Goal: Task Accomplishment & Management: Contribute content

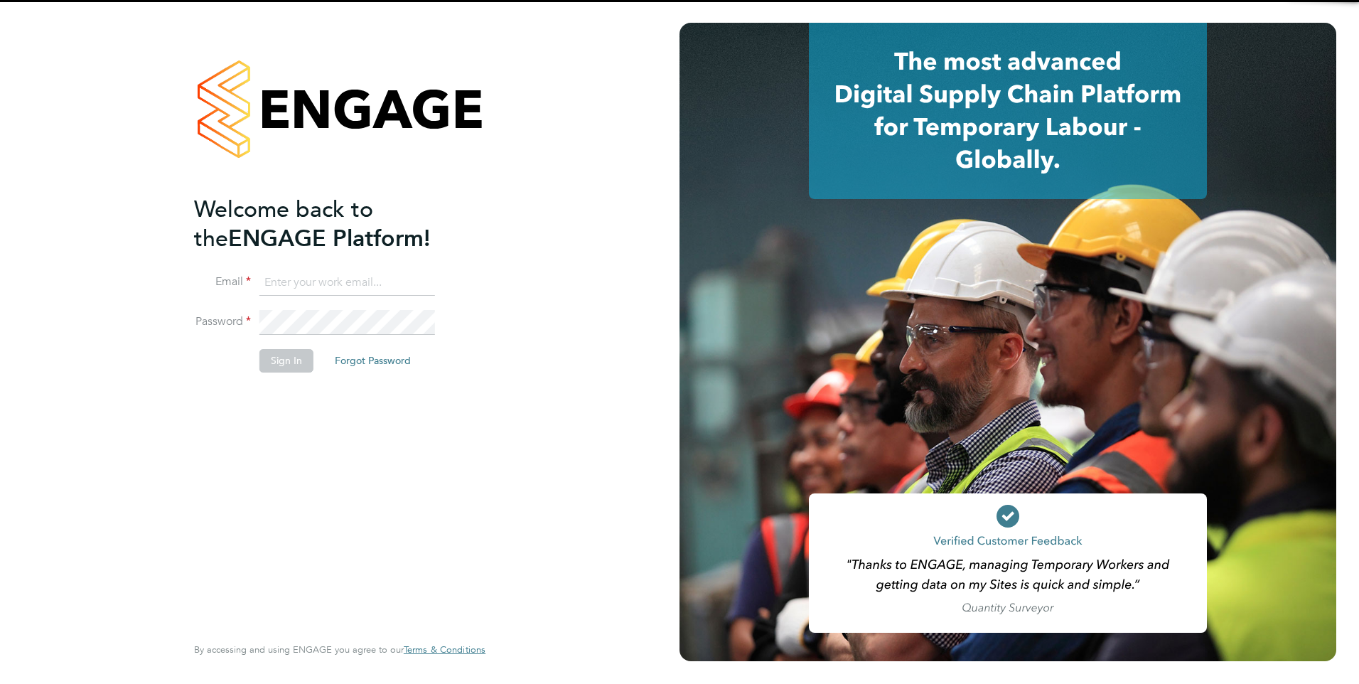
click at [382, 281] on input at bounding box center [347, 283] width 176 height 26
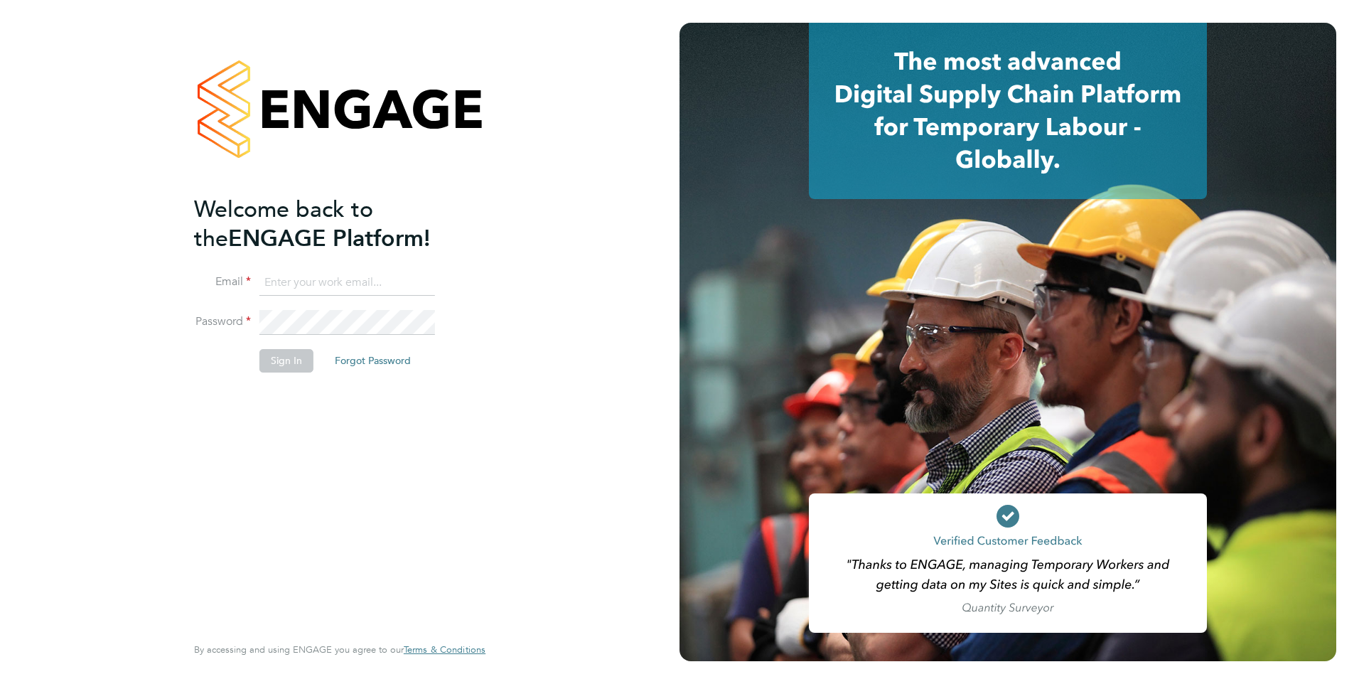
type input "francesca.oriordan@ncclondon.ac.uk"
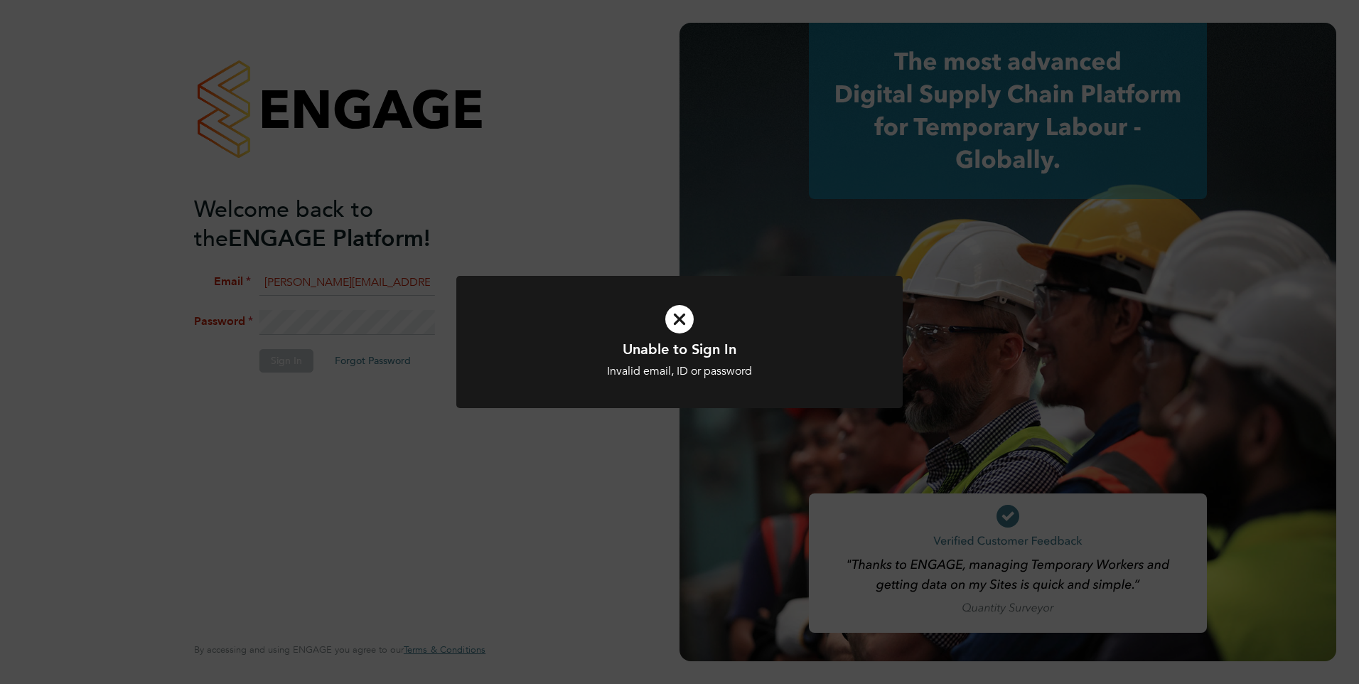
drag, startPoint x: 247, startPoint y: 449, endPoint x: 279, endPoint y: 364, distance: 90.9
click at [250, 441] on div "Unable to Sign In Invalid email, ID or password Cancel Okay" at bounding box center [679, 342] width 1359 height 684
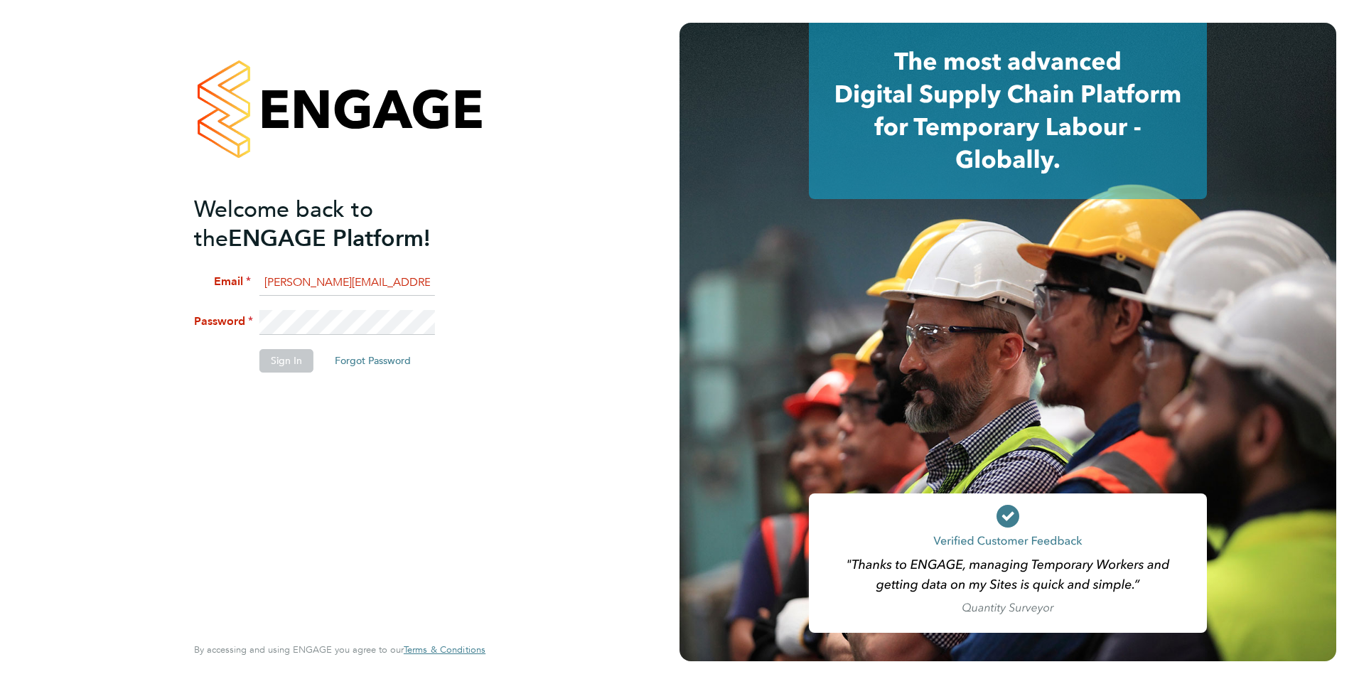
click at [359, 308] on li "Email francesca.oriordan@ncclondon.ac.uk" at bounding box center [332, 290] width 277 height 40
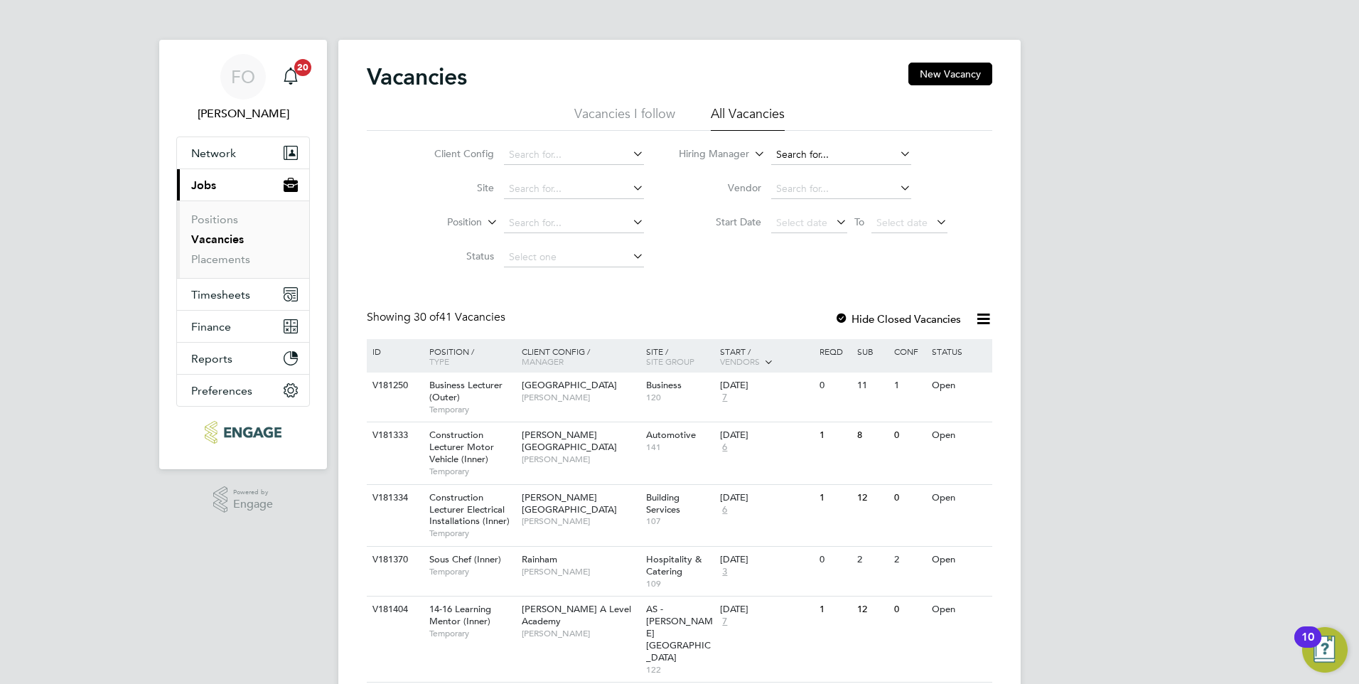
click at [798, 155] on input at bounding box center [841, 155] width 140 height 20
click at [864, 168] on li "Lisa Pincombe" at bounding box center [858, 174] width 176 height 19
type input "Lisa Pincombe"
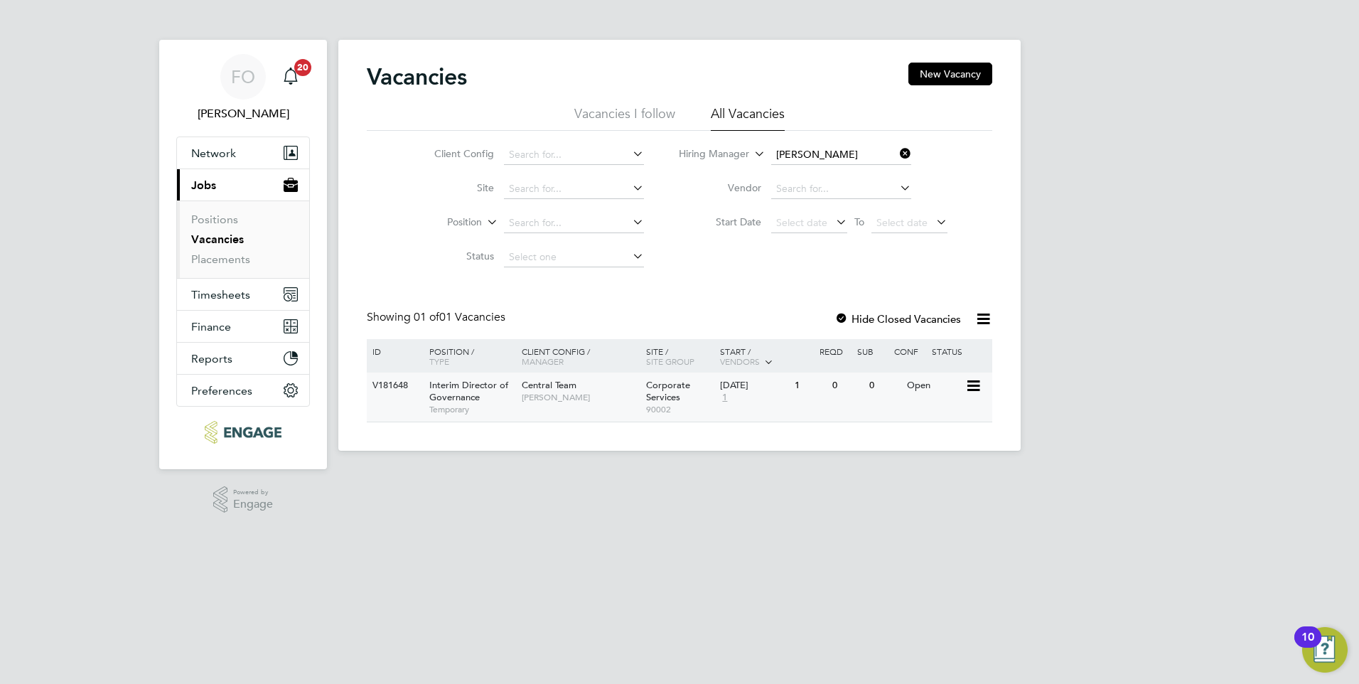
click at [851, 408] on div "V181648 Interim Director of Governance Temporary Central Team Lisa Pincombe Cor…" at bounding box center [680, 397] width 626 height 49
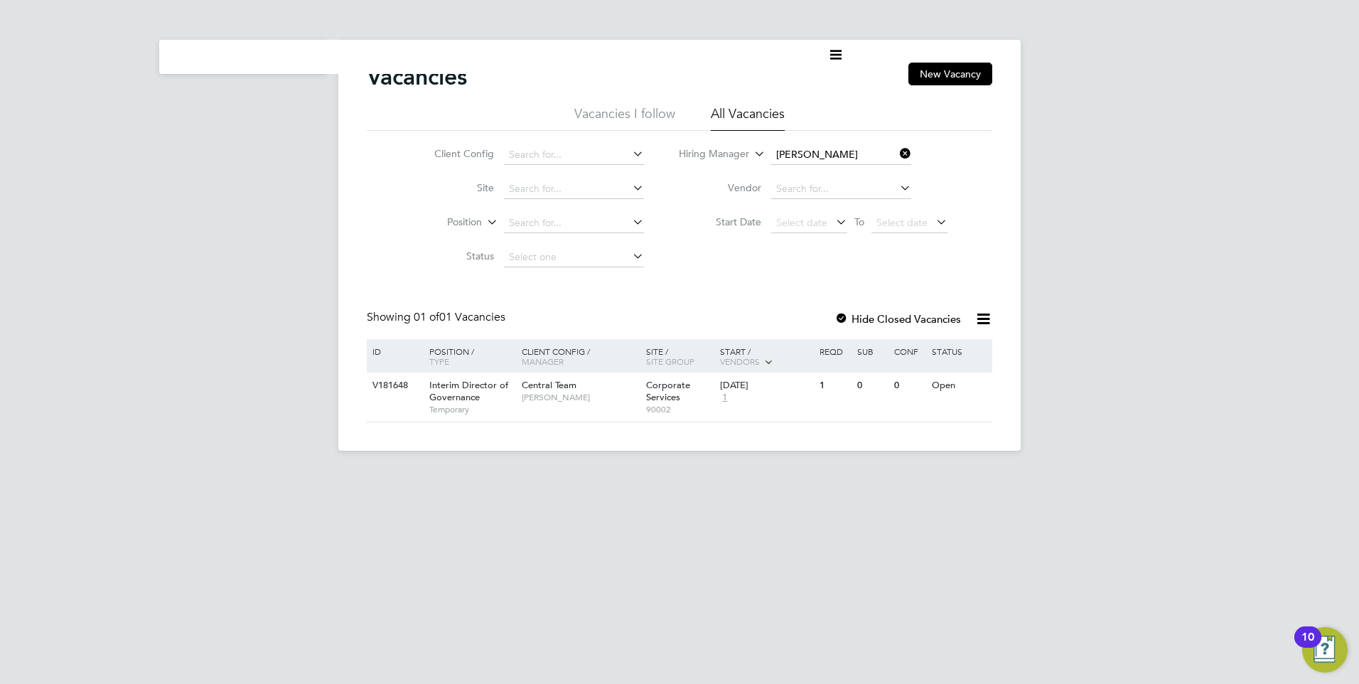
click at [745, 113] on li "All Vacancies" at bounding box center [748, 118] width 74 height 26
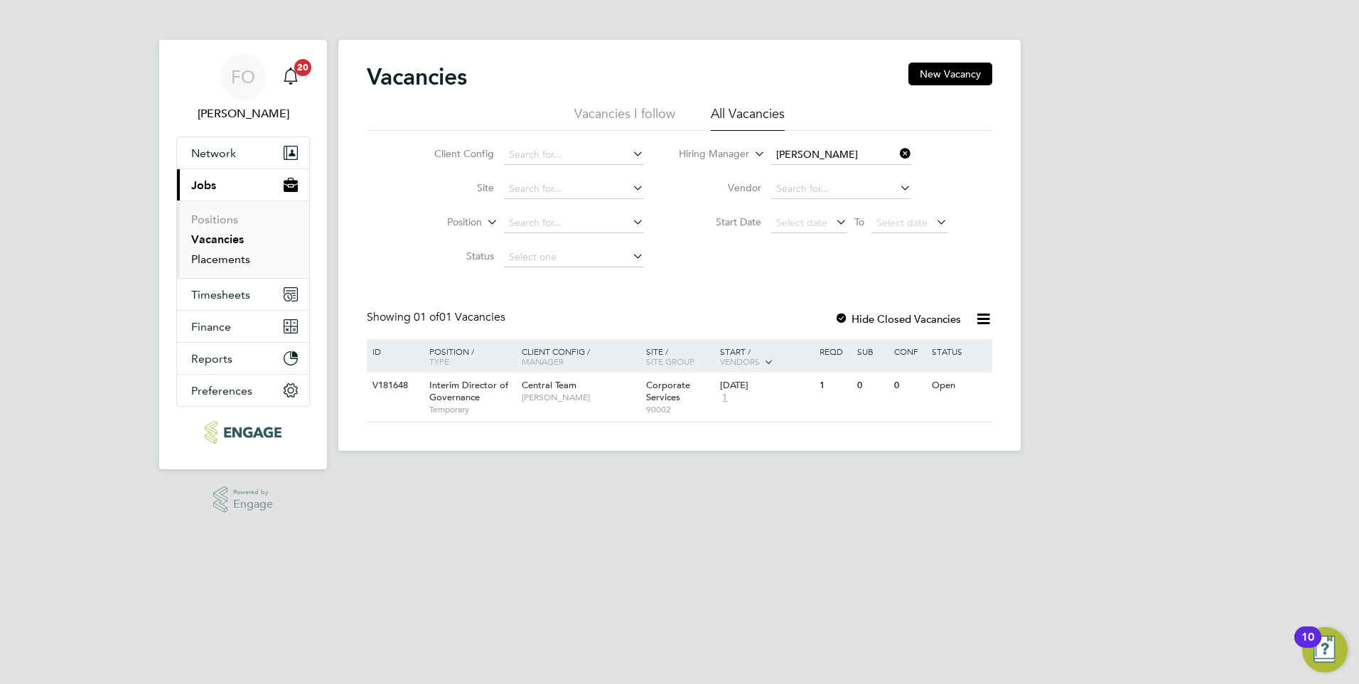
click at [228, 257] on link "Placements" at bounding box center [220, 259] width 59 height 14
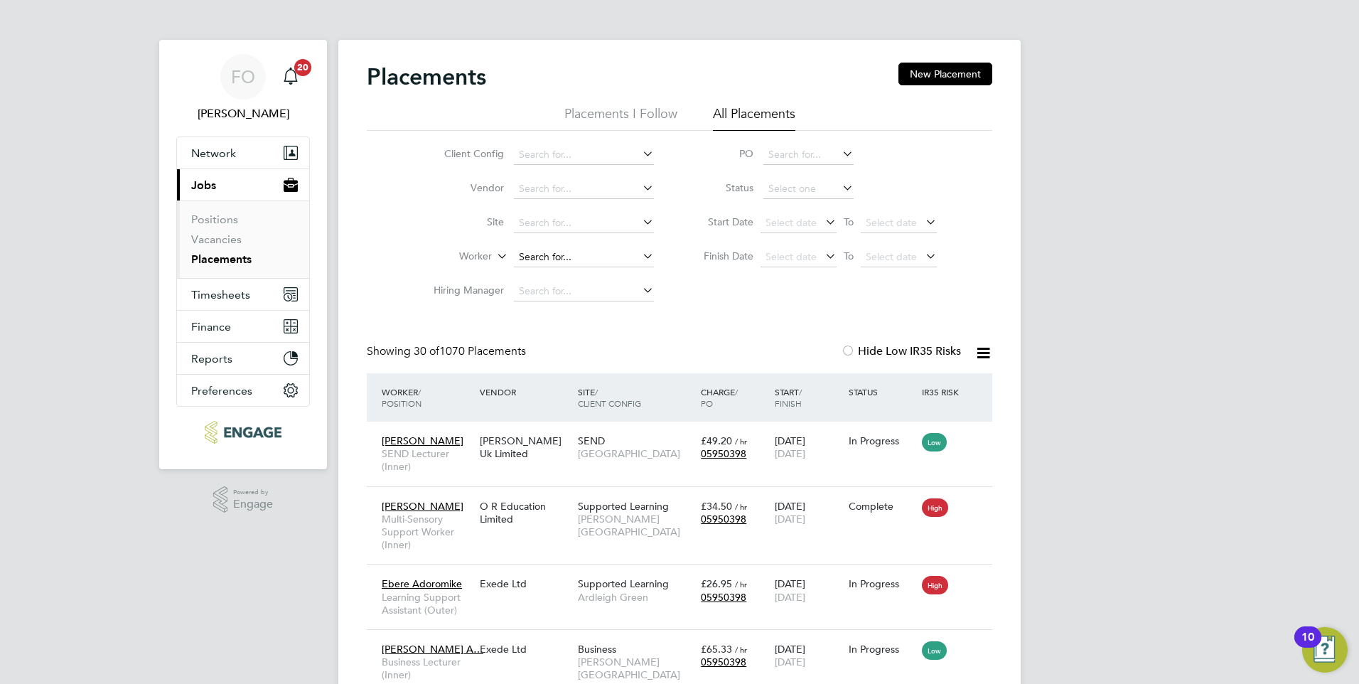
click at [546, 257] on input at bounding box center [584, 257] width 140 height 20
click at [580, 272] on li "Majid Kassim" at bounding box center [583, 276] width 141 height 19
type input "[PERSON_NAME]"
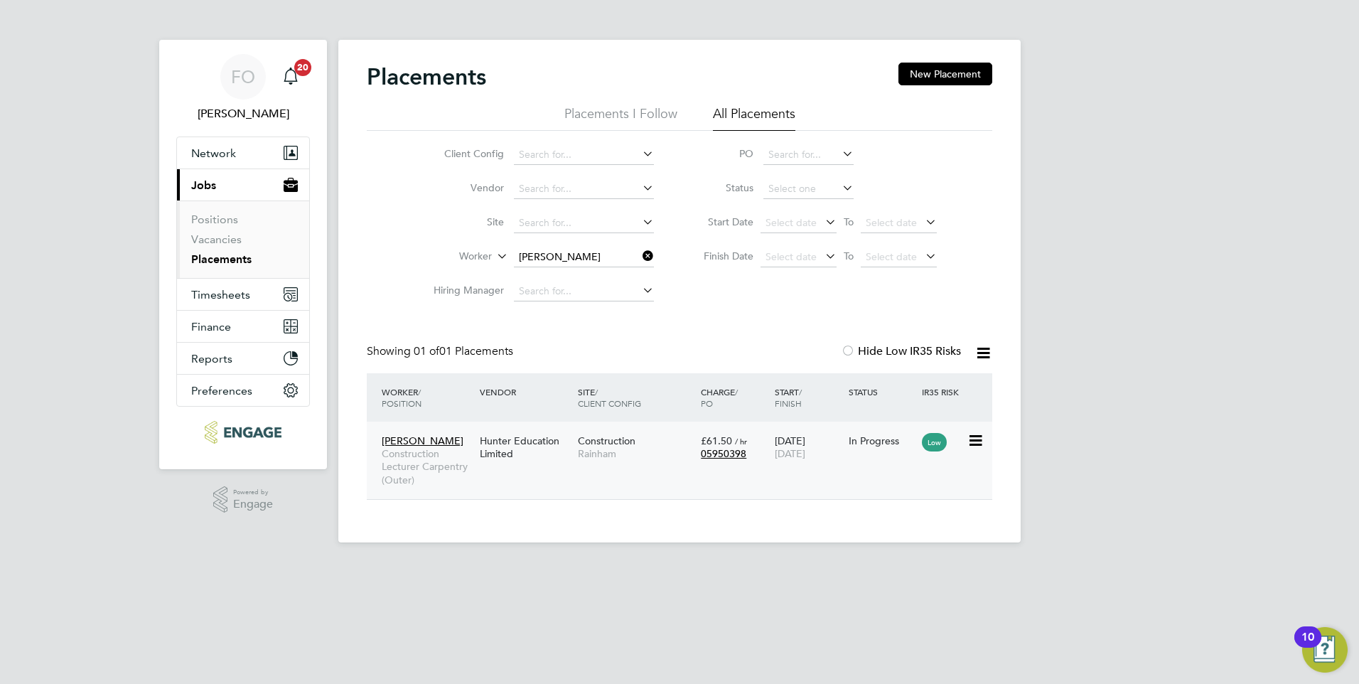
click at [850, 468] on div "Majid Kassim Construction Lecturer Carpentry (Outer) Hunter Education Limited C…" at bounding box center [680, 460] width 626 height 77
click at [660, 432] on div "Construction Rainham" at bounding box center [635, 447] width 123 height 40
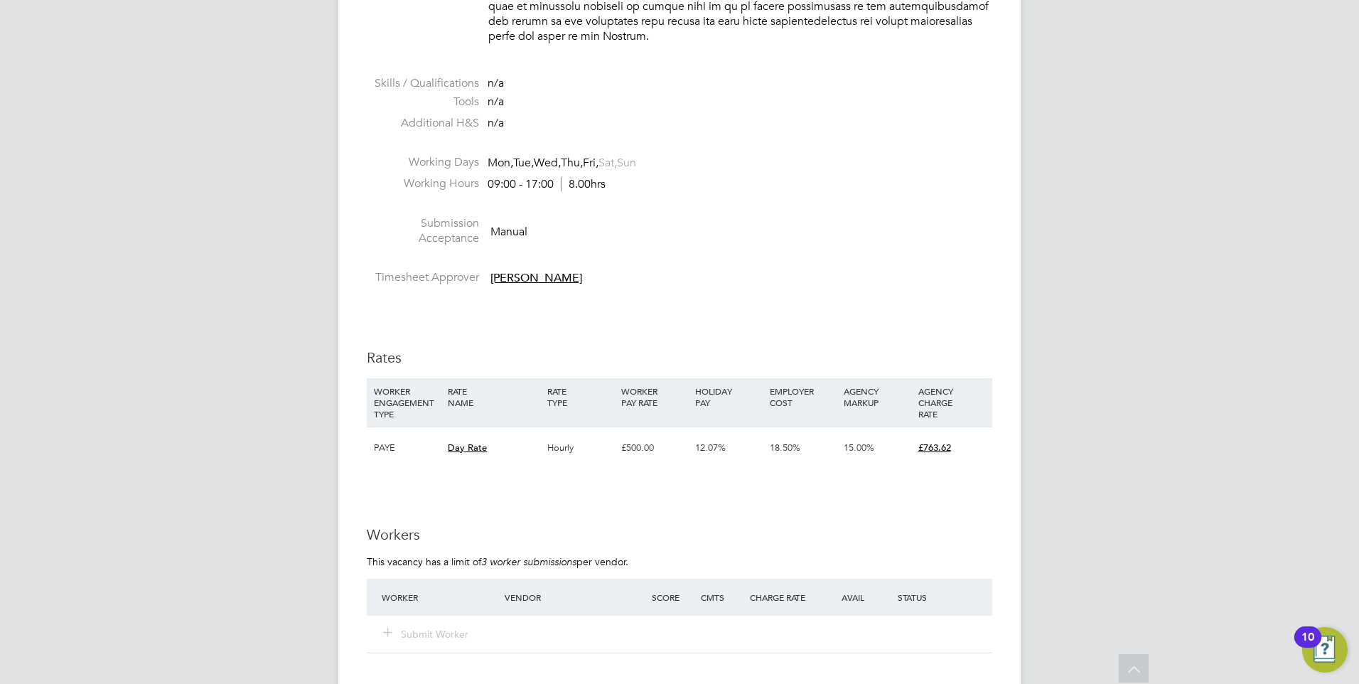
scroll to position [2133, 0]
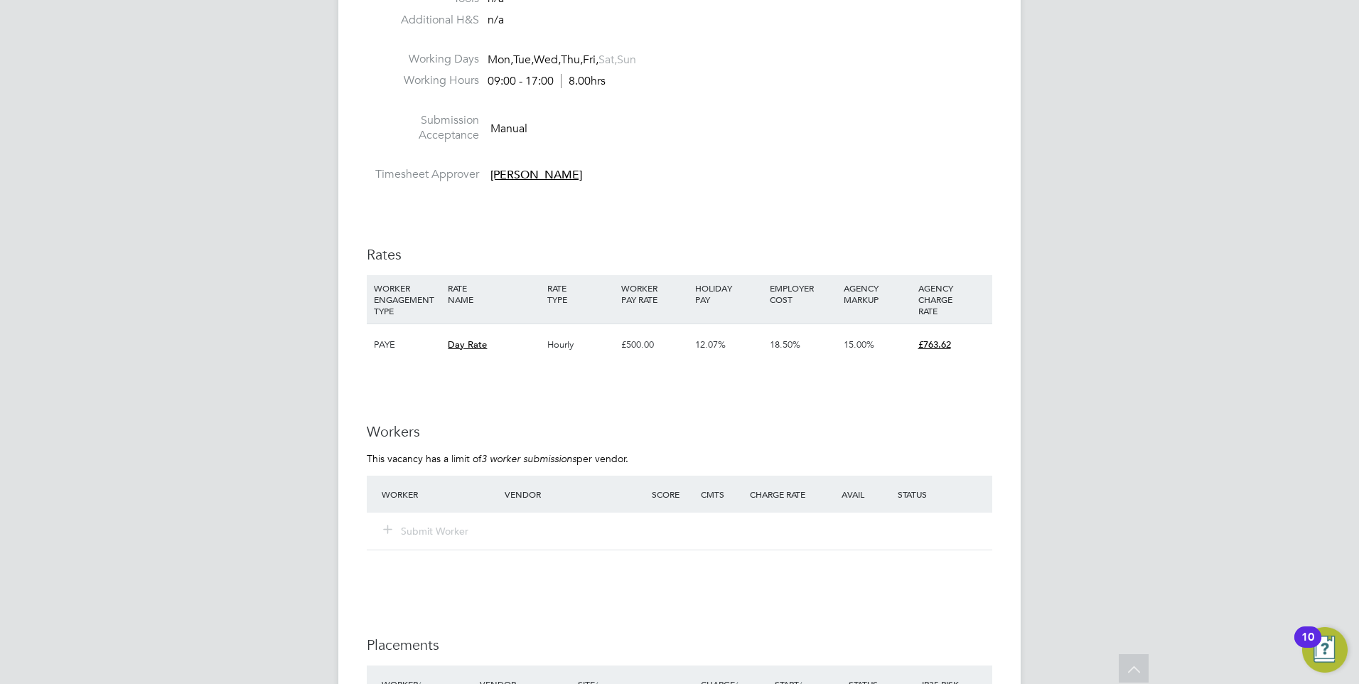
click at [975, 331] on div "£763.62" at bounding box center [952, 344] width 74 height 41
click at [614, 283] on div "RATE TYPE" at bounding box center [581, 293] width 74 height 37
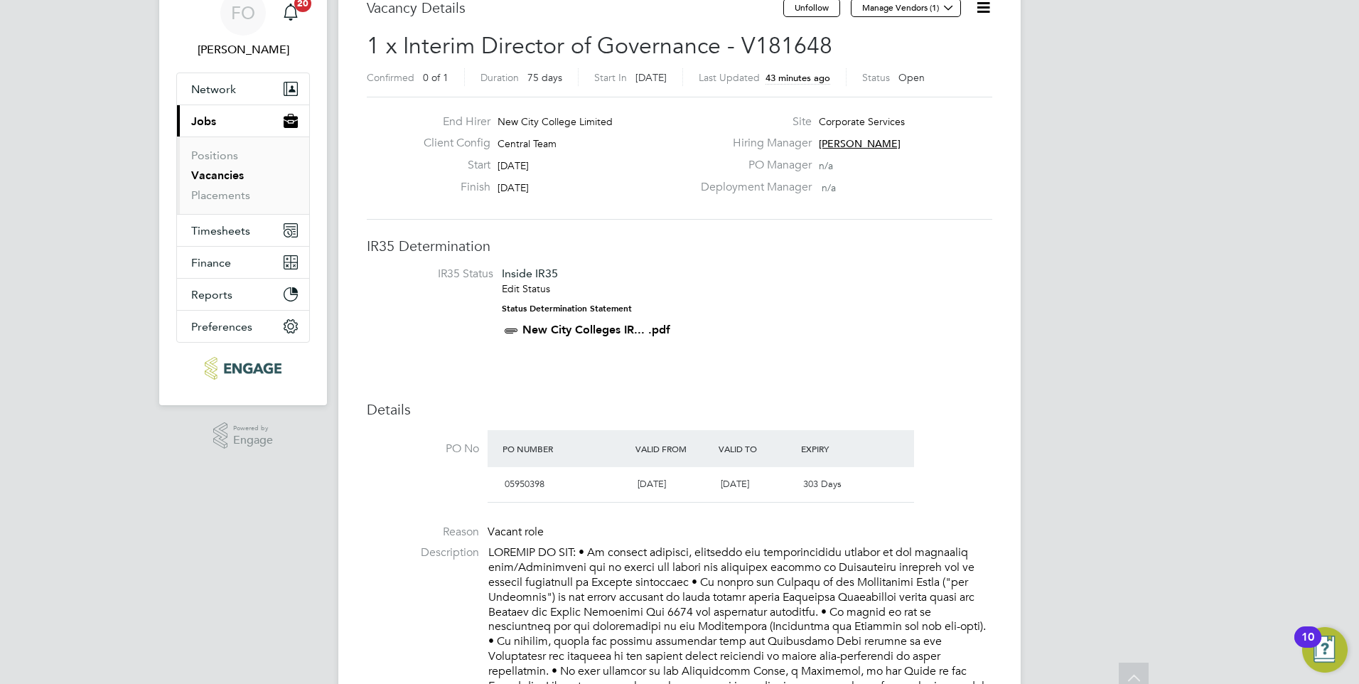
scroll to position [0, 0]
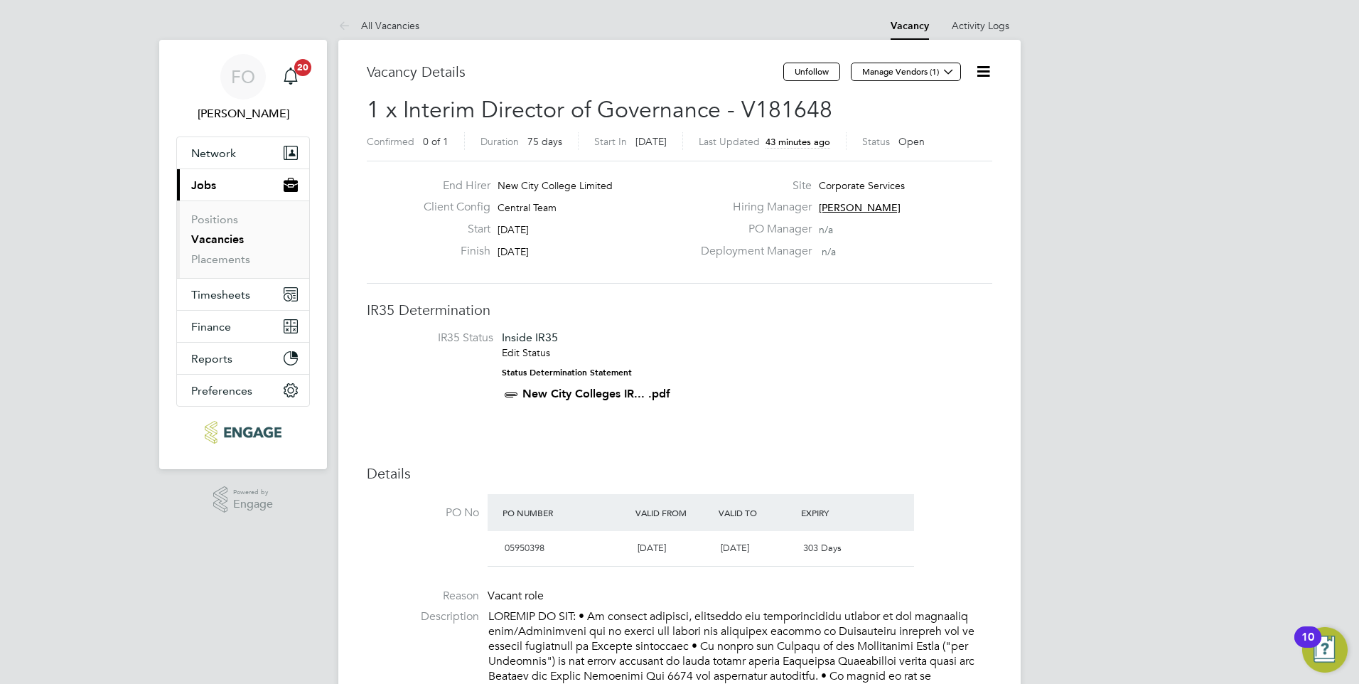
click at [990, 63] on icon at bounding box center [984, 72] width 18 height 18
click at [953, 102] on li "Edit Vacancy" at bounding box center [949, 105] width 82 height 20
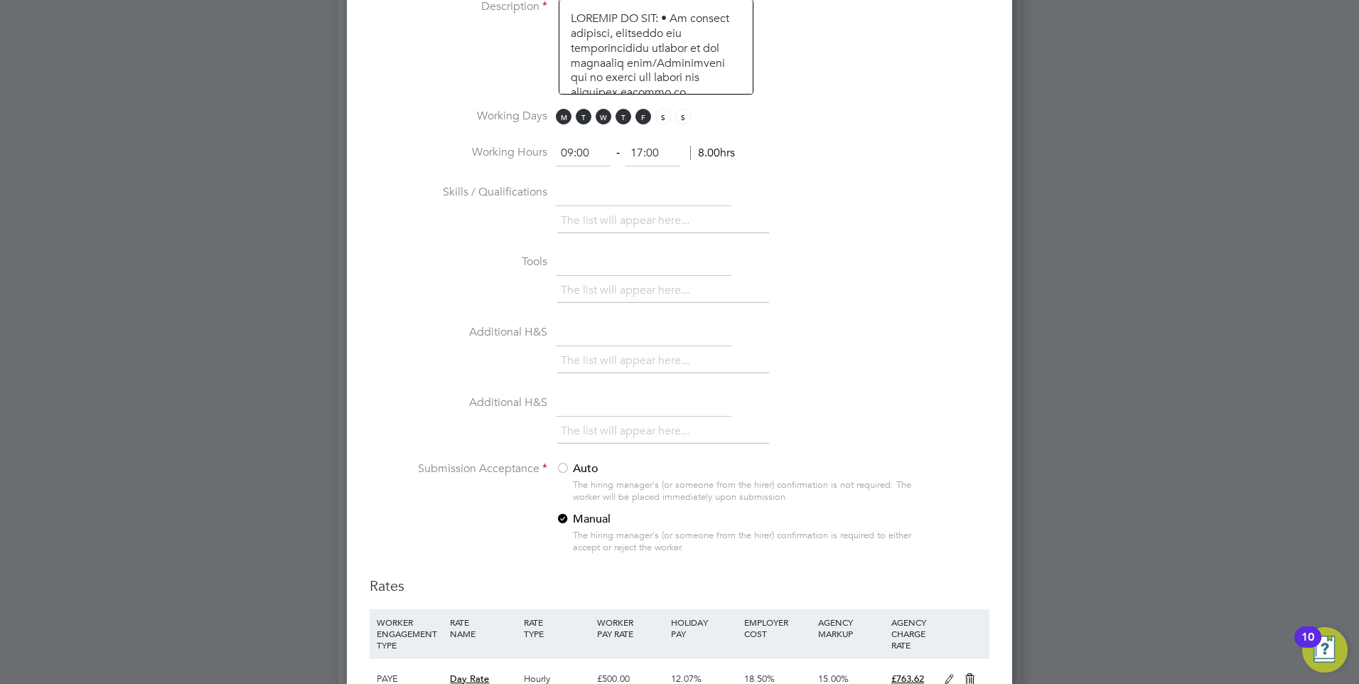
scroll to position [1209, 0]
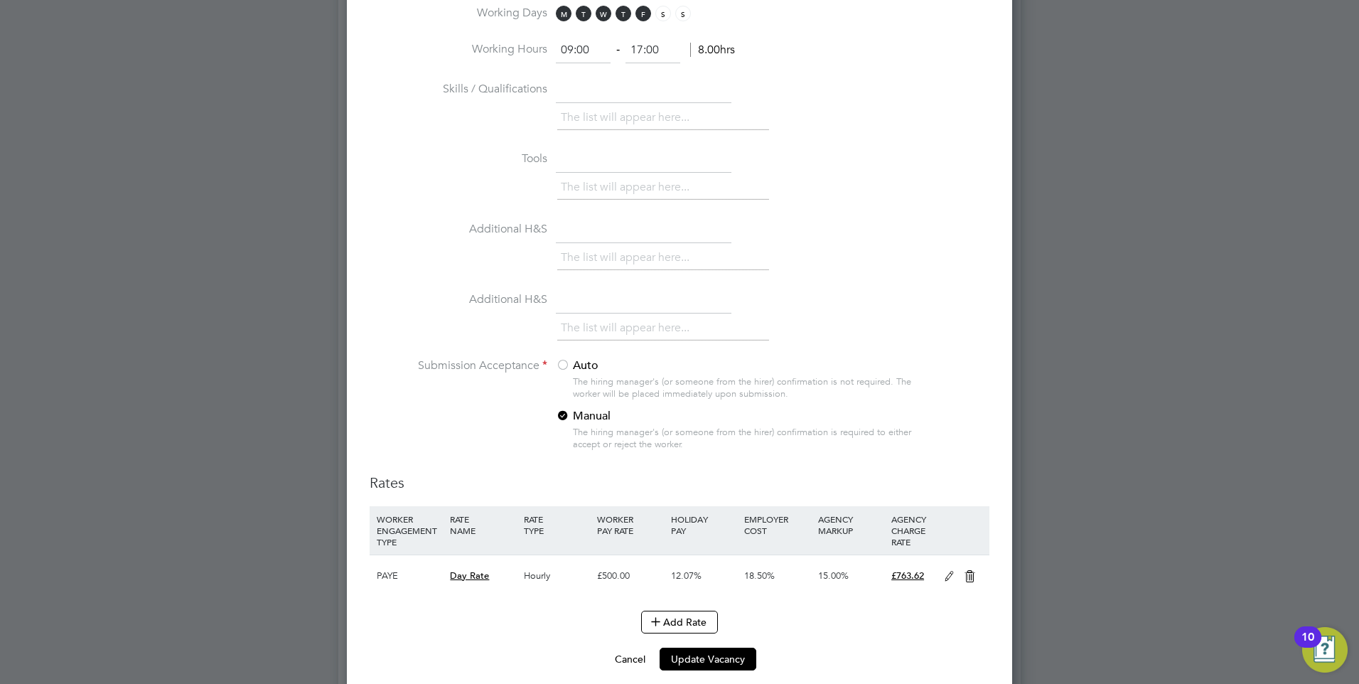
click at [948, 575] on icon at bounding box center [950, 576] width 18 height 11
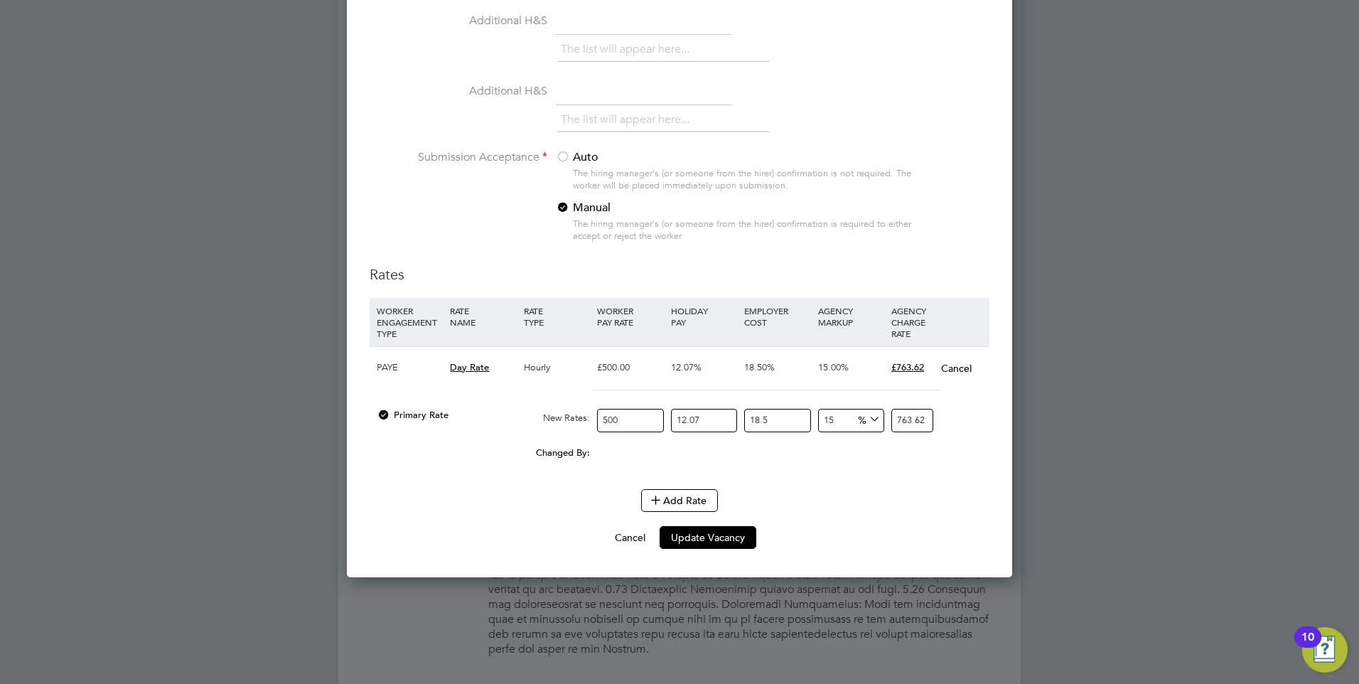
scroll to position [1422, 0]
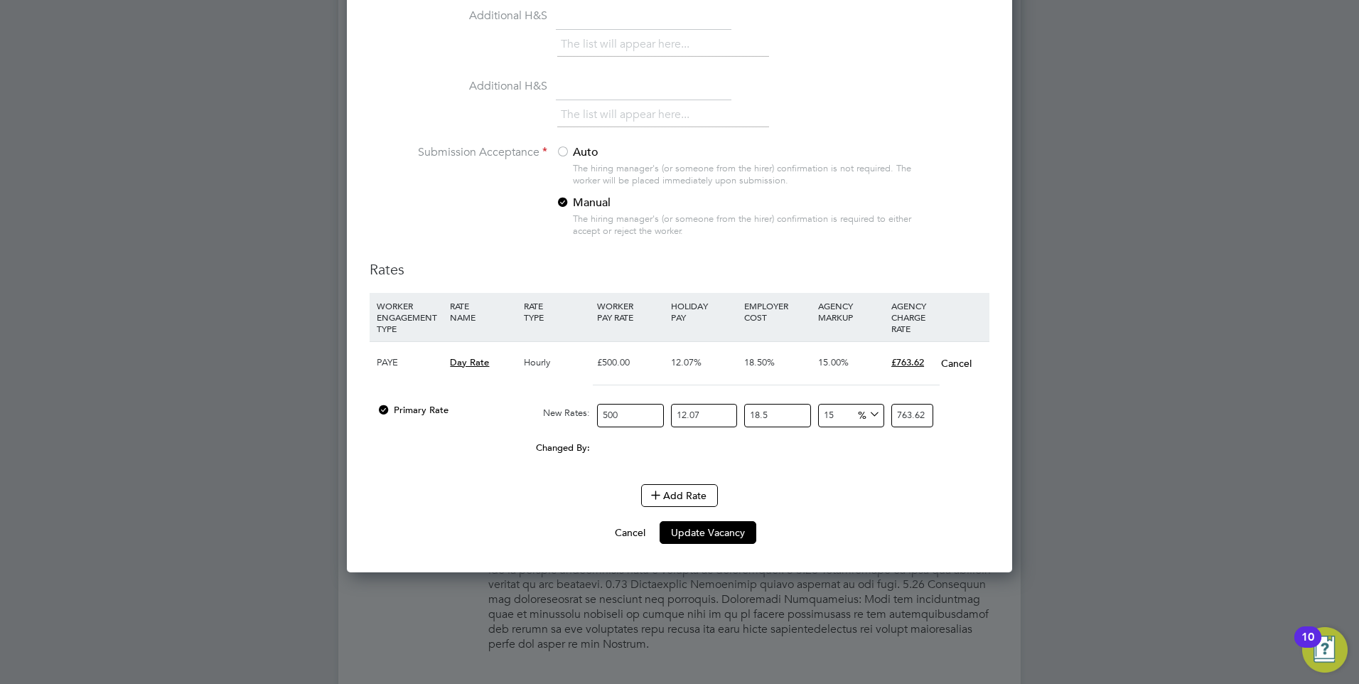
click at [779, 414] on input "18.5" at bounding box center [777, 415] width 66 height 23
type input "18"
type input "760.39495"
type input "1"
type input "650.846525"
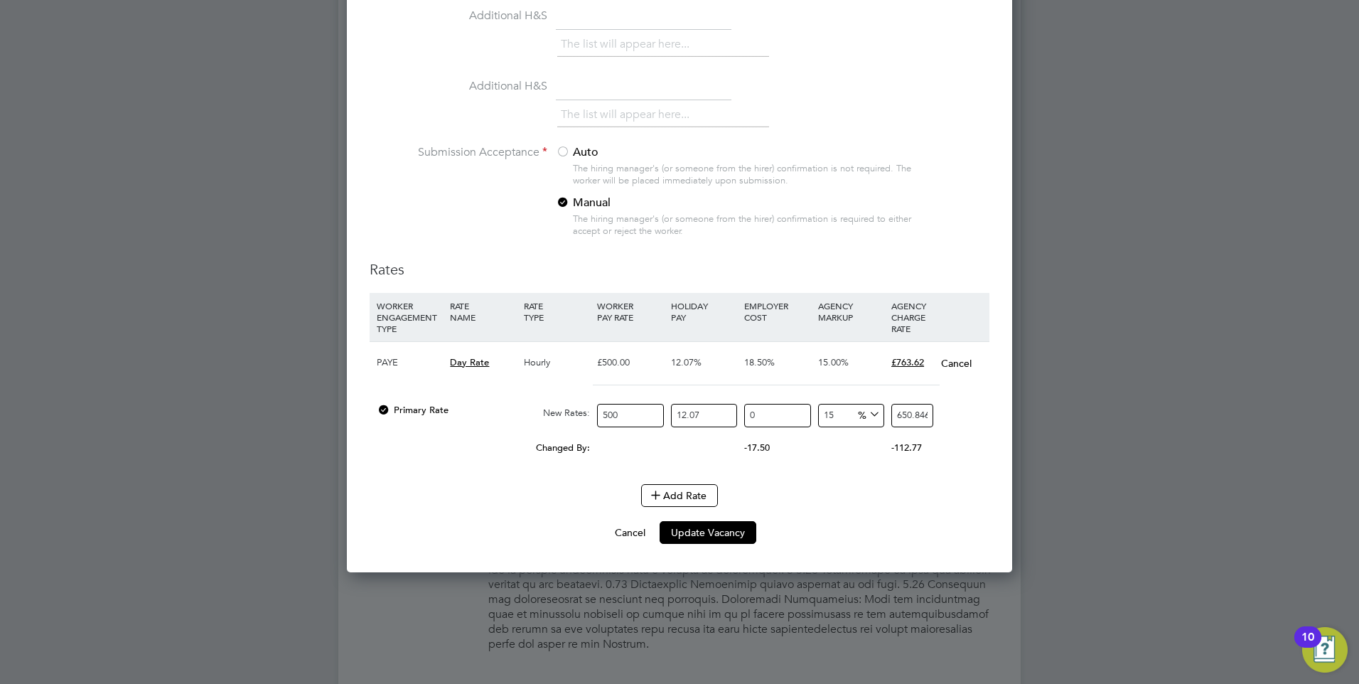
type input "0"
type input "644.4025"
click at [812, 466] on div "Changed By: 0.00 0.00 -18.50 0.00 -15.55275 -119.22" at bounding box center [680, 452] width 620 height 36
click at [578, 484] on div "Add Rate" at bounding box center [680, 495] width 620 height 23
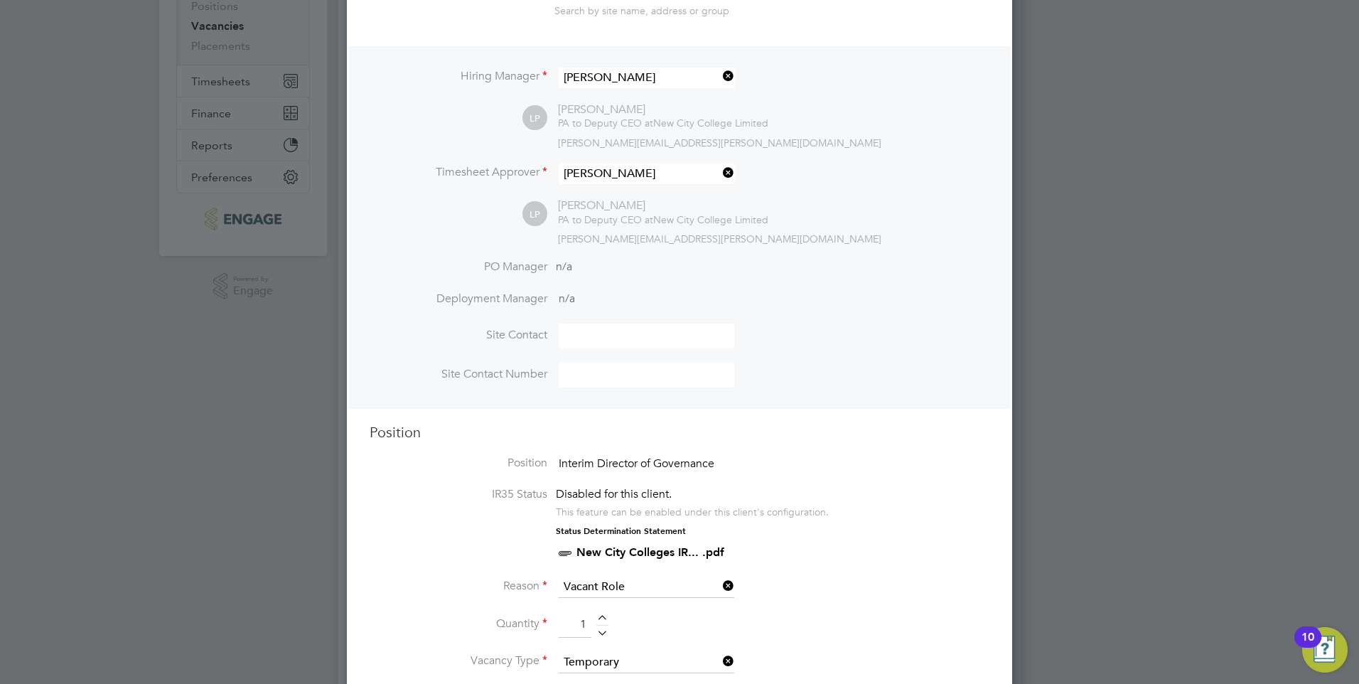
scroll to position [0, 0]
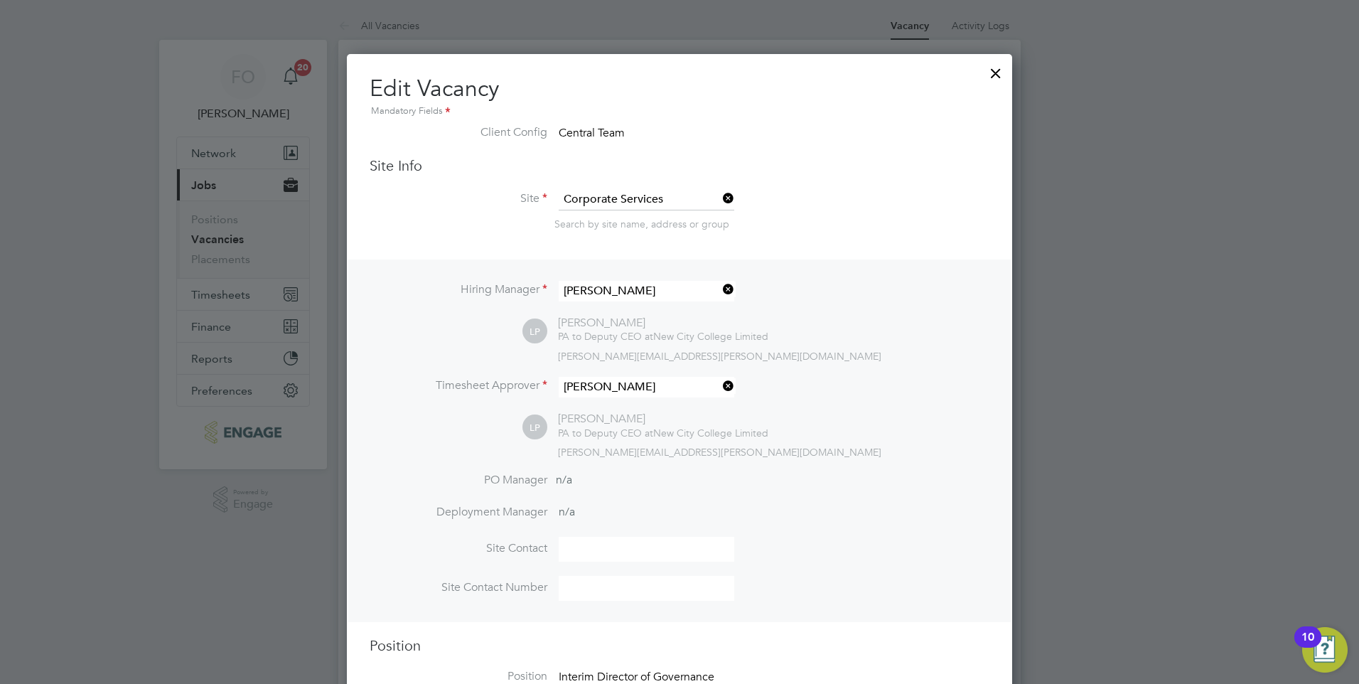
click at [993, 71] on div at bounding box center [996, 70] width 26 height 26
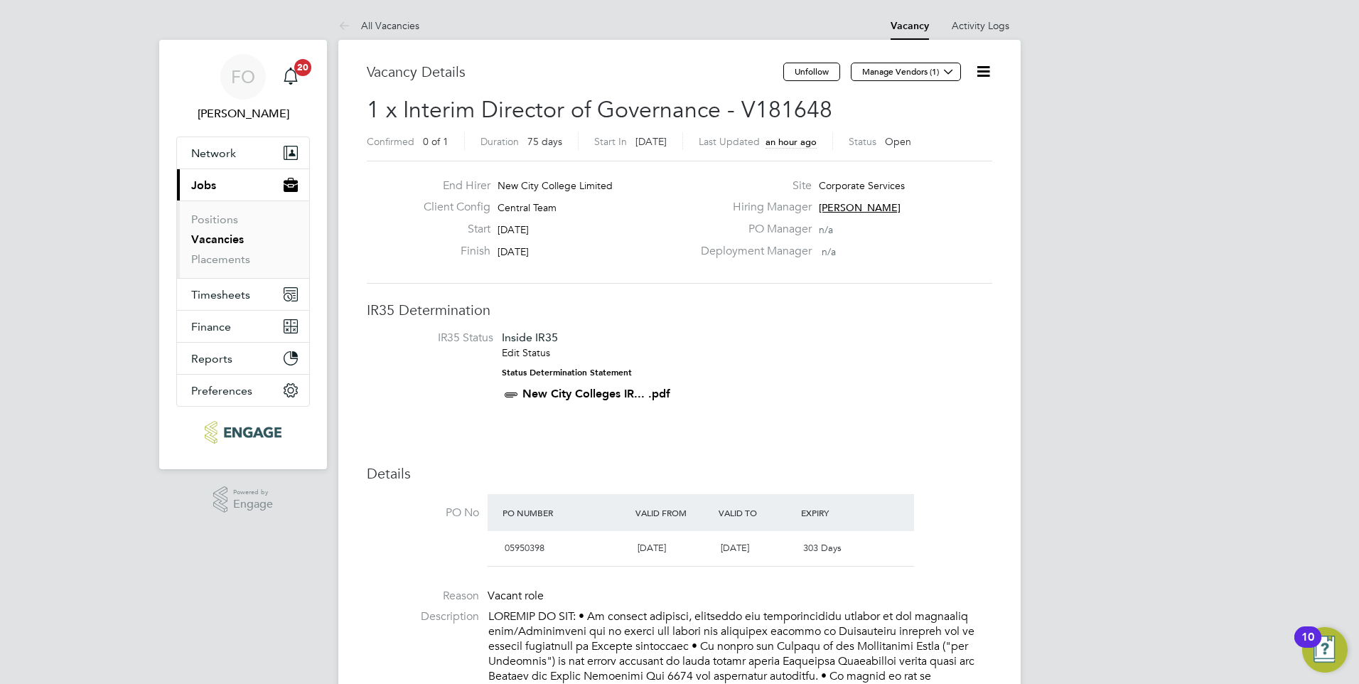
click at [985, 70] on icon at bounding box center [984, 72] width 18 height 18
click at [970, 102] on li "Edit Vacancy" at bounding box center [949, 105] width 82 height 20
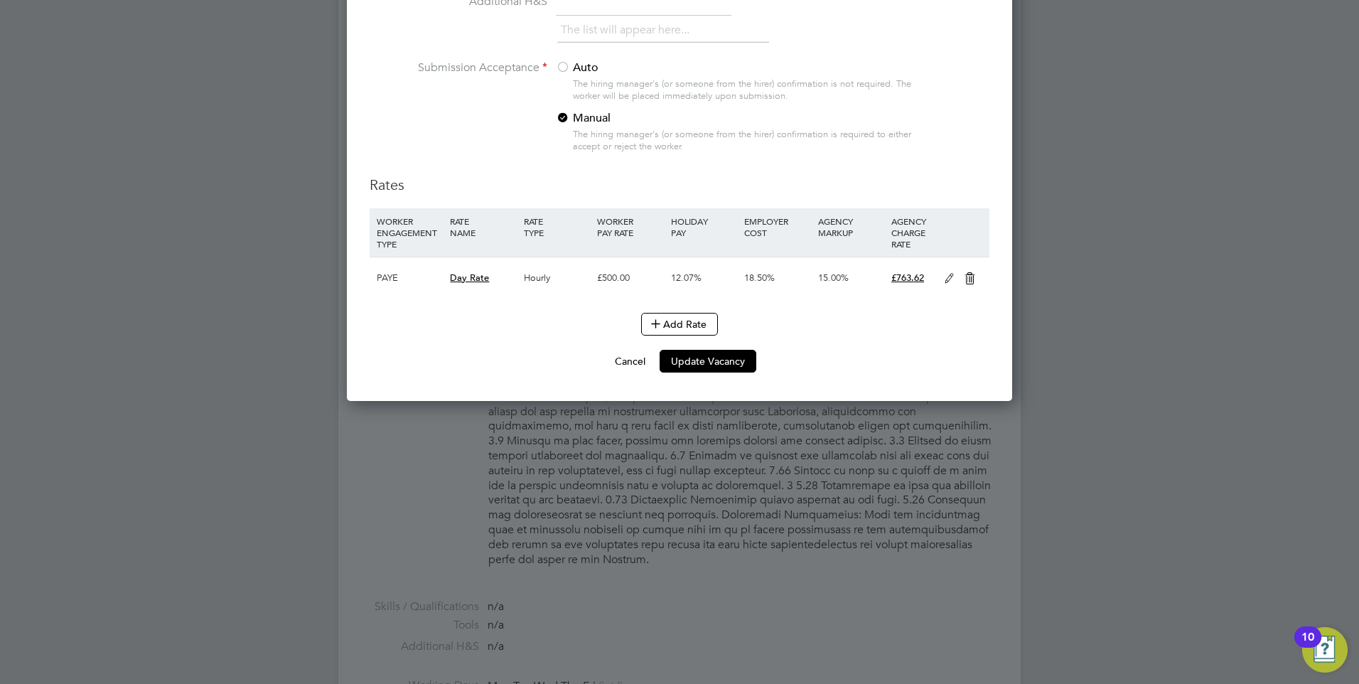
scroll to position [1493, 0]
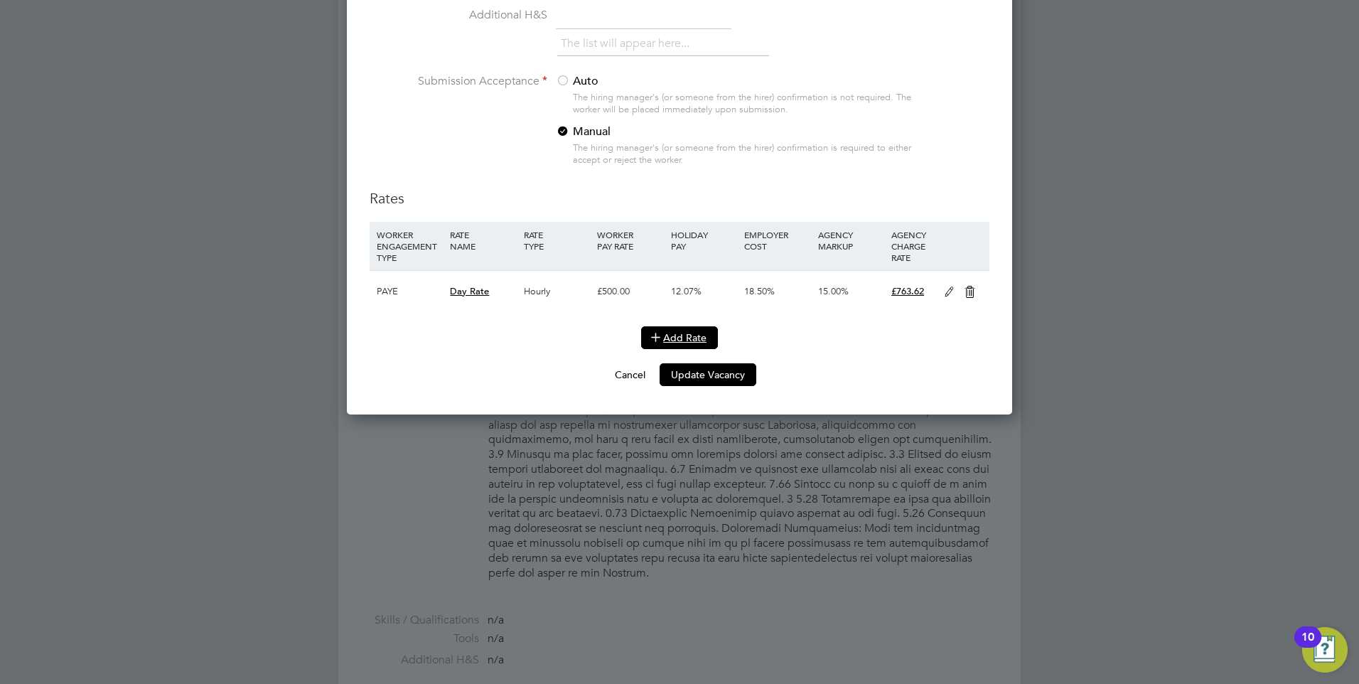
click at [699, 338] on button "Add Rate" at bounding box center [679, 337] width 77 height 23
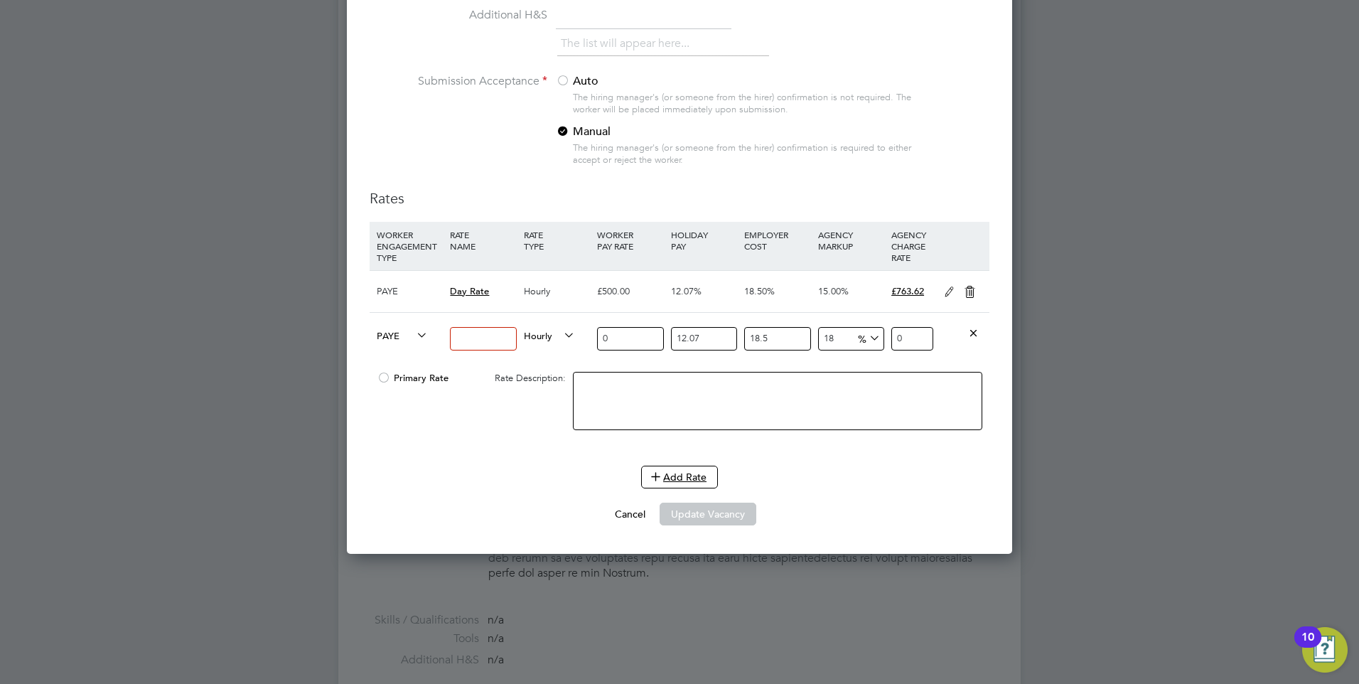
click at [411, 328] on span "PAYE" at bounding box center [402, 335] width 51 height 16
click at [410, 354] on li "Contract" at bounding box center [400, 352] width 58 height 18
type input "0"
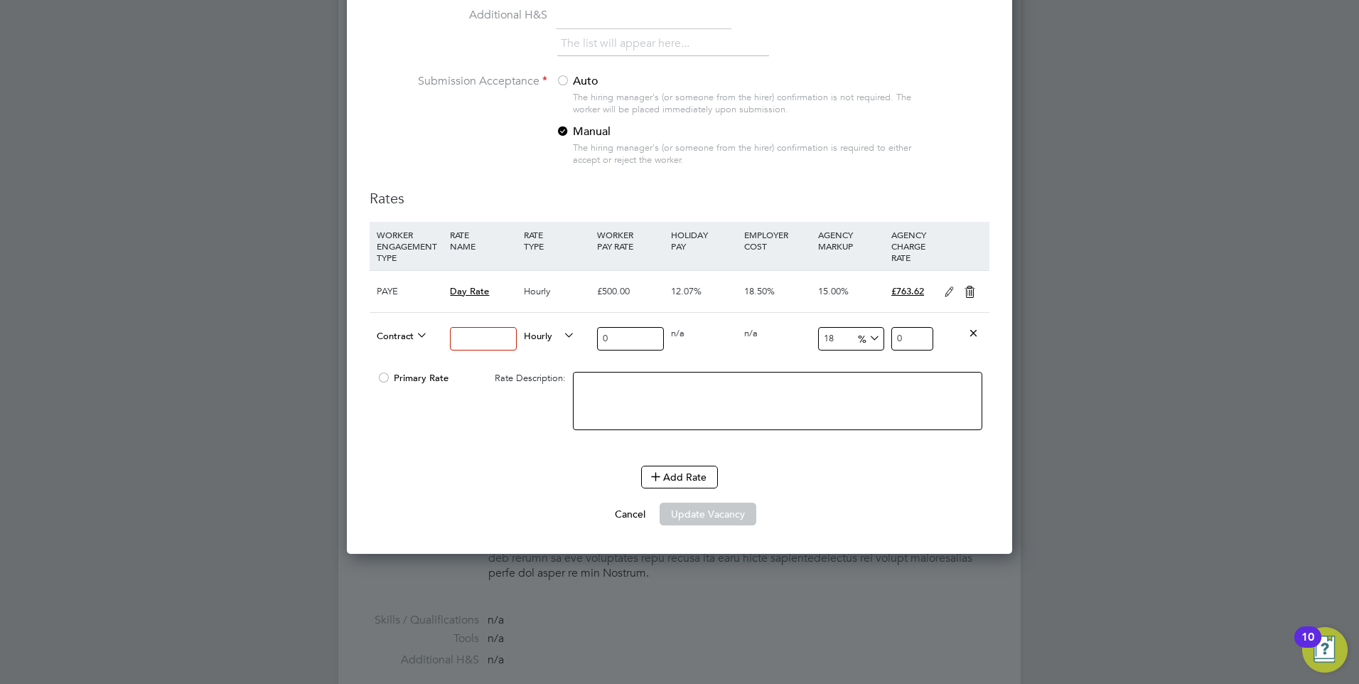
click at [491, 332] on input at bounding box center [483, 338] width 66 height 23
type input "day"
drag, startPoint x: 496, startPoint y: 338, endPoint x: 439, endPoint y: 340, distance: 56.9
click at [439, 340] on div "Contract day Hourly 0 0 n/a 0 n/a 18 0 % 0" at bounding box center [680, 338] width 620 height 53
click at [633, 514] on button "Cancel" at bounding box center [630, 514] width 53 height 23
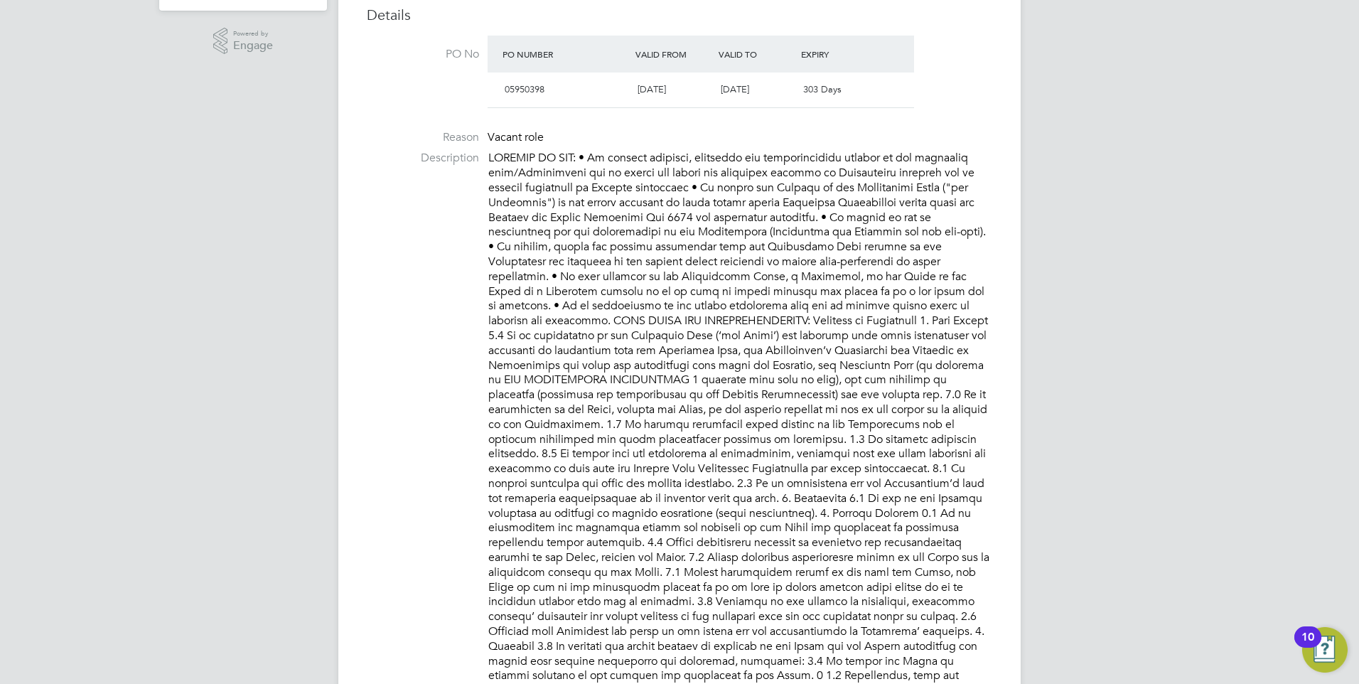
scroll to position [0, 0]
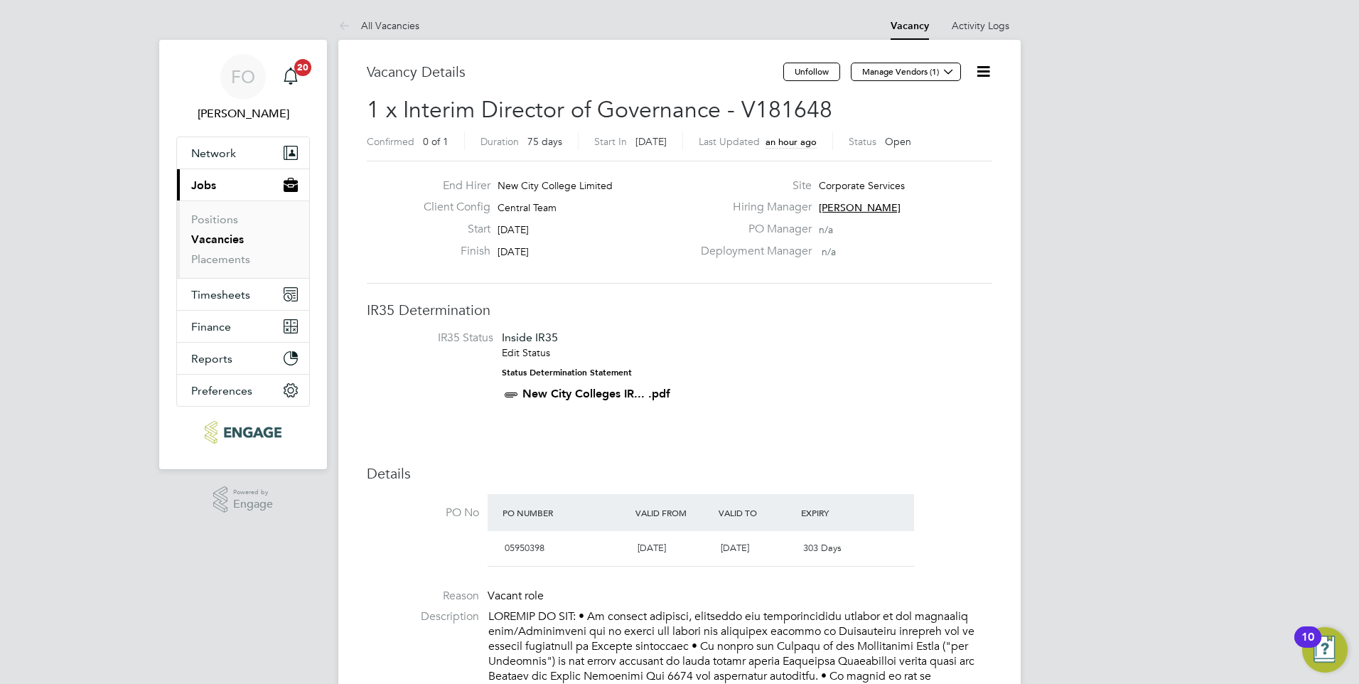
click at [985, 64] on icon at bounding box center [984, 72] width 18 height 18
drag, startPoint x: 945, startPoint y: 380, endPoint x: 454, endPoint y: 166, distance: 536.1
click at [944, 380] on li "IR35 Status Inside IR35 Edit Status Status Determination Statement New City Col…" at bounding box center [679, 369] width 597 height 77
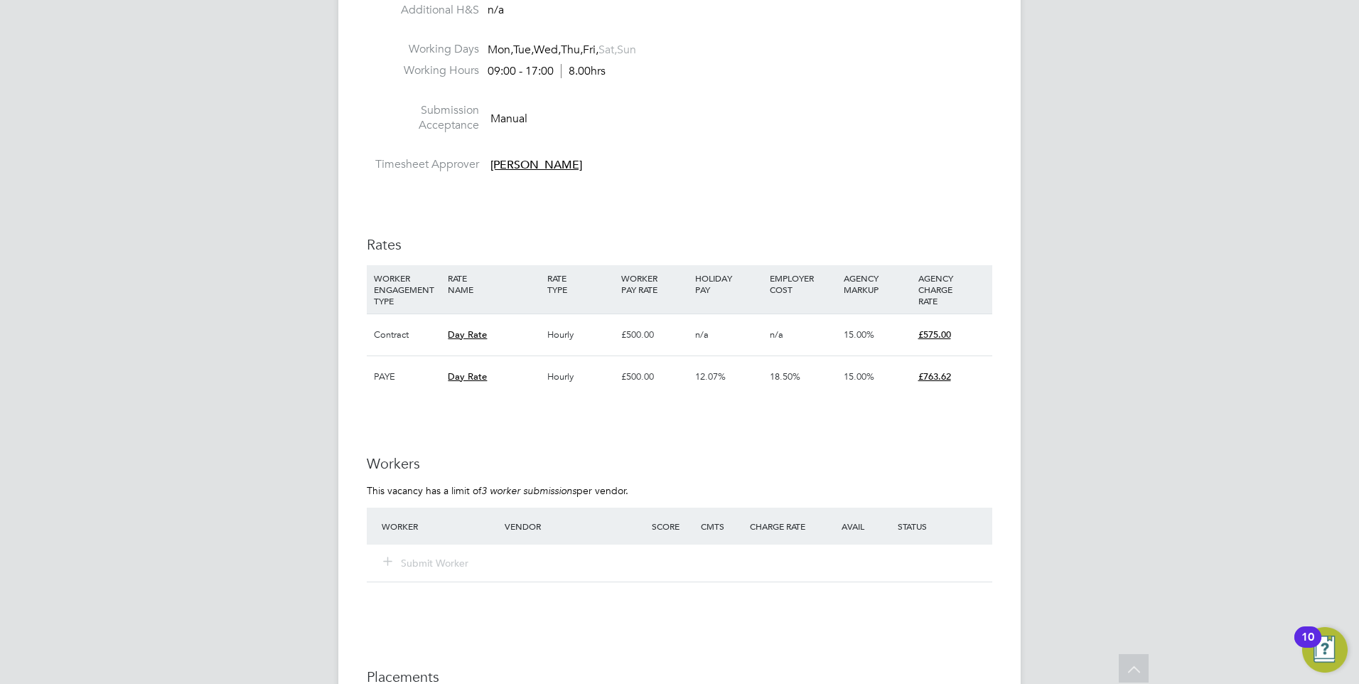
scroll to position [2139, 0]
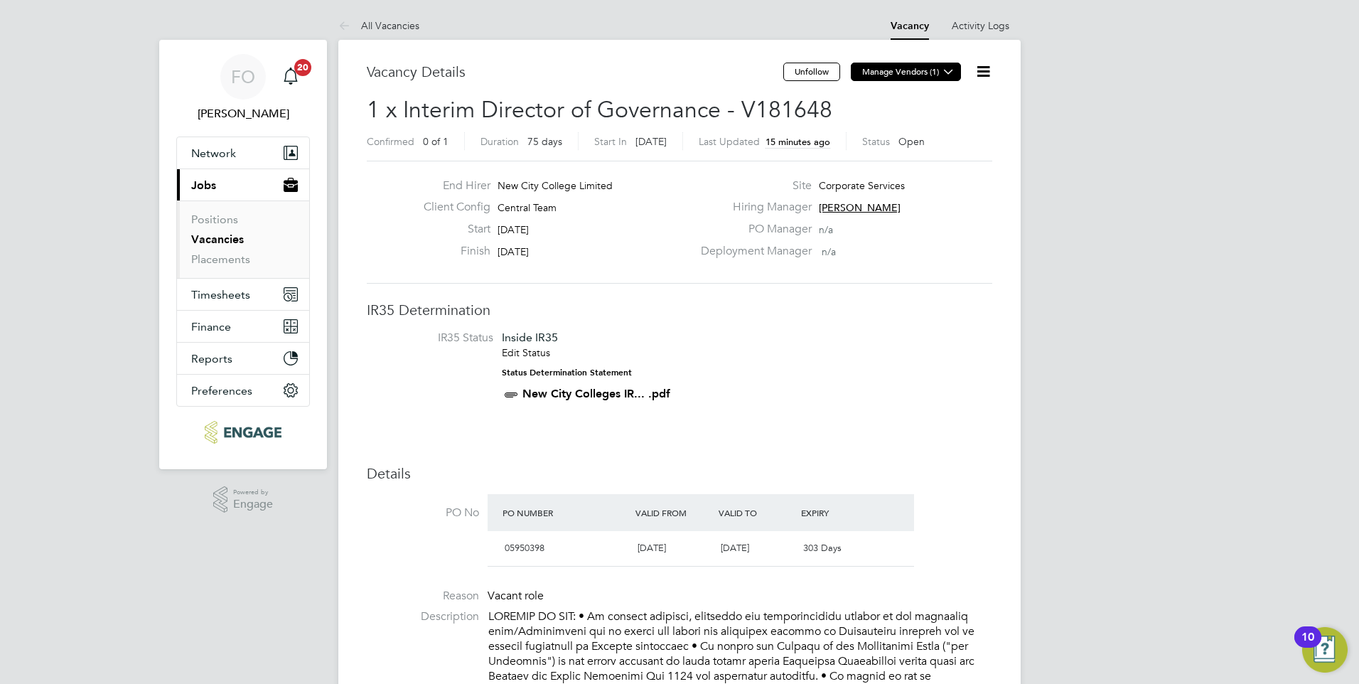
click at [927, 67] on button "Manage Vendors (1)" at bounding box center [906, 72] width 110 height 18
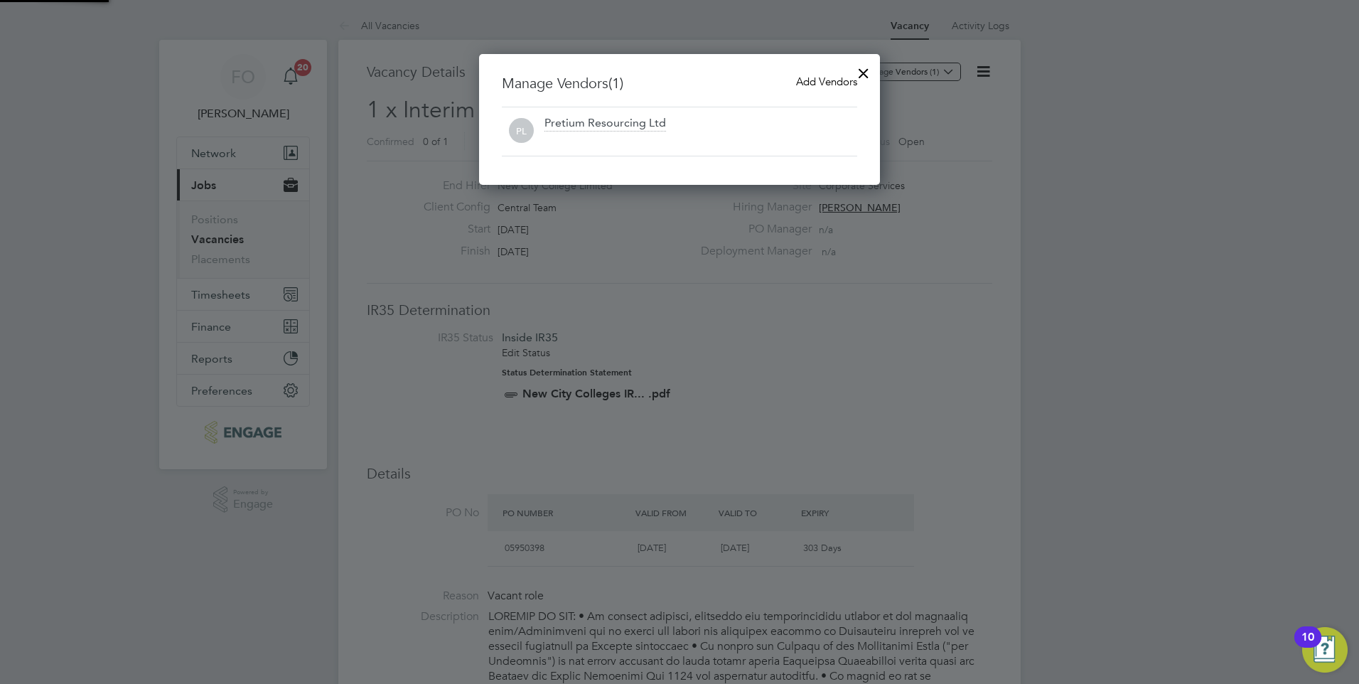
scroll to position [132, 402]
click at [826, 79] on span "Add Vendors" at bounding box center [826, 82] width 61 height 14
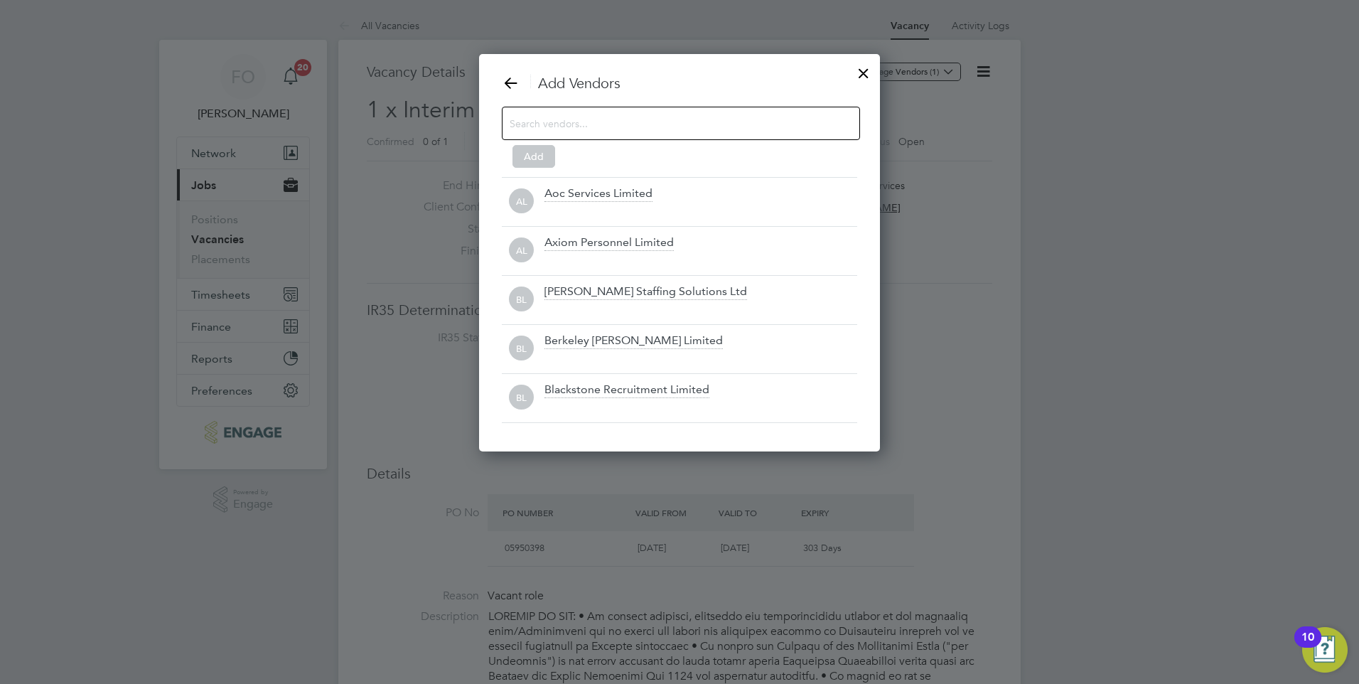
scroll to position [399, 402]
click at [727, 129] on input at bounding box center [670, 123] width 320 height 18
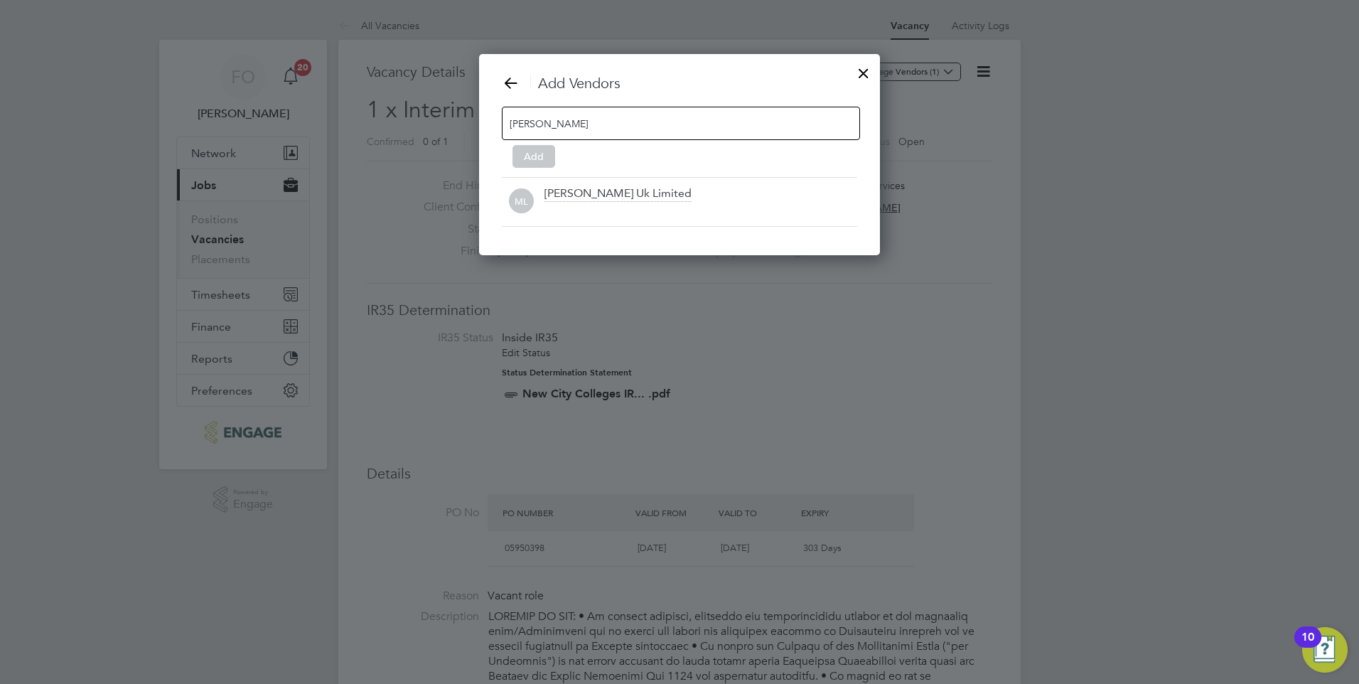
scroll to position [203, 402]
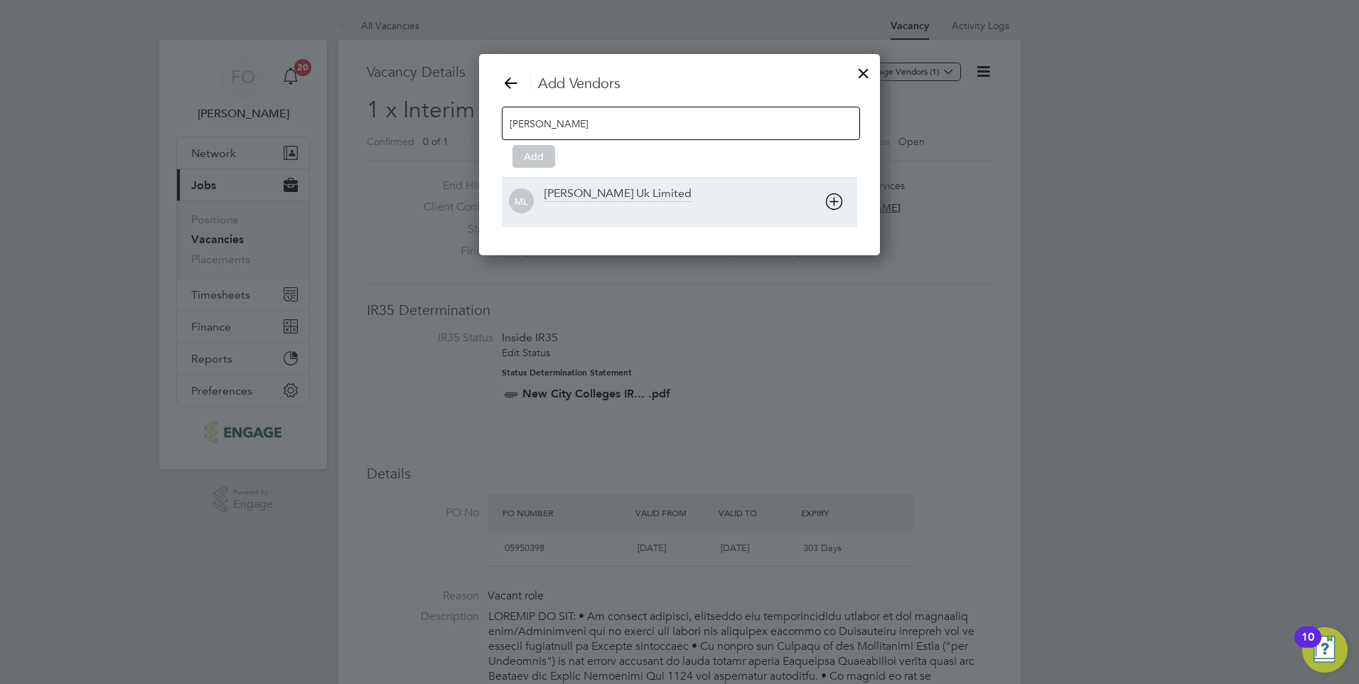
type input "morgan"
click at [624, 191] on div "Morgan Hunt Uk Limited" at bounding box center [618, 194] width 147 height 16
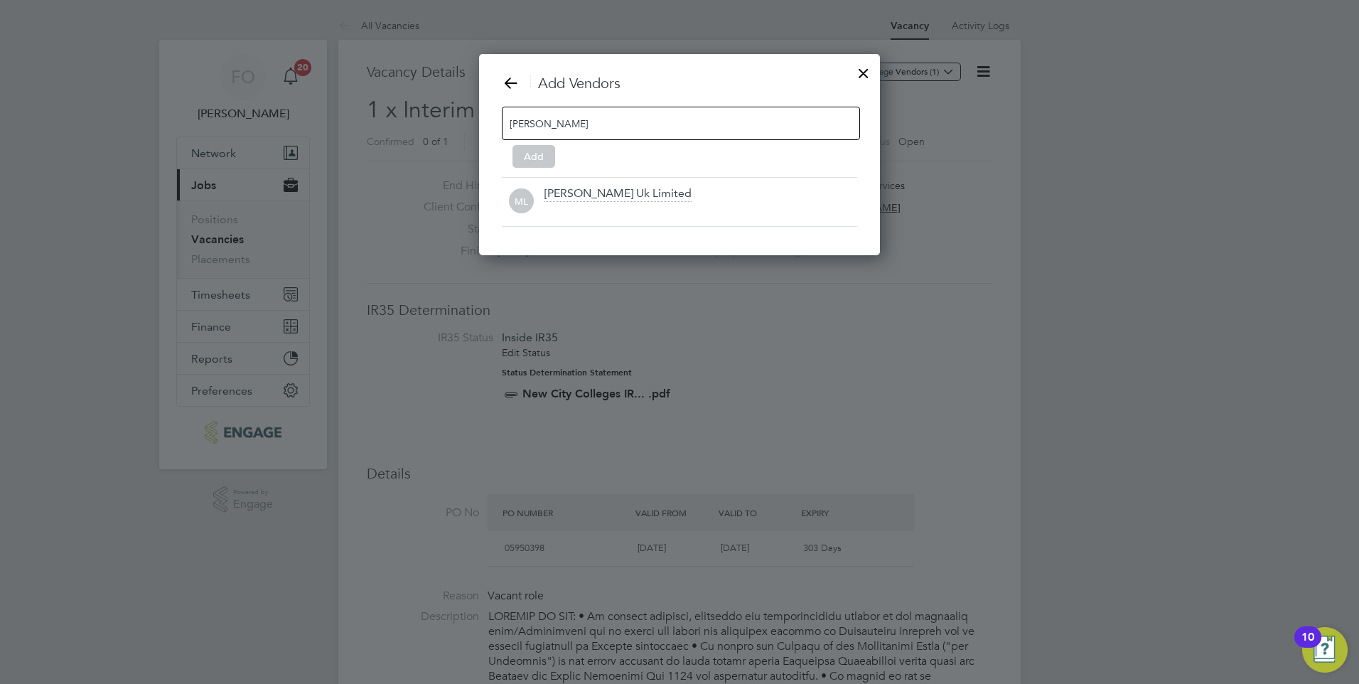
scroll to position [154, 402]
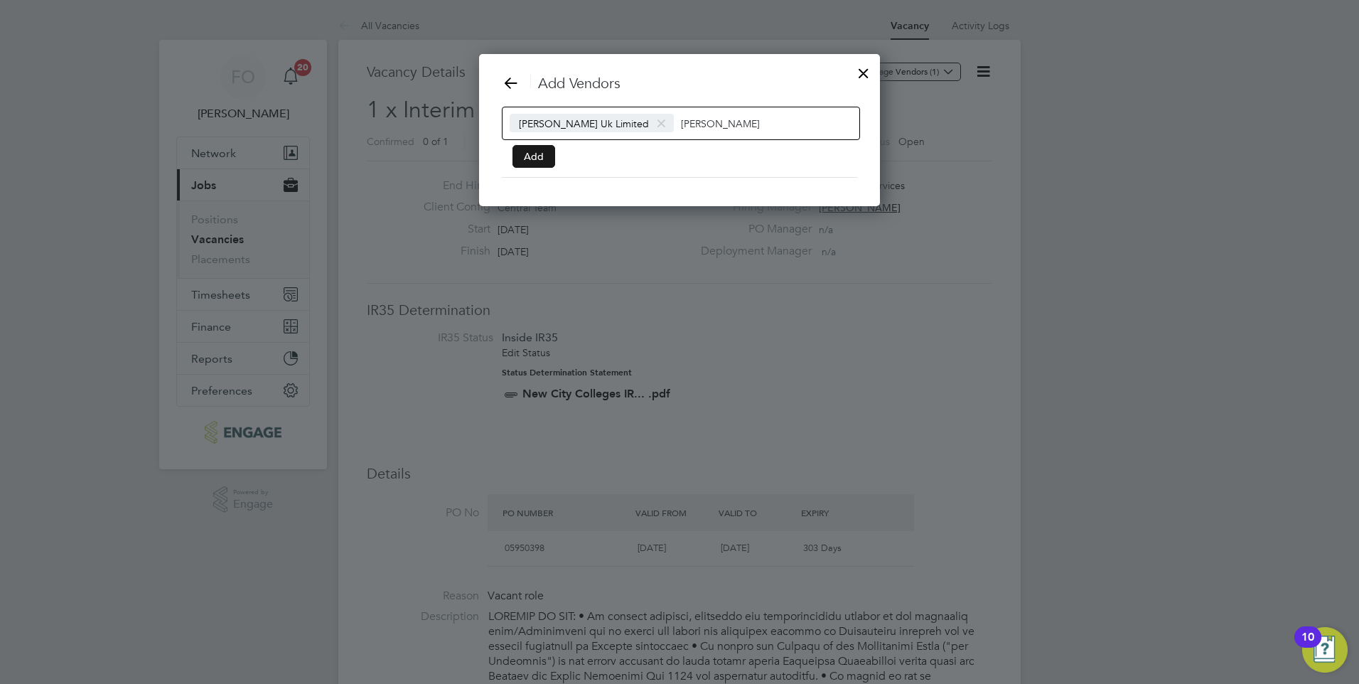
click at [550, 150] on button "Add" at bounding box center [534, 156] width 43 height 23
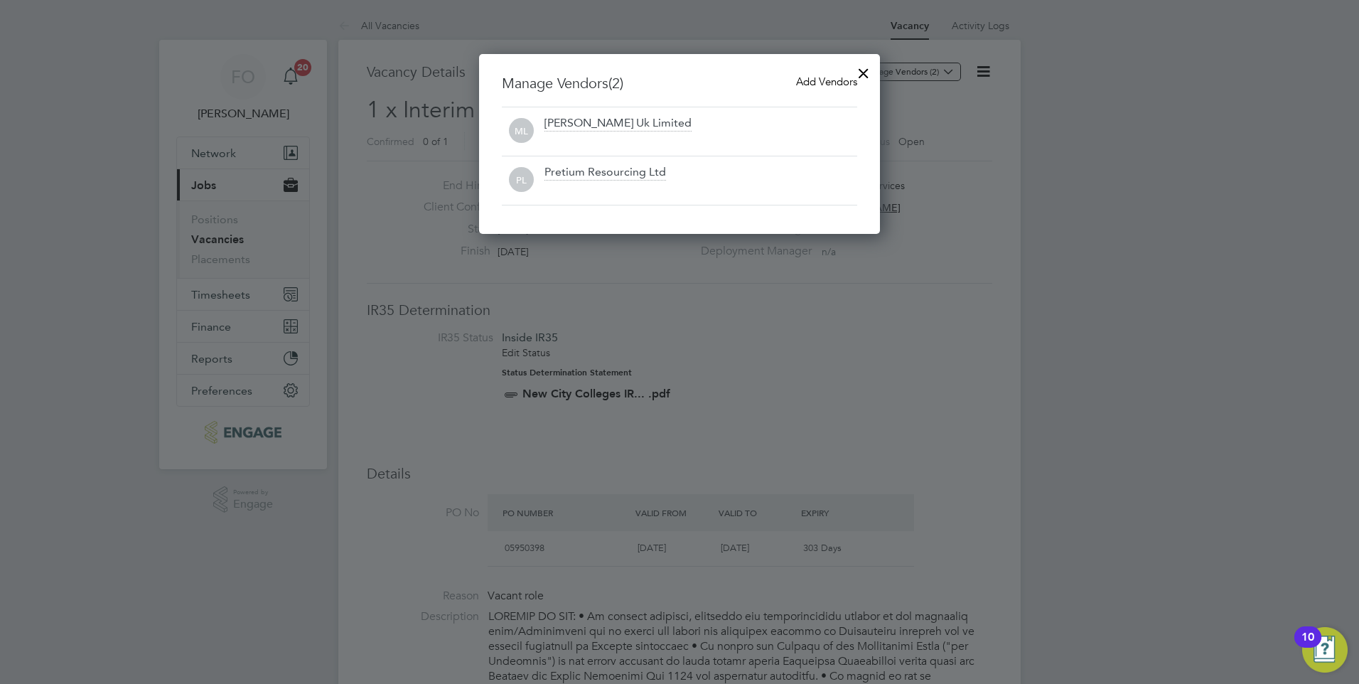
click at [859, 69] on div at bounding box center [864, 70] width 26 height 26
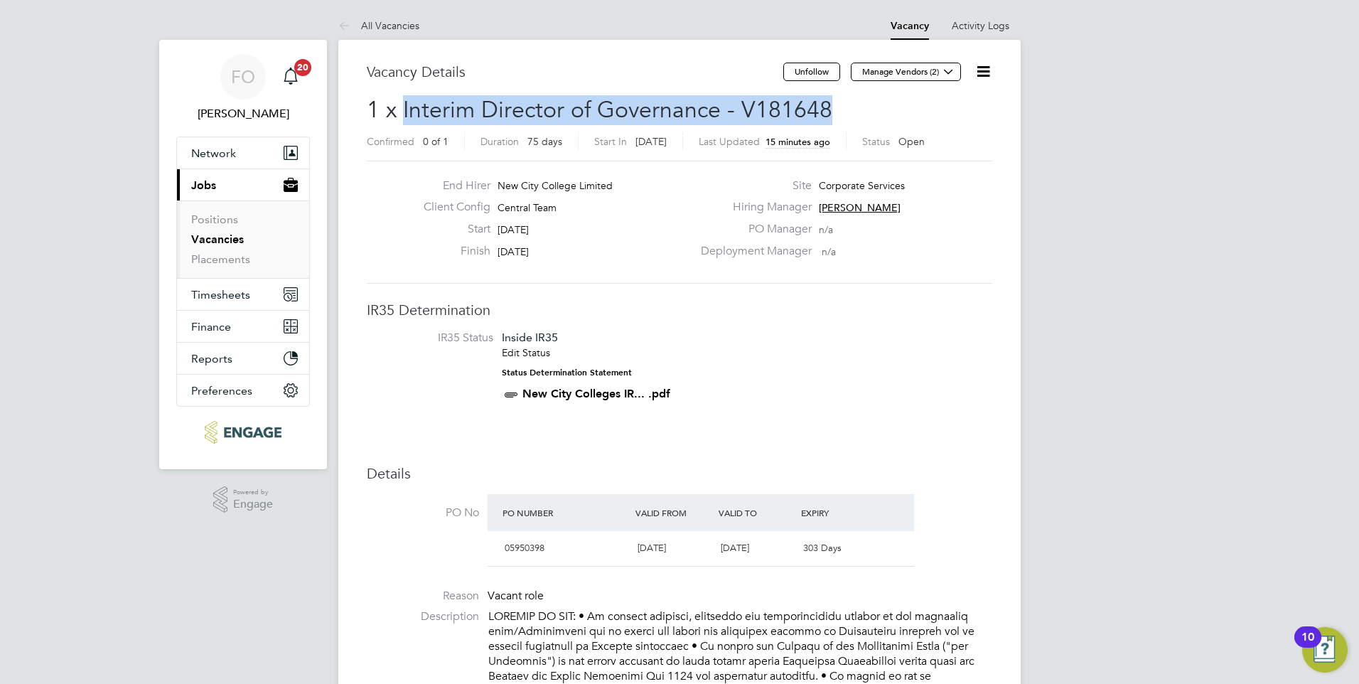
drag, startPoint x: 825, startPoint y: 105, endPoint x: 404, endPoint y: 106, distance: 420.9
click at [404, 106] on span "1 x Interim Director of Governance - V181648" at bounding box center [600, 110] width 466 height 28
copy span "Interim Director of Governance - V181648"
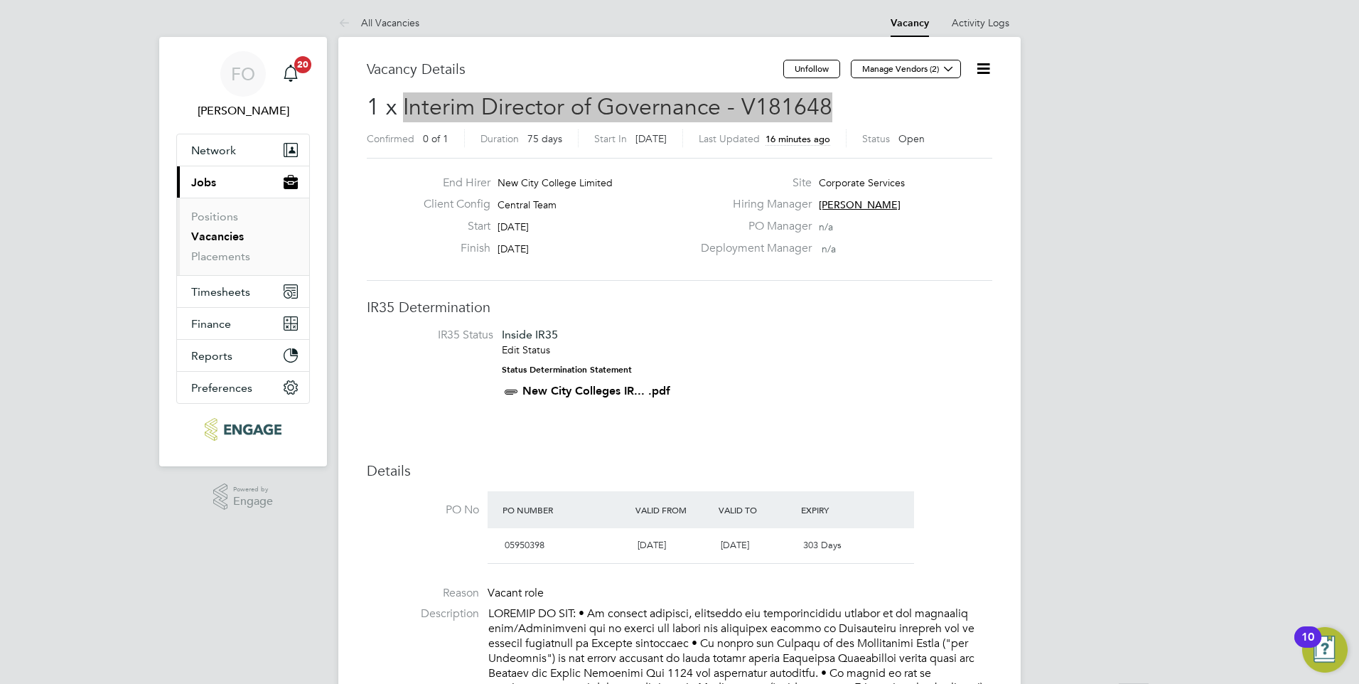
scroll to position [0, 0]
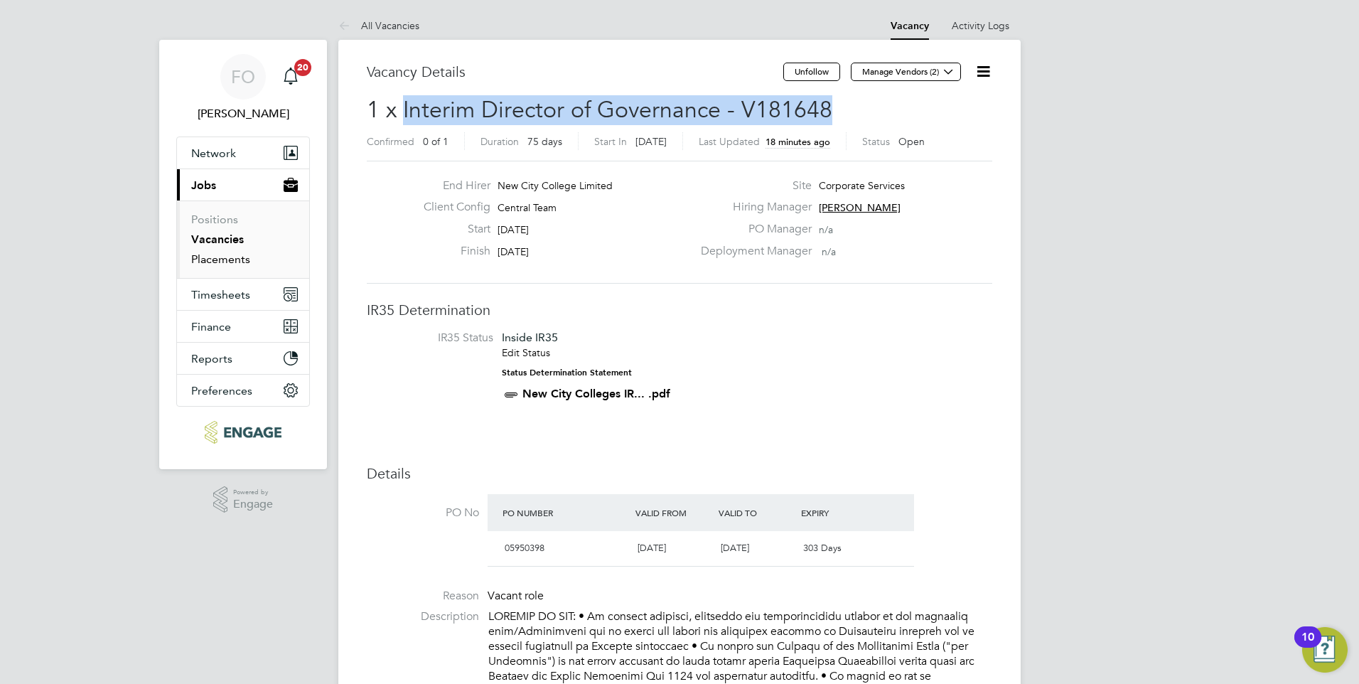
click at [226, 259] on link "Placements" at bounding box center [220, 259] width 59 height 14
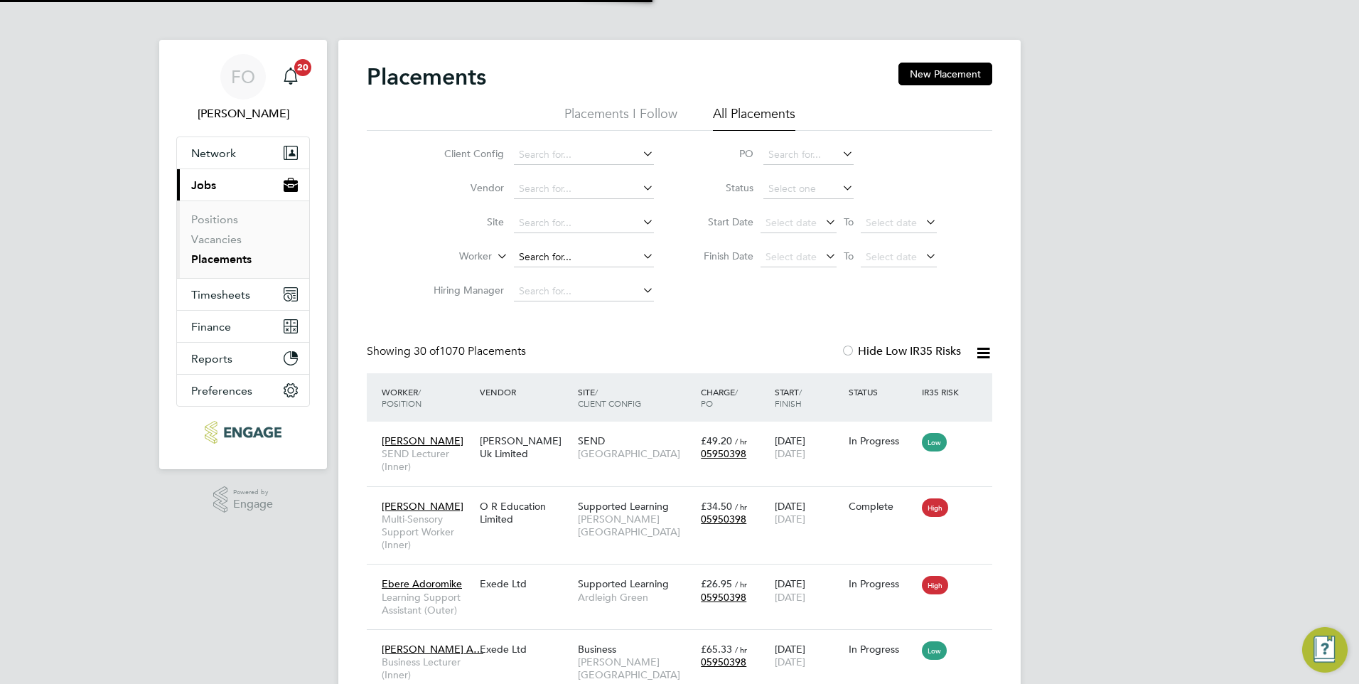
click at [563, 252] on input at bounding box center [584, 257] width 140 height 20
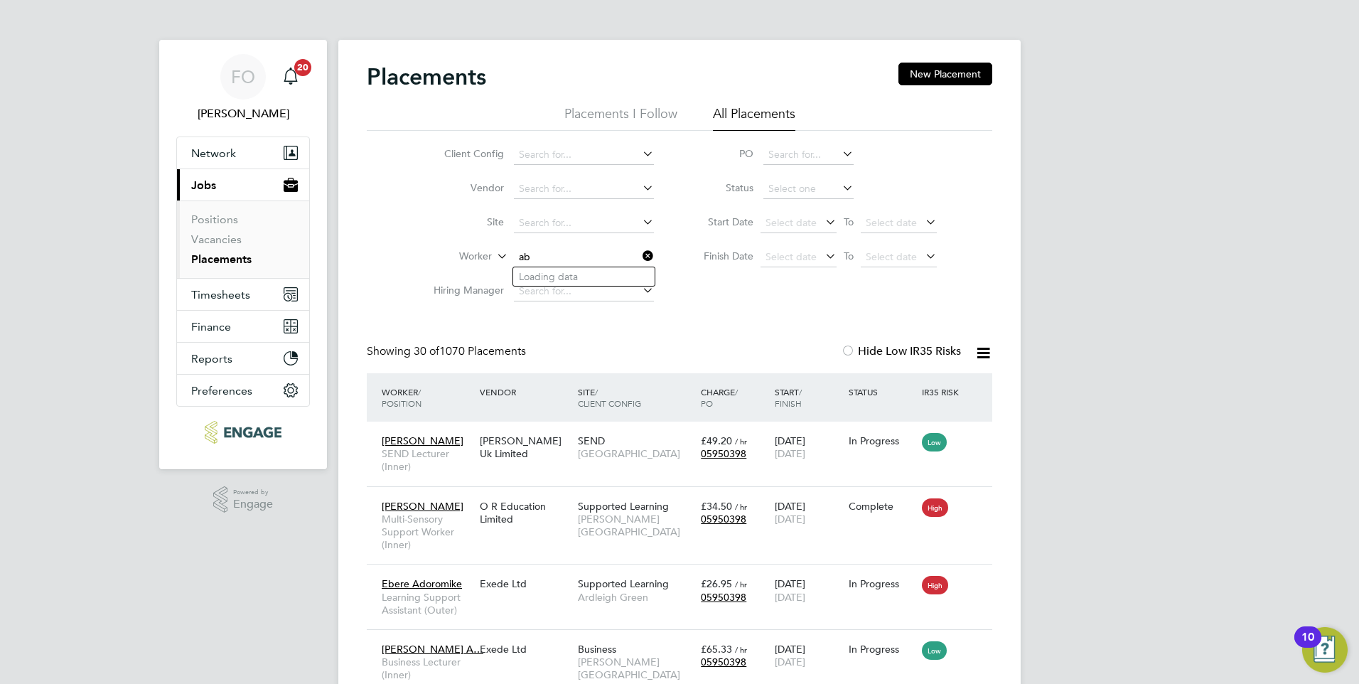
type input "a"
click at [572, 250] on input at bounding box center [584, 257] width 140 height 20
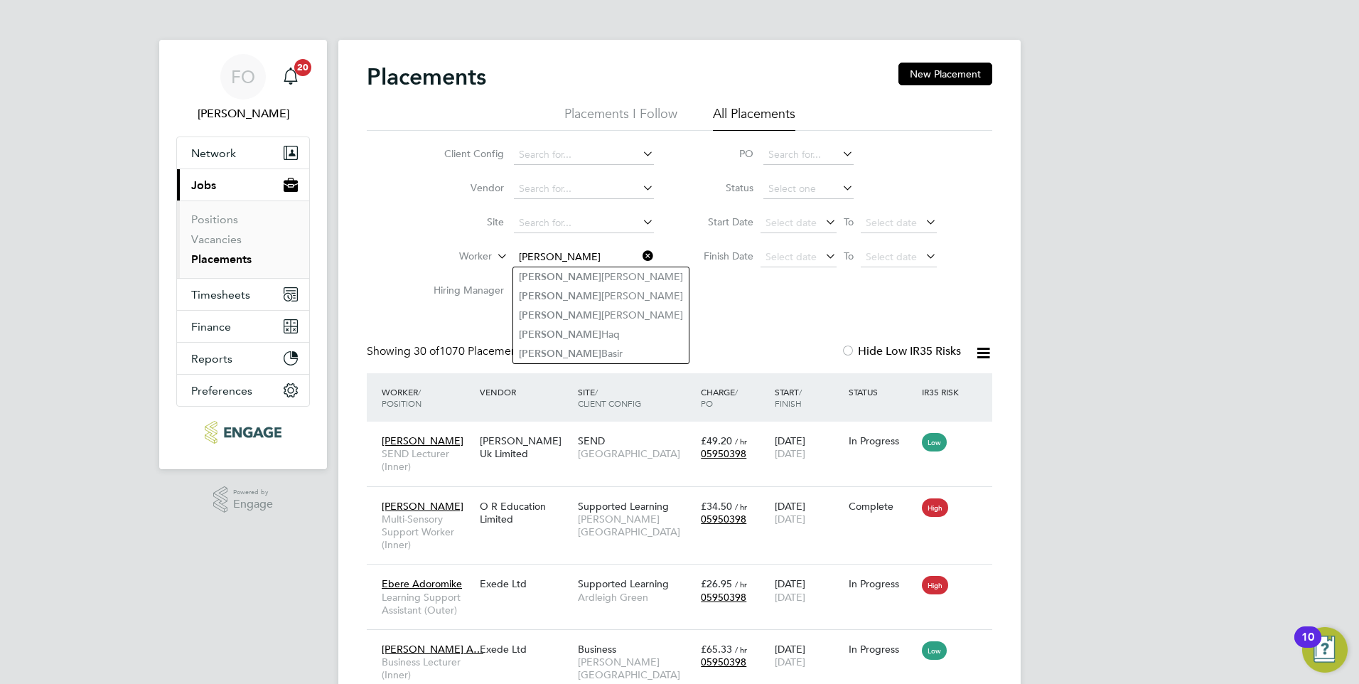
type input "abdul"
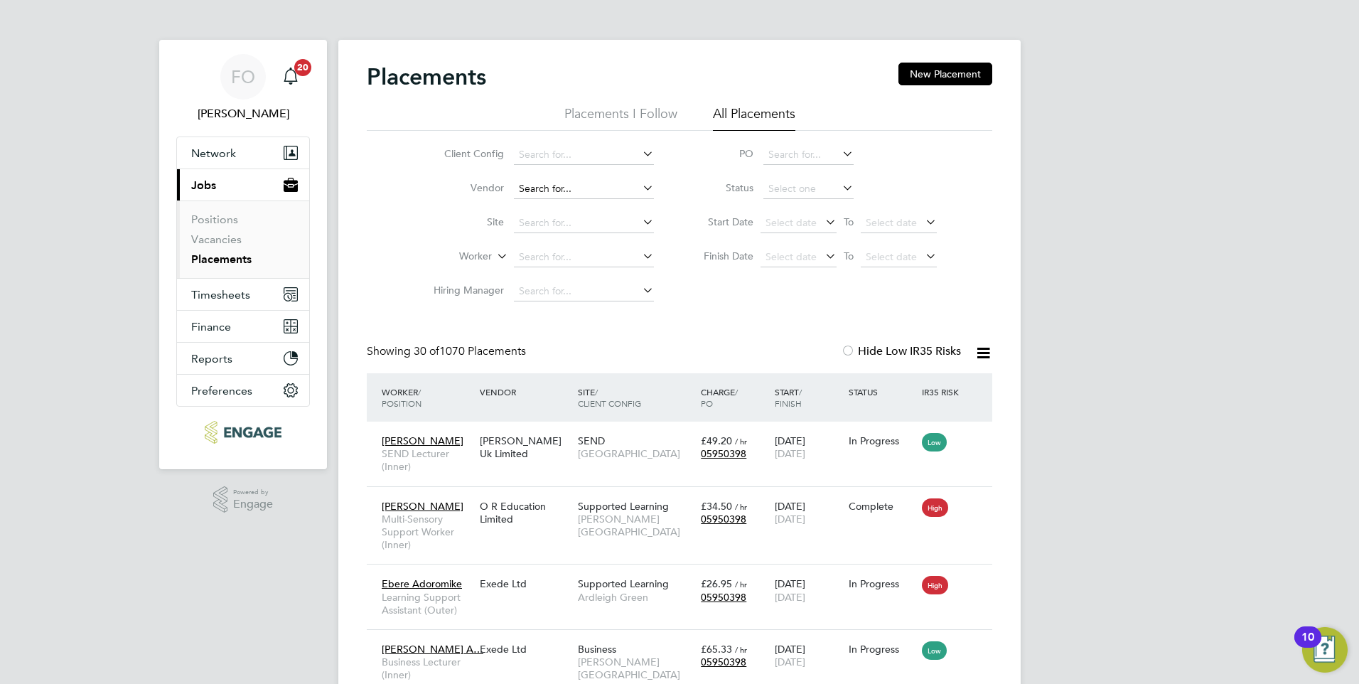
click at [596, 191] on input at bounding box center [584, 189] width 140 height 20
type input "hunter"
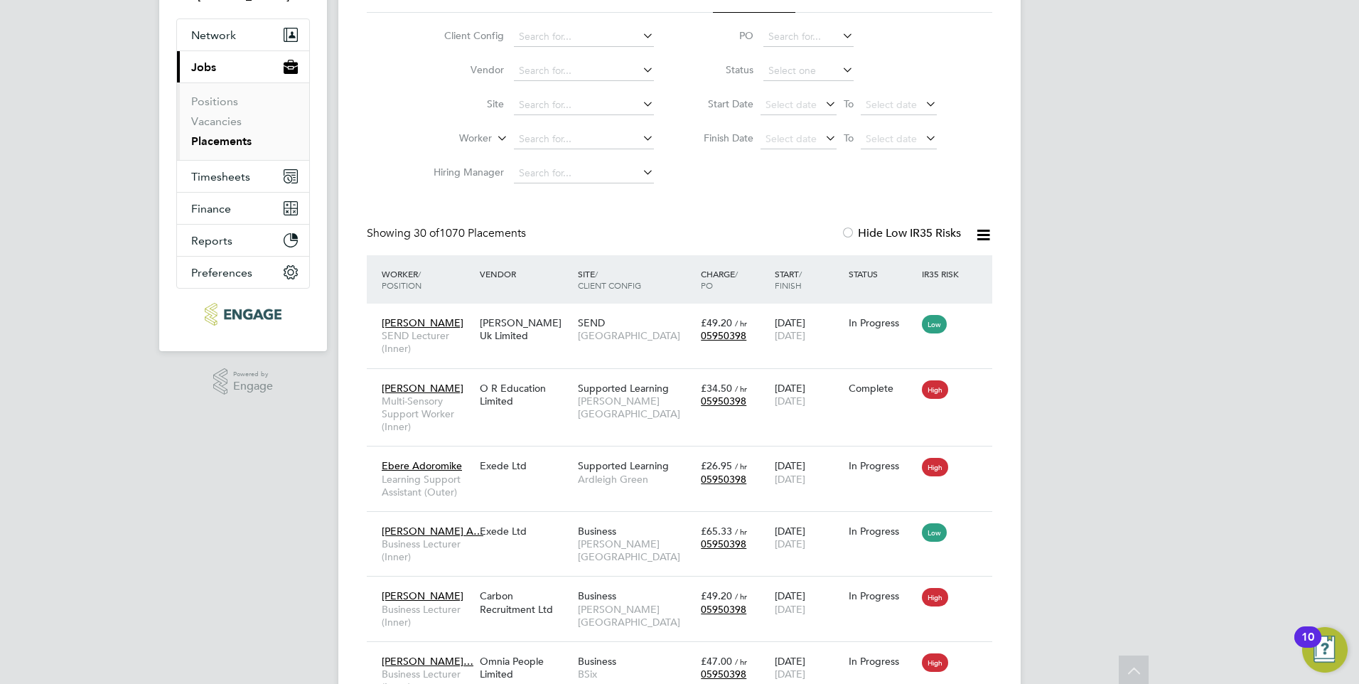
scroll to position [142, 0]
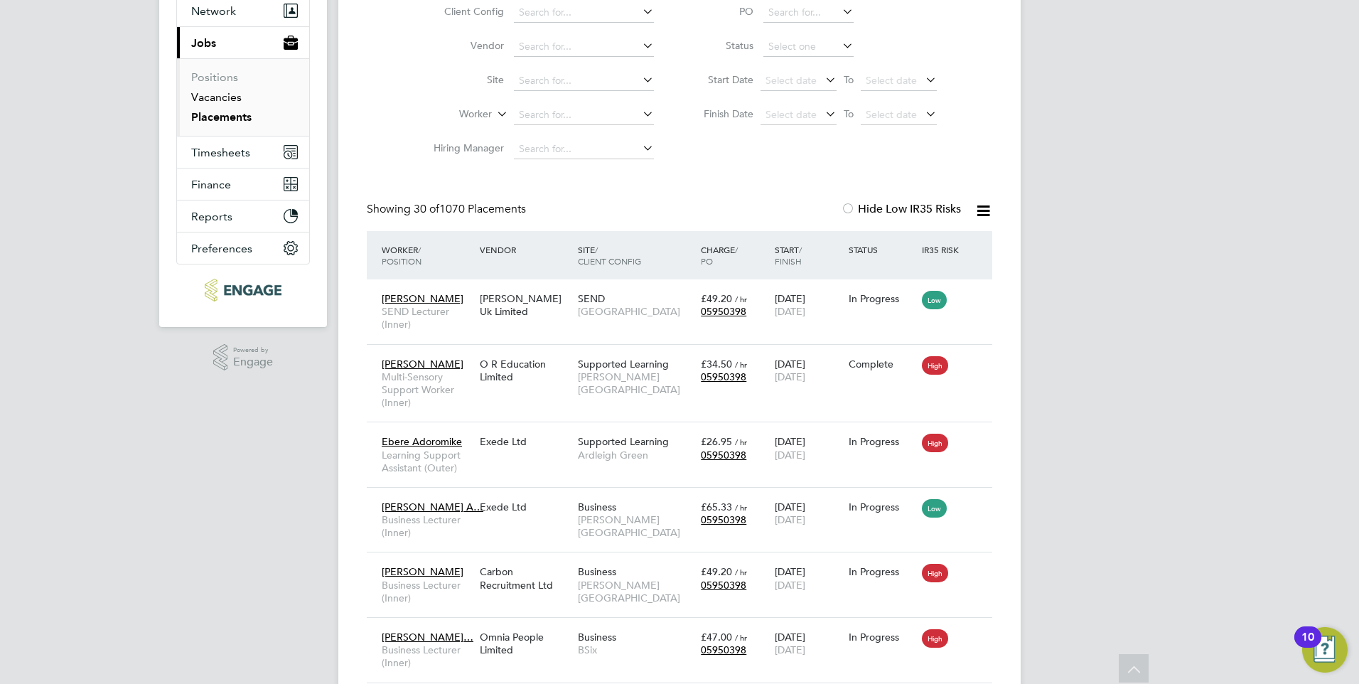
click at [234, 95] on link "Vacancies" at bounding box center [216, 97] width 50 height 14
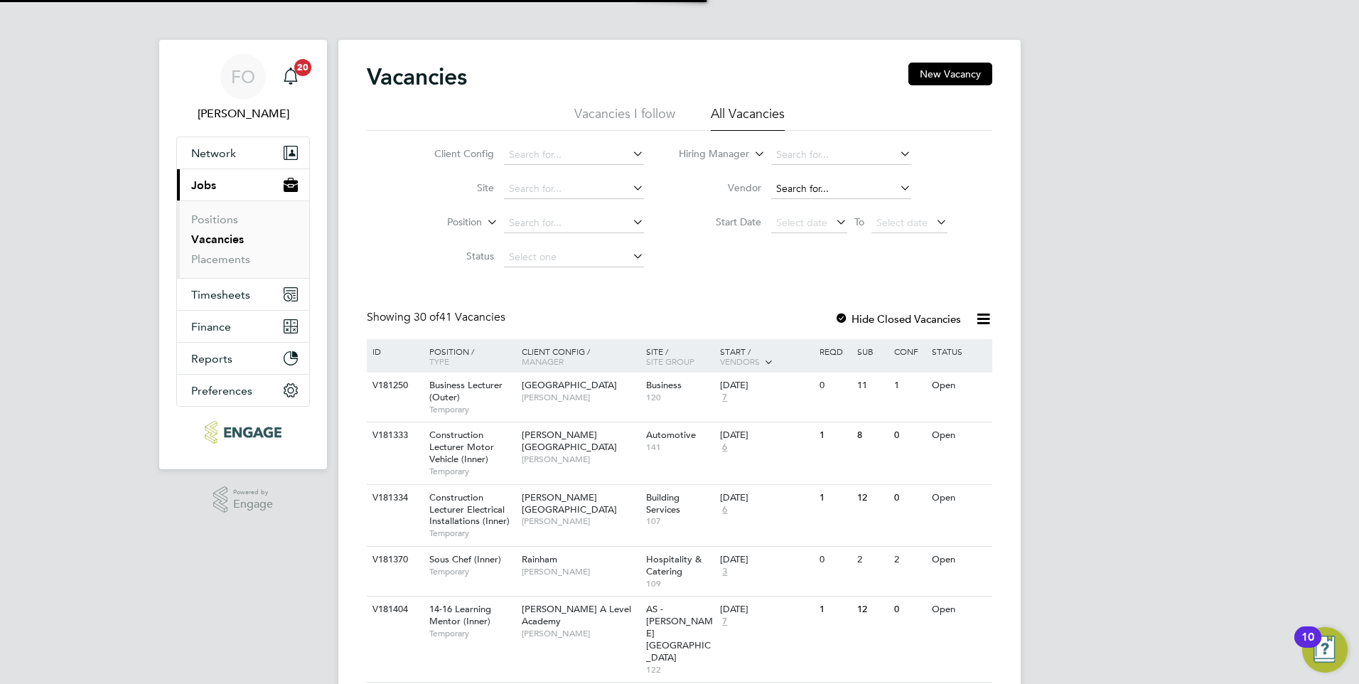
click at [803, 189] on input at bounding box center [841, 189] width 140 height 20
click at [817, 202] on li "Hunter Education Limited" at bounding box center [840, 207] width 141 height 19
type input "Hunter Education Limited"
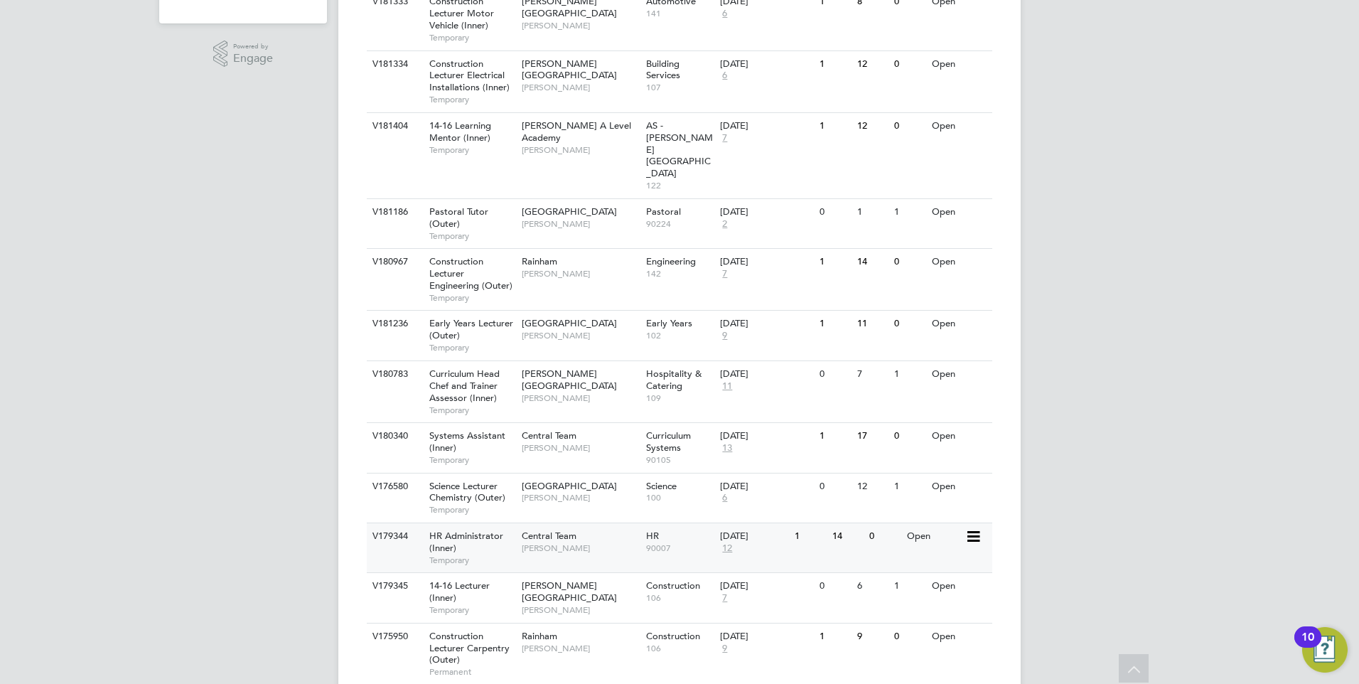
scroll to position [462, 0]
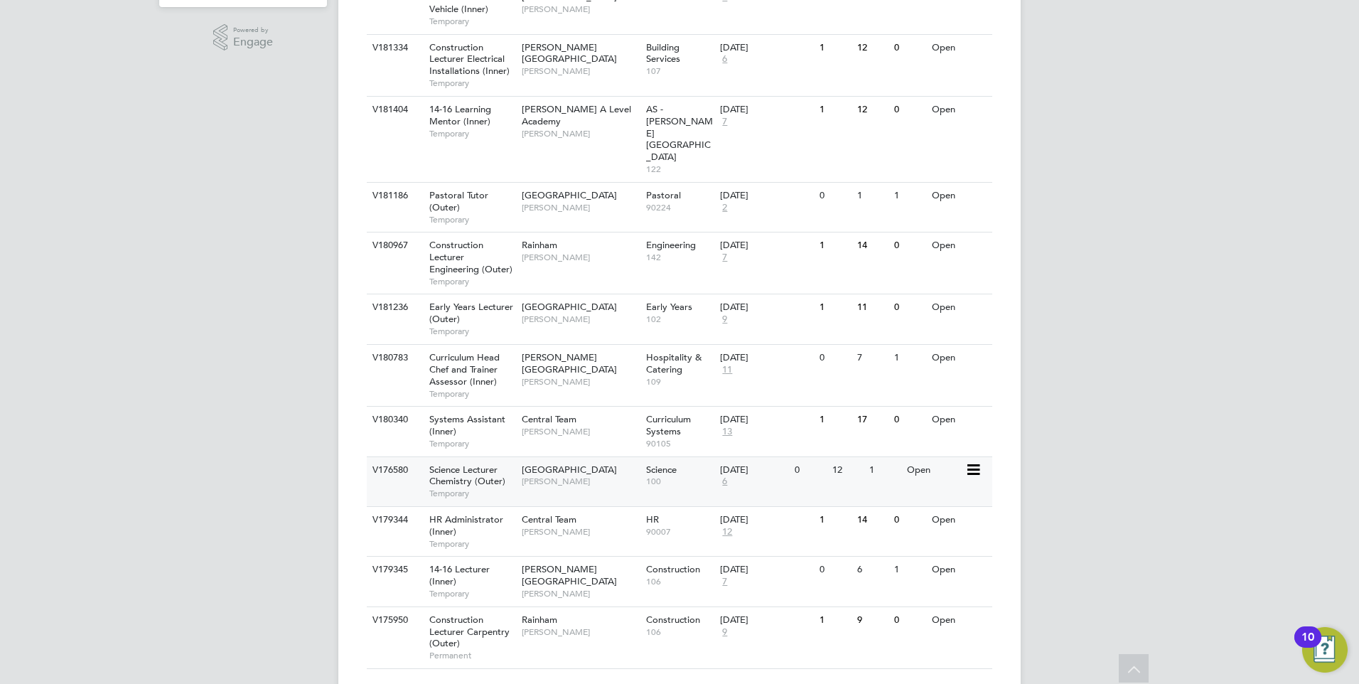
click at [887, 457] on div "1" at bounding box center [884, 470] width 37 height 26
click at [904, 556] on div "V179345 14-16 Lecturer (Inner) Temporary Hackney Campus Nathan Morris Construct…" at bounding box center [680, 581] width 626 height 50
click at [883, 345] on div "1" at bounding box center [884, 358] width 37 height 26
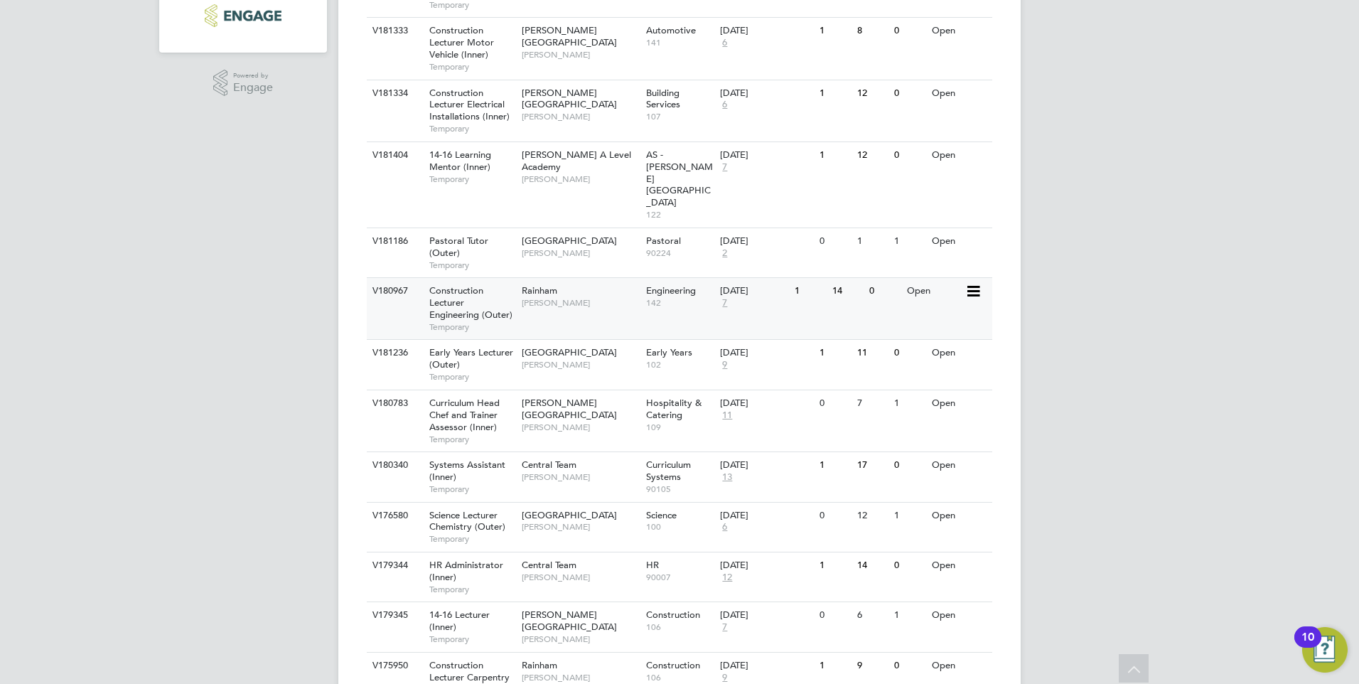
scroll to position [391, 0]
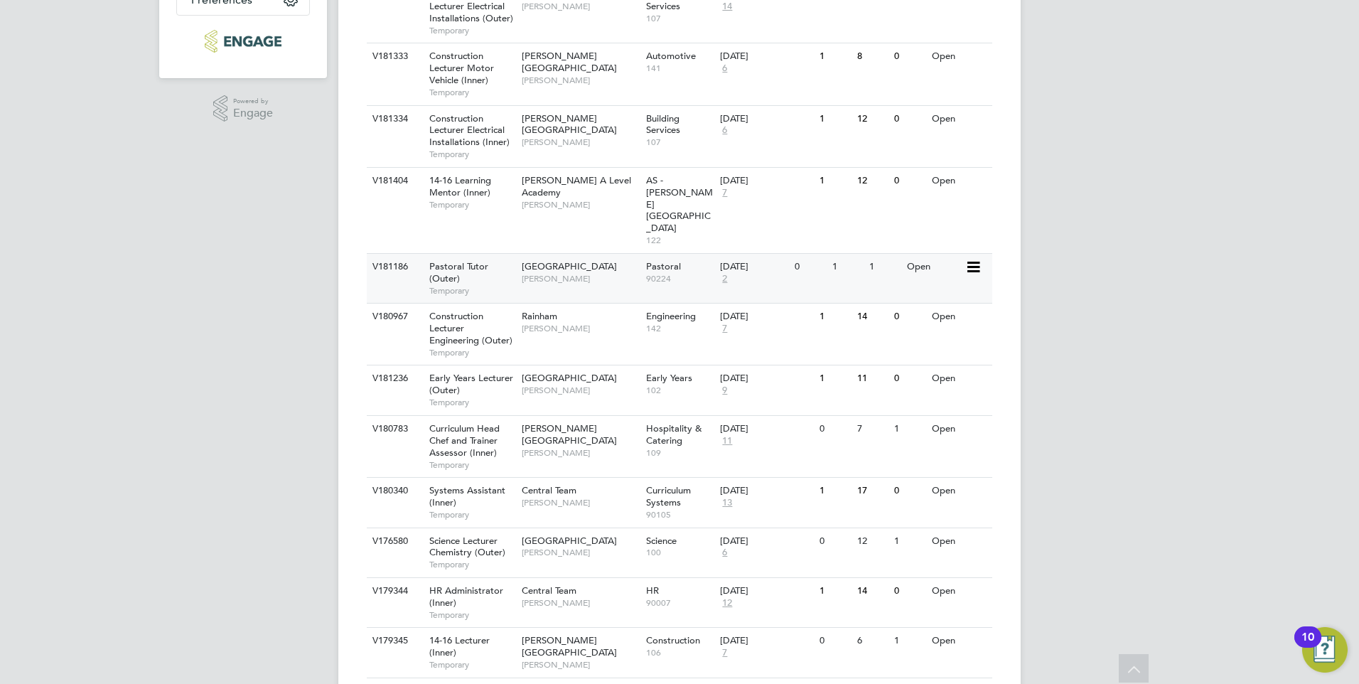
click at [861, 253] on div "V181186 Pastoral Tutor (Outer) Temporary Redbridge Campus Emma Wood Pastoral 90…" at bounding box center [680, 278] width 626 height 50
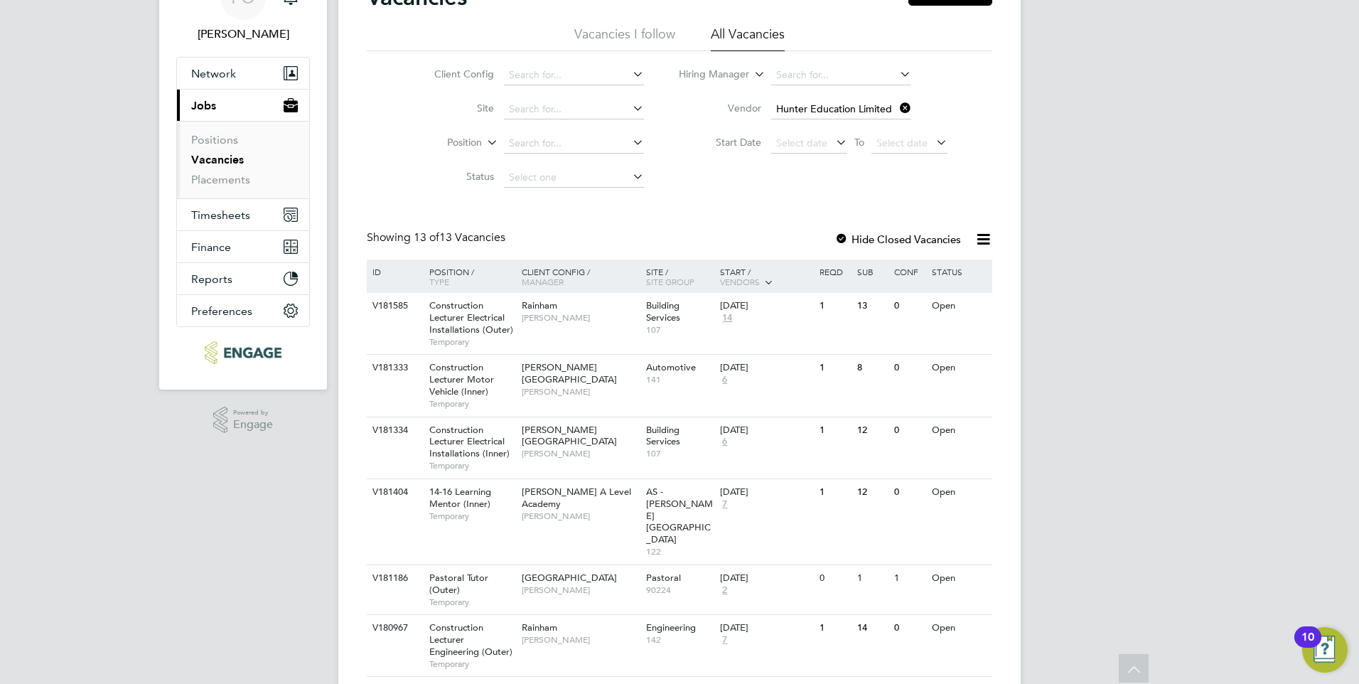
scroll to position [0, 0]
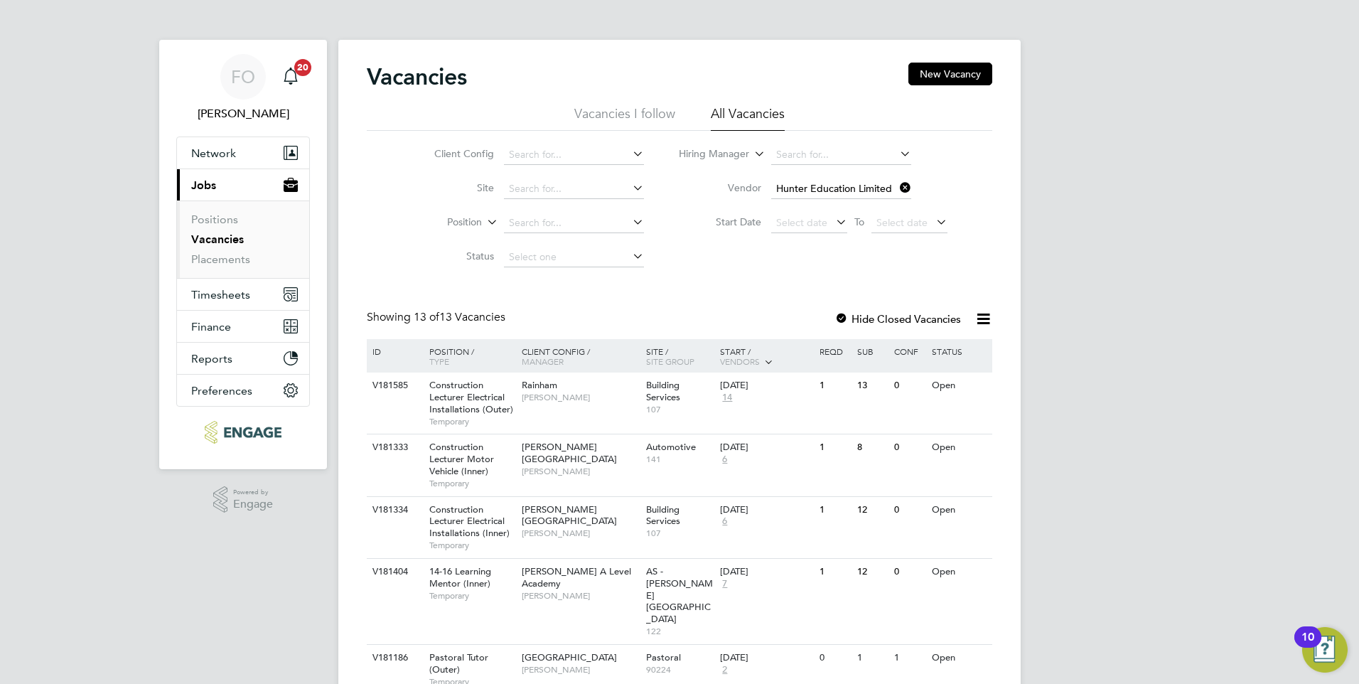
click at [213, 235] on link "Vacancies" at bounding box center [217, 239] width 53 height 14
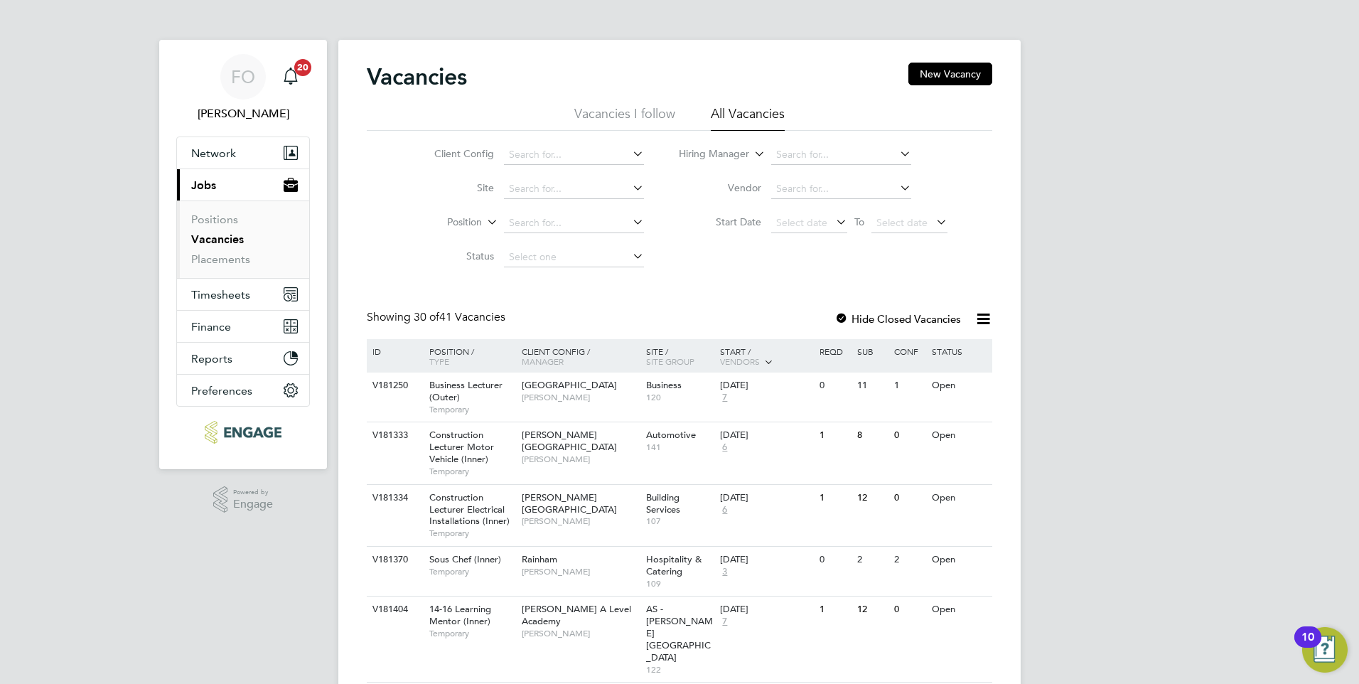
click at [219, 234] on link "Vacancies" at bounding box center [217, 239] width 53 height 14
click at [594, 209] on li "Position" at bounding box center [528, 223] width 267 height 34
click at [581, 220] on input at bounding box center [574, 223] width 140 height 20
click at [221, 260] on link "Placements" at bounding box center [220, 259] width 59 height 14
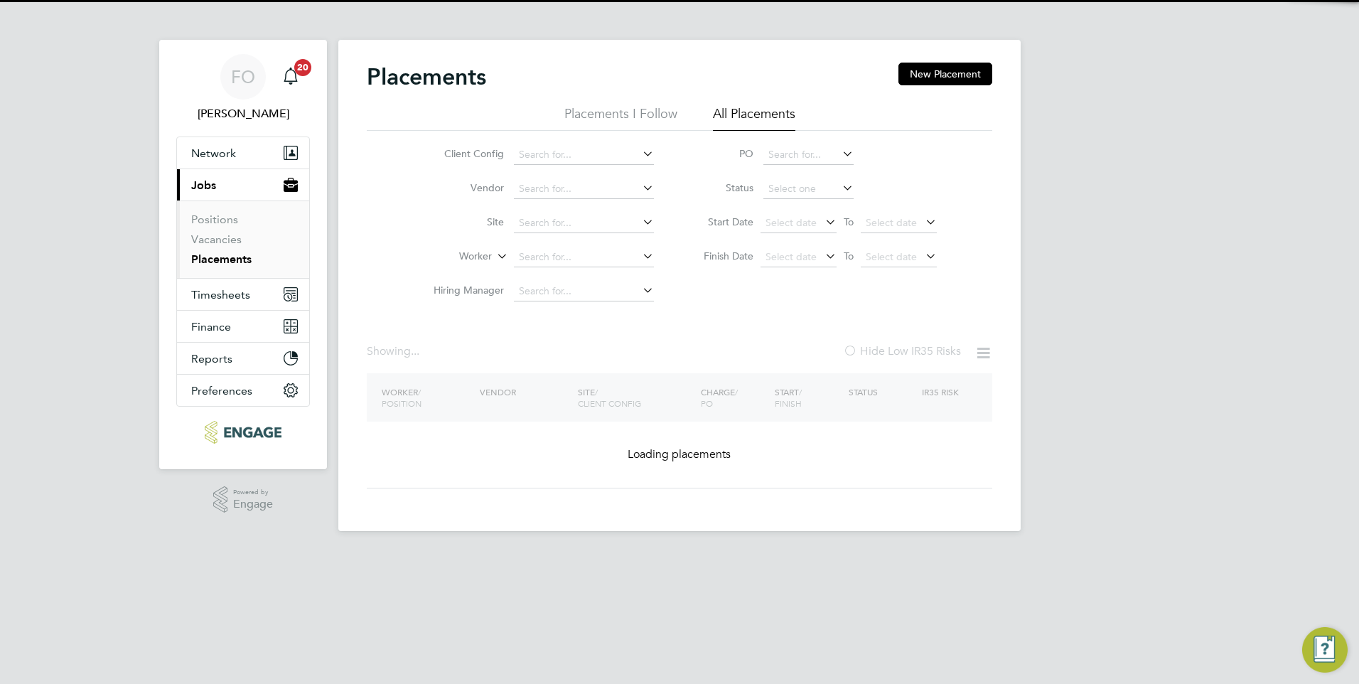
click at [567, 257] on input at bounding box center [584, 257] width 140 height 20
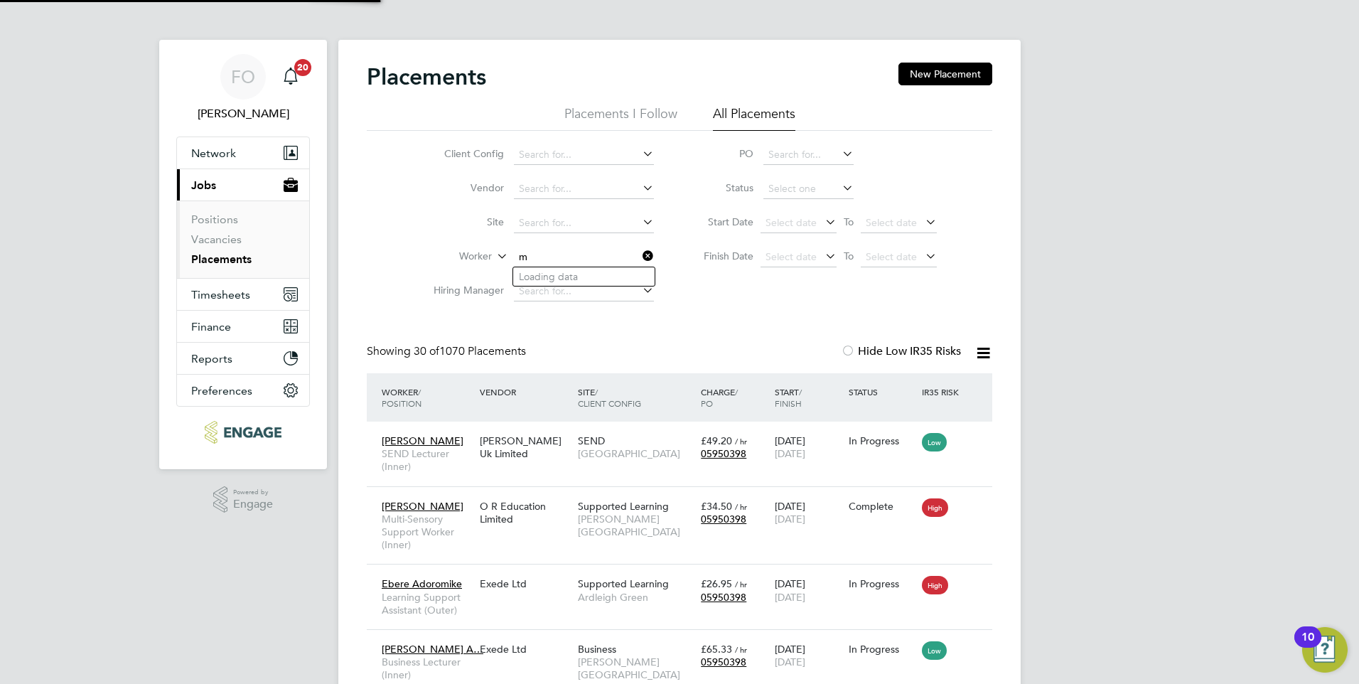
scroll to position [41, 124]
click at [541, 277] on b "Majid" at bounding box center [532, 277] width 27 height 12
type input "Majid Kassim"
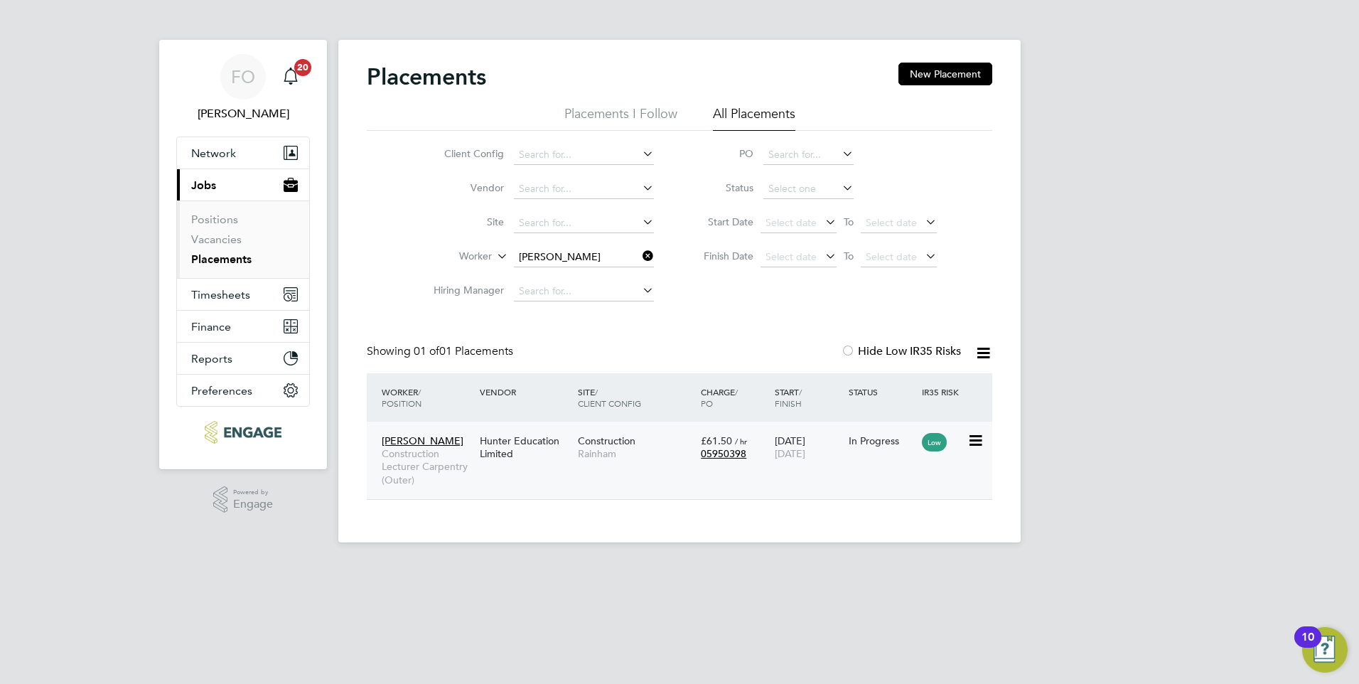
click at [862, 471] on div "Majid Kassim Construction Lecturer Carpentry (Outer) Hunter Education Limited C…" at bounding box center [680, 460] width 626 height 77
click at [855, 430] on div "In Progress" at bounding box center [882, 440] width 74 height 27
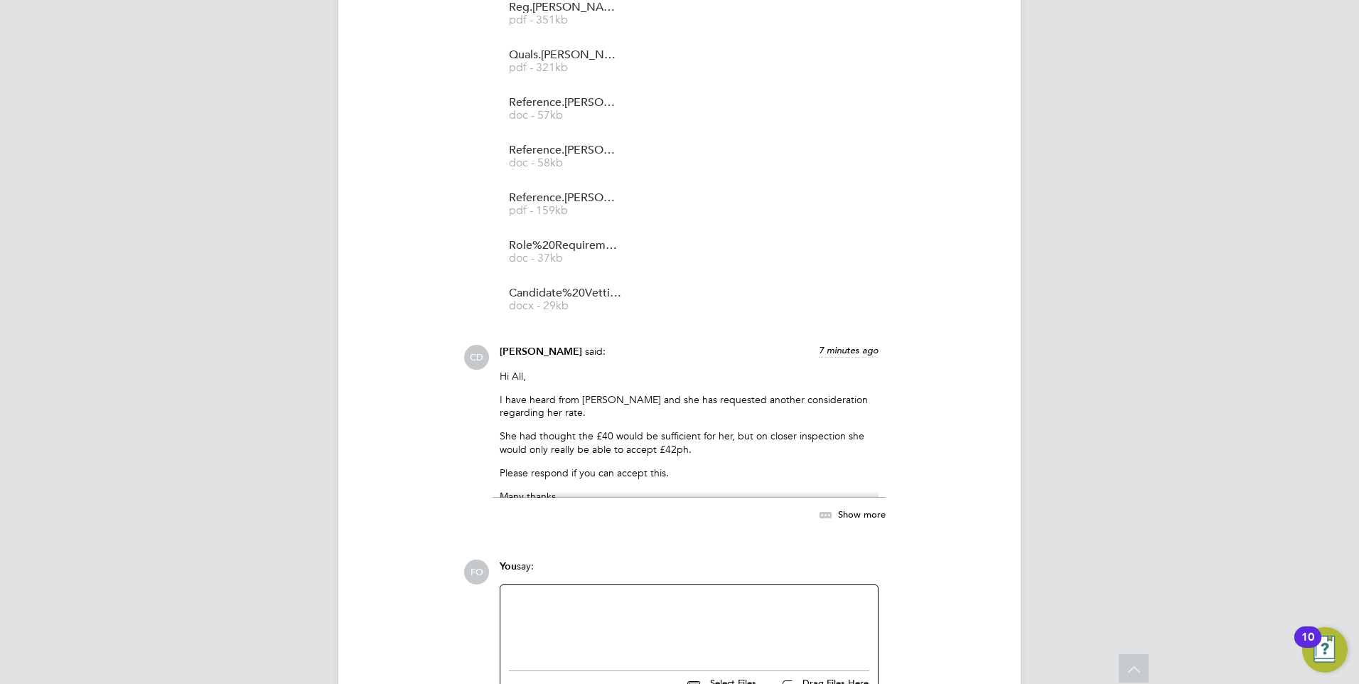
scroll to position [5506, 0]
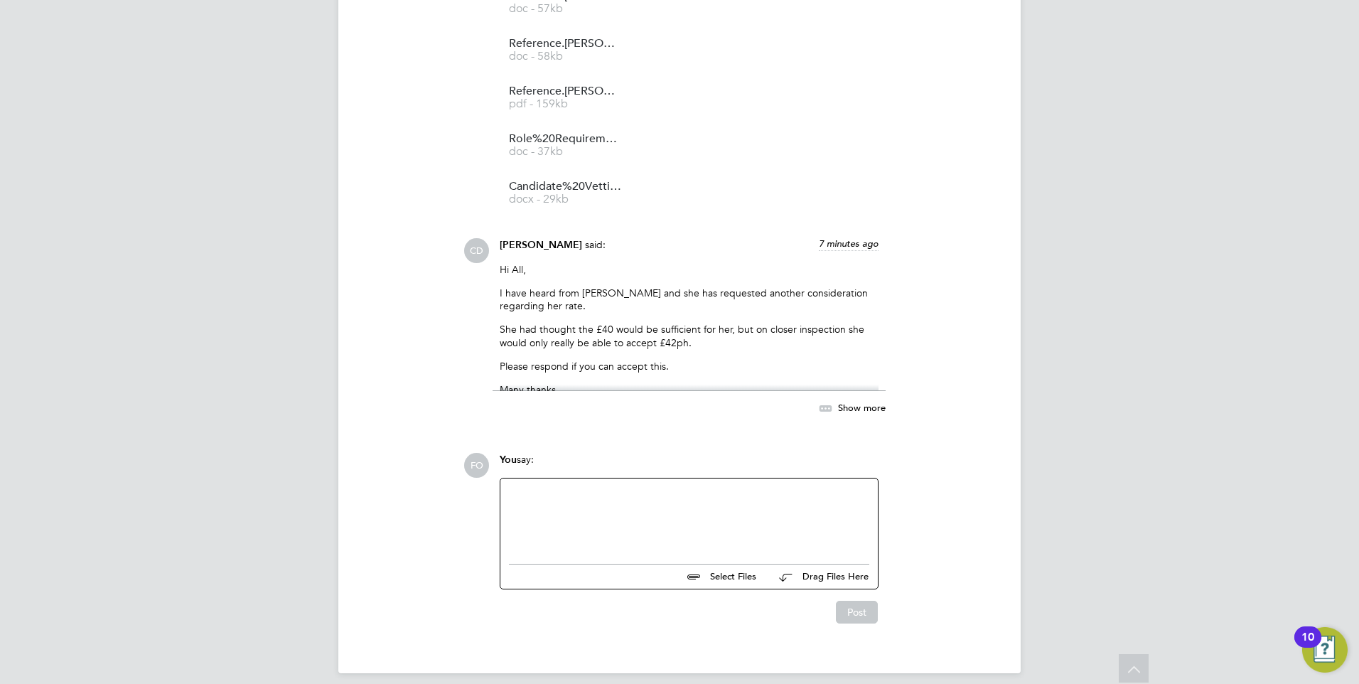
click at [658, 505] on div at bounding box center [689, 517] width 360 height 61
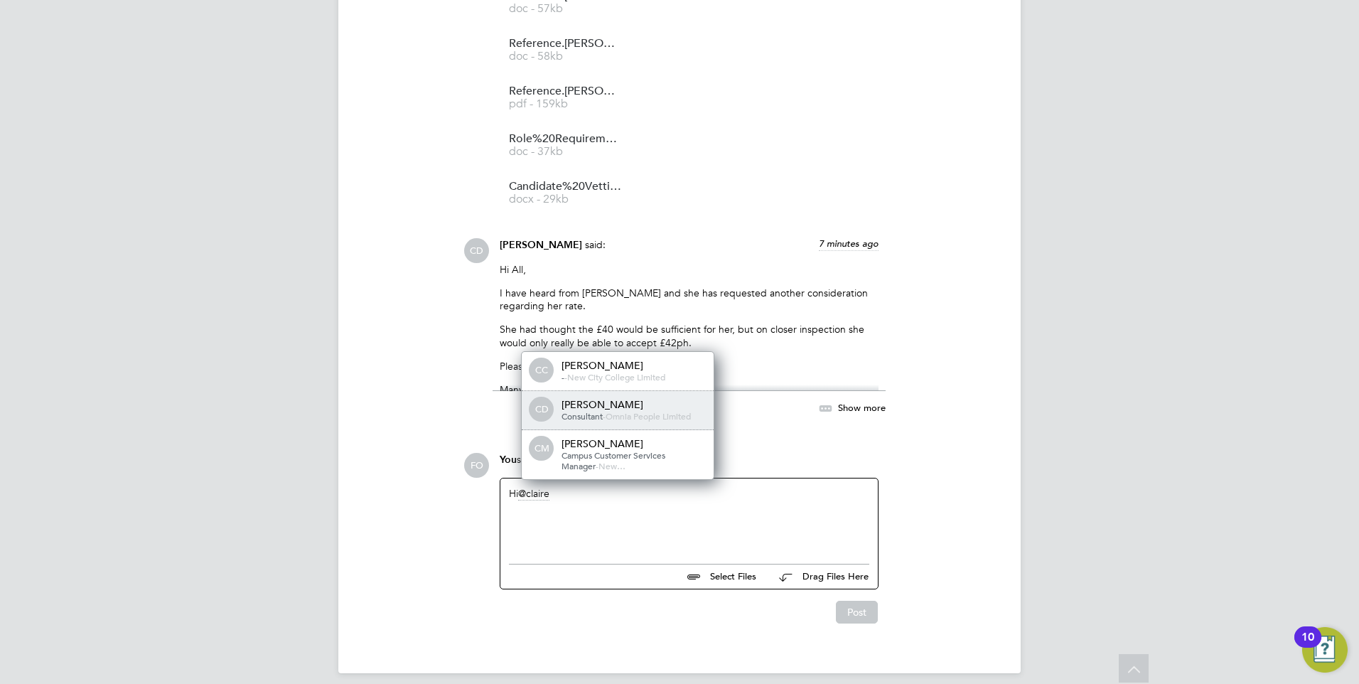
click at [642, 398] on div "[PERSON_NAME]" at bounding box center [633, 404] width 142 height 13
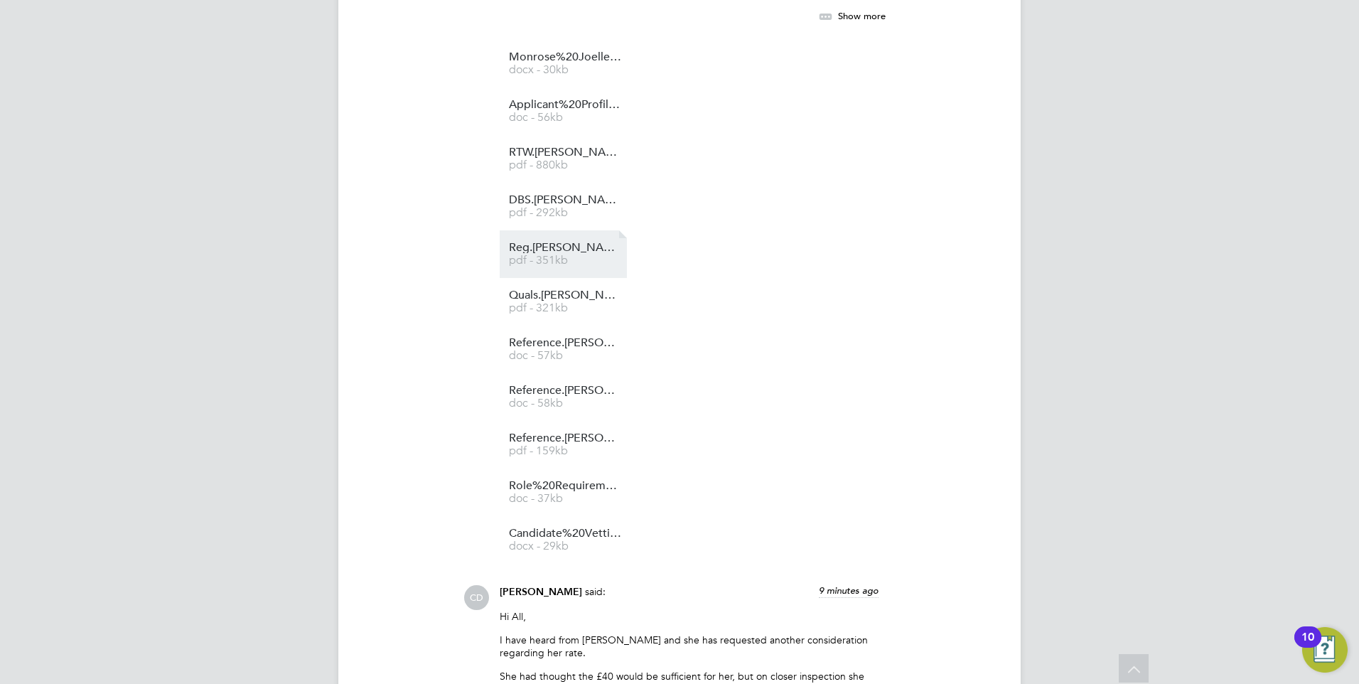
scroll to position [5080, 0]
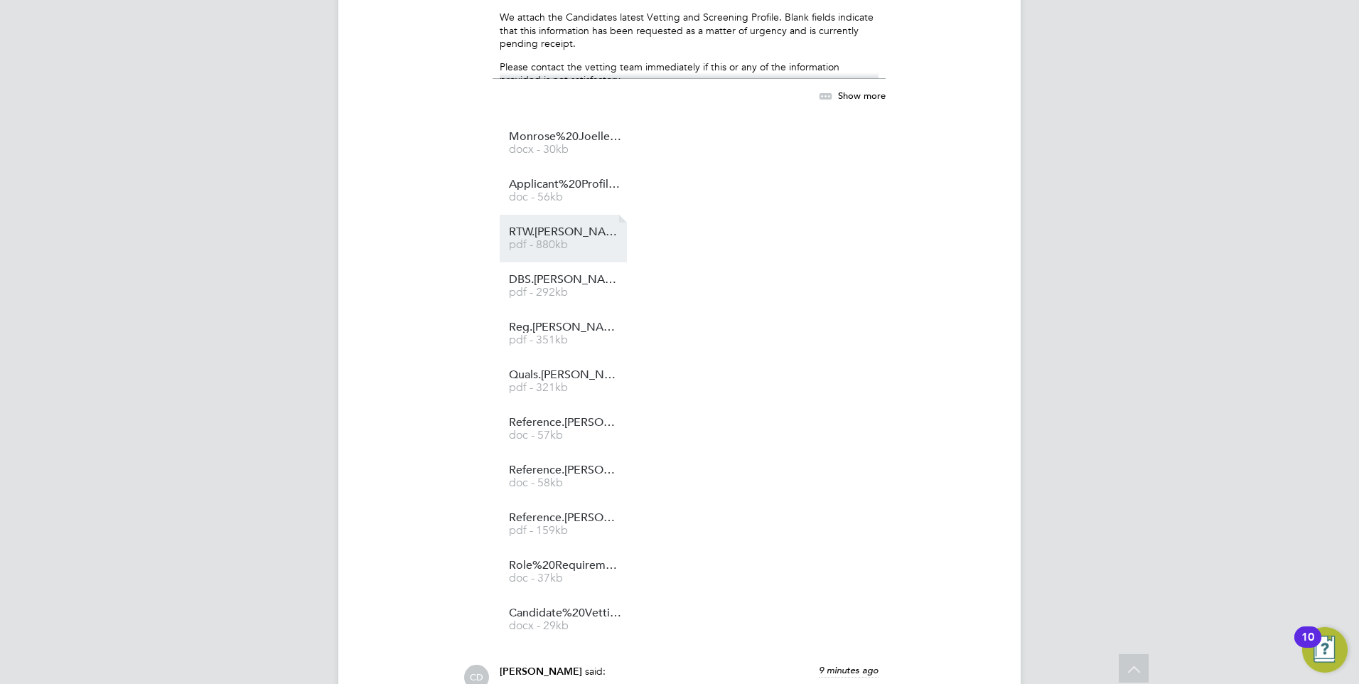
click at [569, 227] on span "RTW.[PERSON_NAME]%20Monrose.op" at bounding box center [566, 232] width 114 height 11
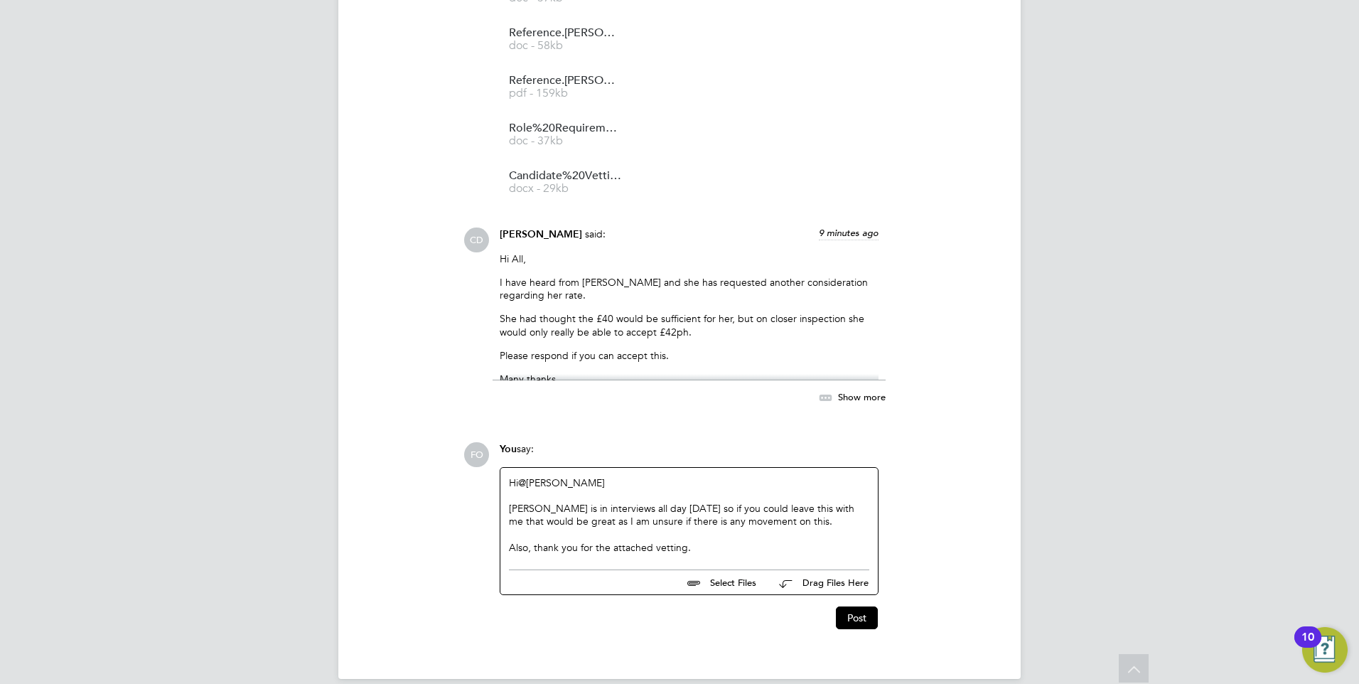
scroll to position [5523, 0]
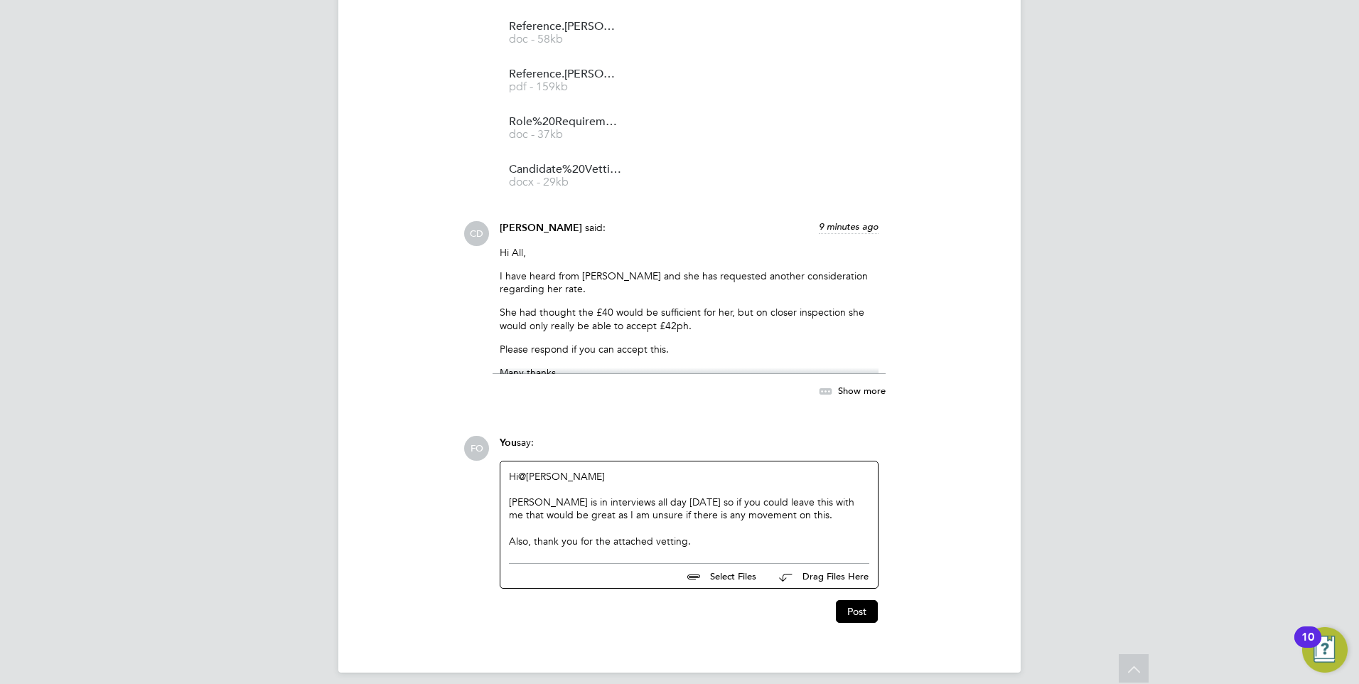
click at [699, 535] on div "Also, thank you for the attached vetting." at bounding box center [689, 541] width 360 height 13
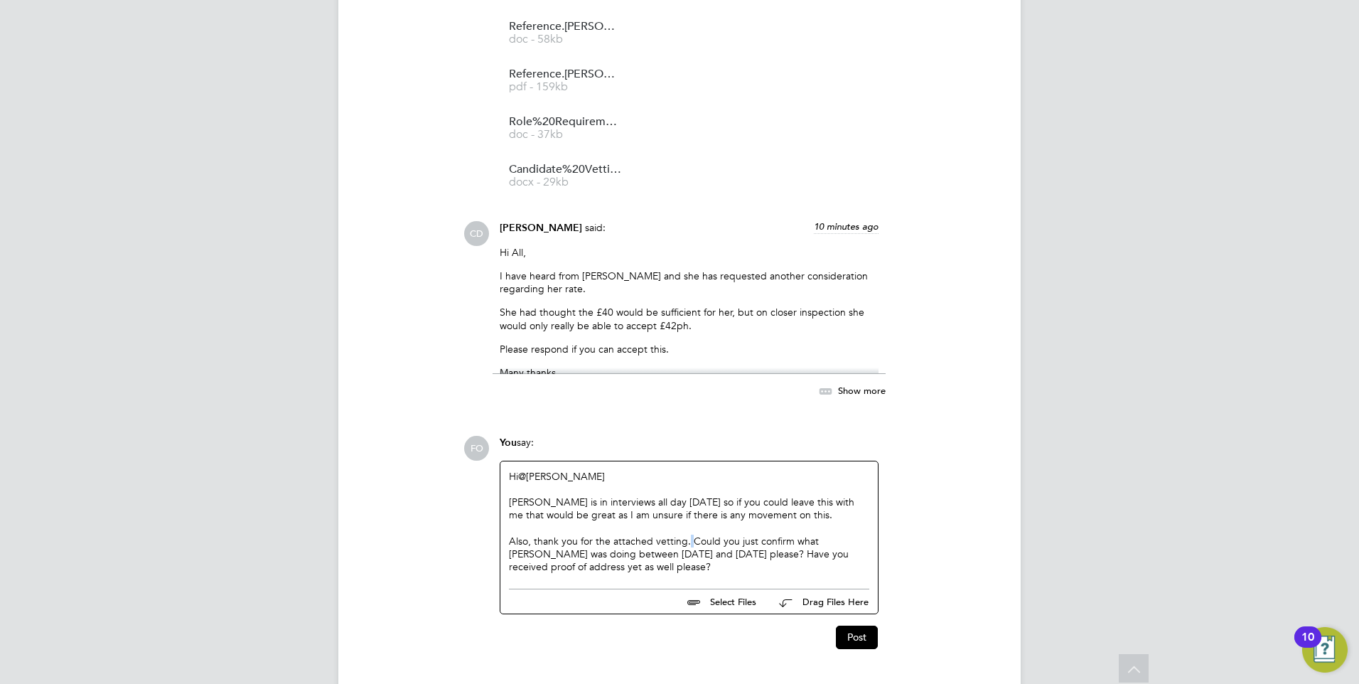
click at [689, 535] on div "Also, thank you for the attached vetting. Could you just confirm what [PERSON_N…" at bounding box center [689, 554] width 360 height 39
click at [772, 547] on div "Also, thank you for the attached vetting I just have a few questions. Could you…" at bounding box center [689, 554] width 360 height 39
click at [762, 555] on div "Also, thank you for the attached vetting I just have a few questions. Could you…" at bounding box center [689, 554] width 360 height 39
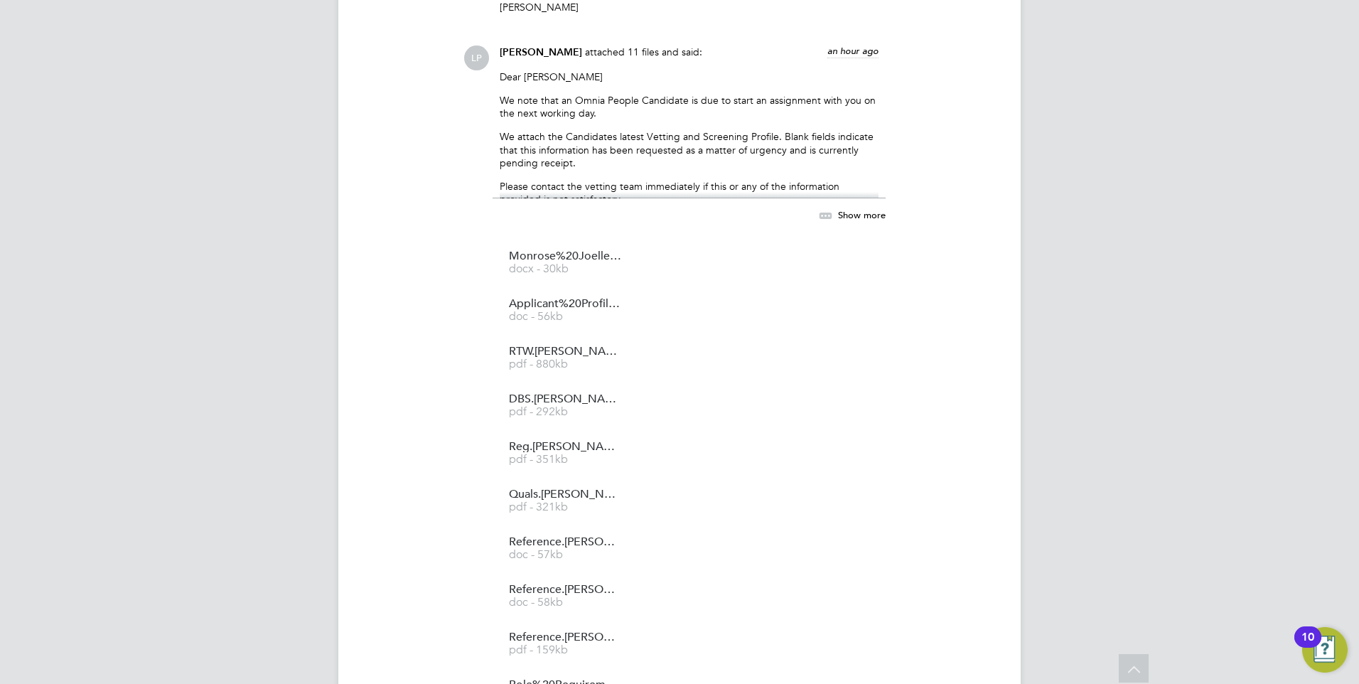
scroll to position [4741, 0]
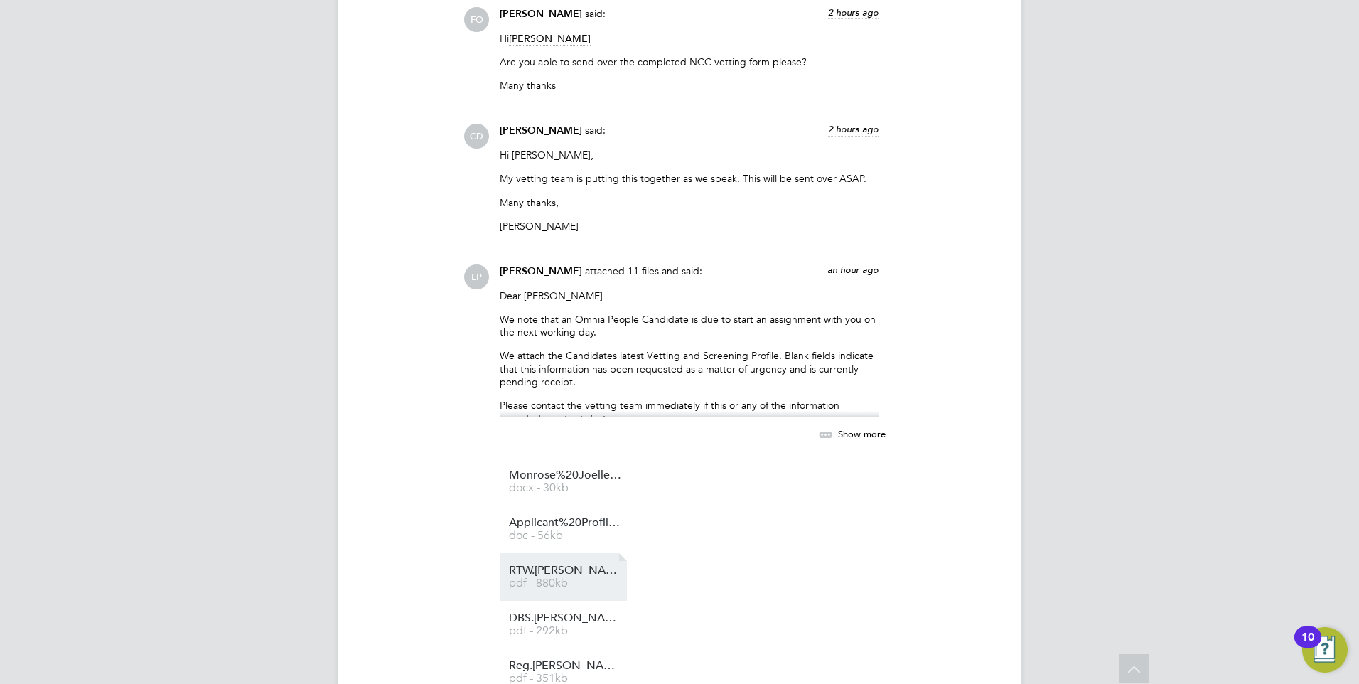
click at [541, 553] on li "RTW.[PERSON_NAME]%20Monrose.op pdf - 880kb" at bounding box center [563, 577] width 127 height 48
click at [565, 565] on span "RTW.Joelle%20Monrose.op" at bounding box center [566, 570] width 114 height 11
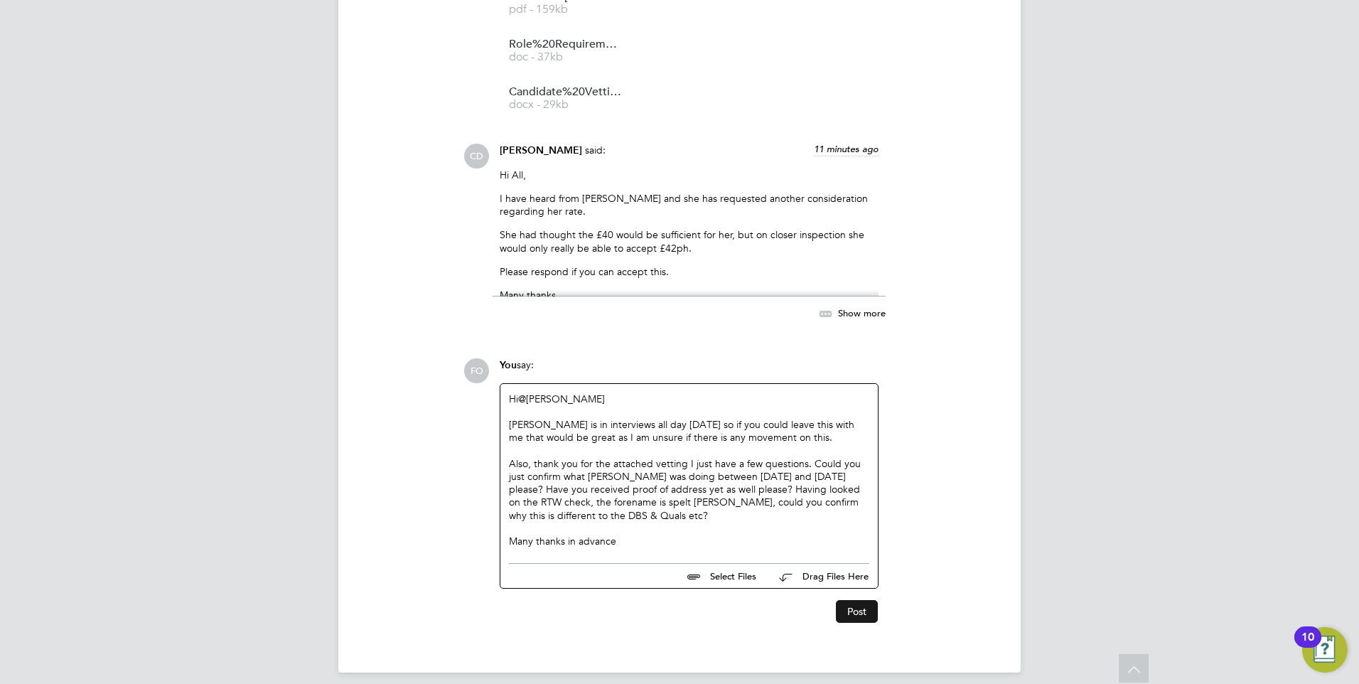
click at [849, 600] on button "Post" at bounding box center [857, 611] width 42 height 23
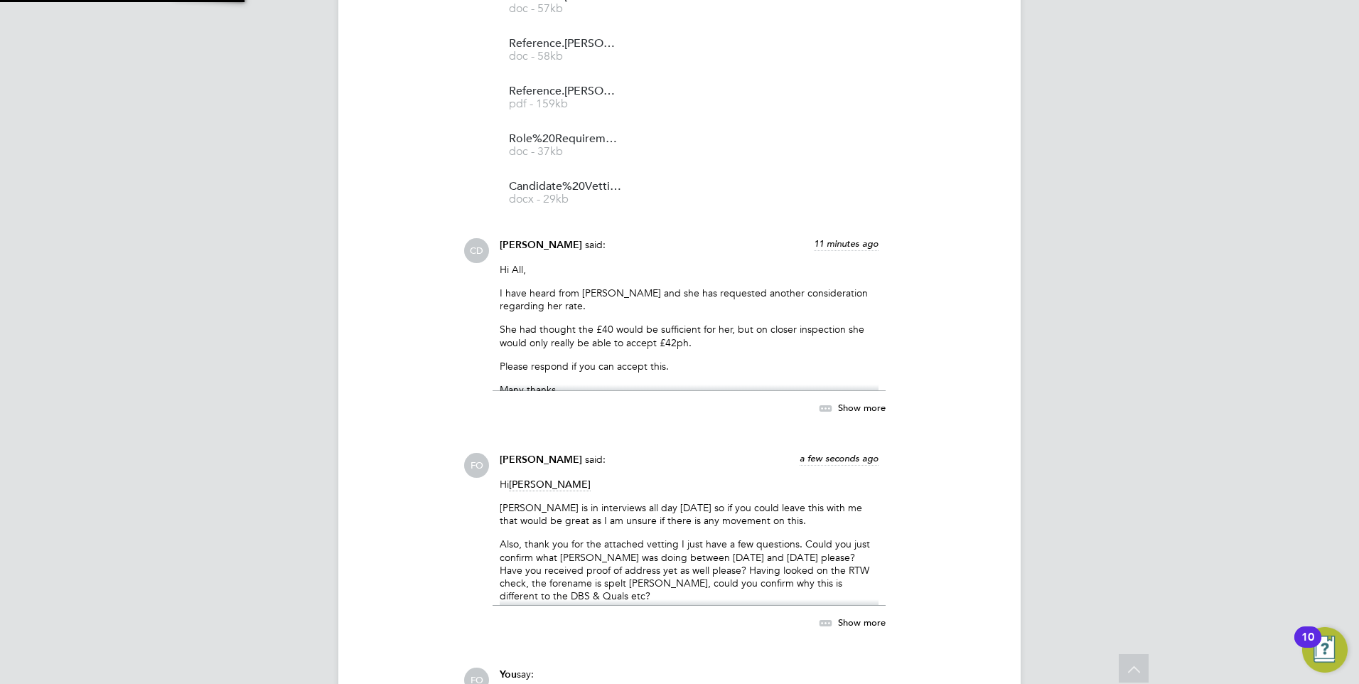
scroll to position [5721, 0]
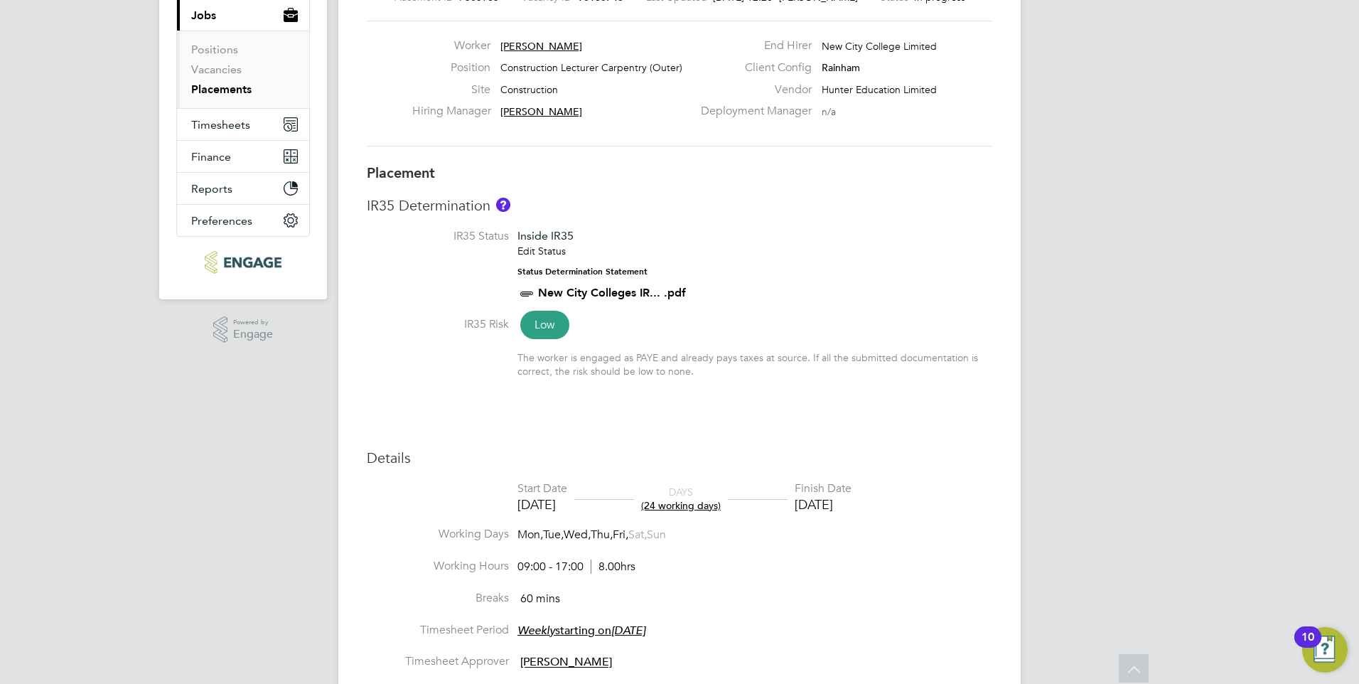
scroll to position [73, 0]
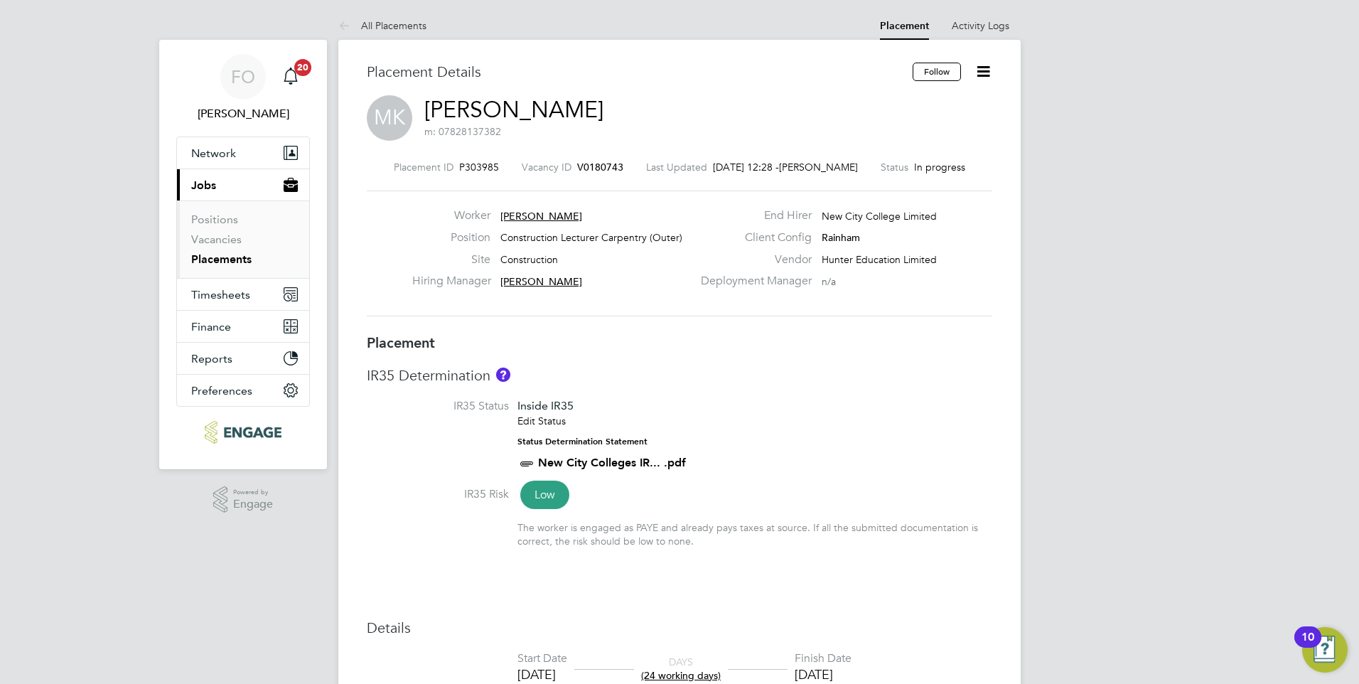
click at [585, 164] on span "V0180743" at bounding box center [600, 167] width 46 height 13
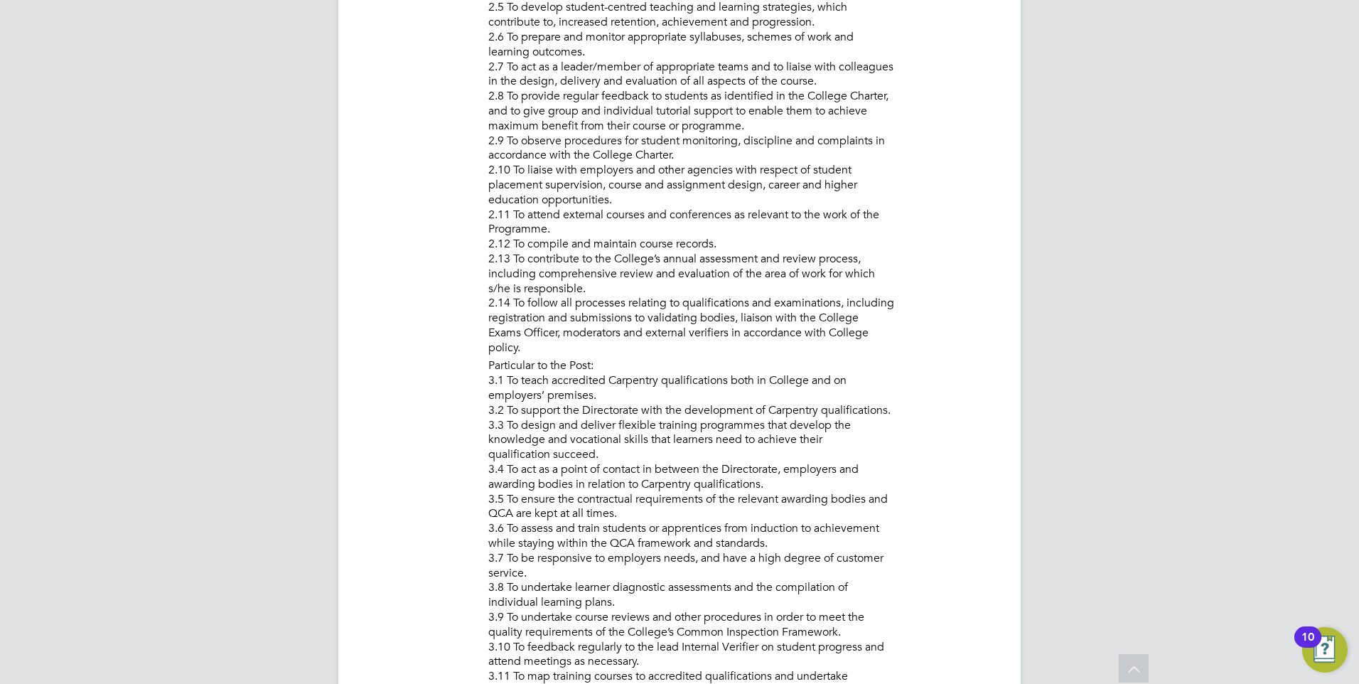
scroll to position [1066, 0]
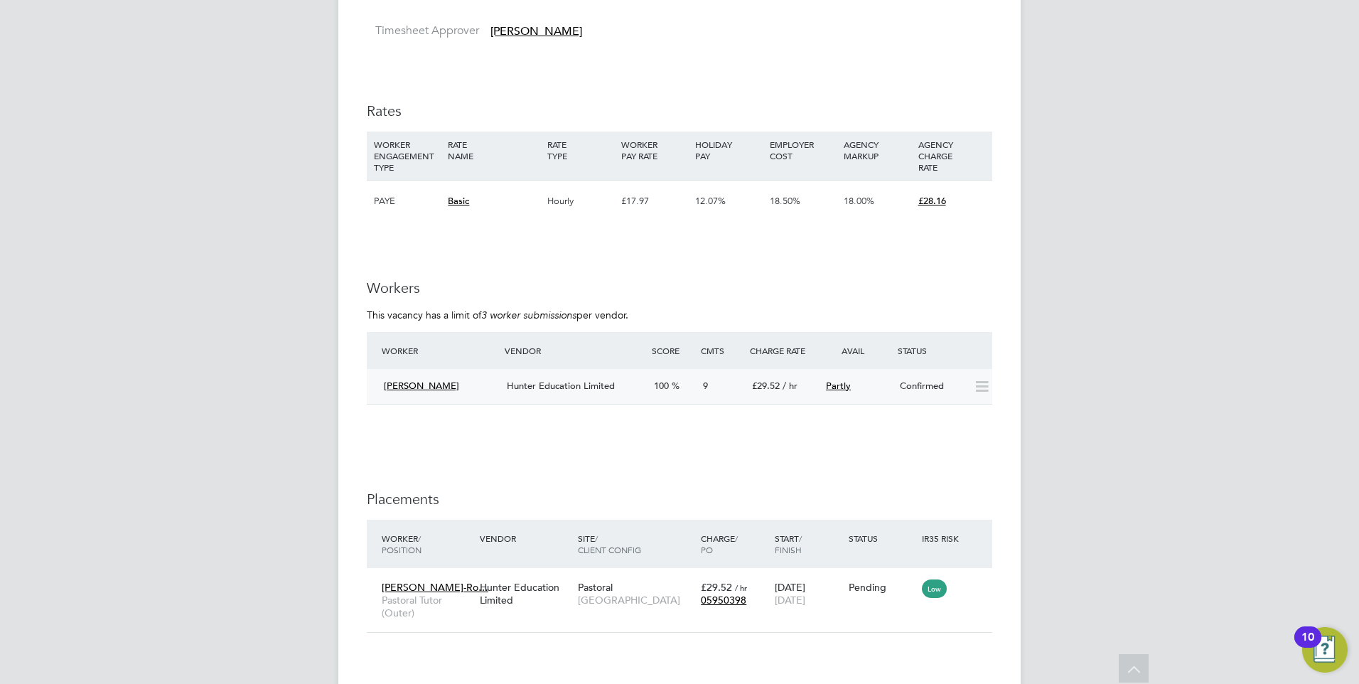
scroll to position [2449, 0]
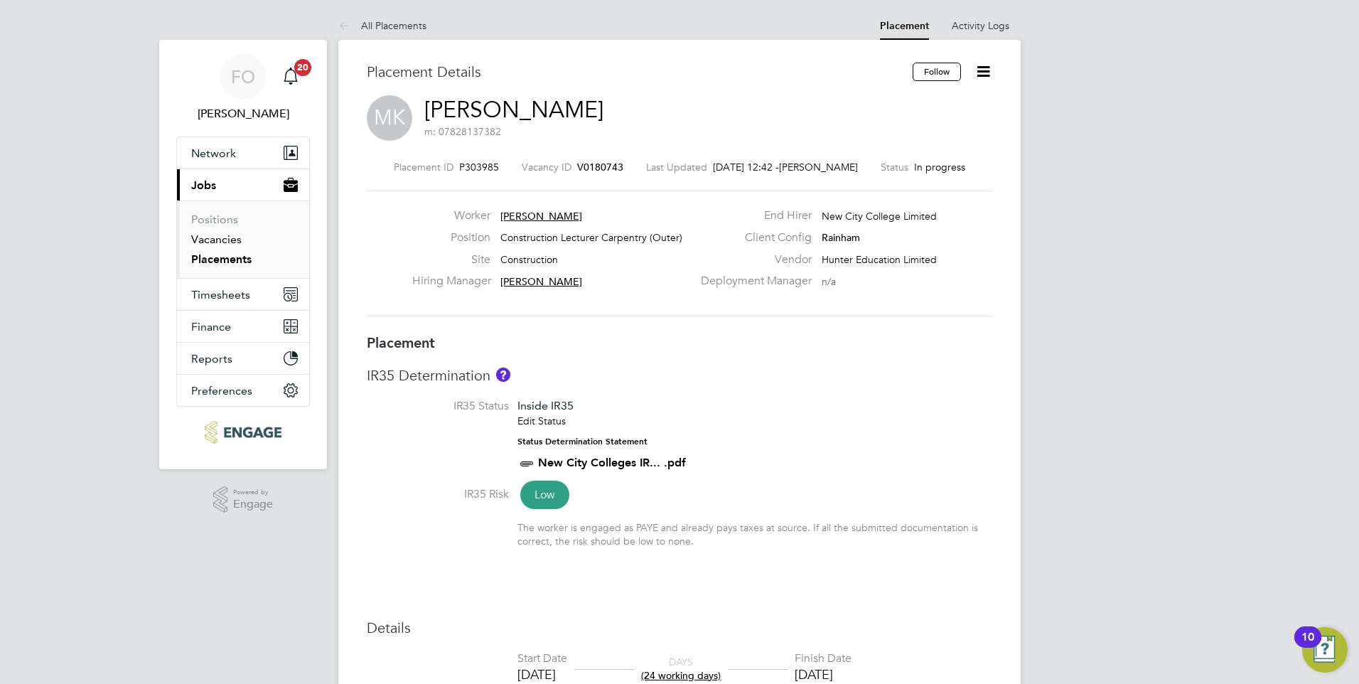
drag, startPoint x: 225, startPoint y: 236, endPoint x: 321, endPoint y: 252, distance: 98.1
click at [225, 236] on link "Vacancies" at bounding box center [216, 239] width 50 height 14
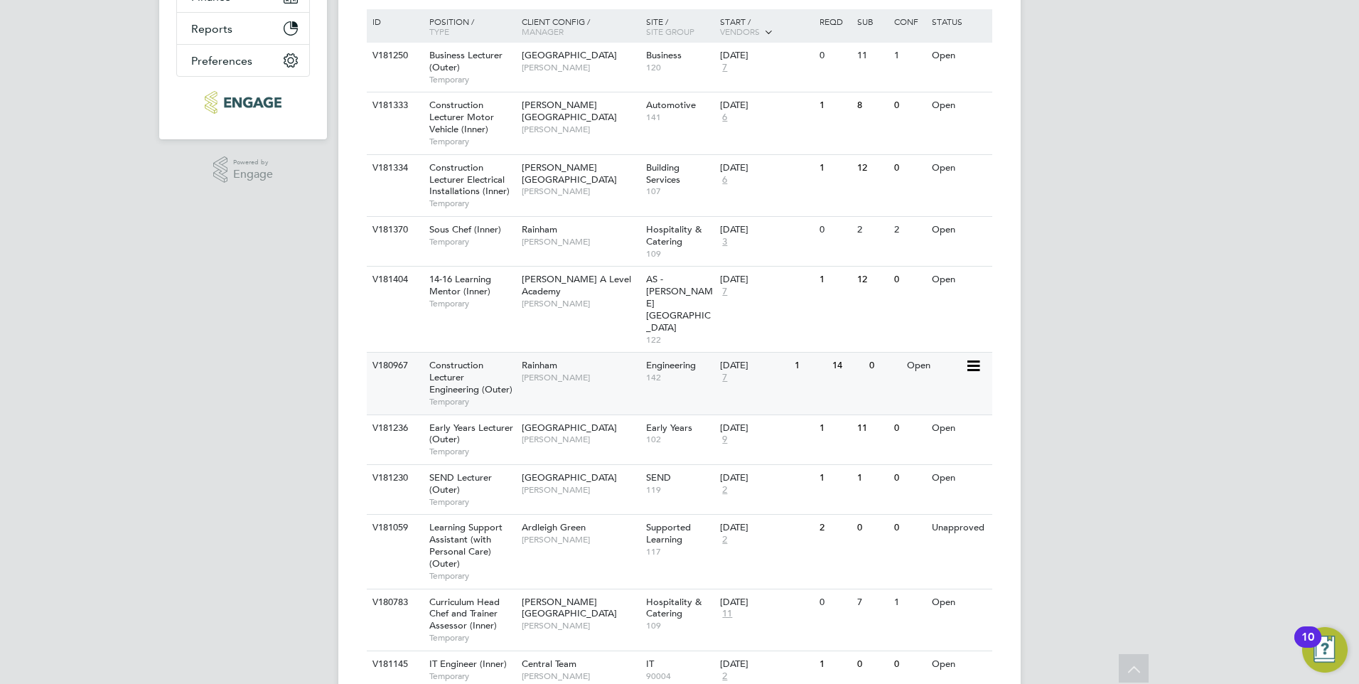
scroll to position [355, 0]
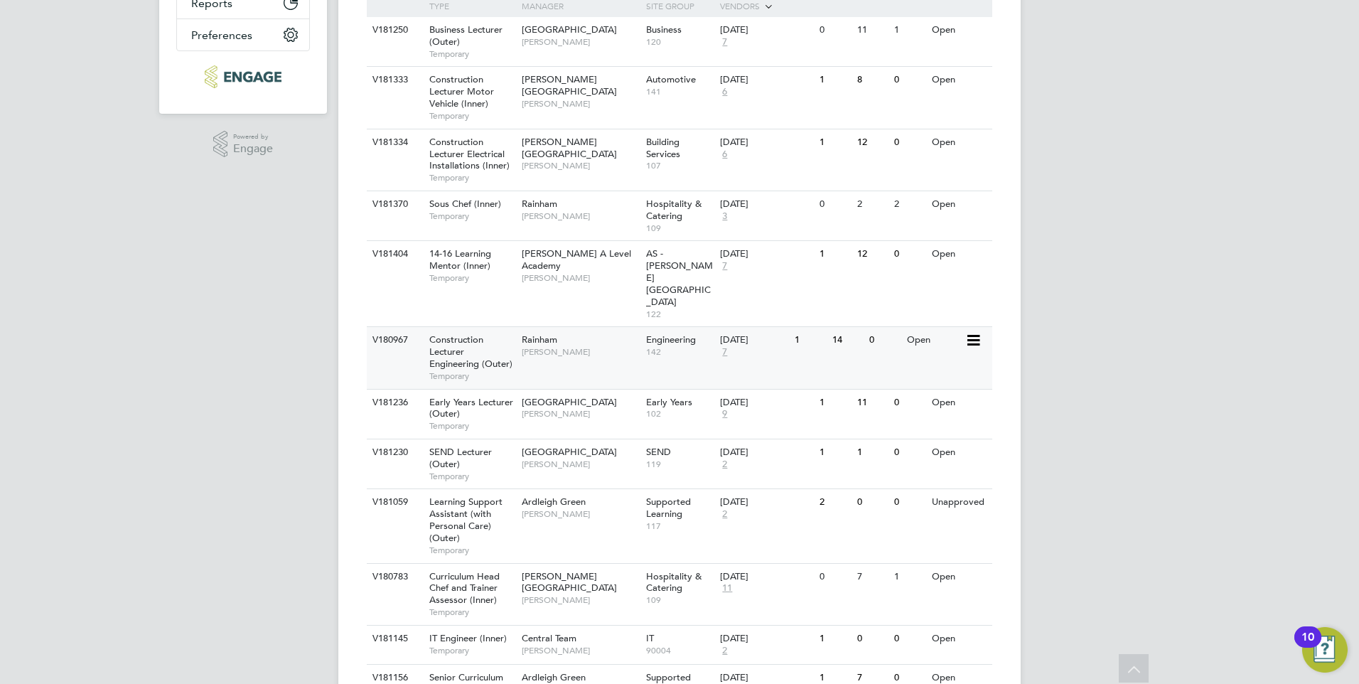
click at [535, 327] on div "[PERSON_NAME]" at bounding box center [580, 345] width 124 height 37
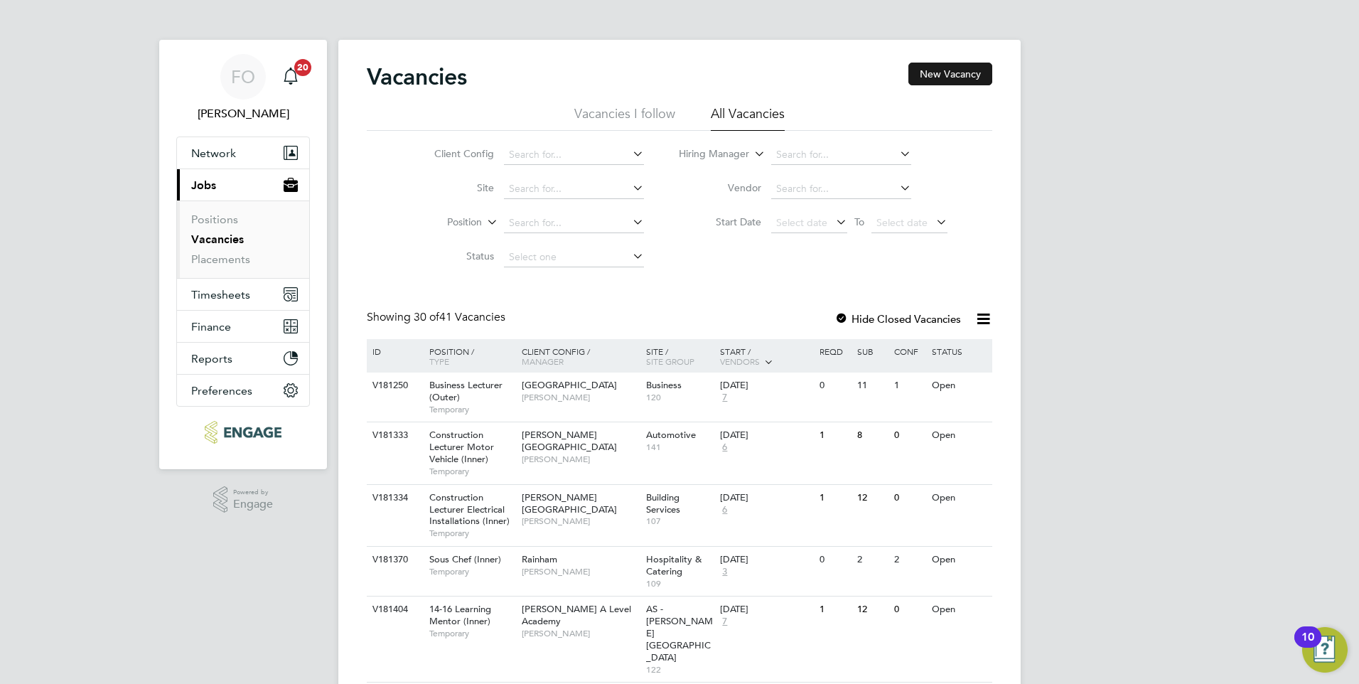
click at [967, 80] on button "New Vacancy" at bounding box center [951, 74] width 84 height 23
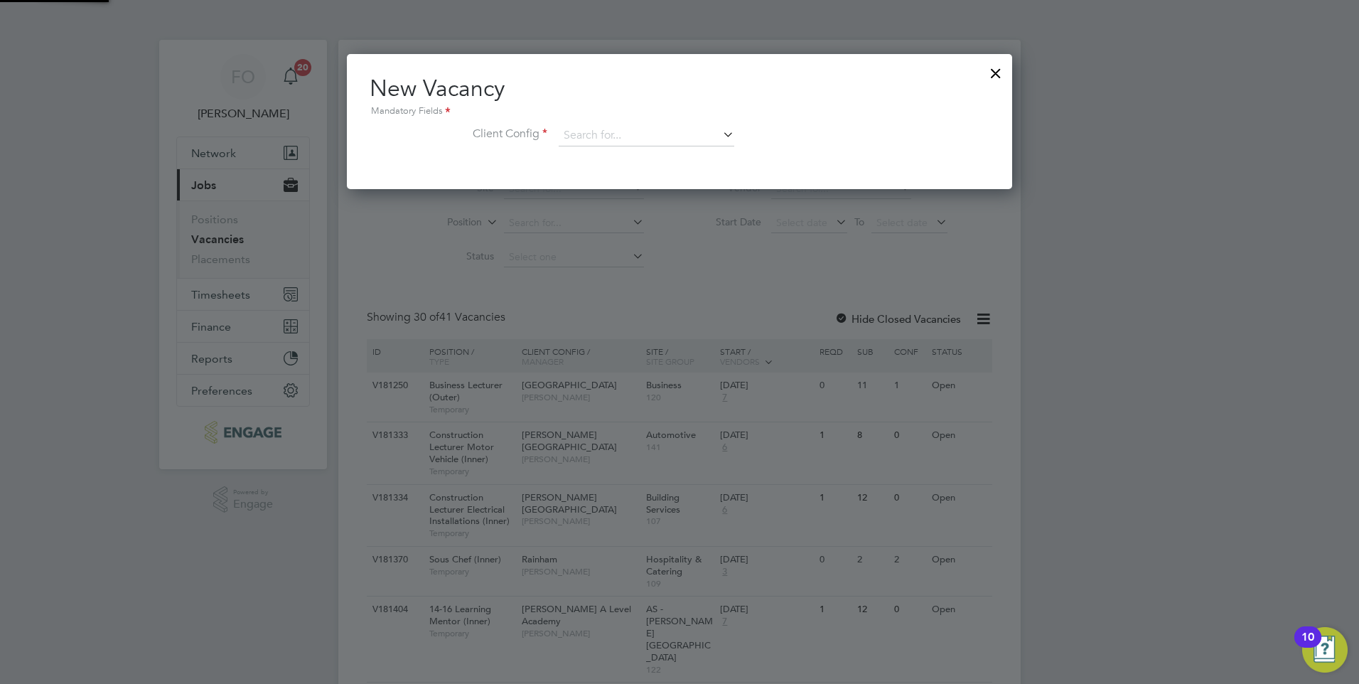
scroll to position [135, 666]
click at [664, 137] on input at bounding box center [647, 135] width 176 height 21
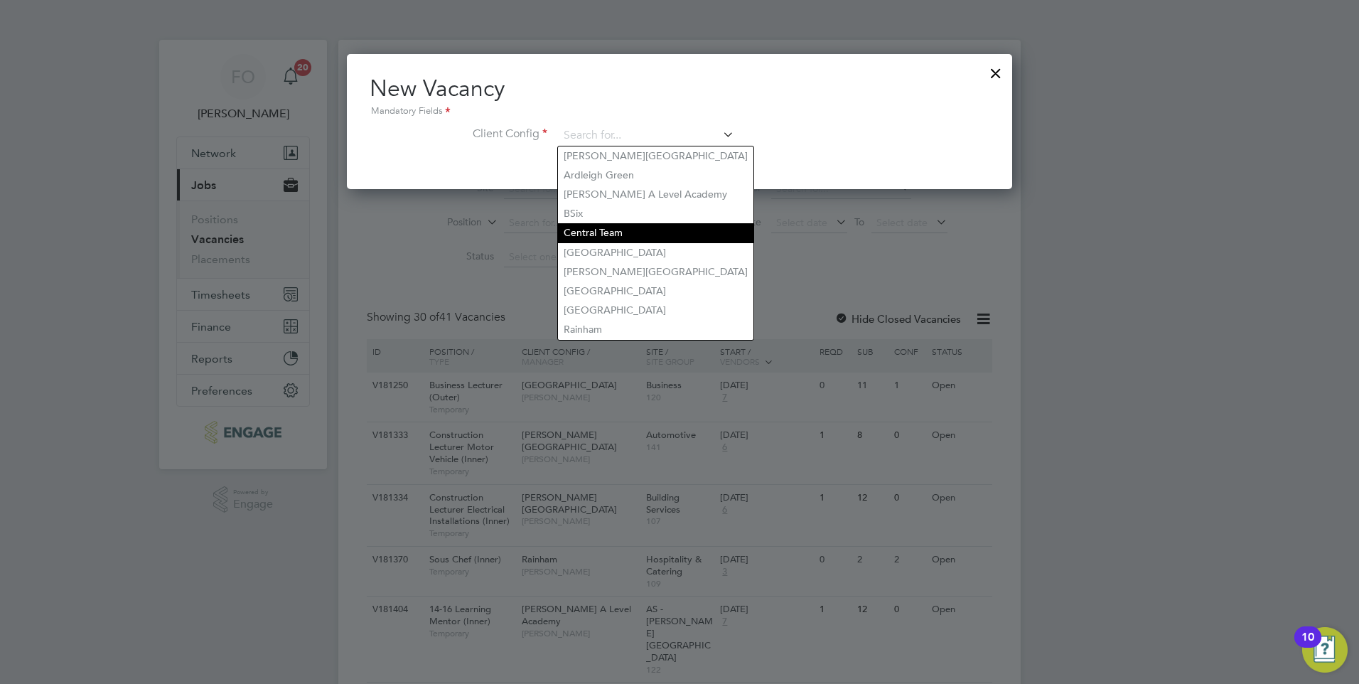
click at [621, 223] on li "Central Team" at bounding box center [656, 232] width 196 height 19
type input "Central Team"
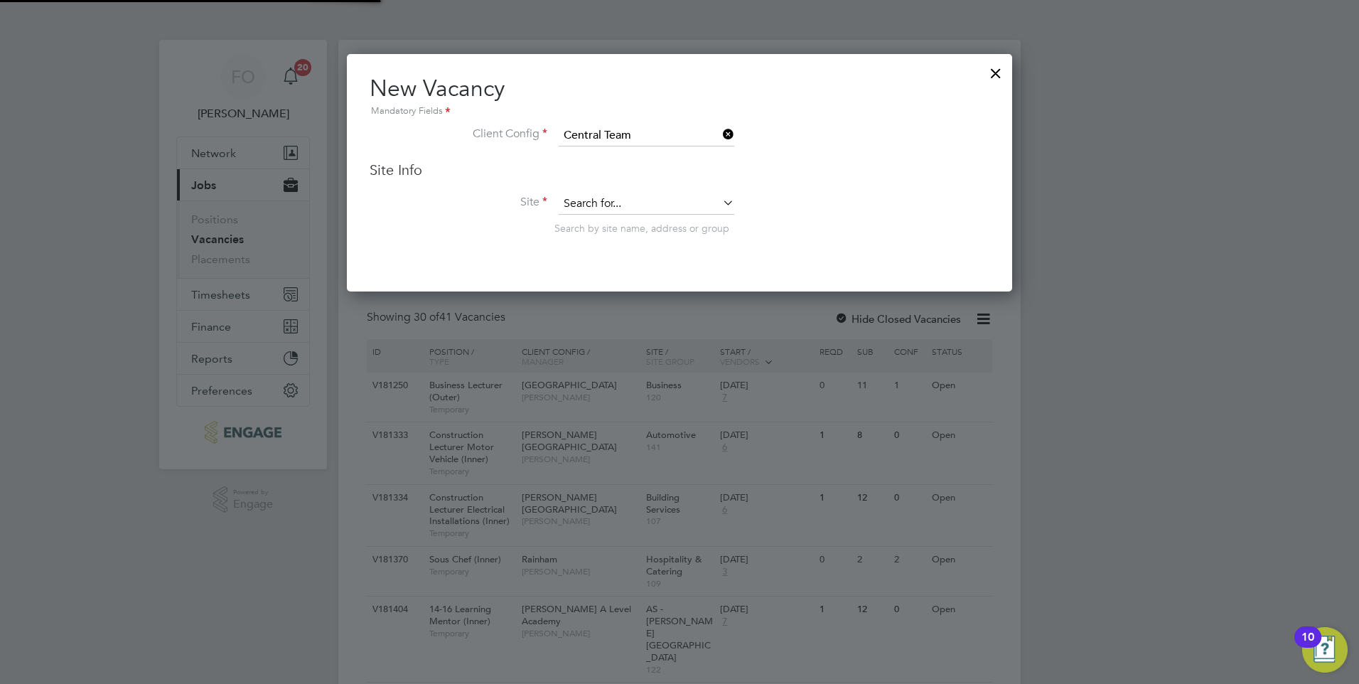
scroll to position [238, 666]
click at [634, 196] on input at bounding box center [647, 203] width 176 height 21
type input "c"
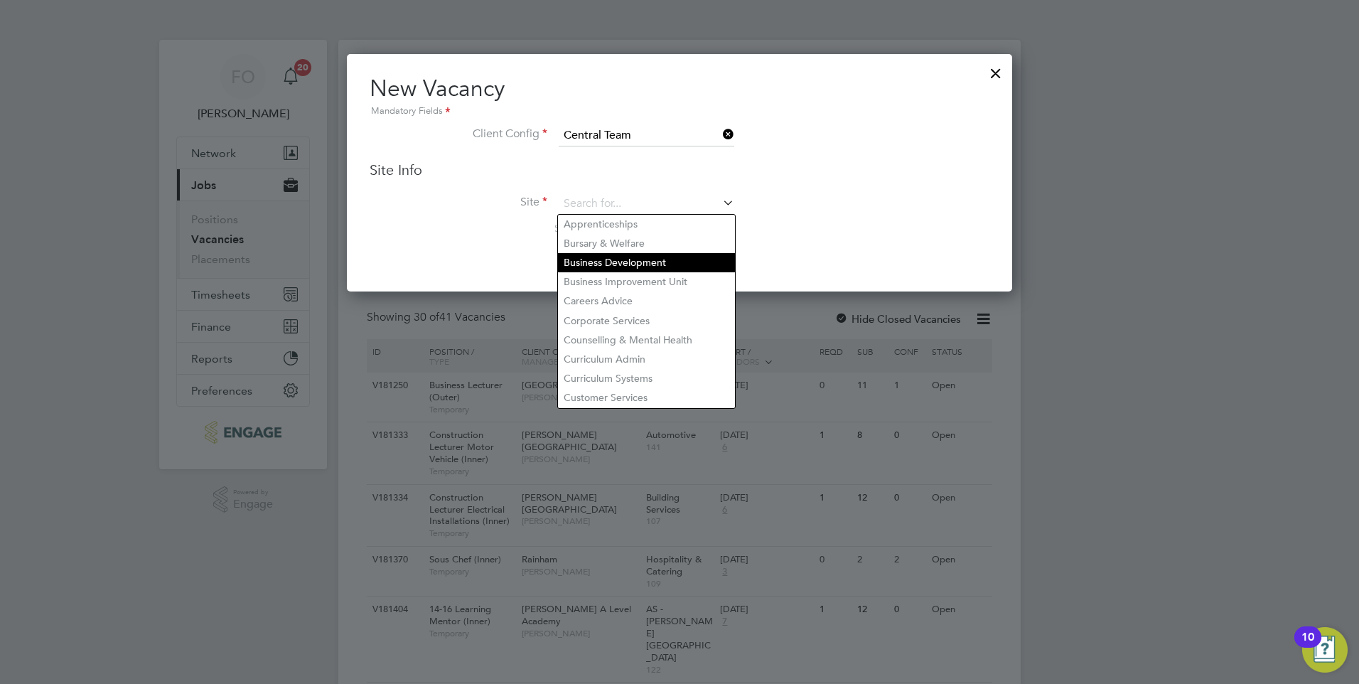
click at [661, 263] on li "Business Development" at bounding box center [646, 262] width 177 height 19
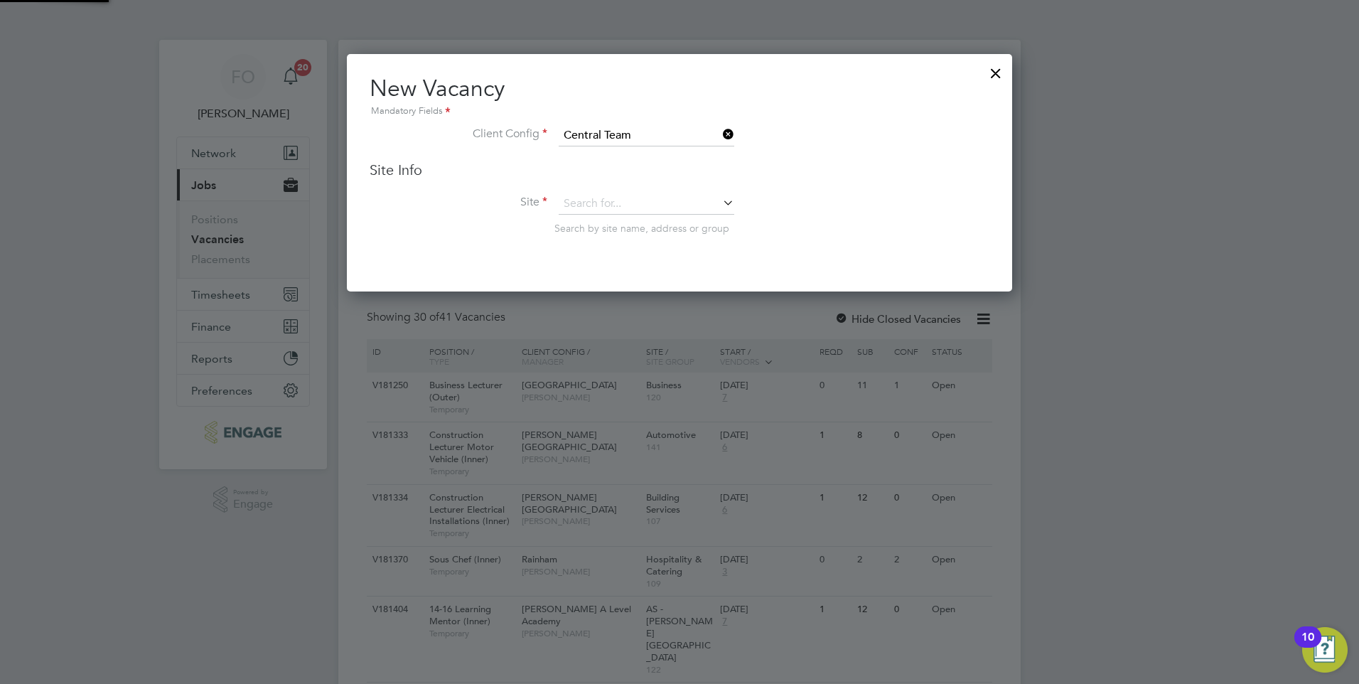
type input "Business Development"
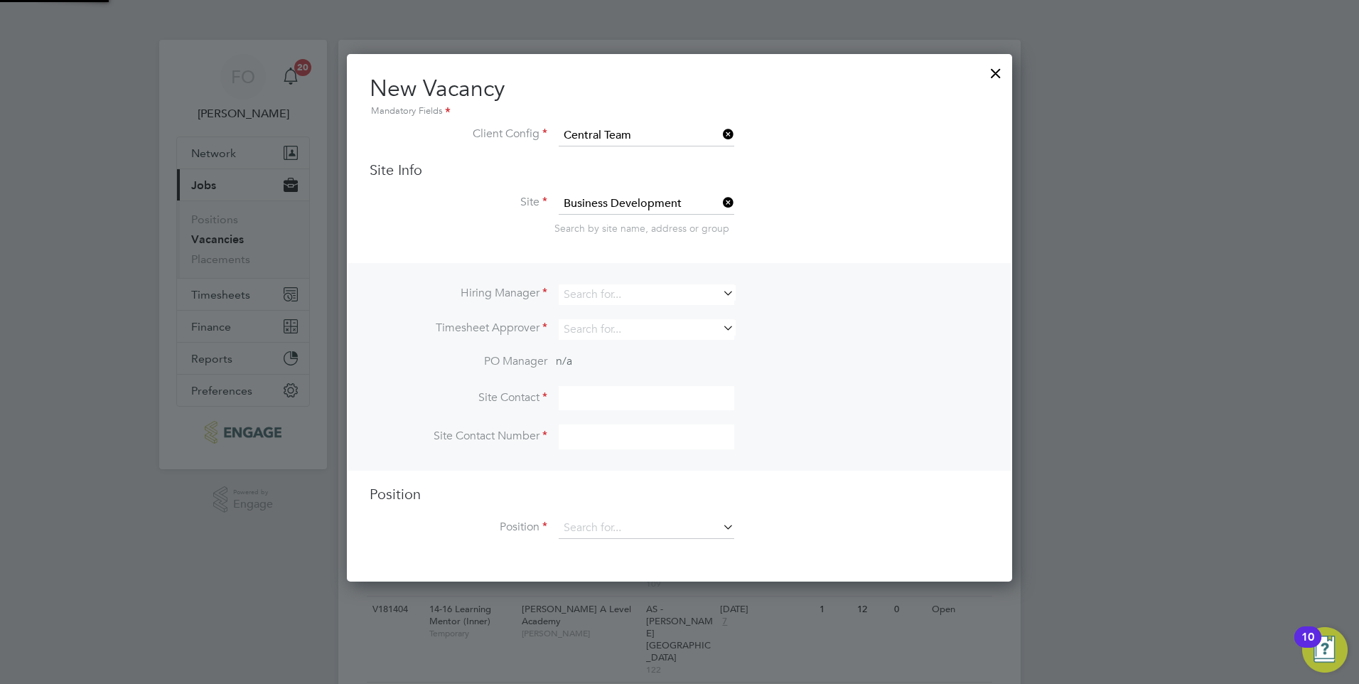
scroll to position [529, 666]
click at [659, 533] on input at bounding box center [647, 528] width 176 height 21
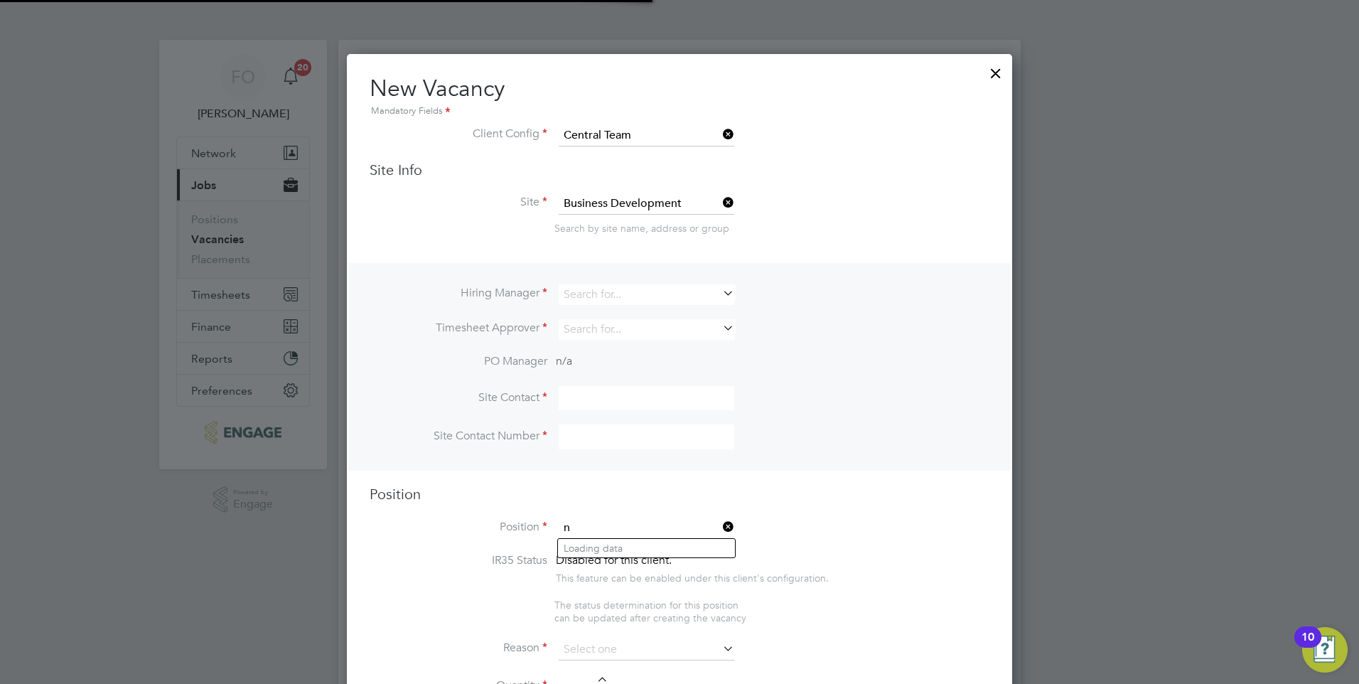
scroll to position [2060, 666]
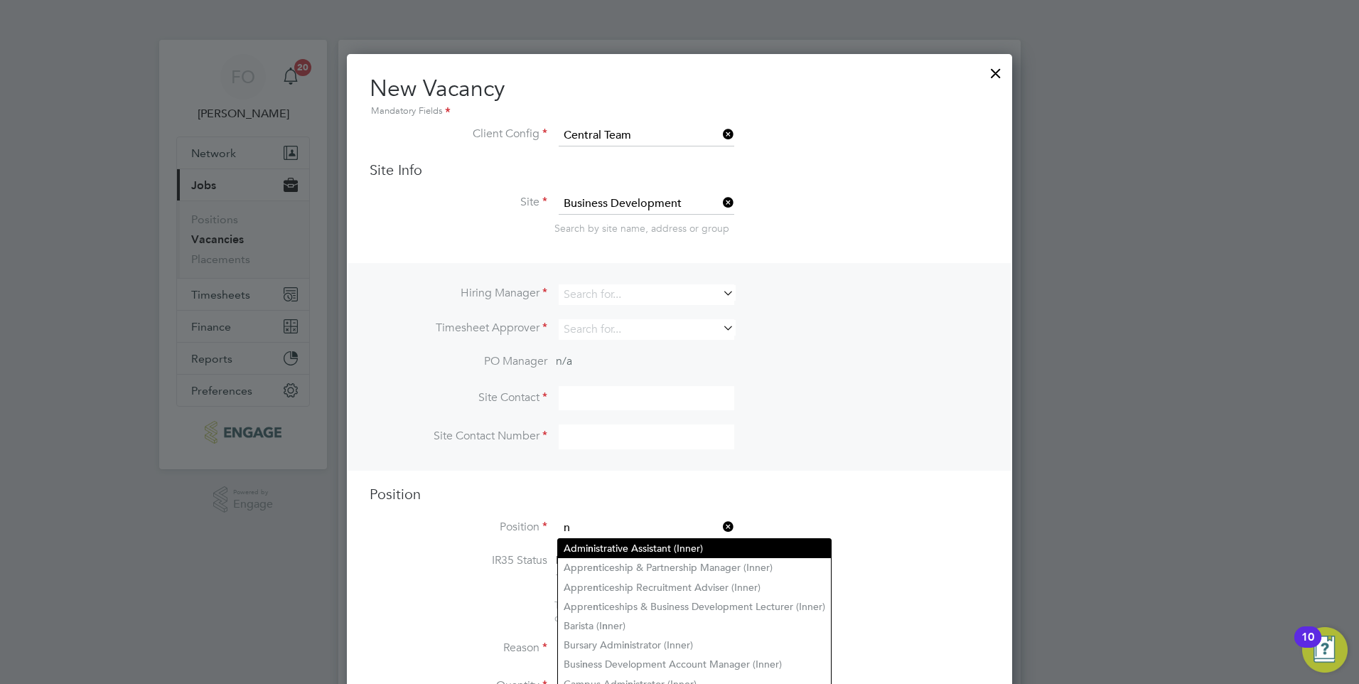
click at [656, 546] on li "Admi n istrative Assistant (Inner)" at bounding box center [694, 548] width 273 height 19
type input "Administrative Assistant (Inner)"
type textarea "PURPOSE OF JOB: · To provide P.A. support to the Group Director and provide a r…"
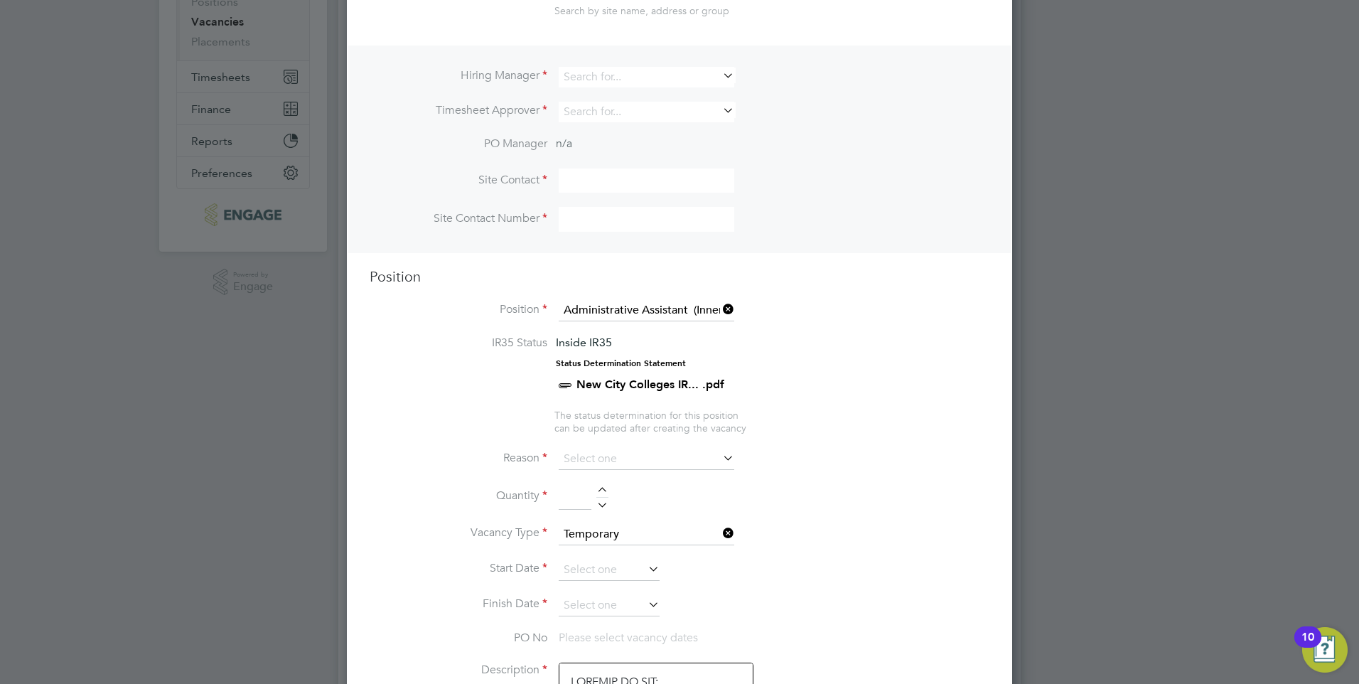
scroll to position [71, 0]
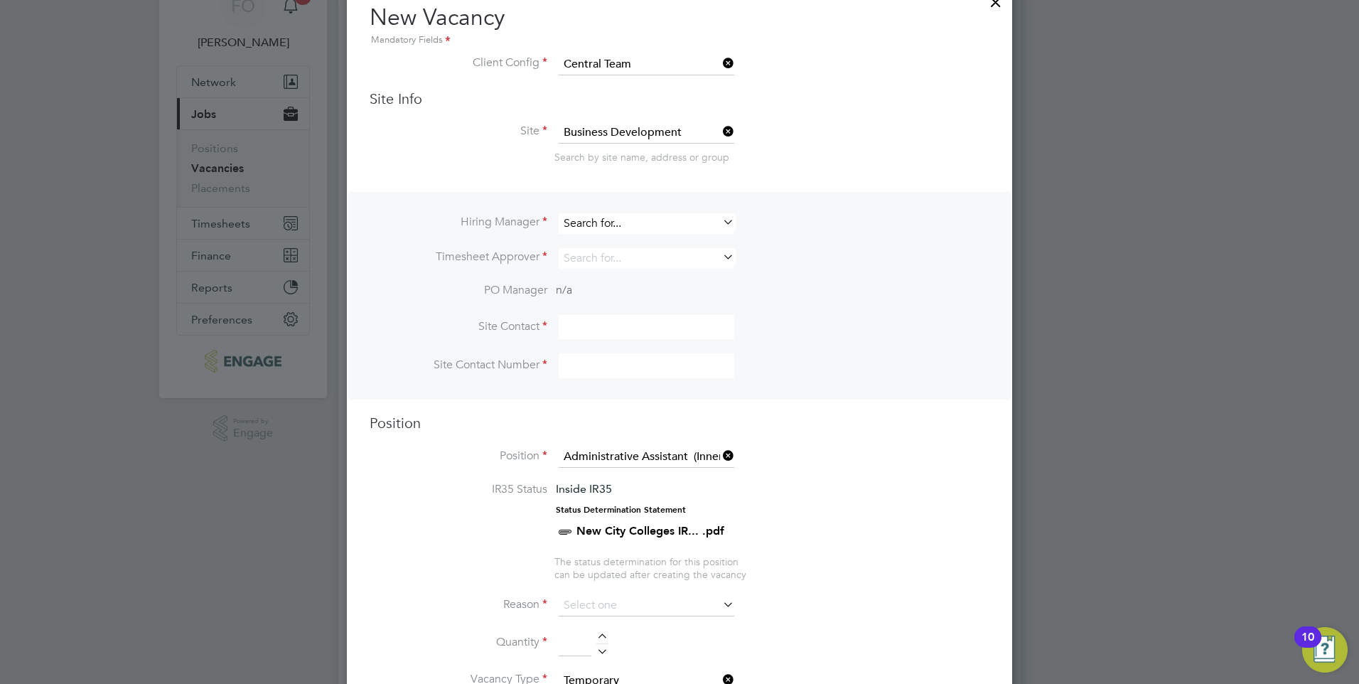
click at [636, 223] on input at bounding box center [647, 223] width 176 height 21
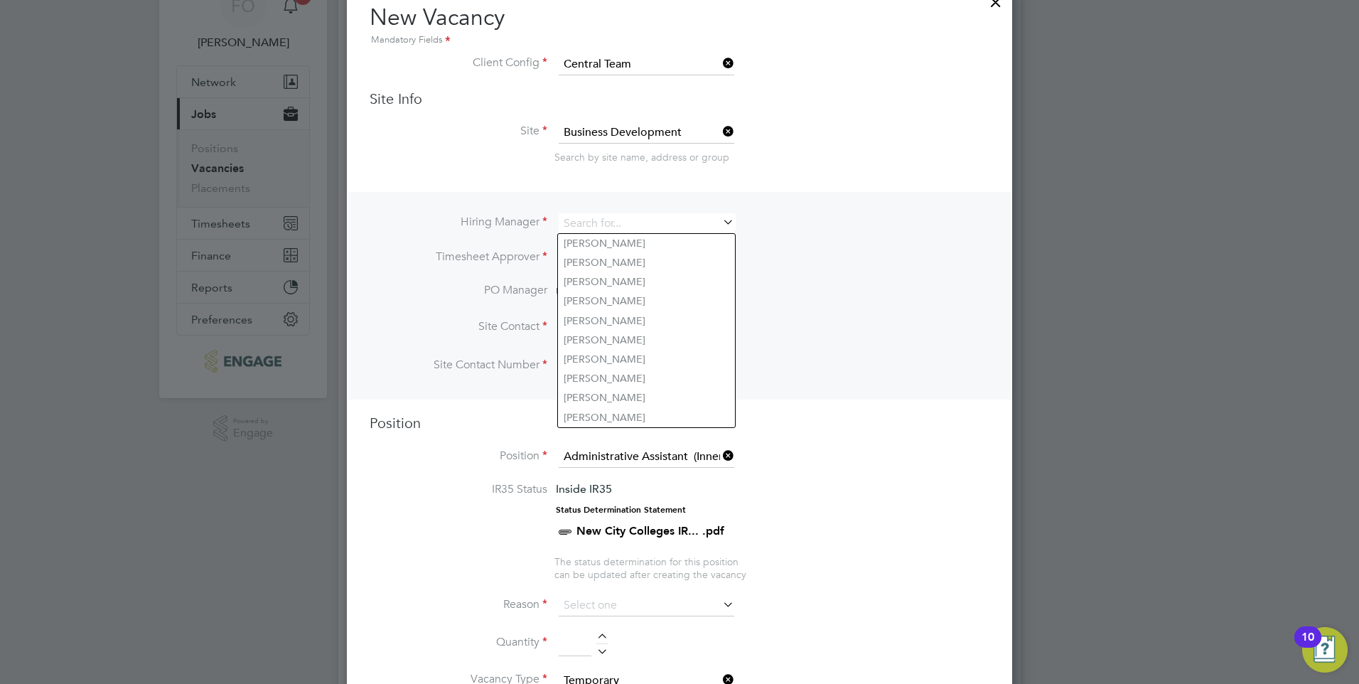
click at [720, 220] on icon at bounding box center [720, 222] width 0 height 20
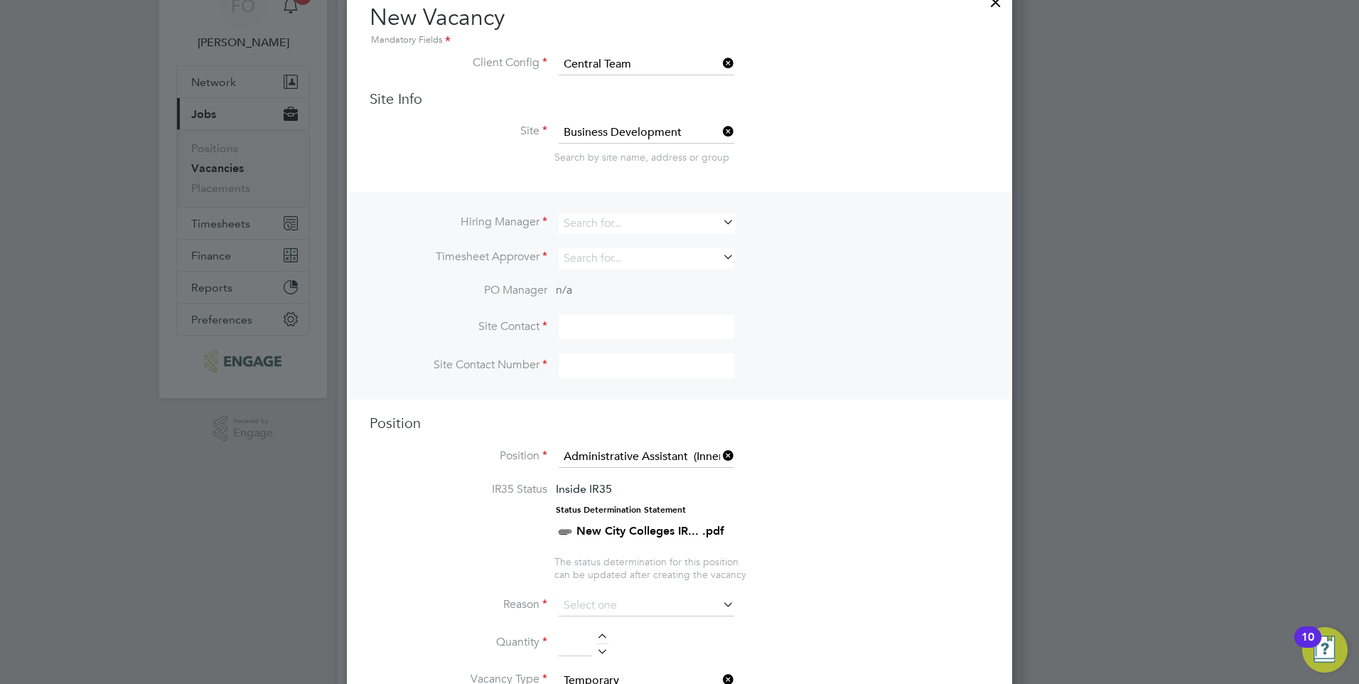
click at [720, 225] on icon at bounding box center [720, 222] width 0 height 20
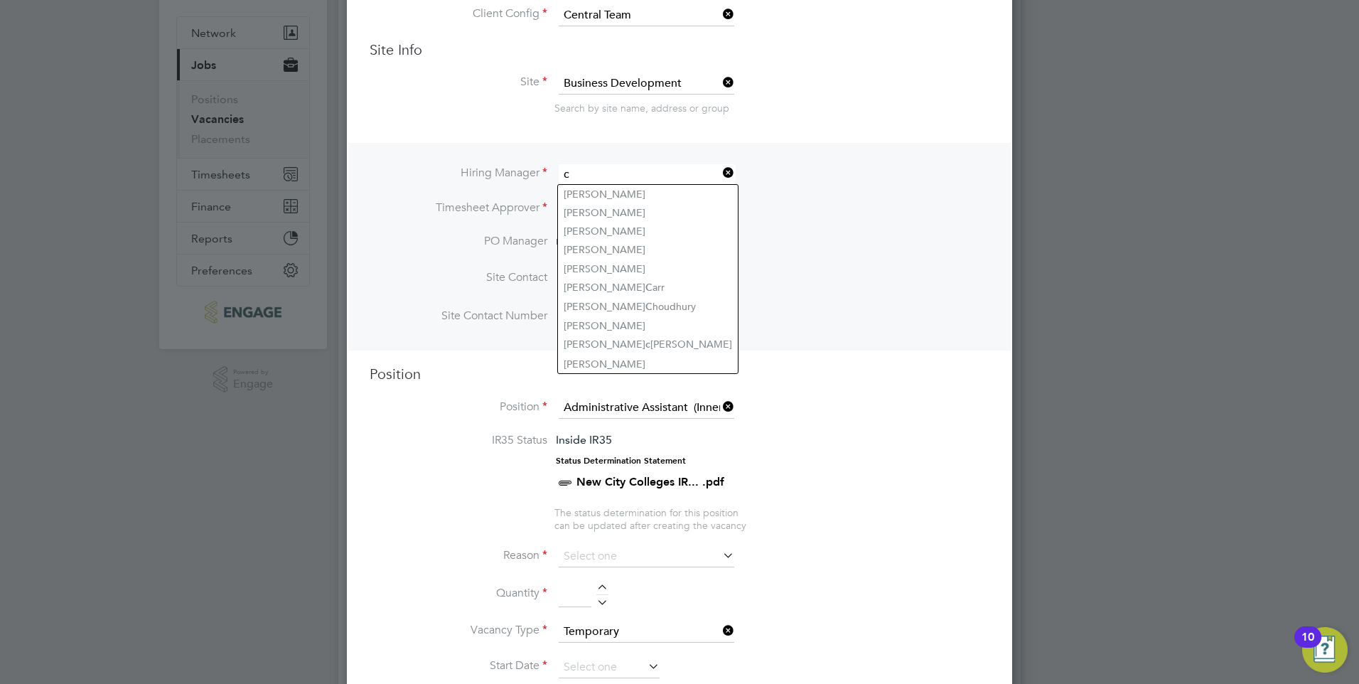
scroll to position [213, 0]
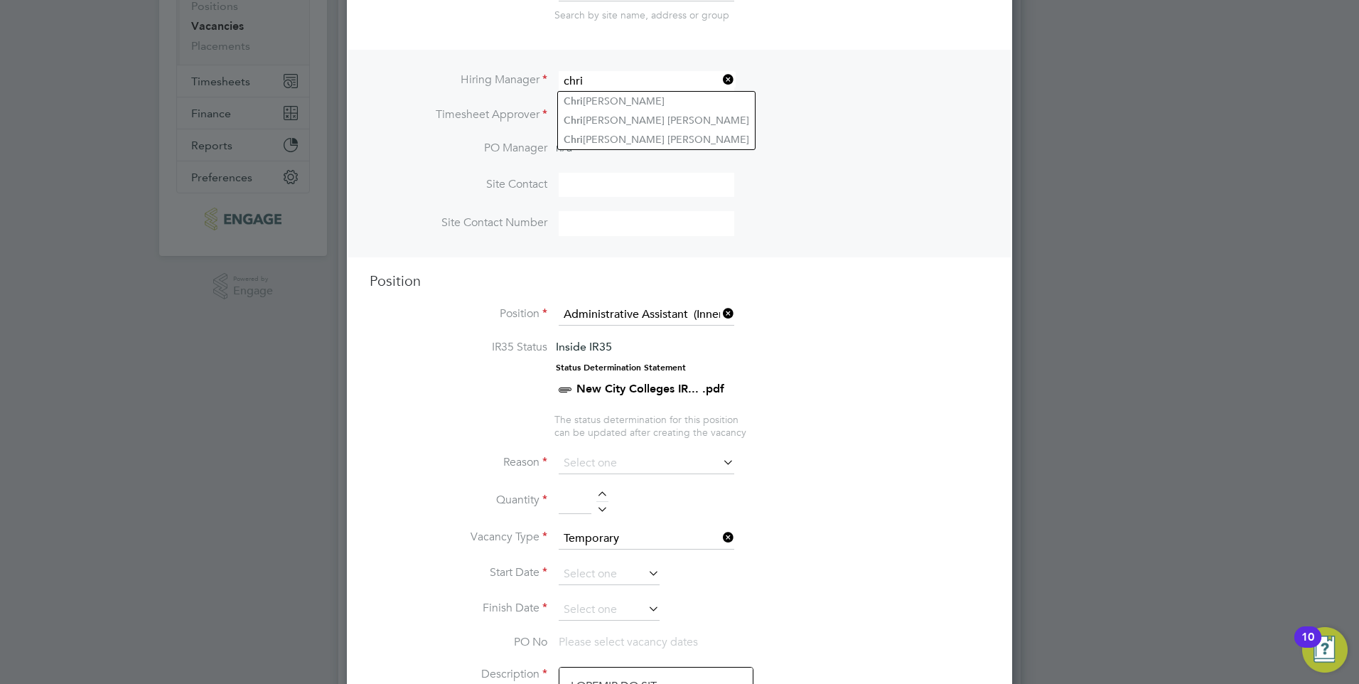
type input "chri"
click at [720, 75] on icon at bounding box center [720, 80] width 0 height 20
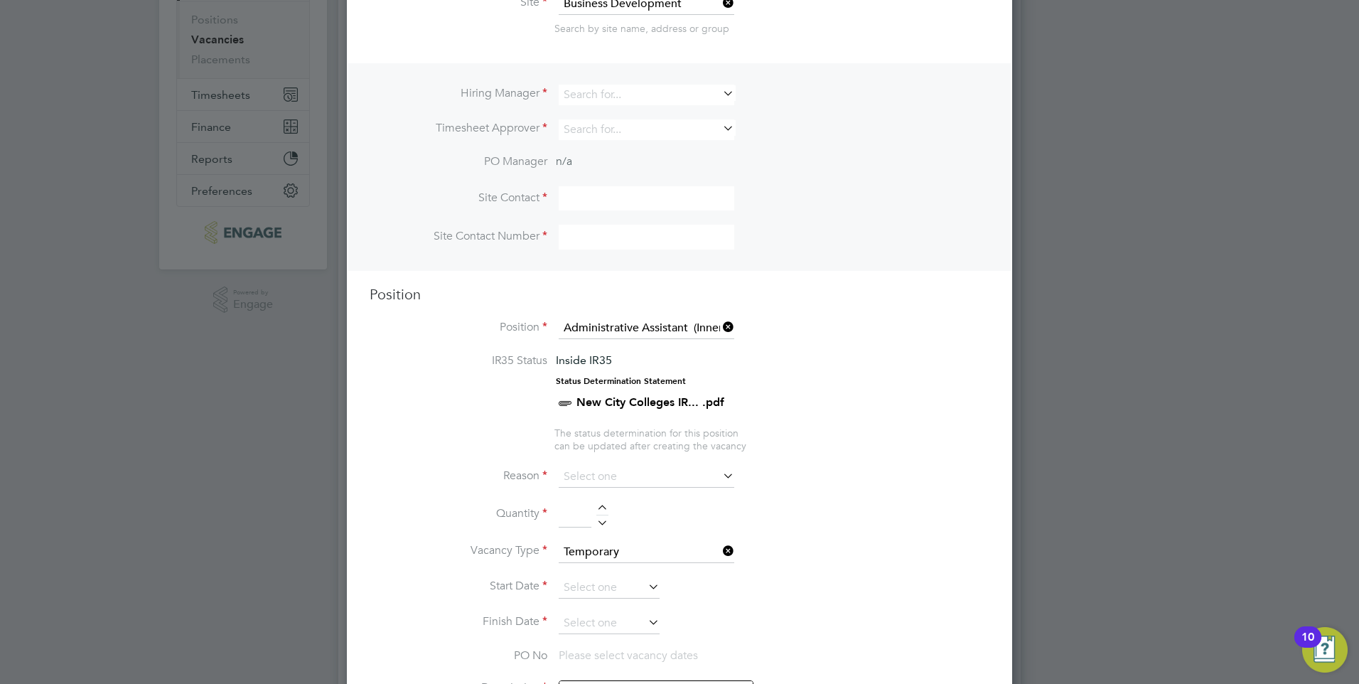
scroll to position [0, 0]
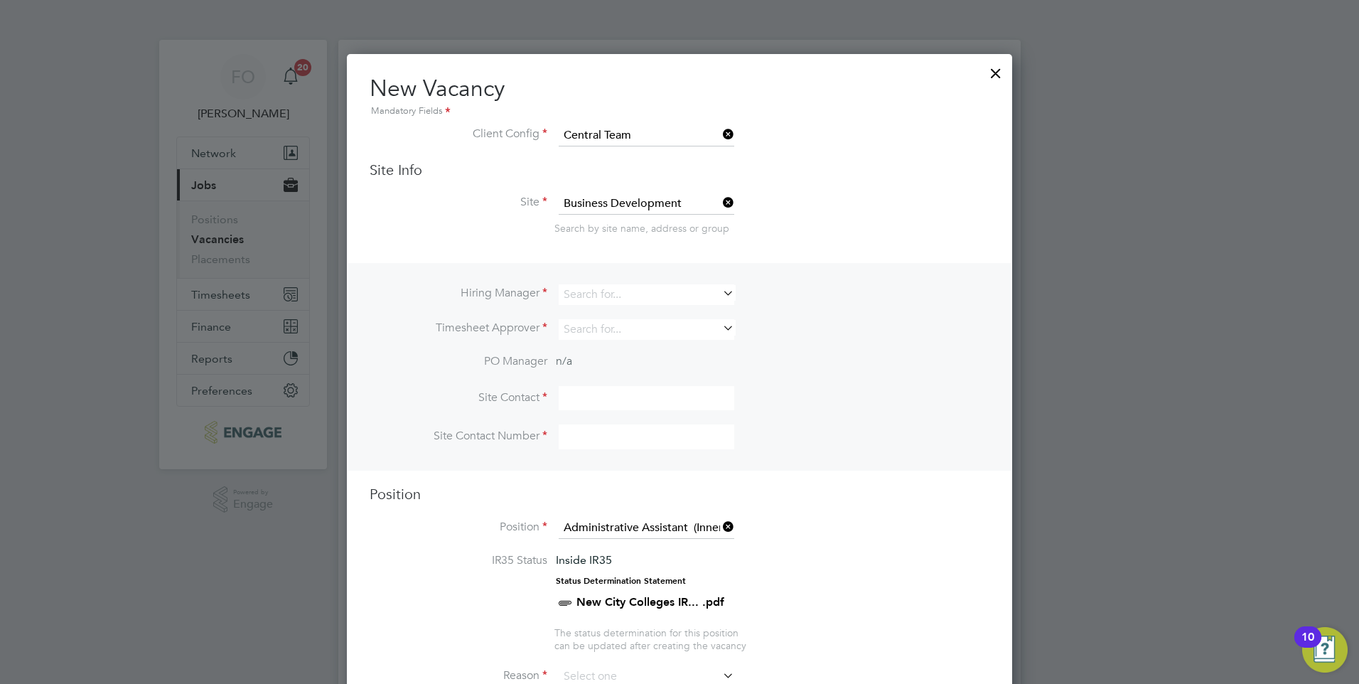
click at [995, 68] on div at bounding box center [996, 70] width 26 height 26
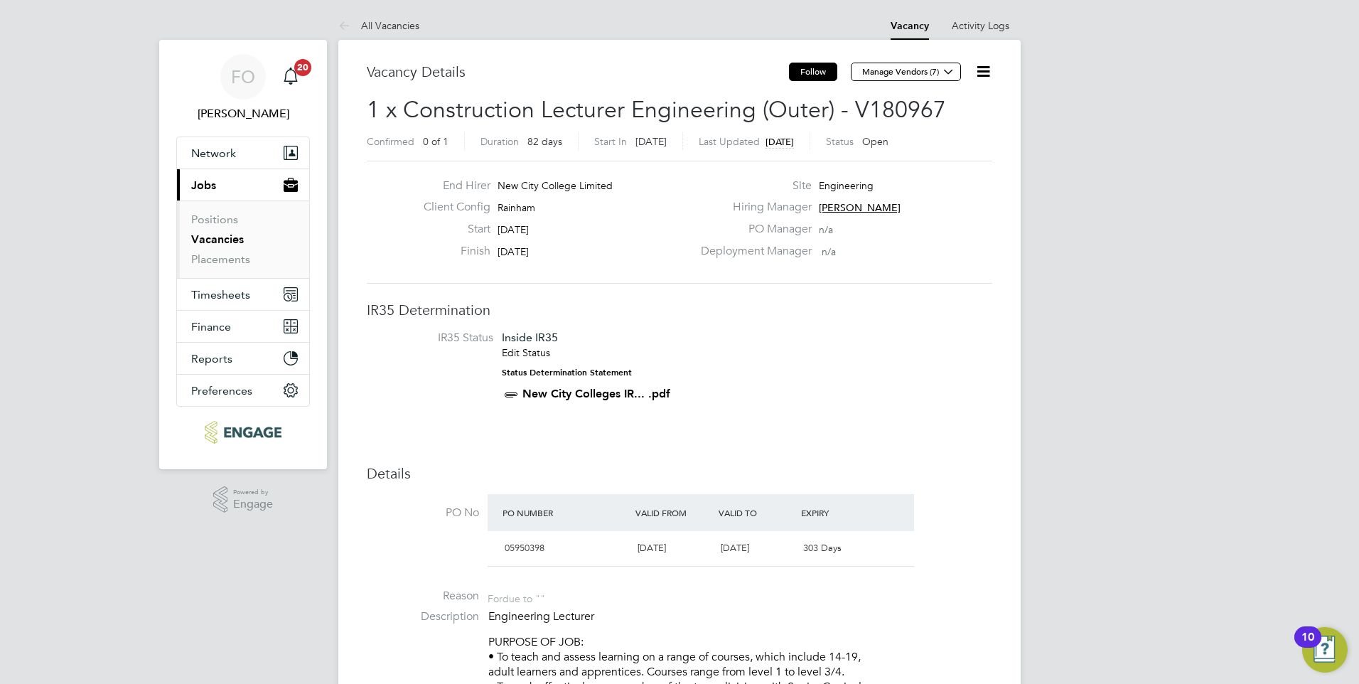
click at [832, 77] on button "Follow" at bounding box center [813, 72] width 48 height 18
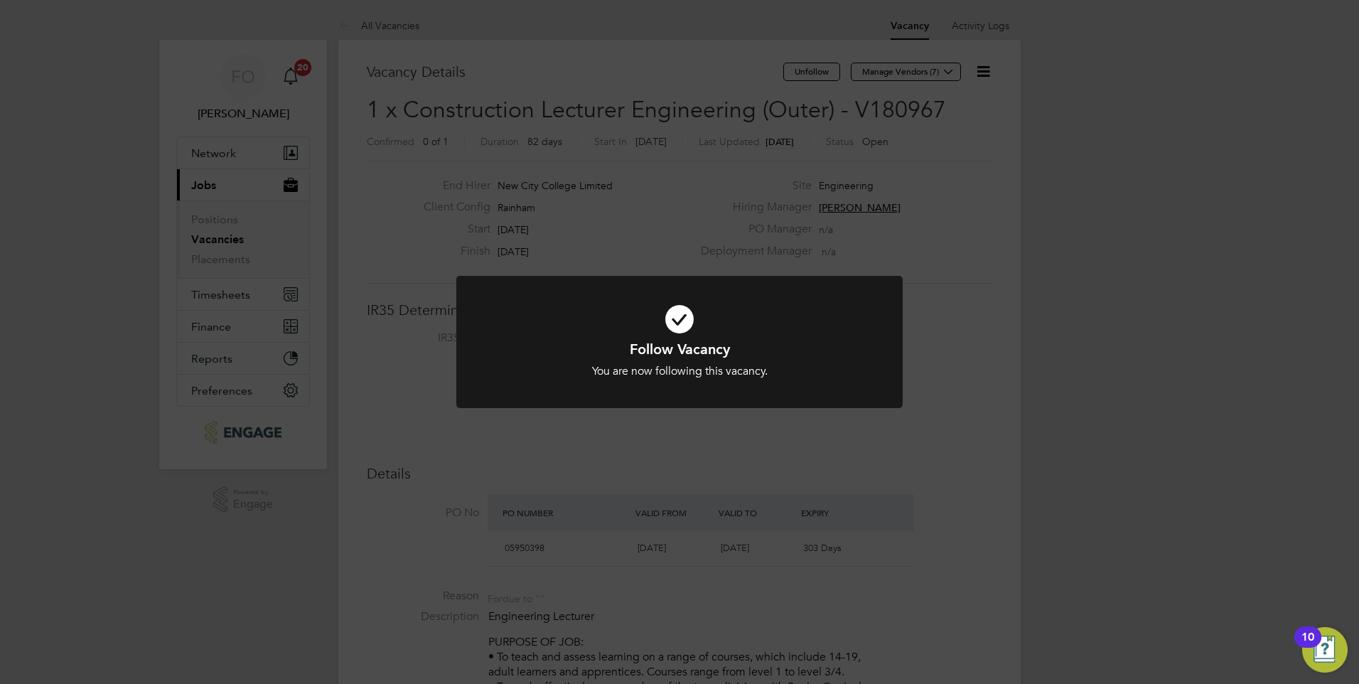
click at [982, 72] on div "Follow Vacancy You are now following this vacancy. Cancel Okay" at bounding box center [679, 342] width 1359 height 684
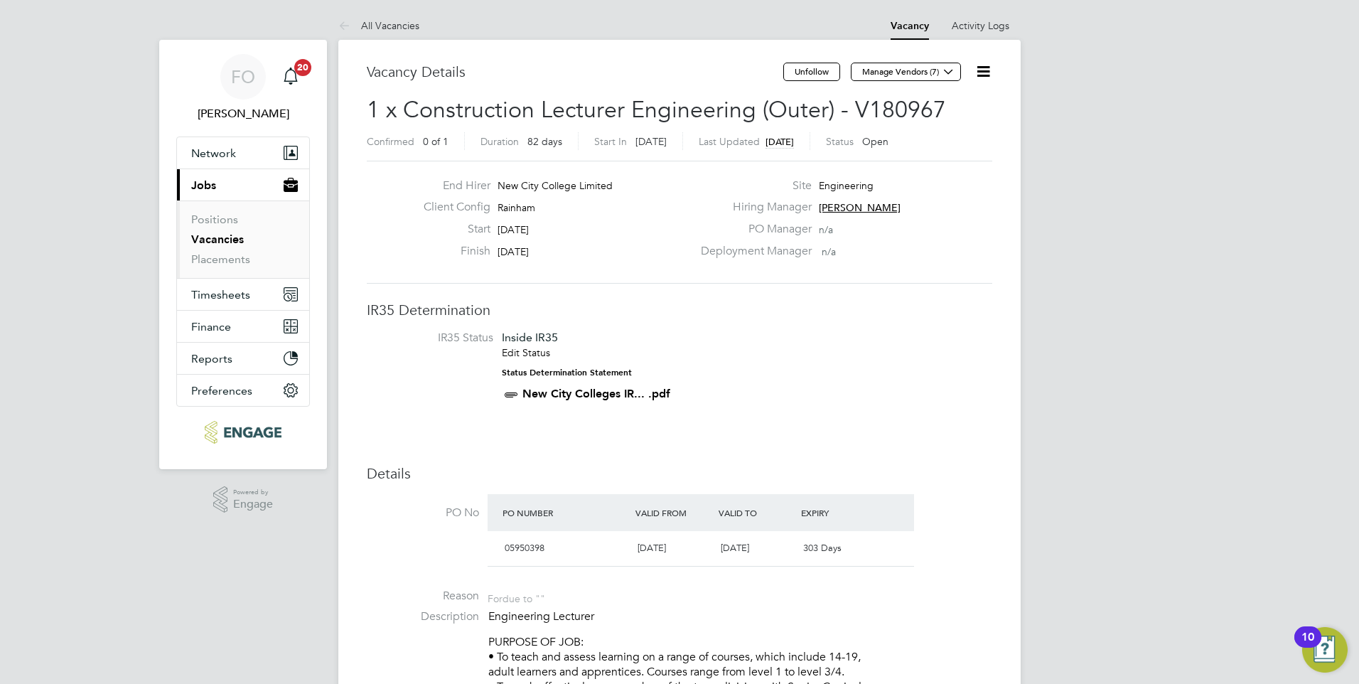
click at [985, 71] on icon at bounding box center [984, 72] width 18 height 18
click at [945, 149] on li "Followers" at bounding box center [949, 153] width 82 height 20
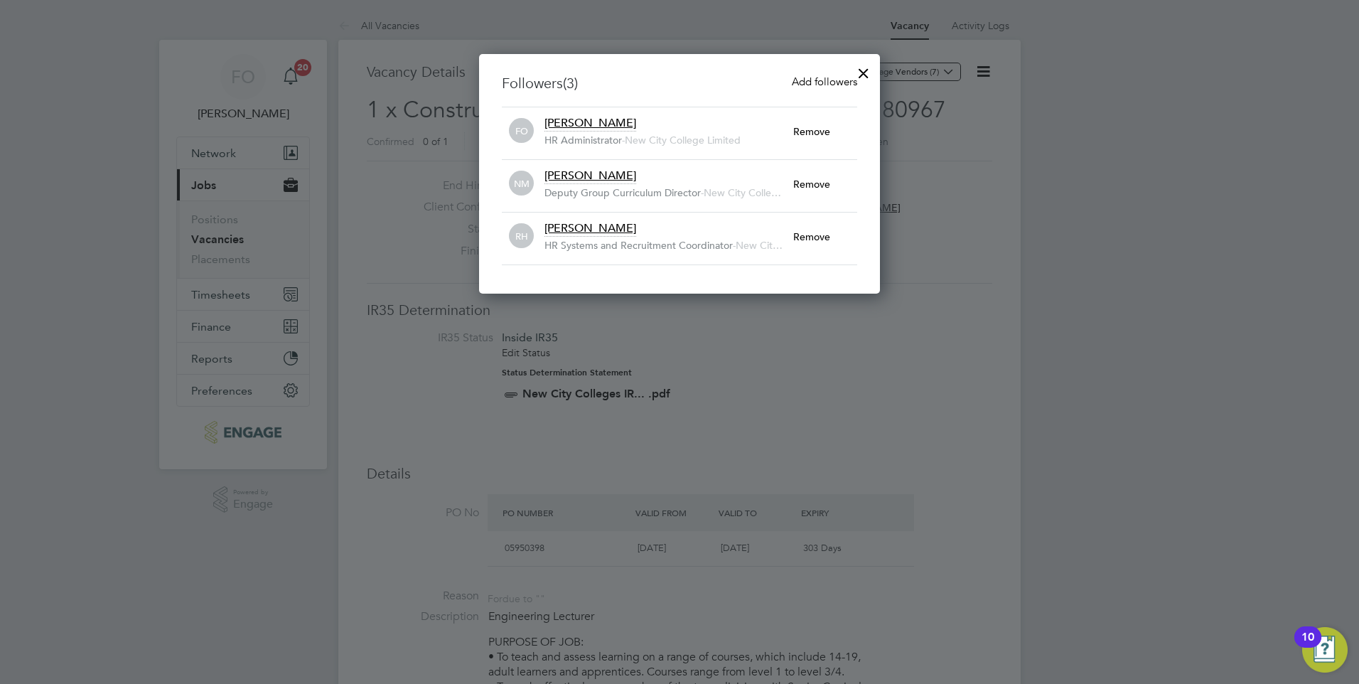
click at [945, 341] on div at bounding box center [679, 342] width 1359 height 684
click at [875, 432] on div at bounding box center [679, 342] width 1359 height 684
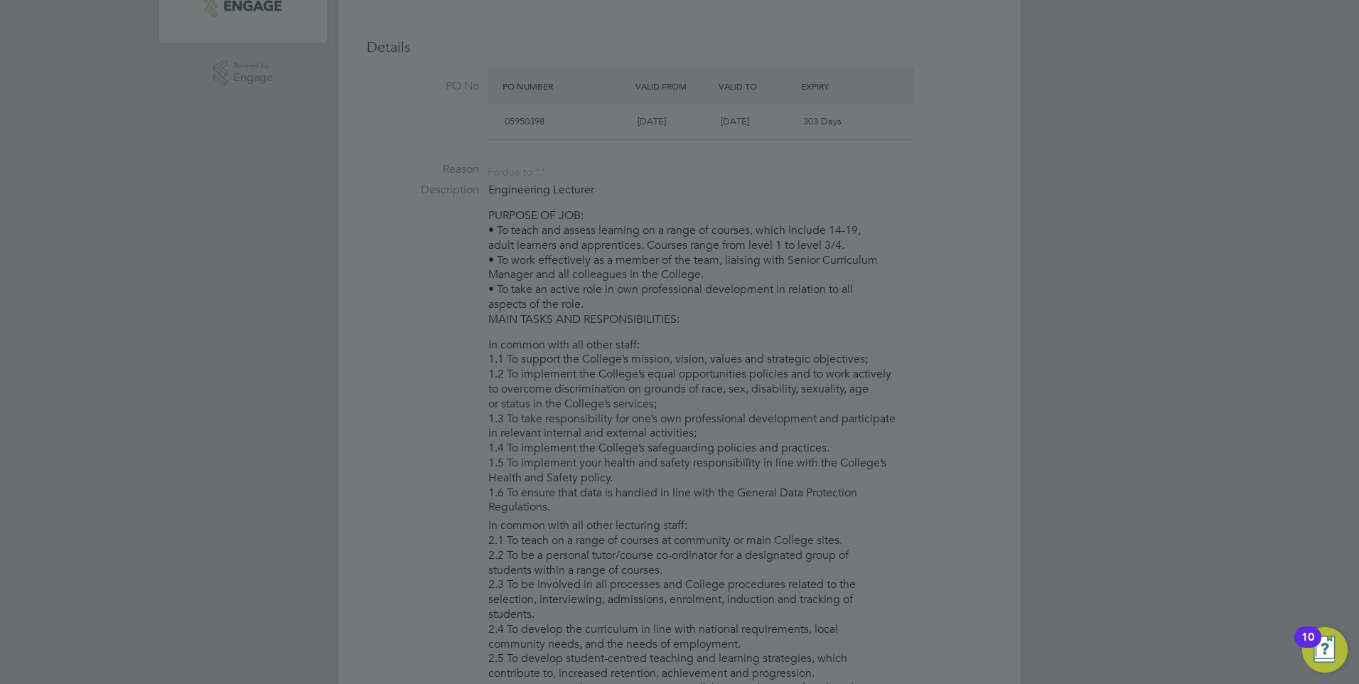
click at [869, 296] on div at bounding box center [679, 342] width 1359 height 684
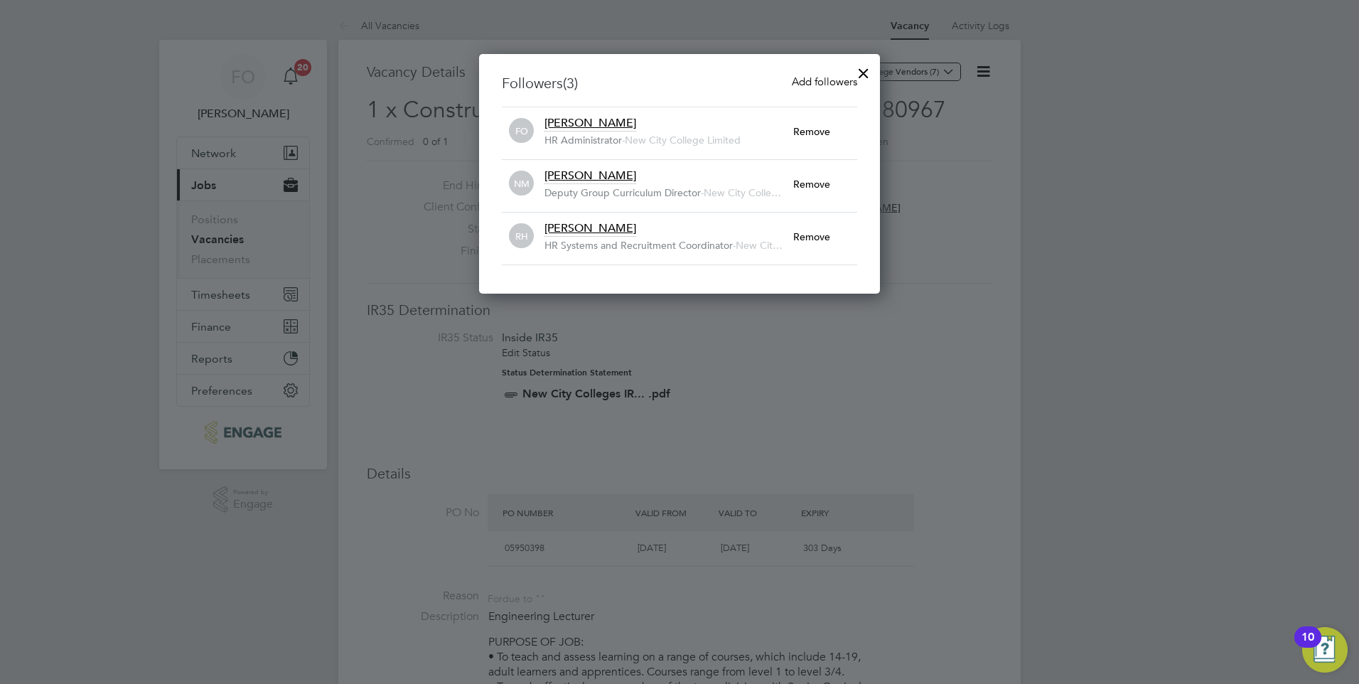
click at [863, 70] on div at bounding box center [864, 70] width 26 height 26
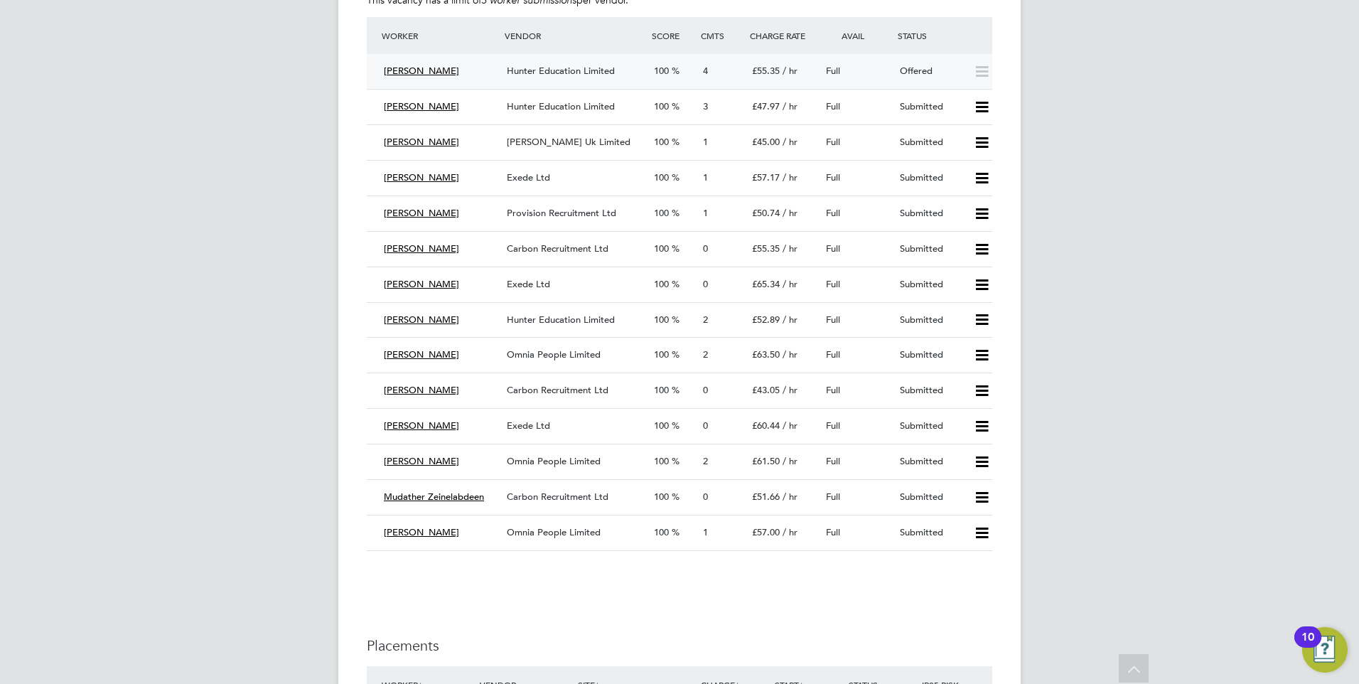
click at [930, 74] on div "Offered" at bounding box center [931, 71] width 74 height 23
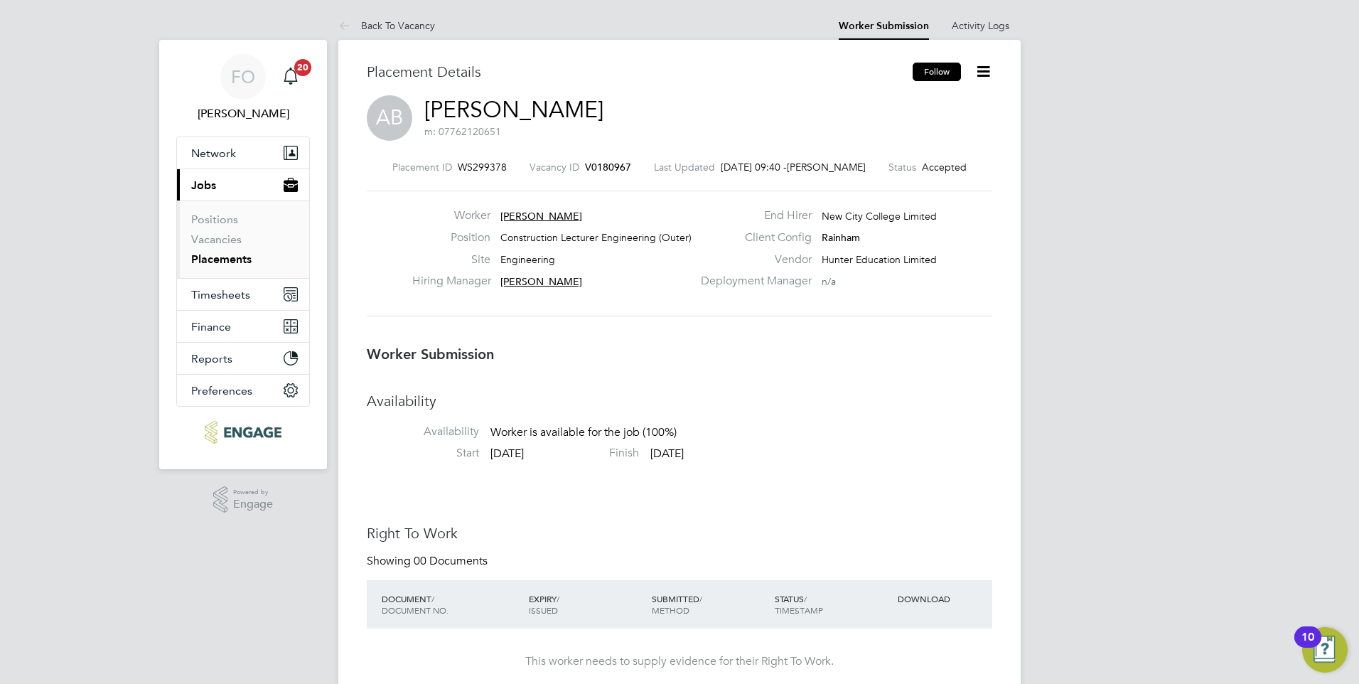
click at [923, 70] on button "Follow" at bounding box center [937, 72] width 48 height 18
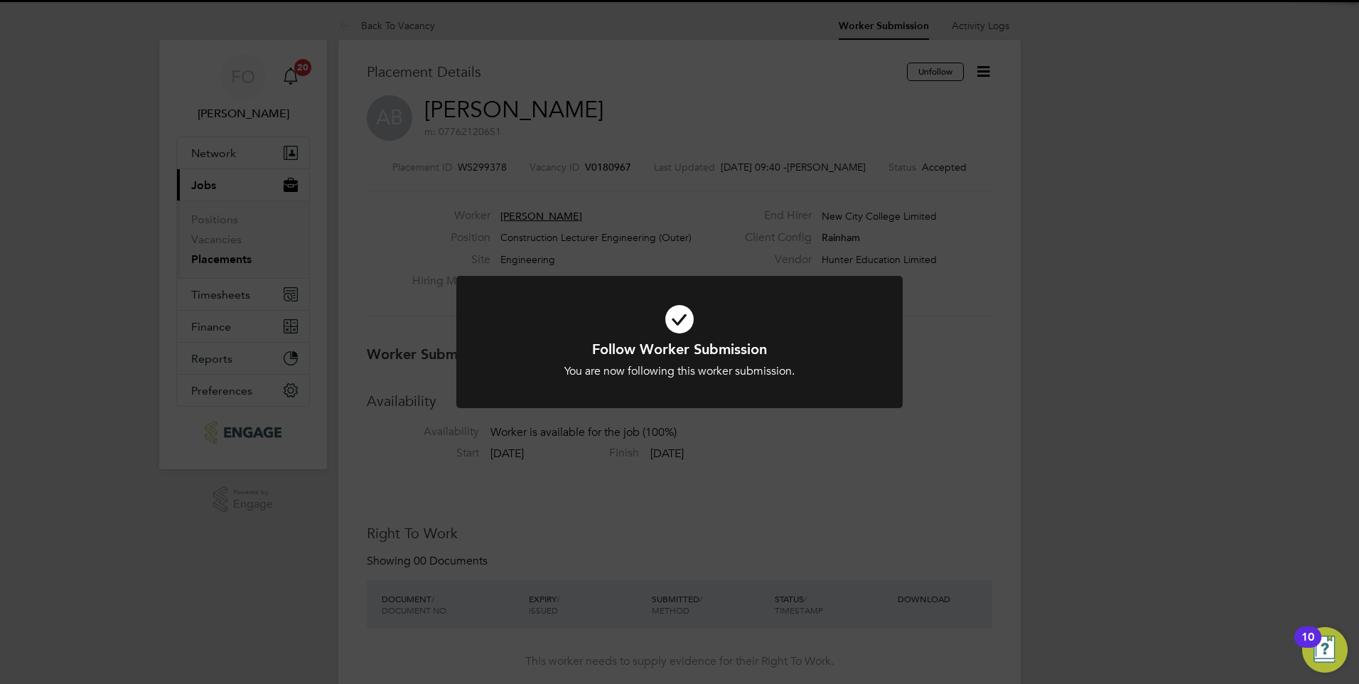
click at [892, 469] on div "Follow Worker Submission You are now following this worker submission. Cancel O…" at bounding box center [679, 342] width 1359 height 684
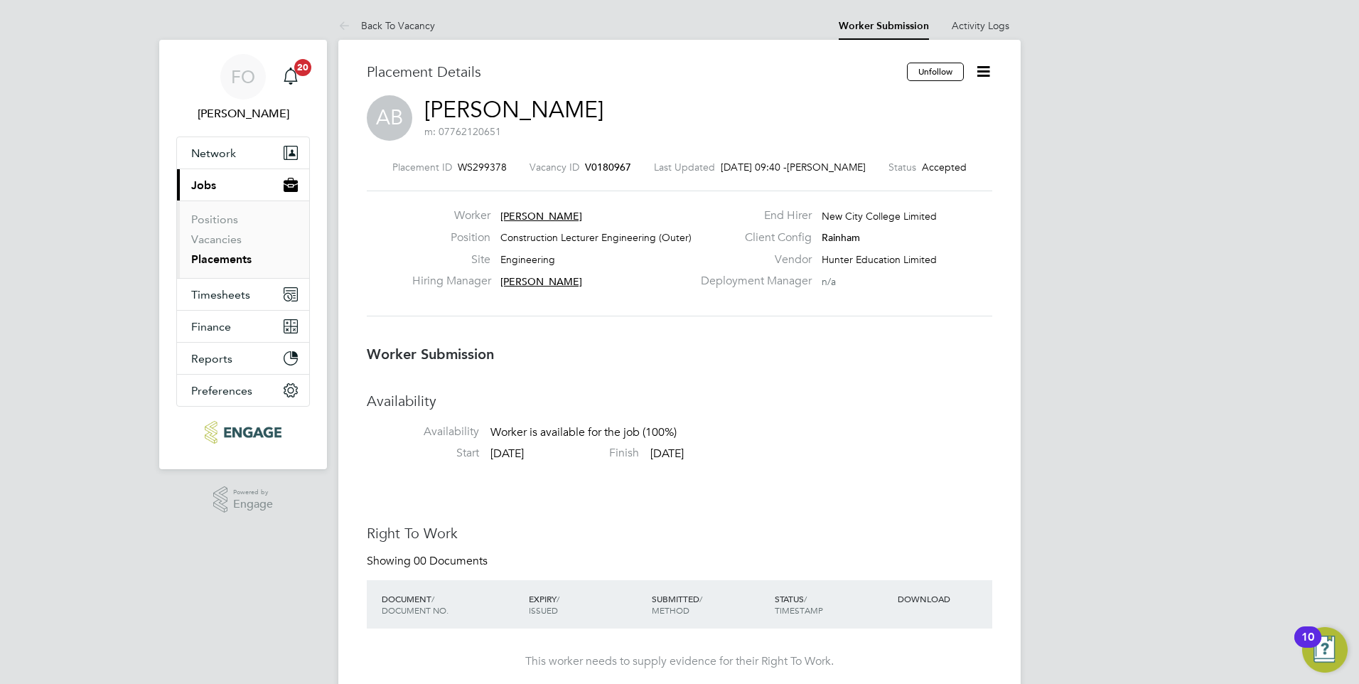
click at [984, 64] on icon at bounding box center [984, 72] width 18 height 18
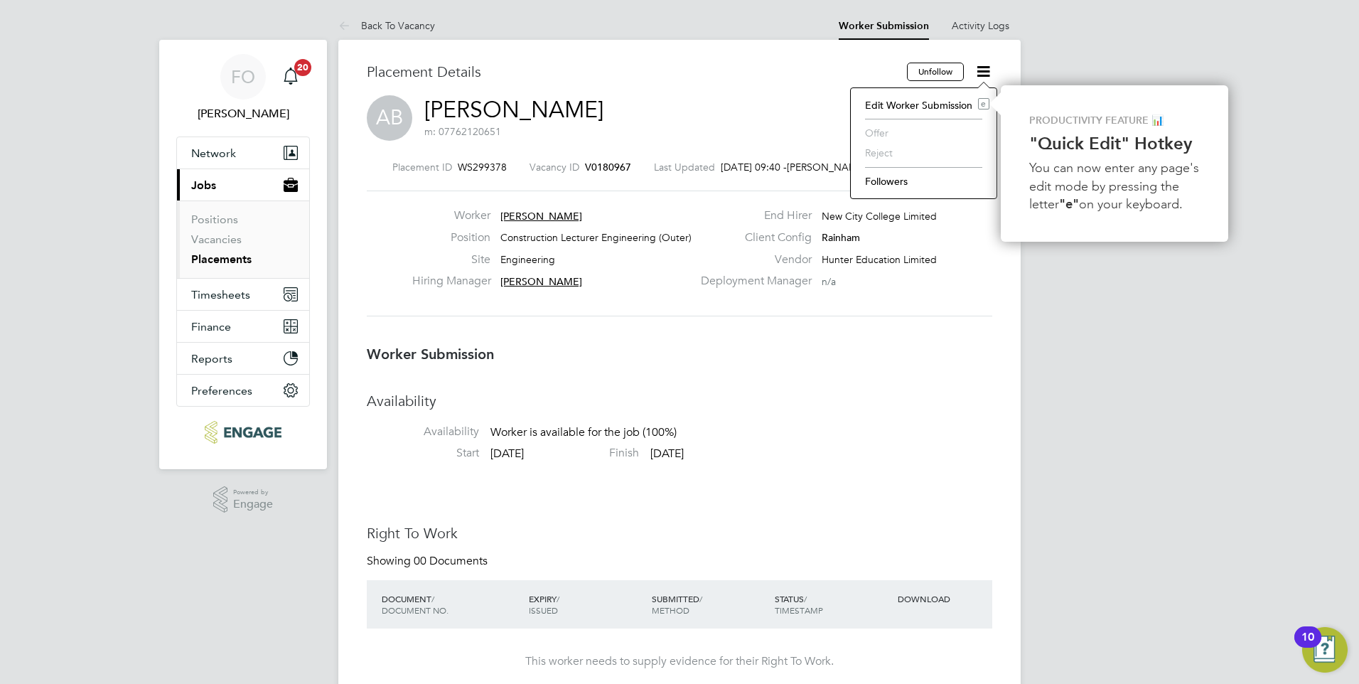
click at [924, 179] on li "Followers" at bounding box center [924, 181] width 132 height 20
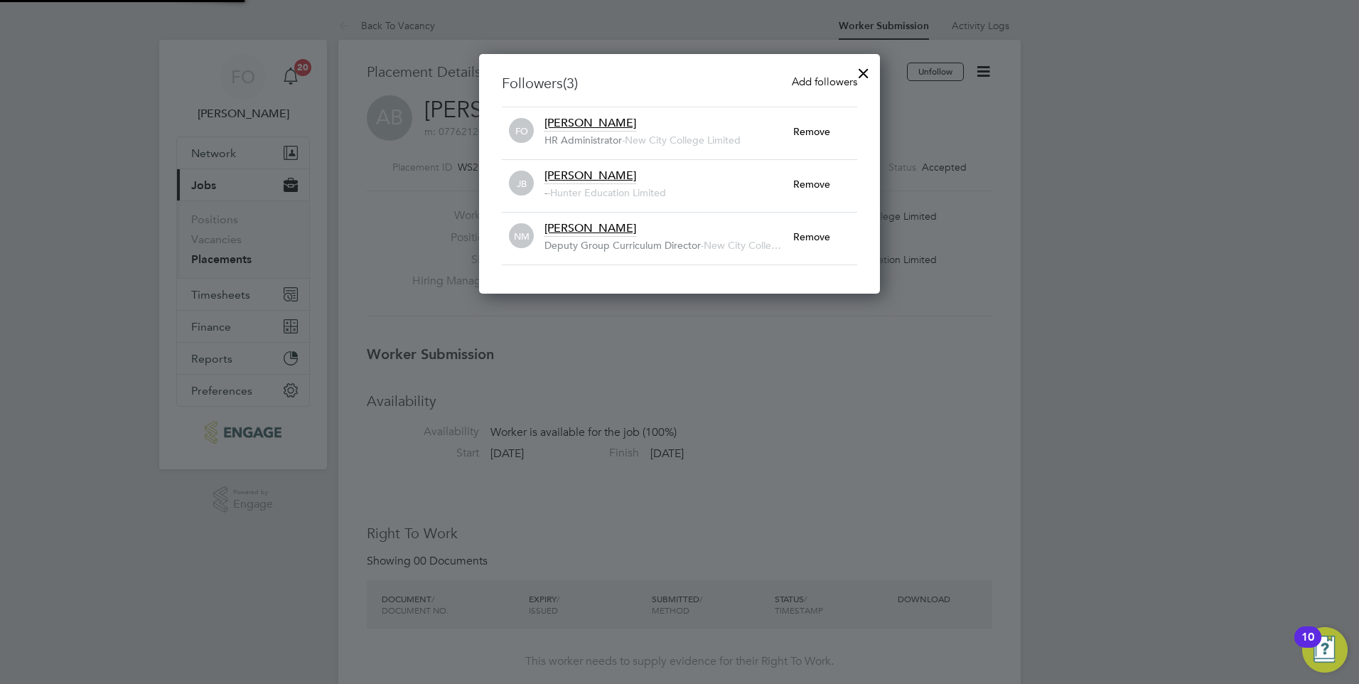
scroll to position [240, 402]
click at [821, 78] on span "Add followers" at bounding box center [824, 82] width 65 height 14
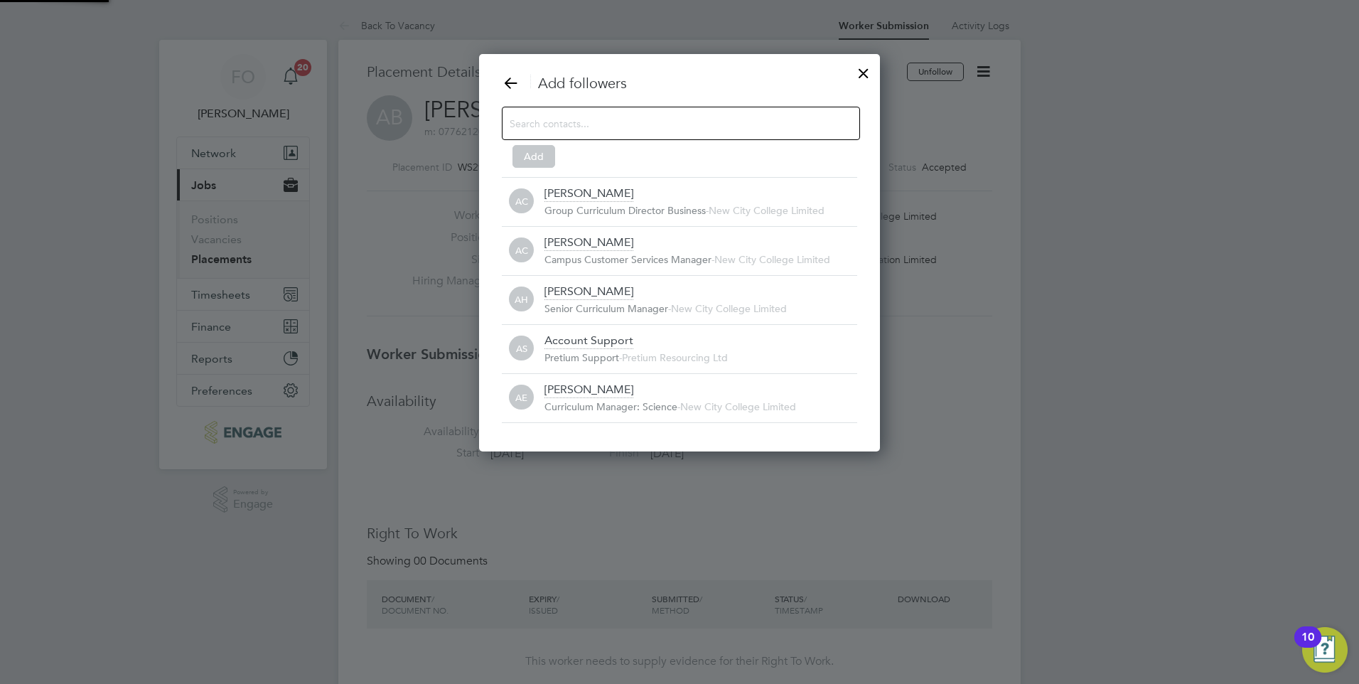
scroll to position [15, 314]
click at [681, 116] on input at bounding box center [670, 123] width 320 height 18
click at [863, 65] on div at bounding box center [864, 70] width 26 height 26
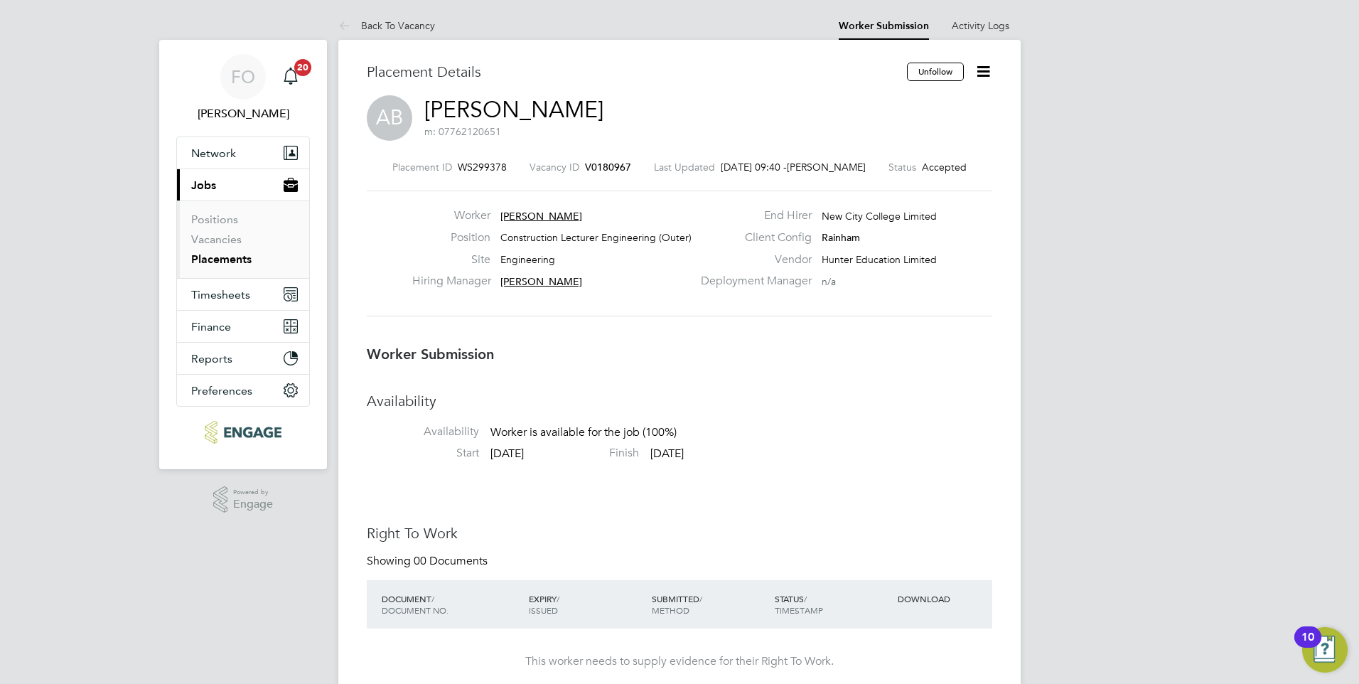
click at [982, 70] on icon at bounding box center [984, 72] width 18 height 18
click at [914, 178] on li "Followers" at bounding box center [924, 181] width 132 height 20
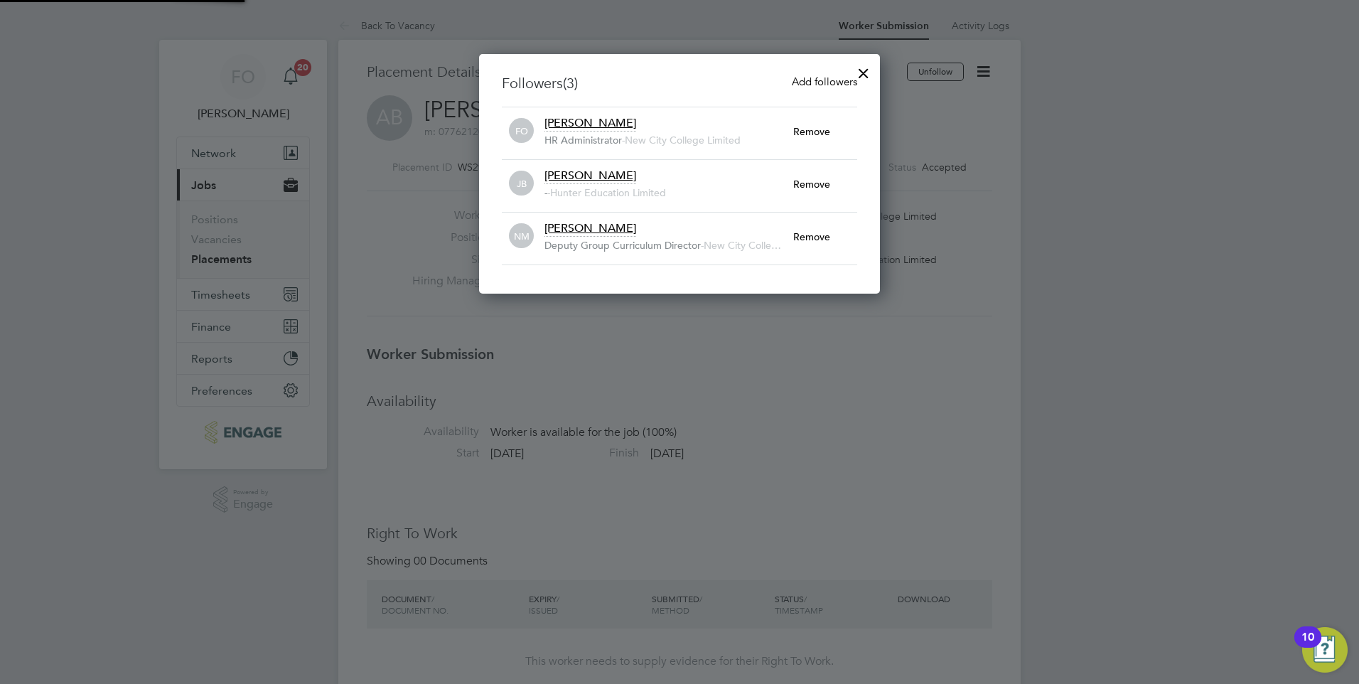
scroll to position [15, 250]
click at [869, 66] on div at bounding box center [864, 70] width 26 height 26
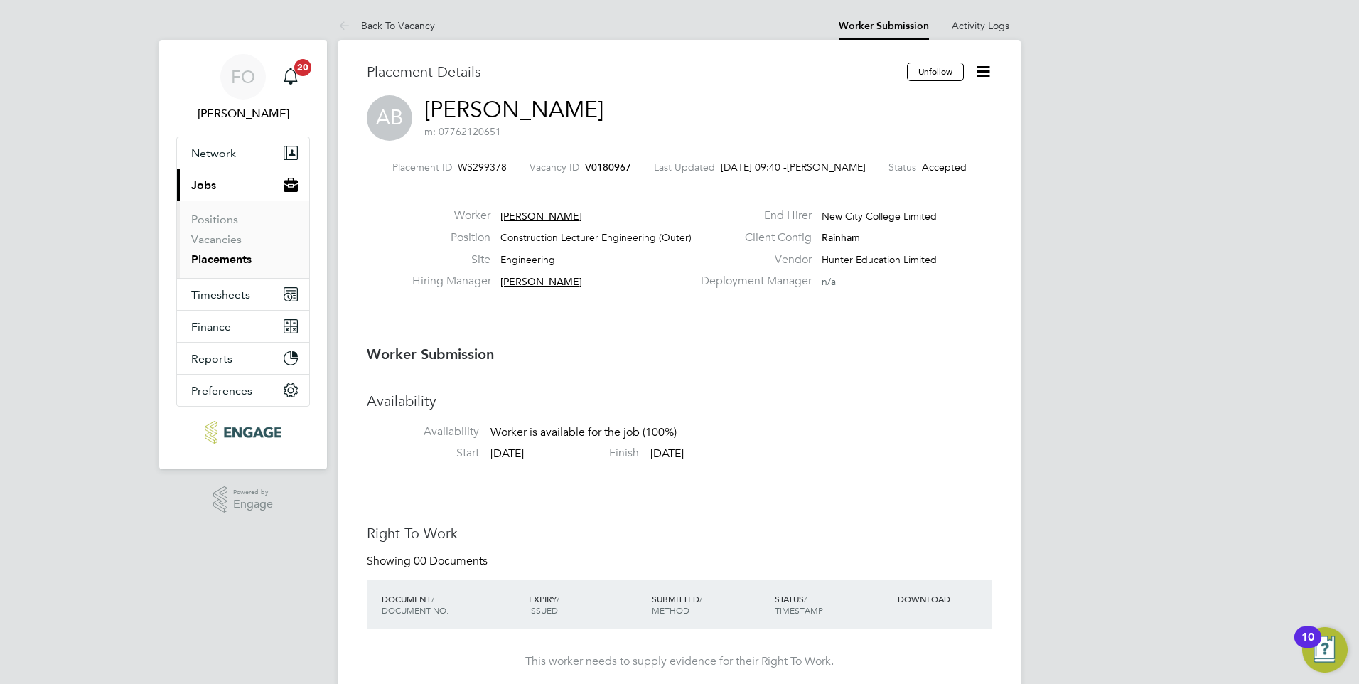
click at [985, 69] on icon at bounding box center [984, 72] width 18 height 18
drag, startPoint x: 937, startPoint y: 381, endPoint x: 451, endPoint y: 387, distance: 485.6
click at [231, 240] on link "Vacancies" at bounding box center [216, 239] width 50 height 14
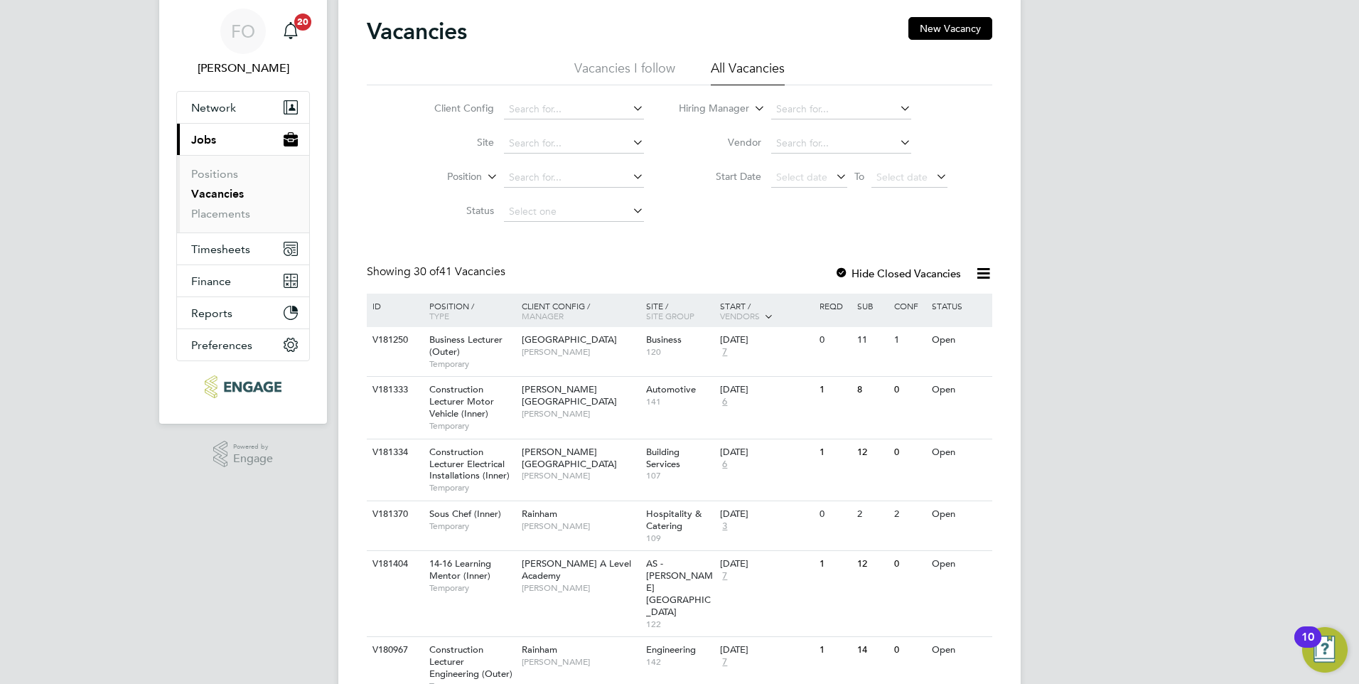
scroll to position [71, 0]
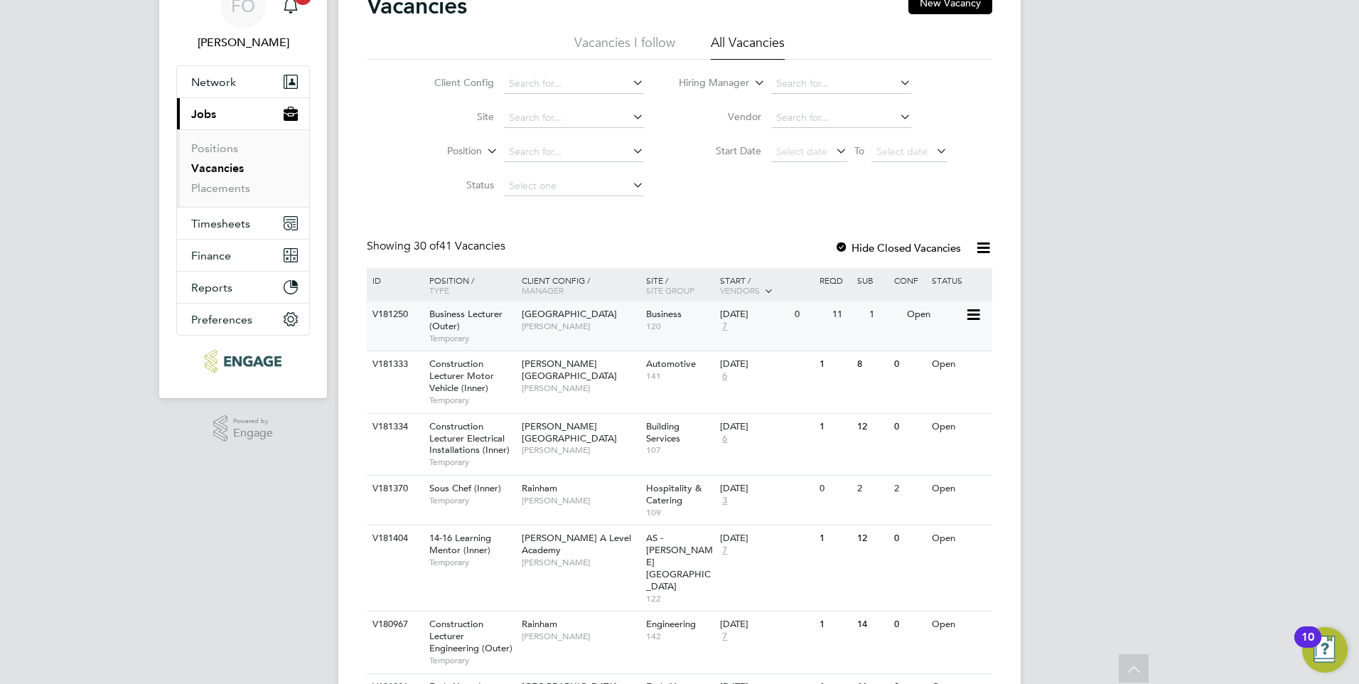
click at [886, 328] on div "V181250 Business Lecturer (Outer) Temporary Epping Forest Campus Shabnam Shahee…" at bounding box center [680, 325] width 626 height 49
drag, startPoint x: 232, startPoint y: 166, endPoint x: 391, endPoint y: 136, distance: 161.3
click at [232, 166] on link "Vacancies" at bounding box center [217, 168] width 53 height 14
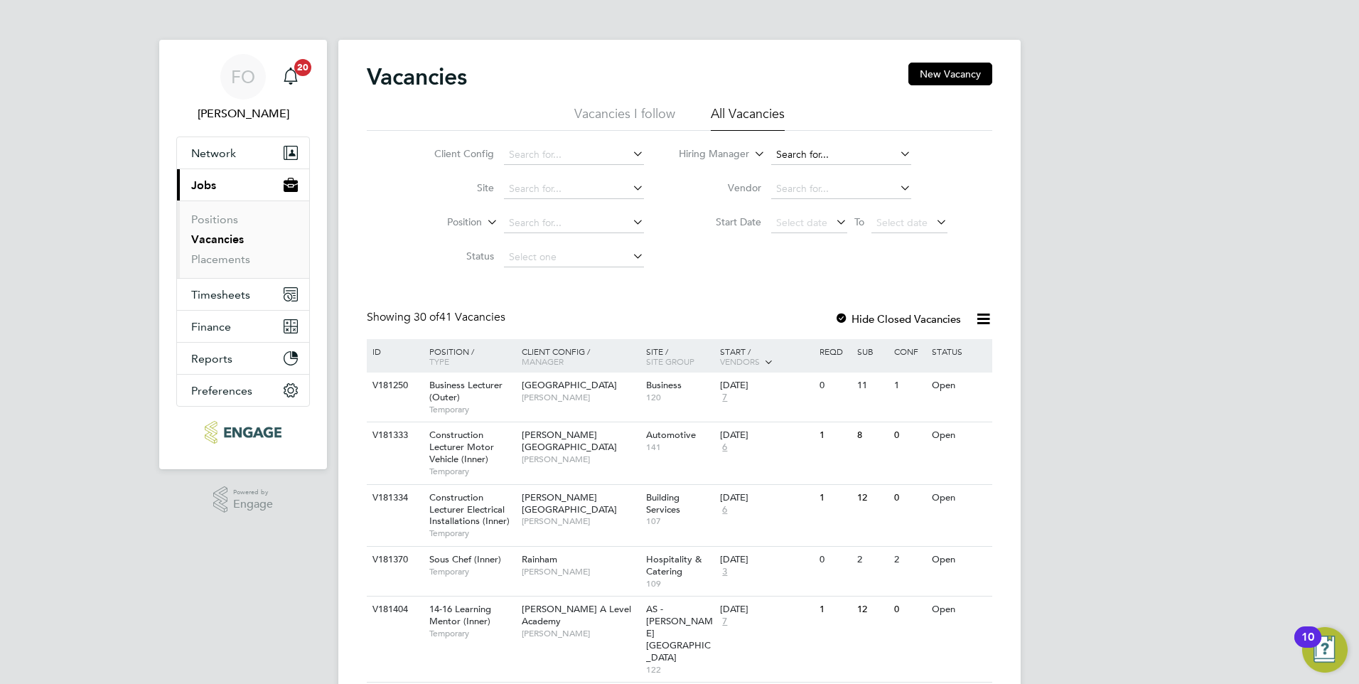
click at [793, 151] on input at bounding box center [841, 155] width 140 height 20
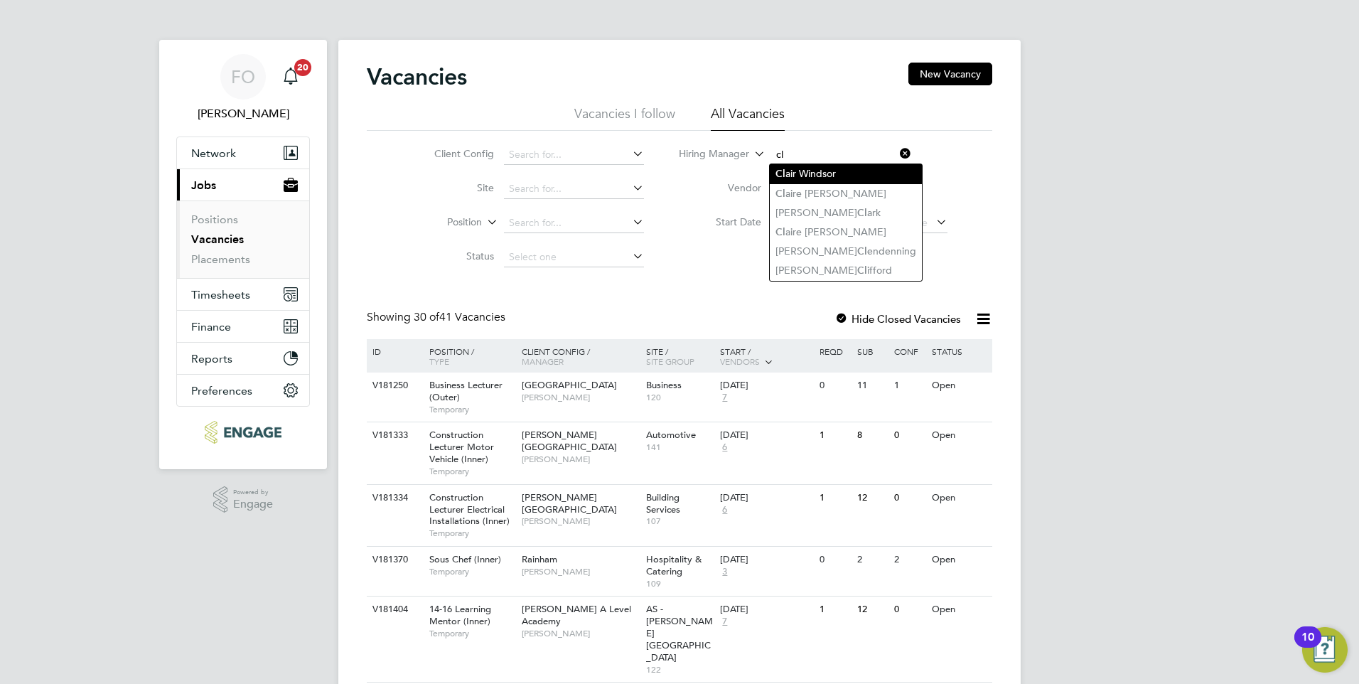
click at [833, 171] on li "Cl air Windsor" at bounding box center [846, 173] width 152 height 19
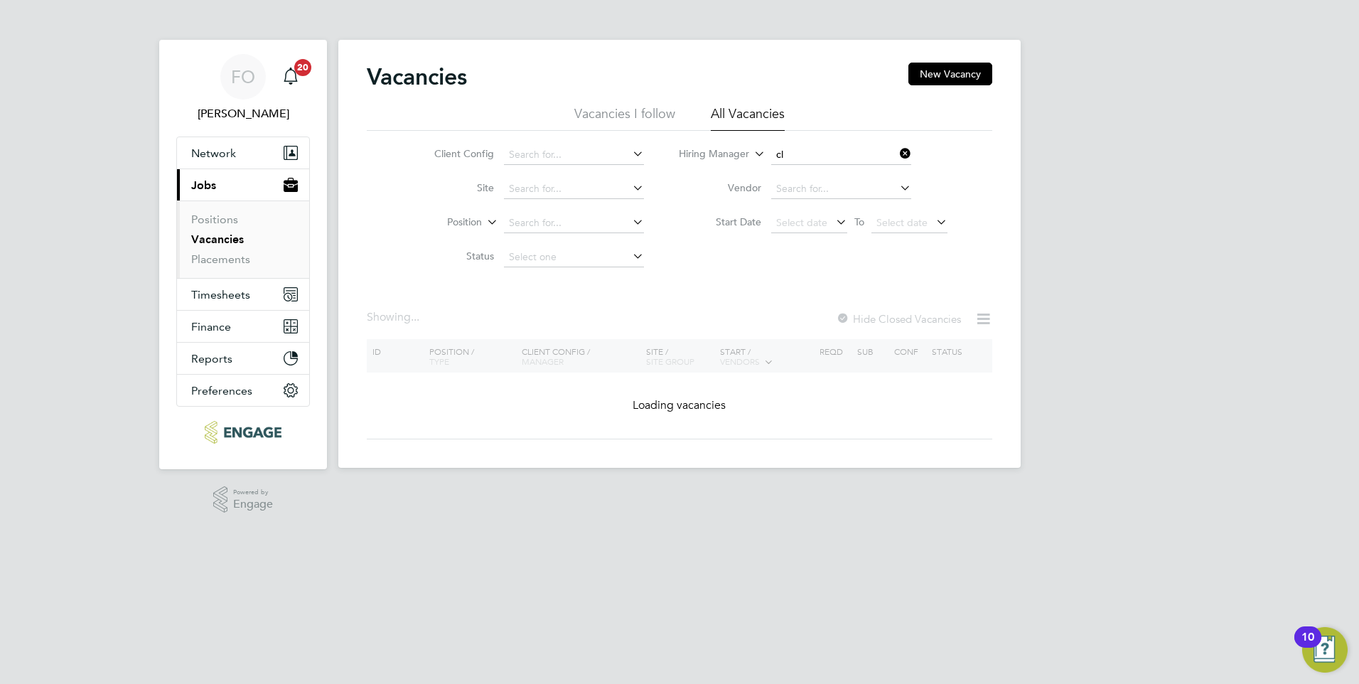
type input "[PERSON_NAME]"
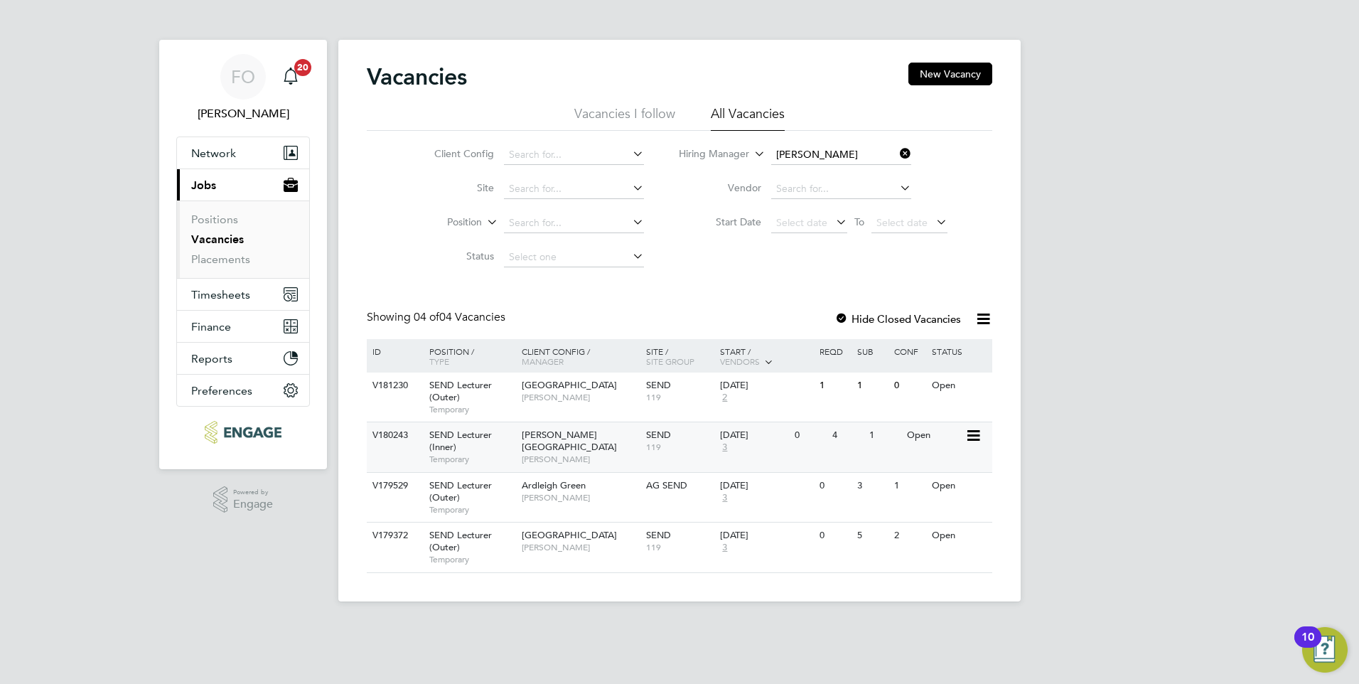
click at [603, 454] on span "Clair Windsor" at bounding box center [580, 459] width 117 height 11
click at [239, 259] on link "Placements" at bounding box center [220, 259] width 59 height 14
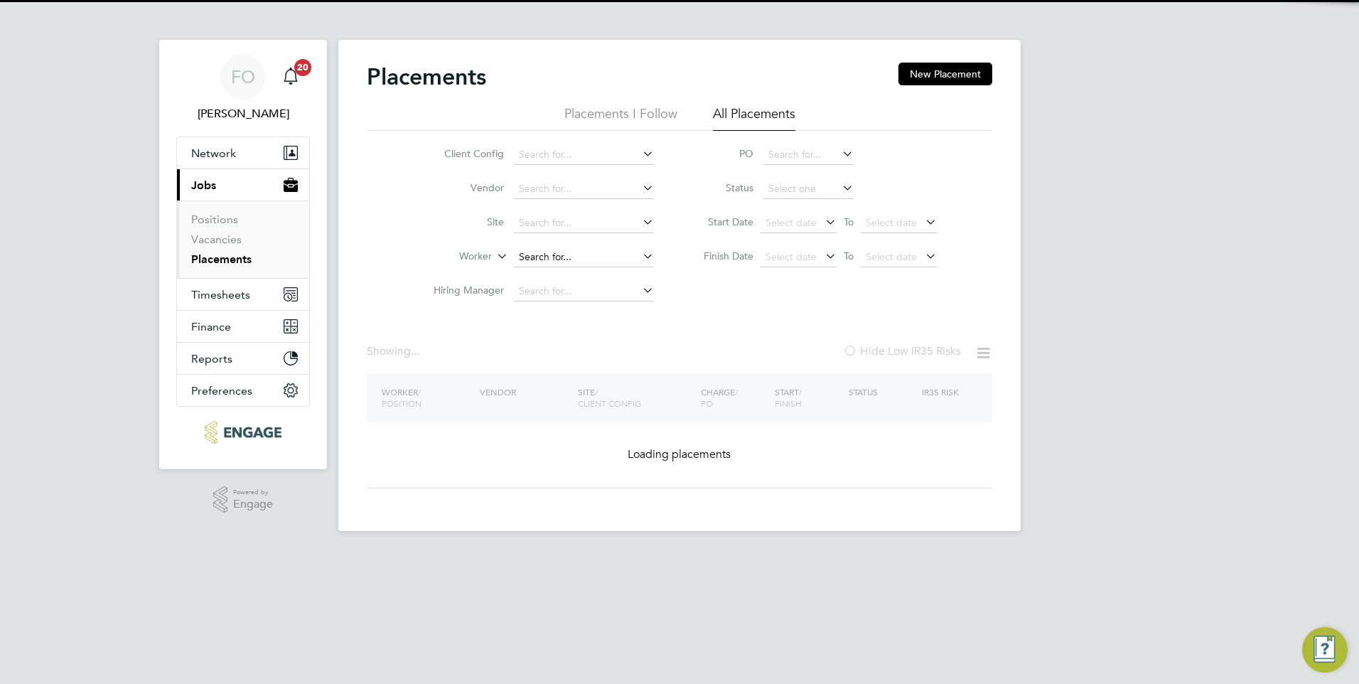
click at [559, 255] on input at bounding box center [584, 257] width 140 height 20
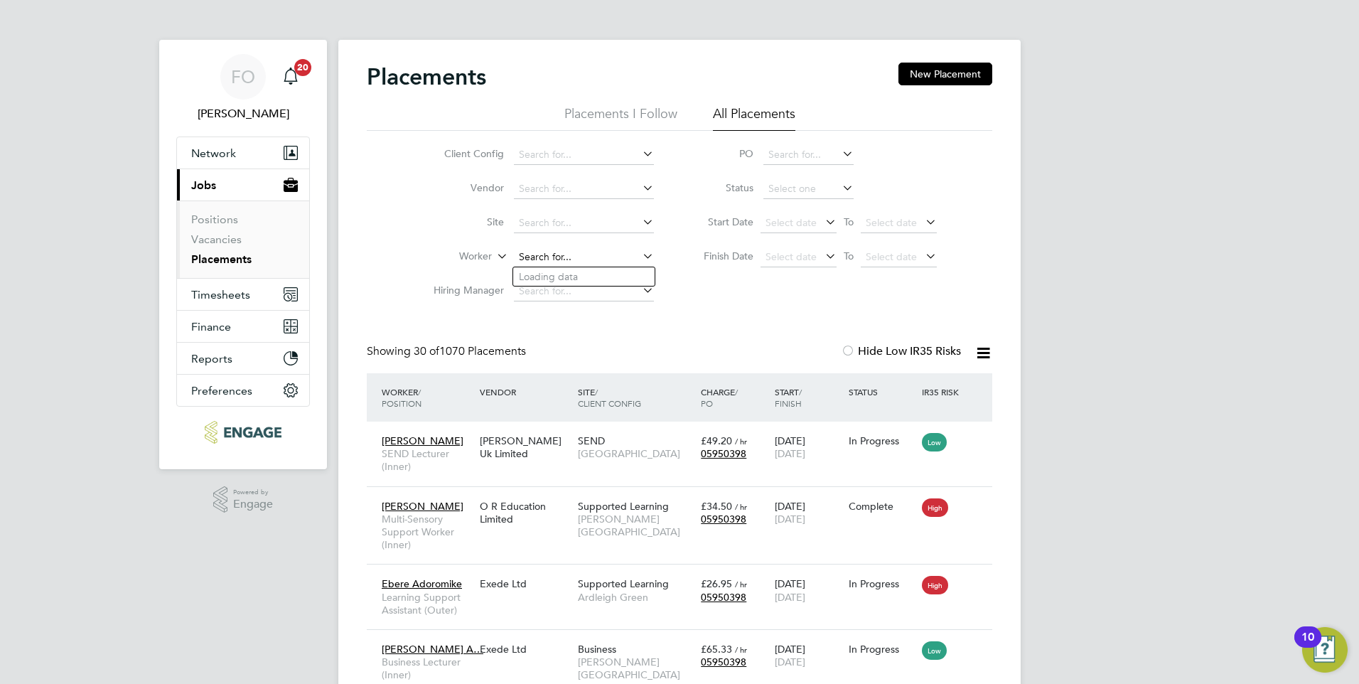
scroll to position [41, 124]
type input "shabber"
click at [760, 307] on div "Client Config Vendor Site Worker Hiring Manager PO Status Start Date Select dat…" at bounding box center [680, 220] width 626 height 178
click at [560, 246] on li "Worker" at bounding box center [538, 257] width 267 height 34
click at [555, 249] on input at bounding box center [584, 257] width 140 height 20
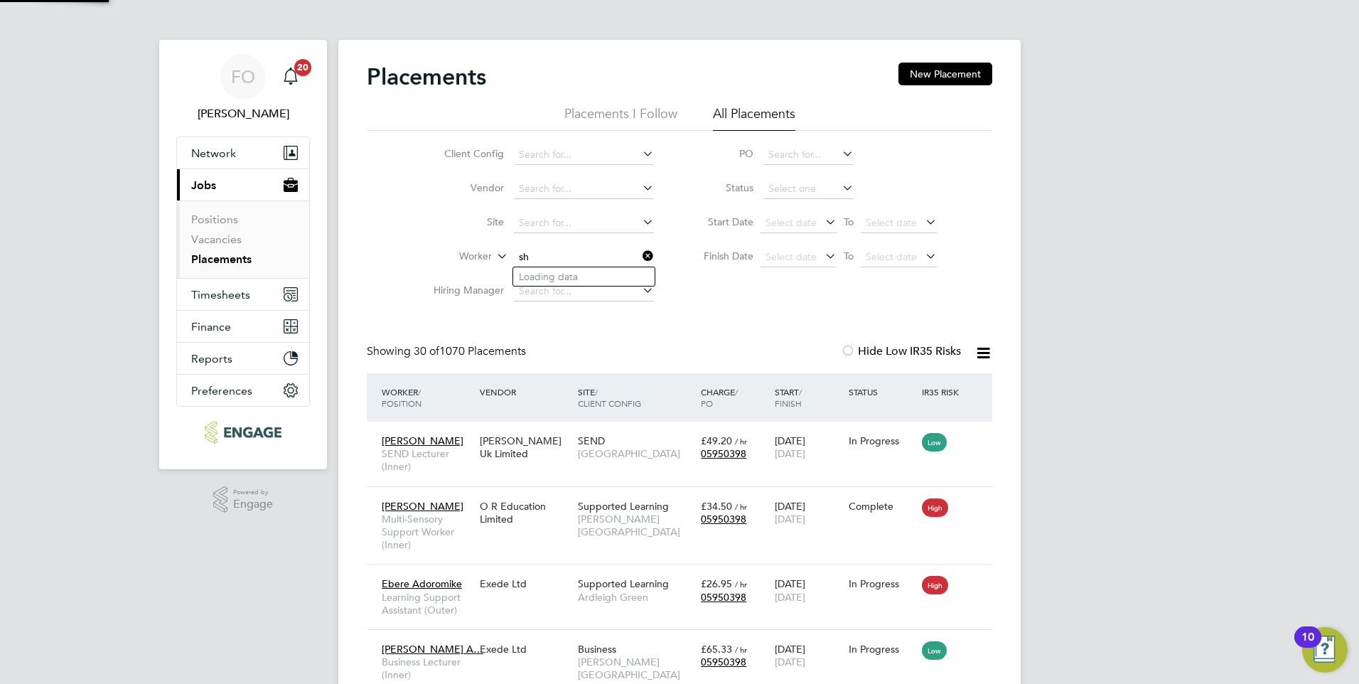
type input "s"
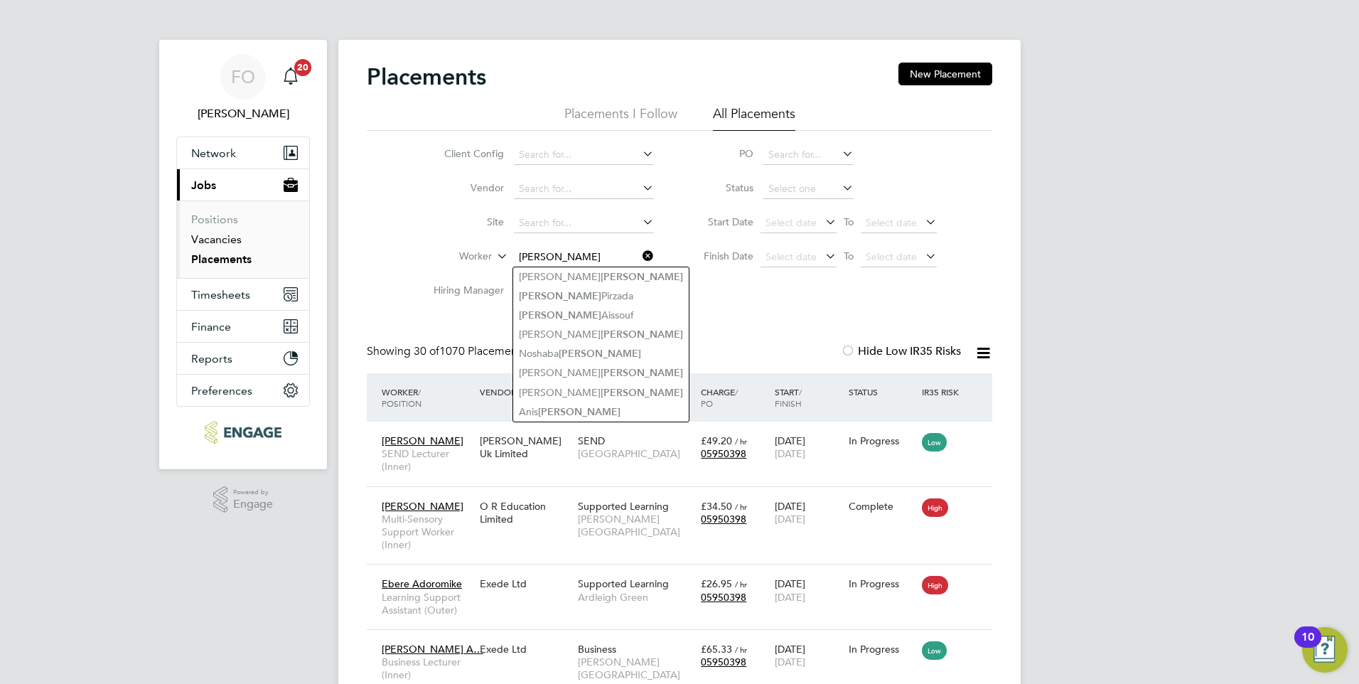
type input "ahmed"
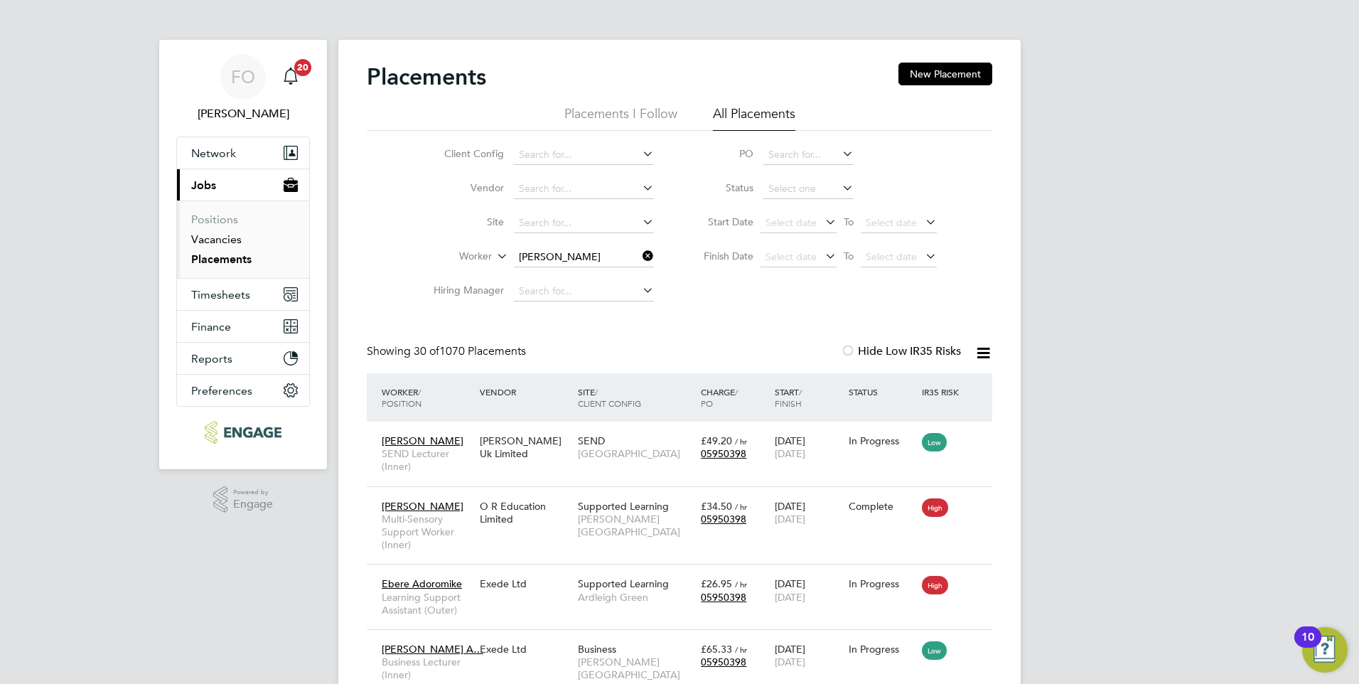
click at [229, 240] on link "Vacancies" at bounding box center [216, 239] width 50 height 14
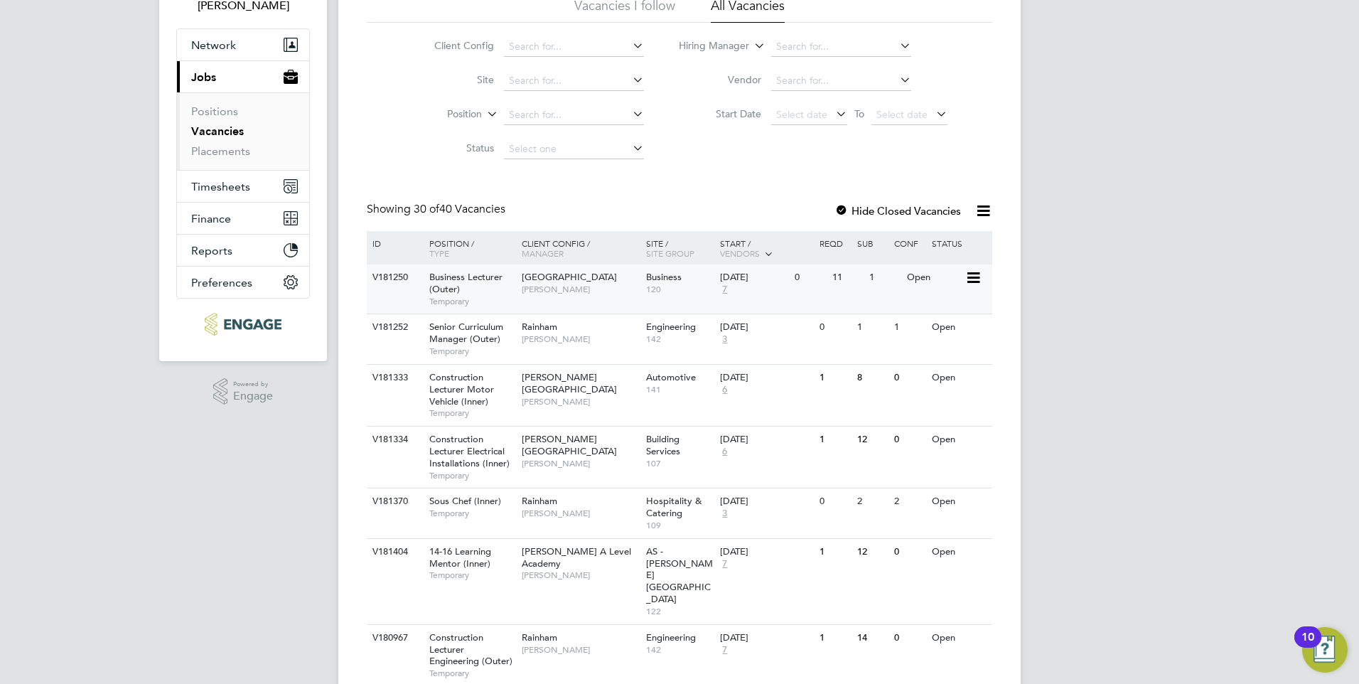
scroll to position [142, 0]
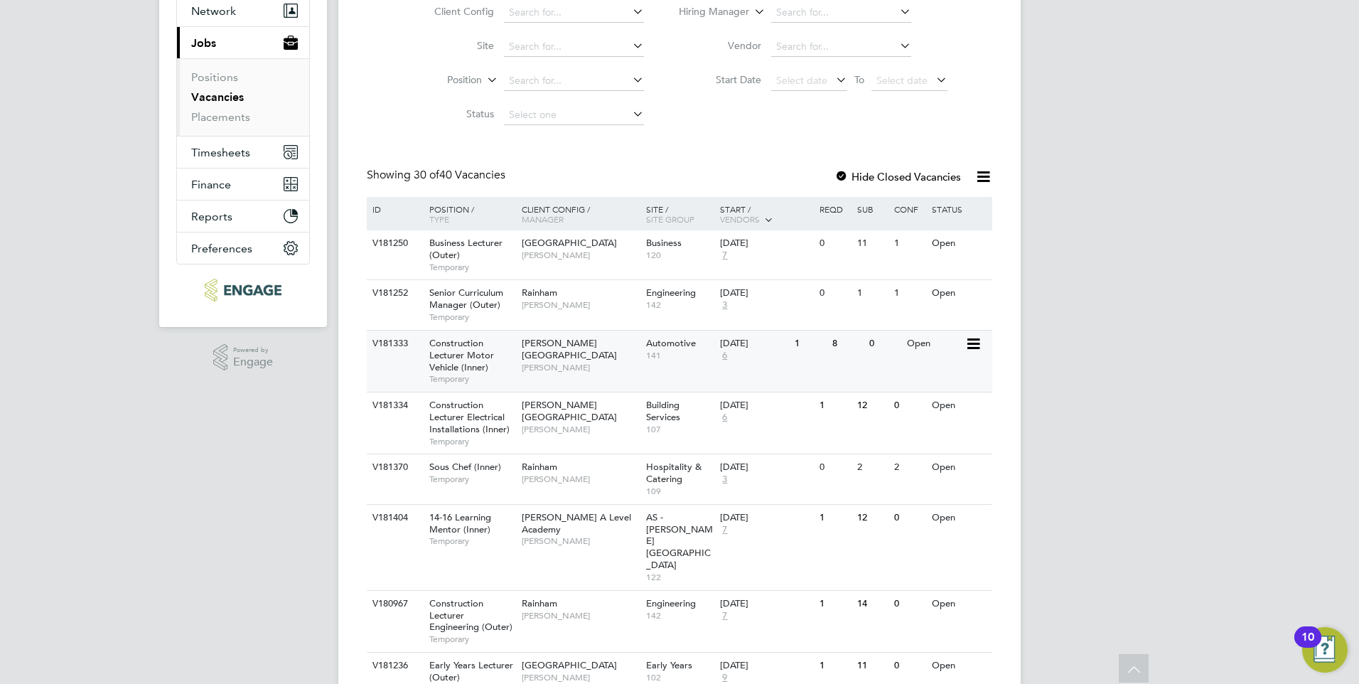
click at [923, 372] on div "V181333 Construction Lecturer Motor Vehicle (Inner) Temporary Hackney Campus Ra…" at bounding box center [680, 361] width 626 height 62
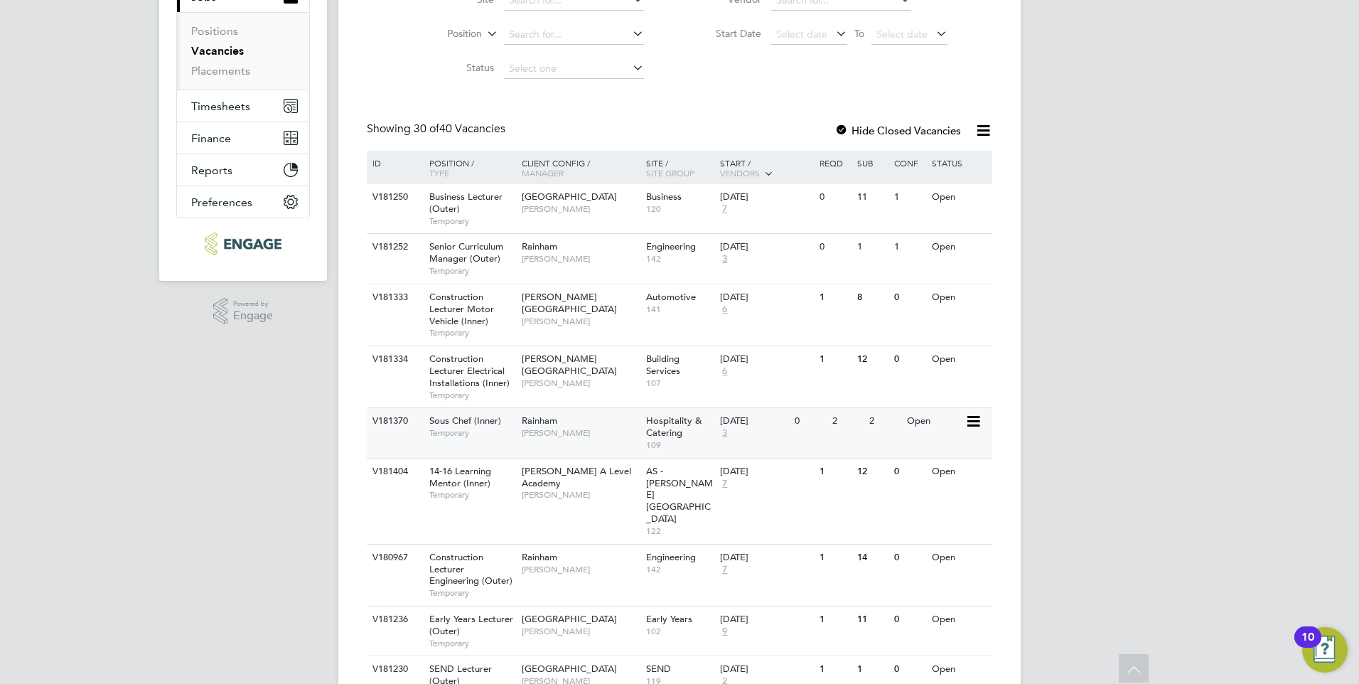
scroll to position [213, 0]
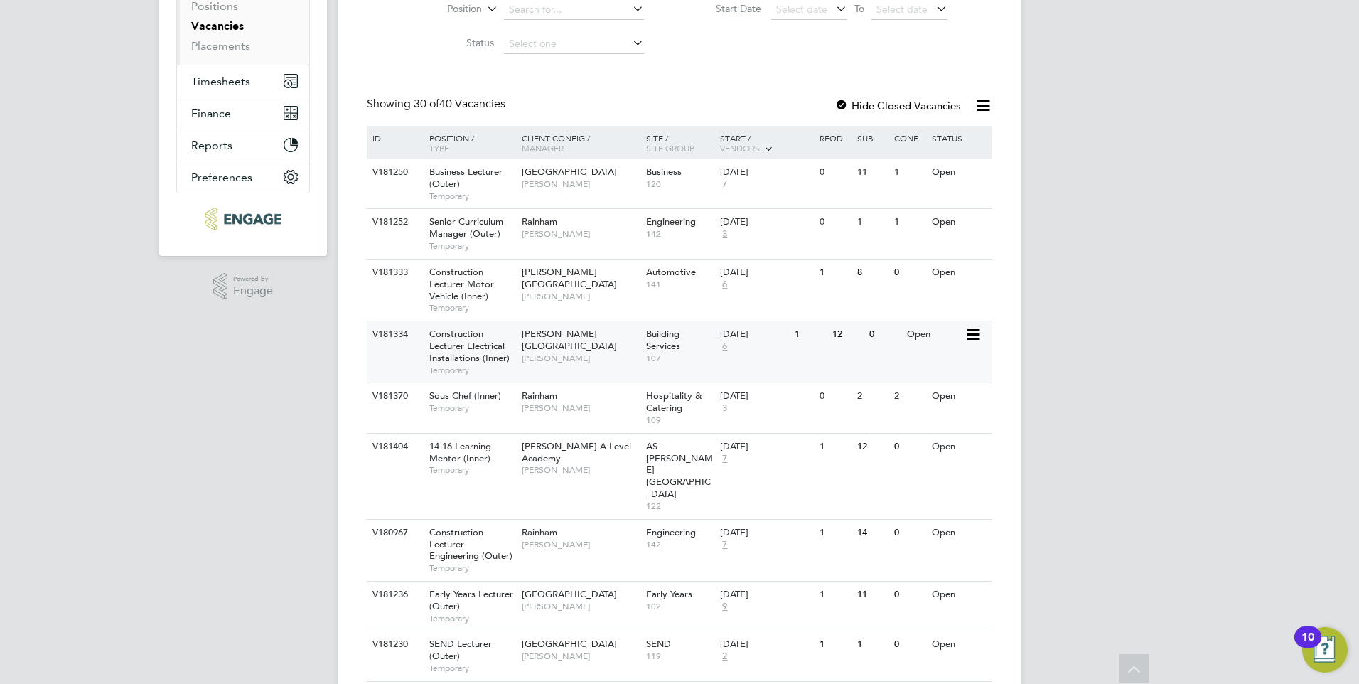
click at [867, 355] on div "V181334 Construction Lecturer Electrical Installations (Inner) Temporary Hackne…" at bounding box center [680, 352] width 626 height 62
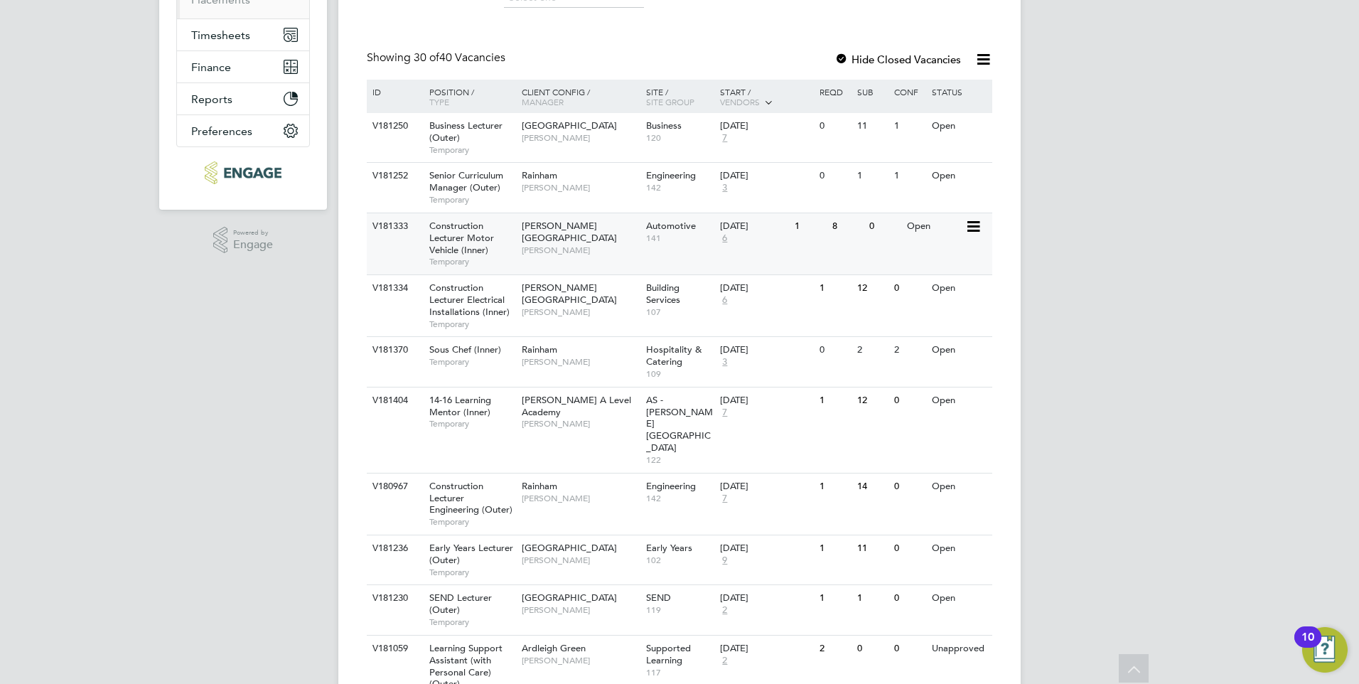
scroll to position [284, 0]
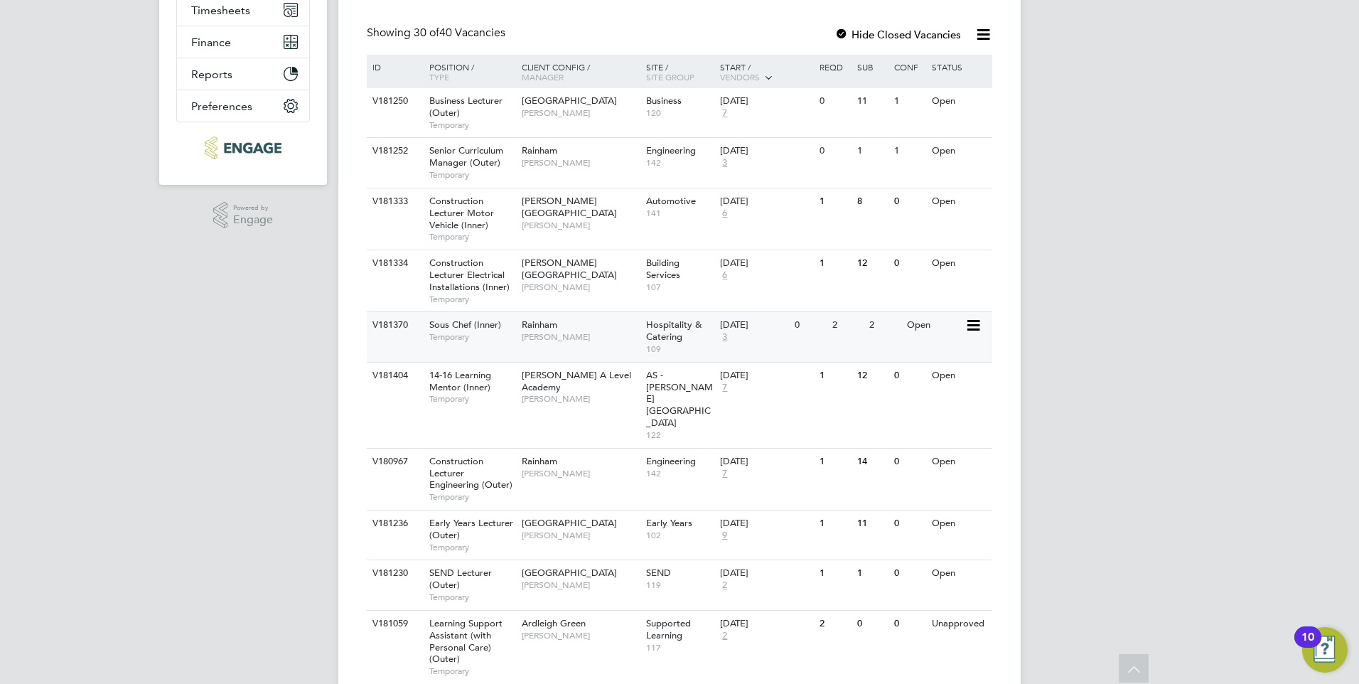
click at [818, 336] on div "0" at bounding box center [809, 325] width 37 height 26
click at [918, 341] on div "V181370 Sous Chef (Inner) Temporary Rainham Anna Kucharska Hospitality & Cateri…" at bounding box center [680, 336] width 626 height 50
click at [930, 385] on div "Open" at bounding box center [935, 376] width 62 height 26
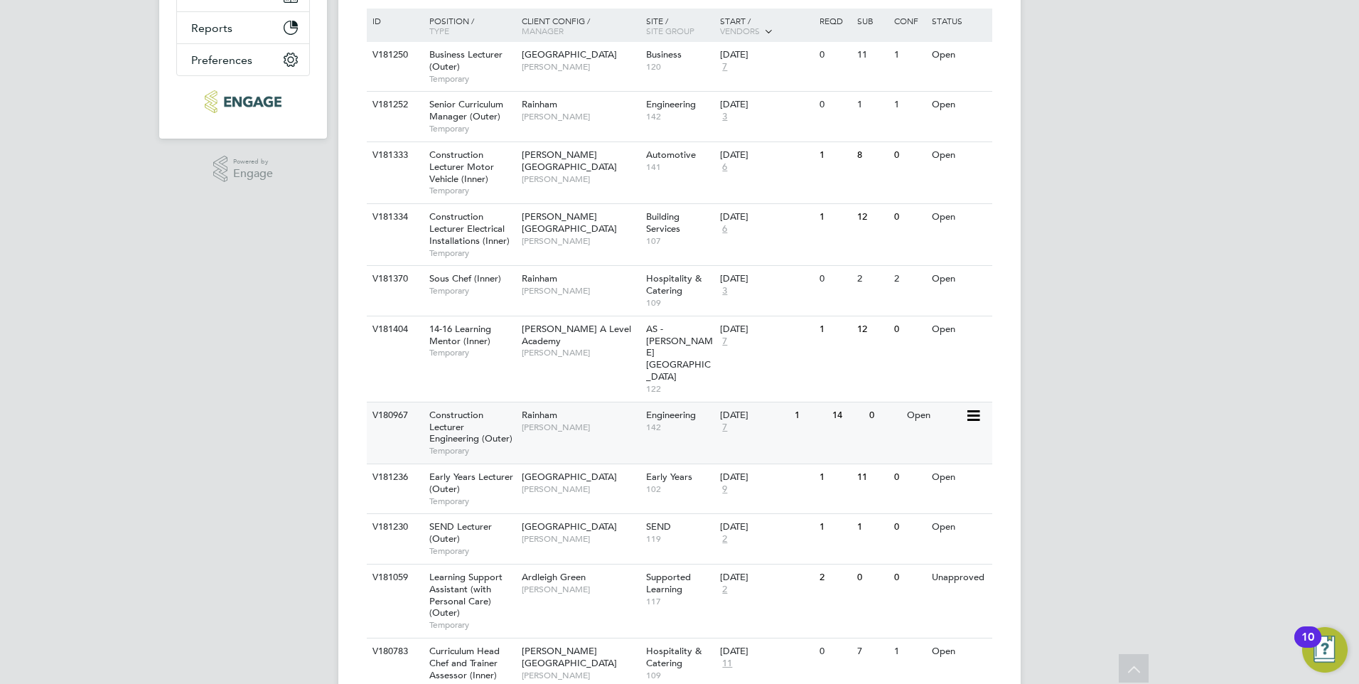
scroll to position [355, 0]
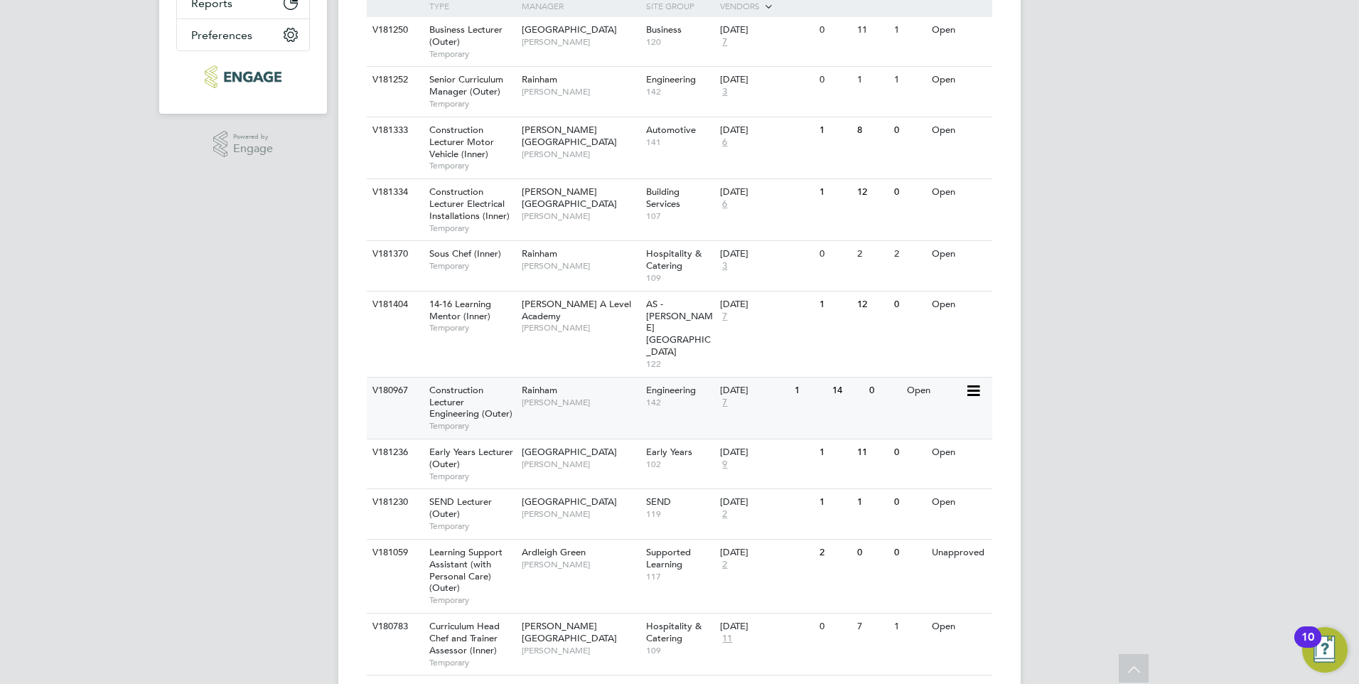
click at [899, 383] on div "V180967 Construction Lecturer Engineering (Outer) Temporary Rainham Nathan Morr…" at bounding box center [680, 408] width 626 height 62
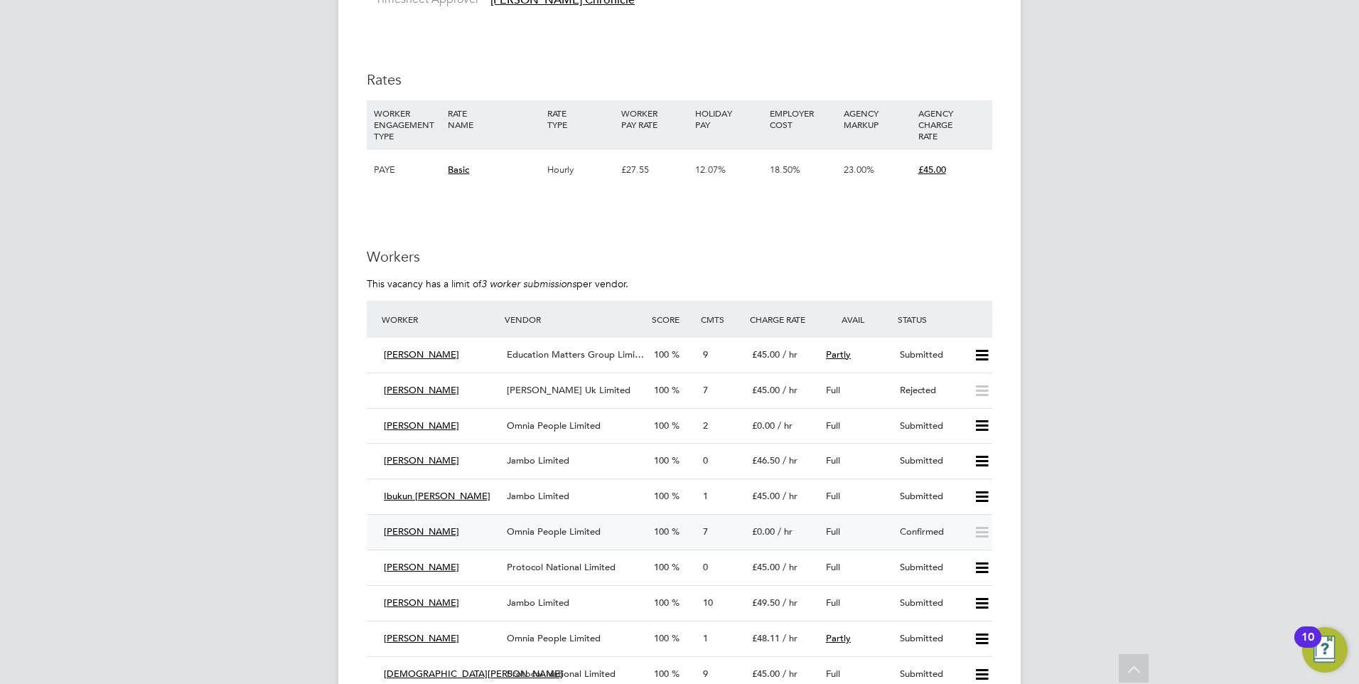
click at [947, 528] on div "Confirmed" at bounding box center [931, 531] width 74 height 23
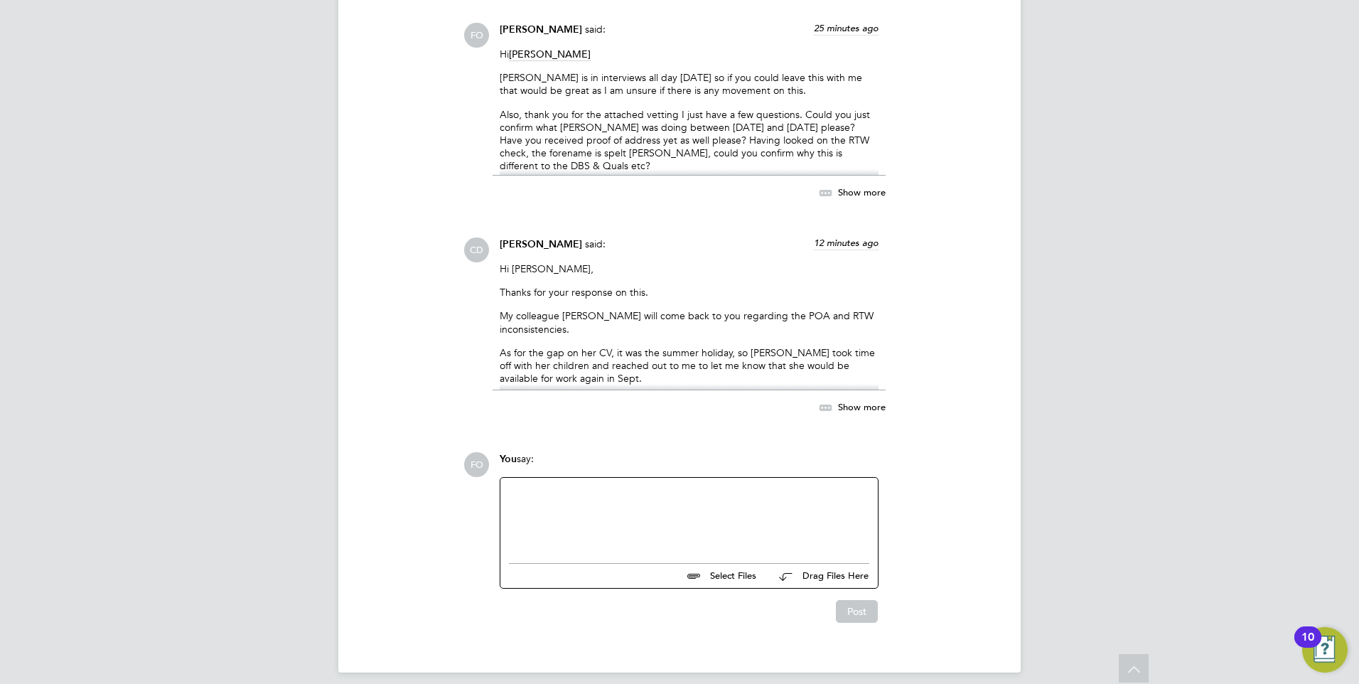
click at [855, 401] on span "Show more" at bounding box center [862, 407] width 48 height 12
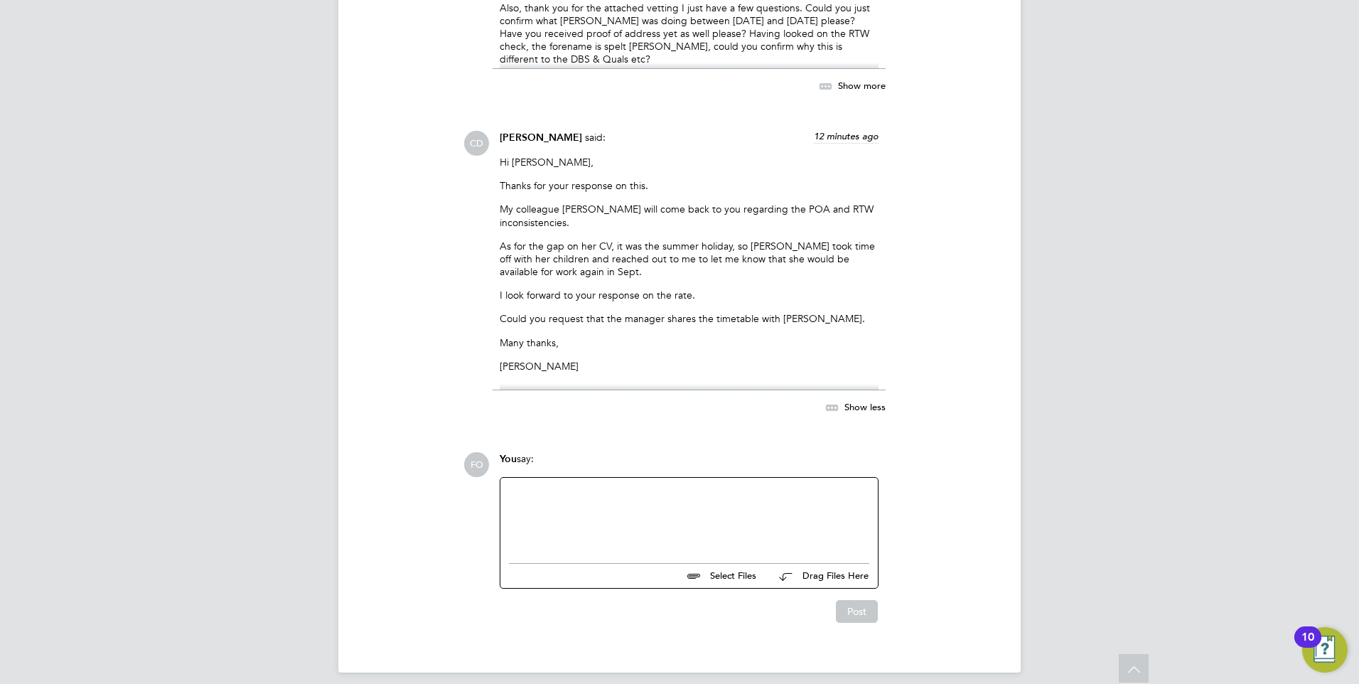
click at [647, 501] on div at bounding box center [689, 516] width 360 height 61
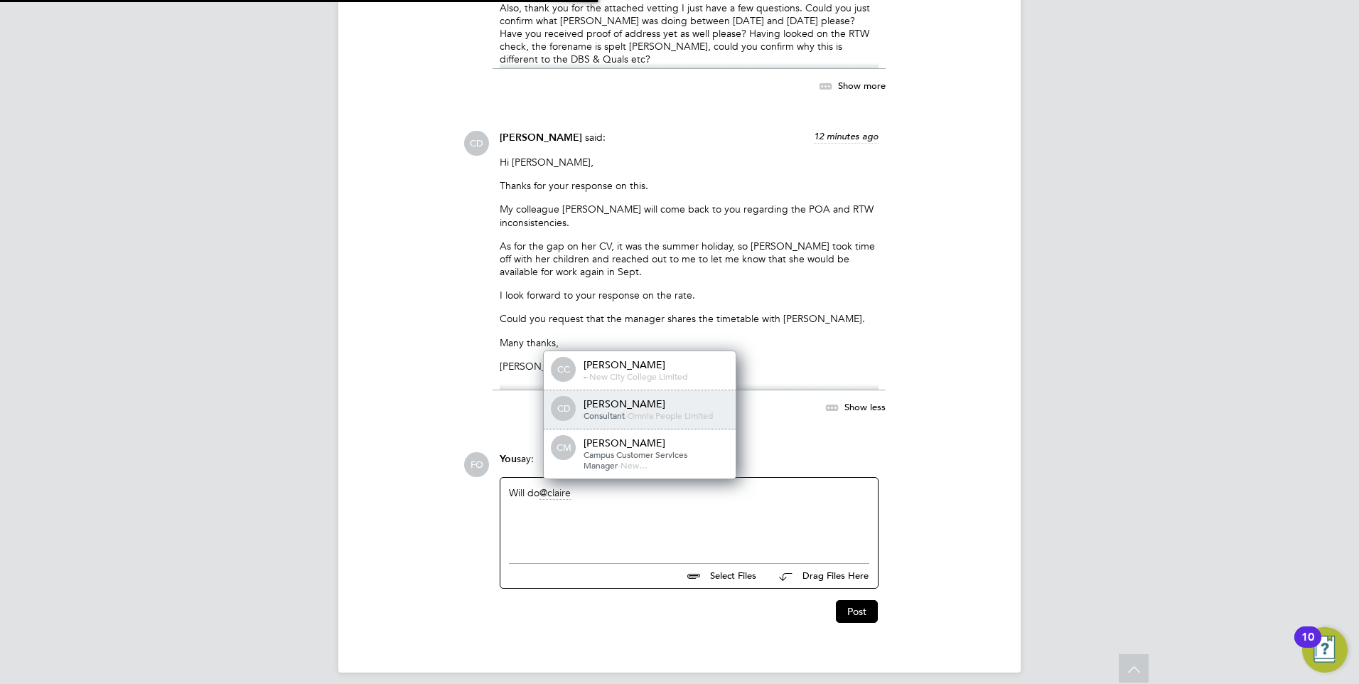
click at [646, 397] on div "Claire Duggan" at bounding box center [655, 403] width 142 height 13
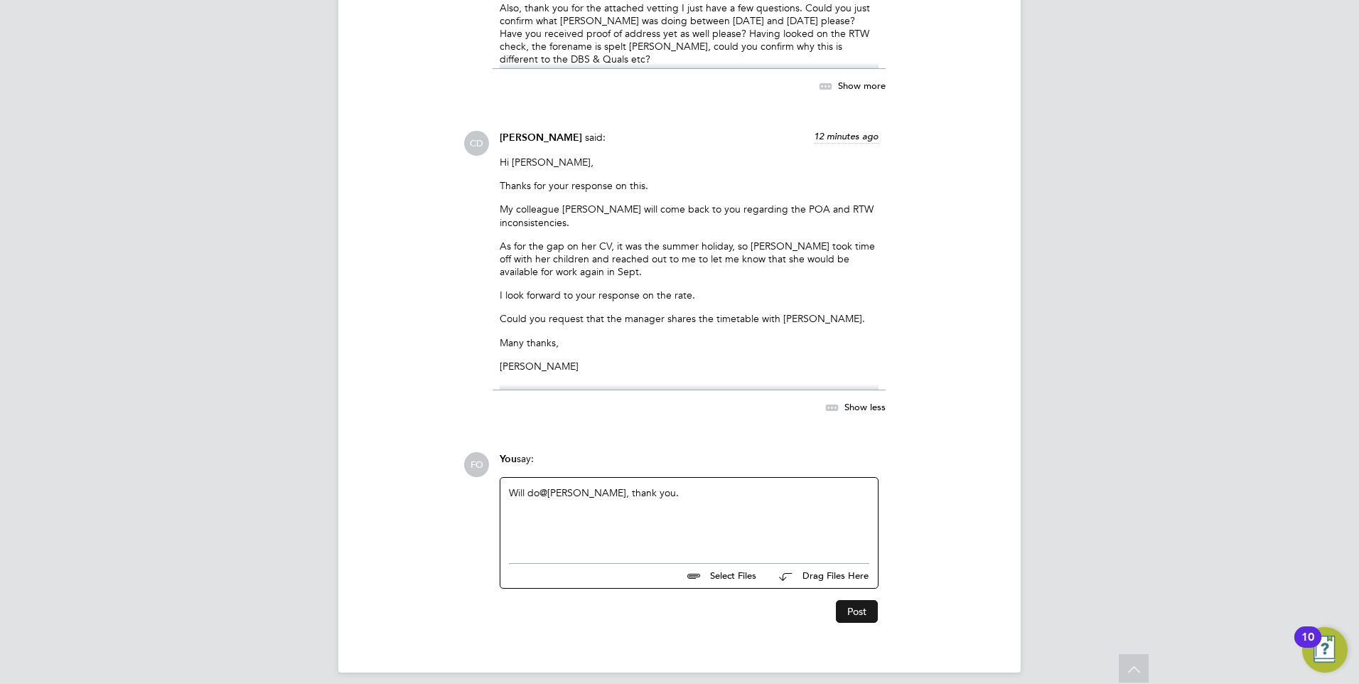
click at [858, 600] on button "Post" at bounding box center [857, 611] width 42 height 23
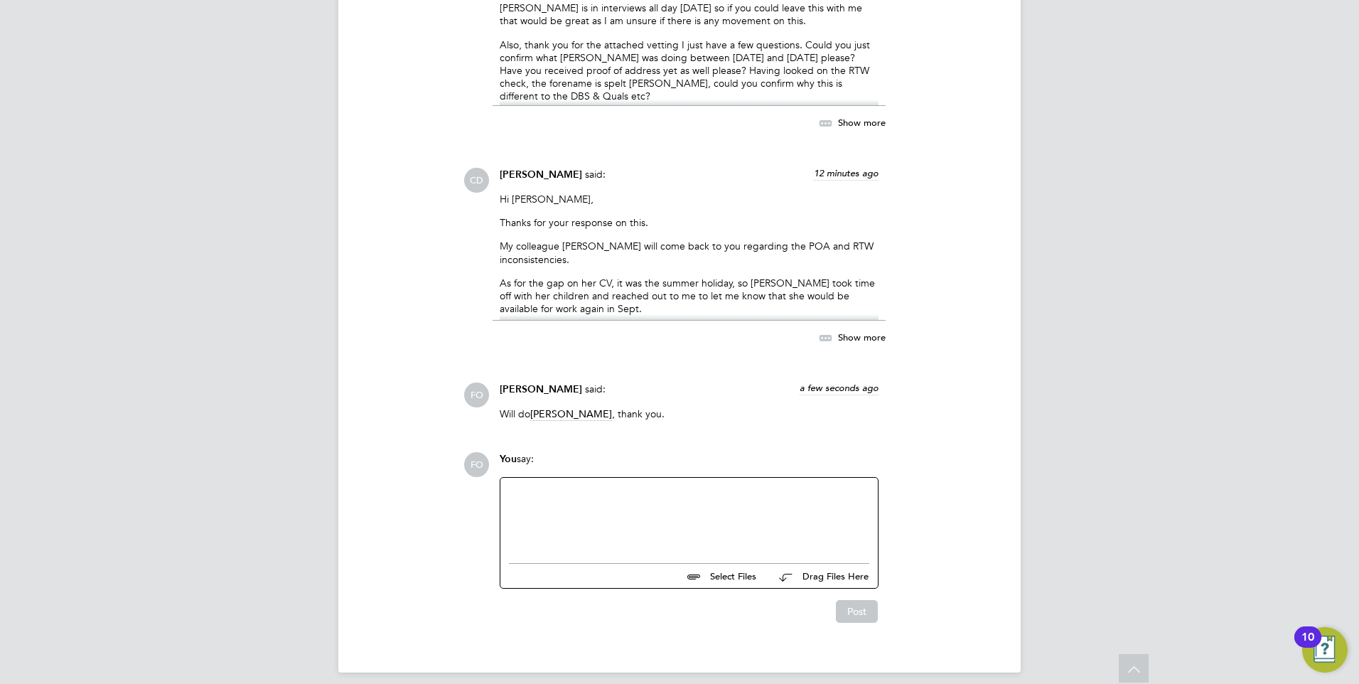
click at [852, 331] on span "Show more" at bounding box center [862, 337] width 48 height 12
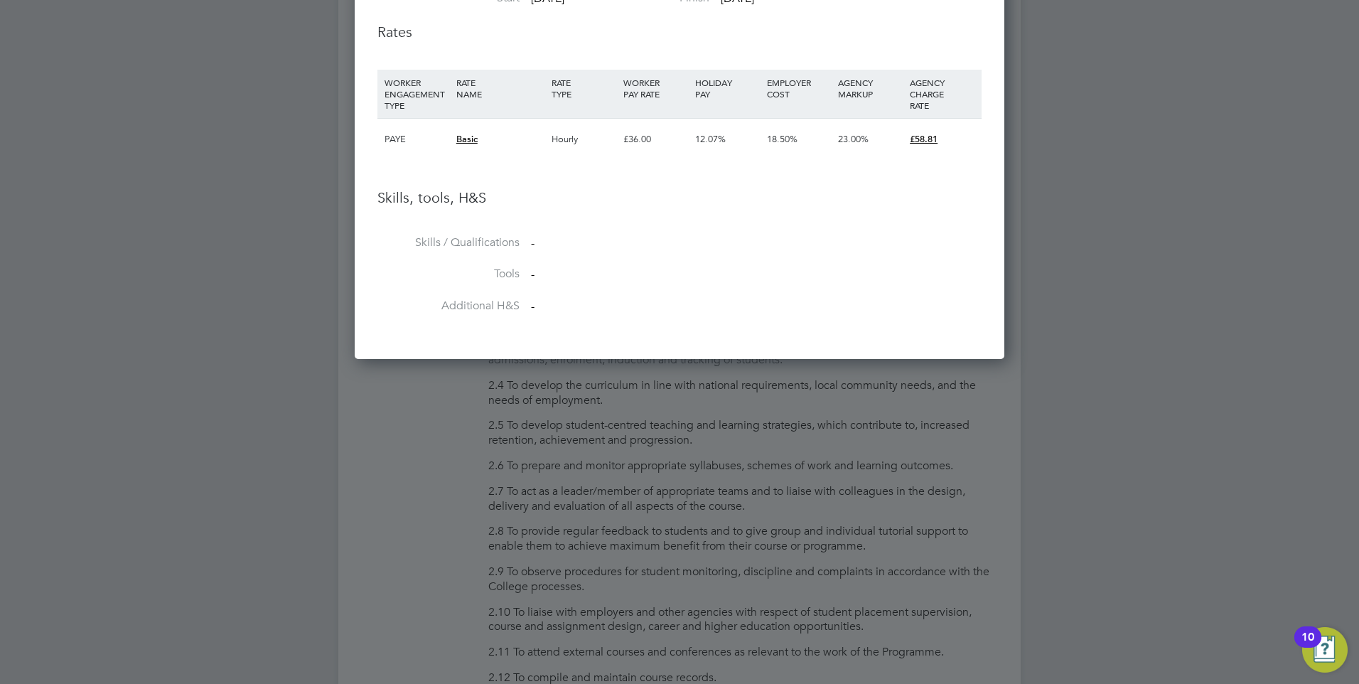
scroll to position [569, 0]
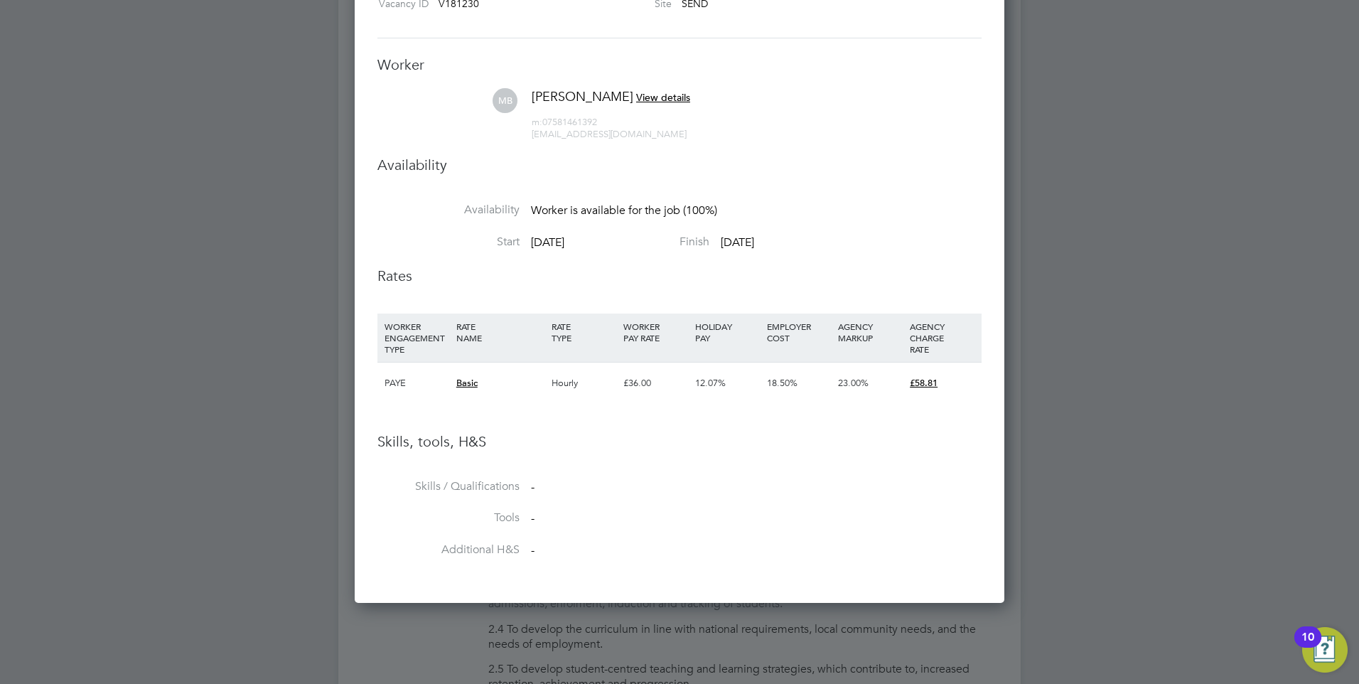
click at [1054, 479] on div at bounding box center [679, 342] width 1359 height 684
click at [950, 646] on div at bounding box center [679, 342] width 1359 height 684
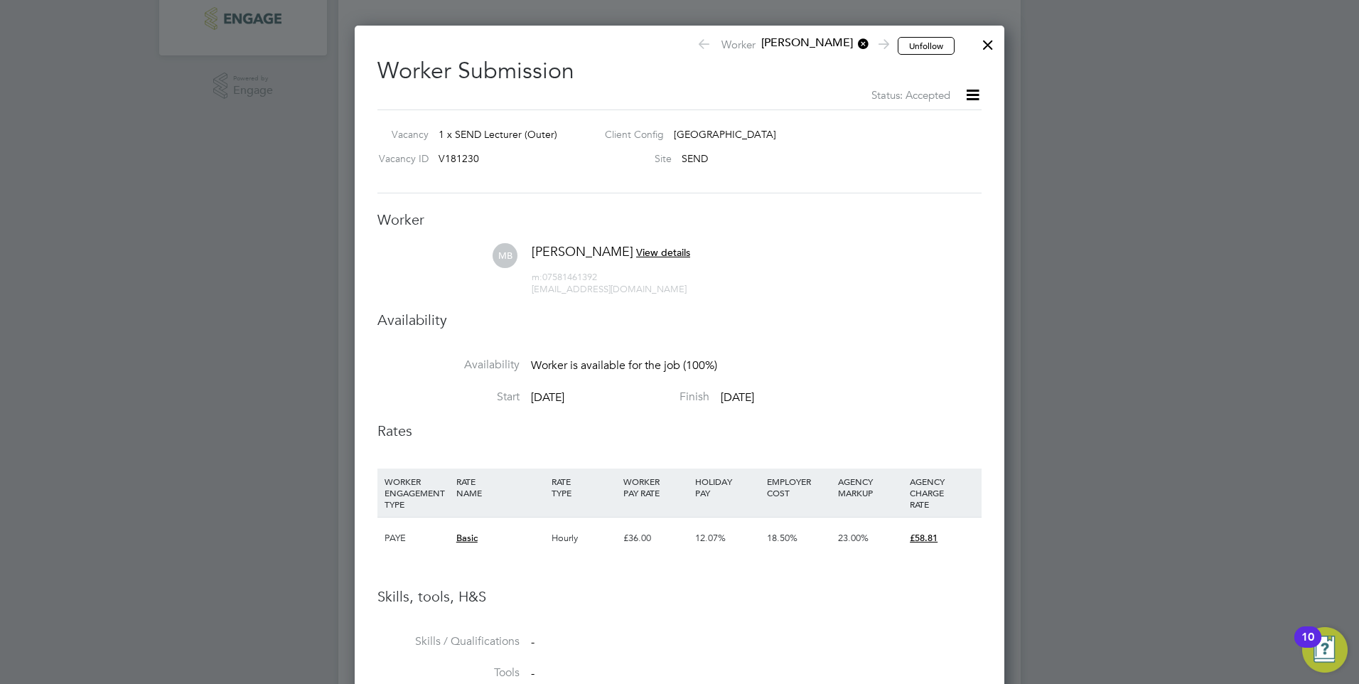
scroll to position [213, 0]
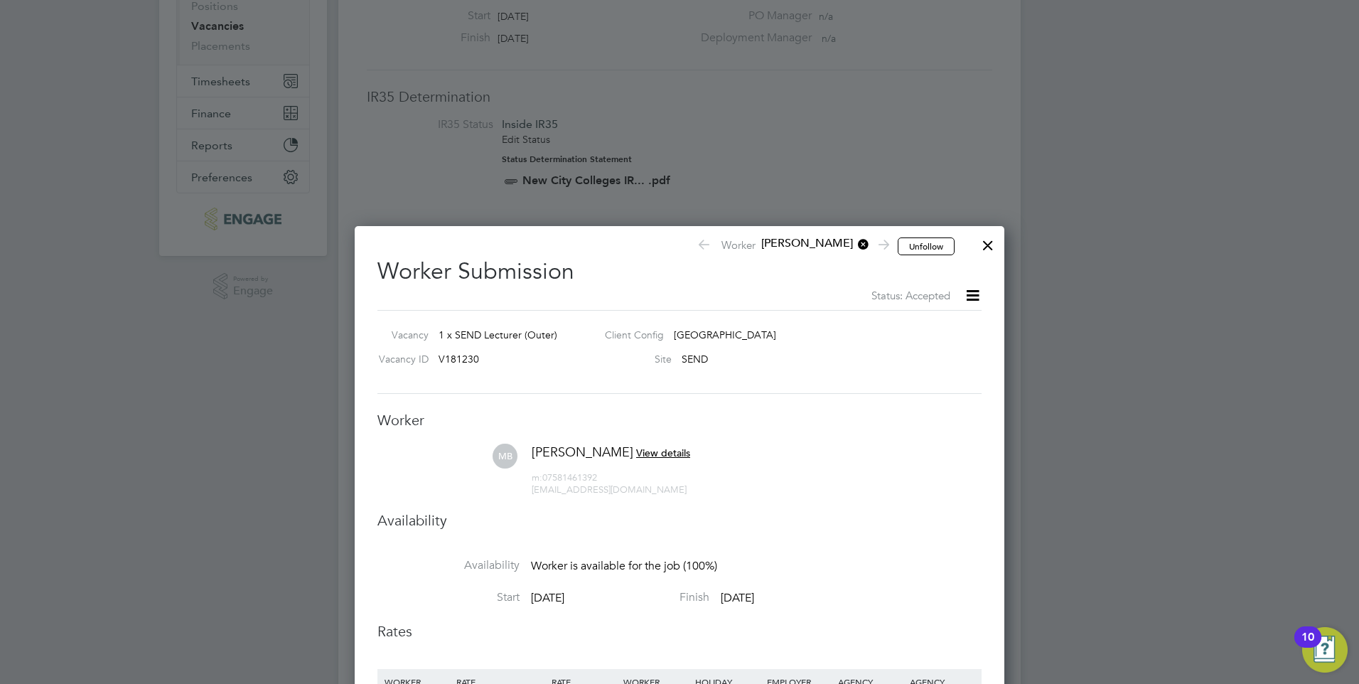
click at [985, 246] on div at bounding box center [988, 242] width 26 height 26
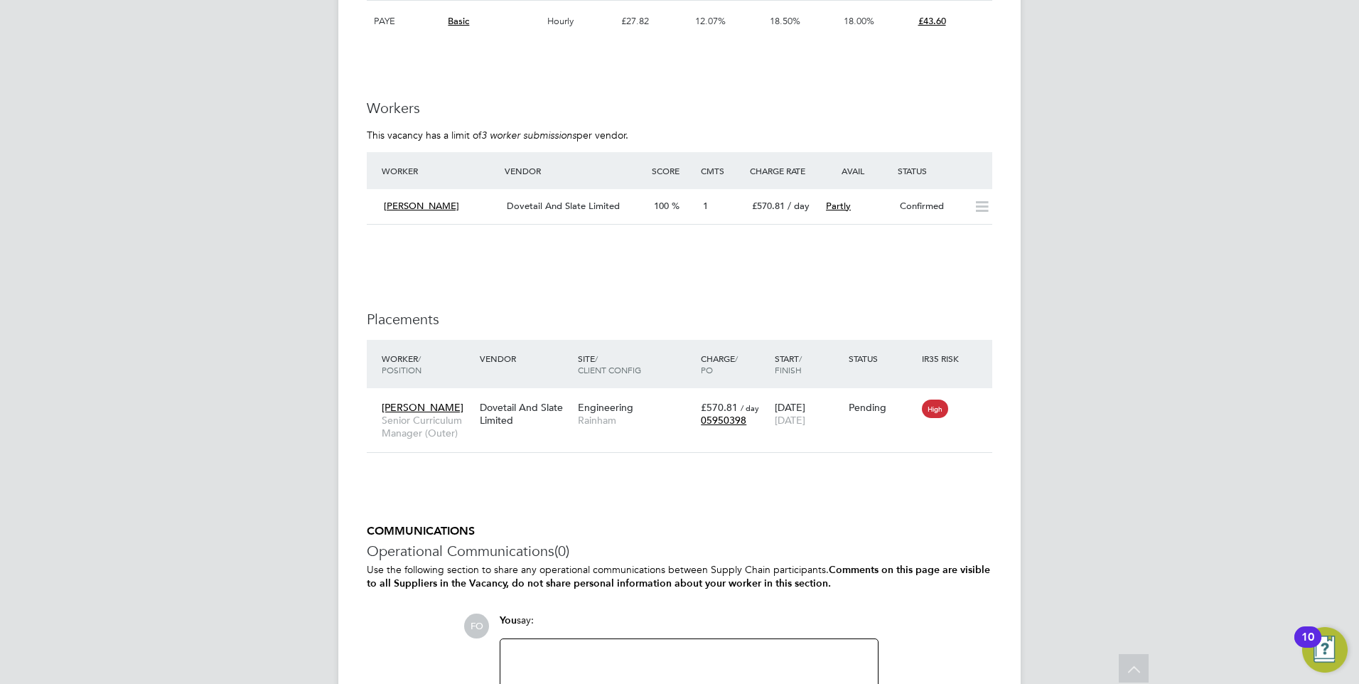
scroll to position [2162, 0]
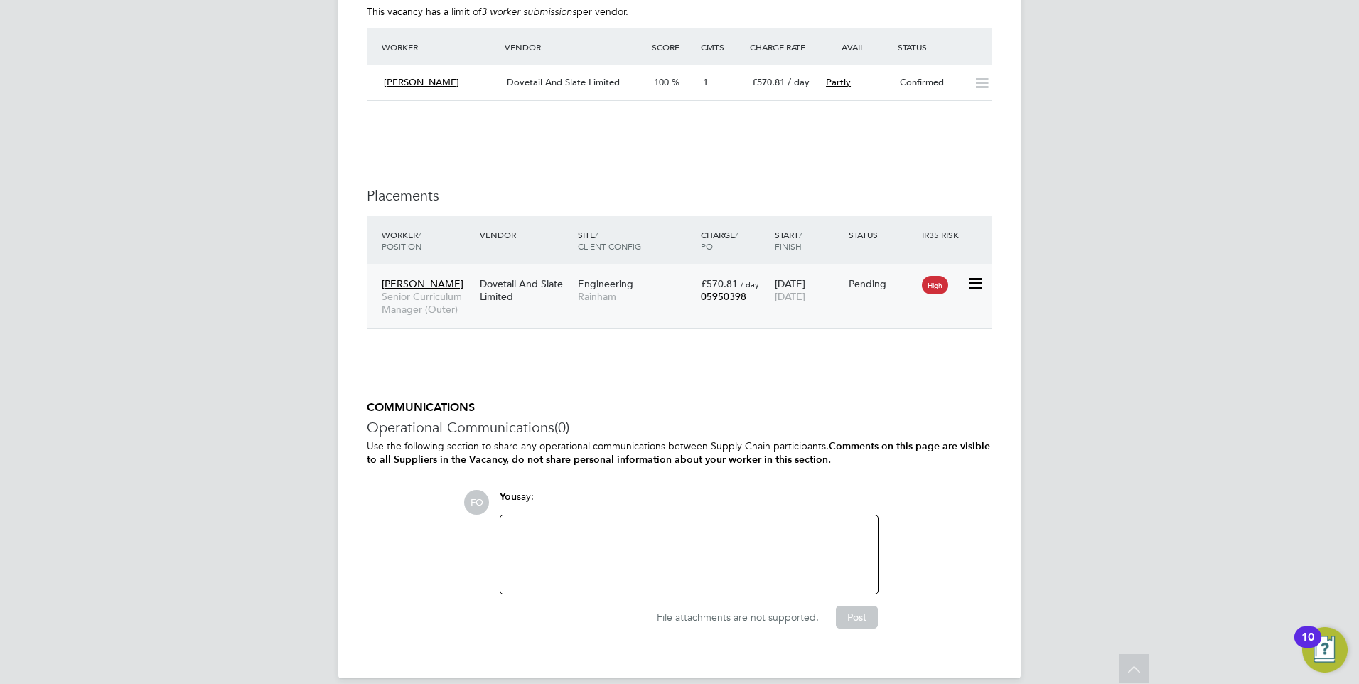
click at [880, 287] on div "Andrew Batty Senior Curriculum Manager (Outer) Dovetail And Slate Limited Engin…" at bounding box center [680, 296] width 626 height 65
click at [874, 270] on div "Pending" at bounding box center [882, 283] width 74 height 27
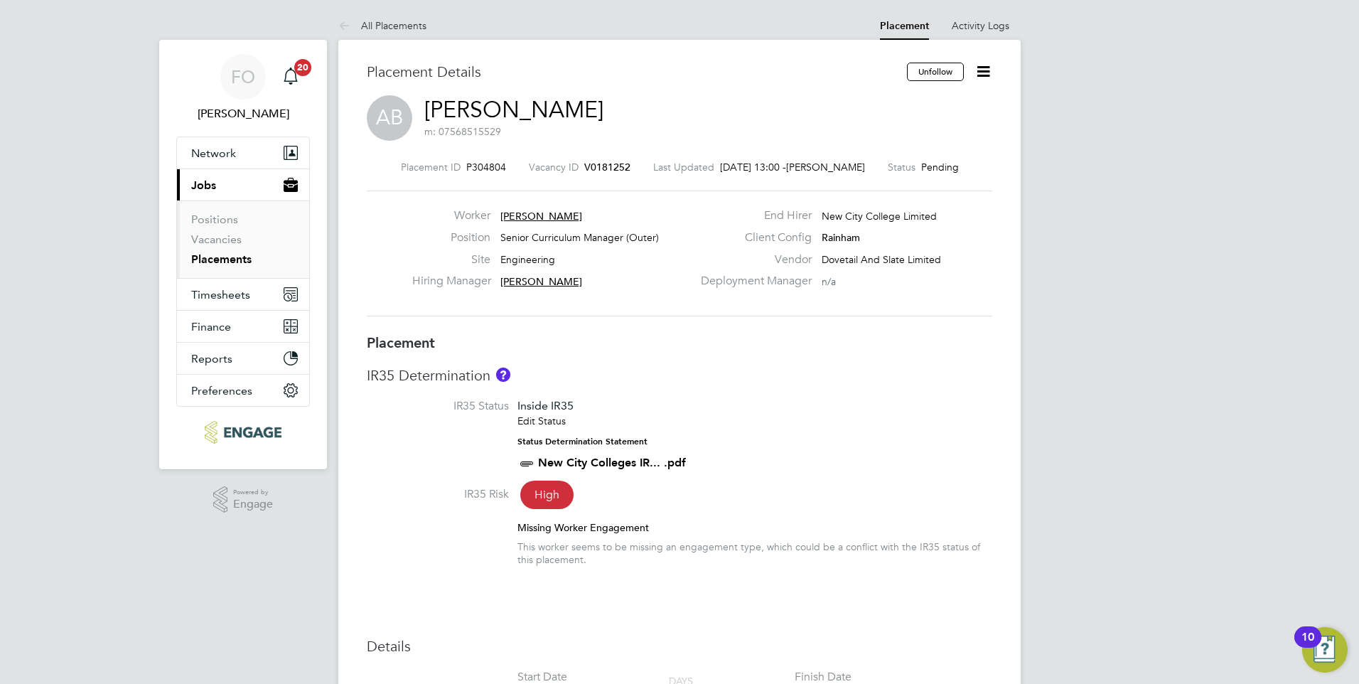
click at [601, 164] on span "V0181252" at bounding box center [607, 167] width 46 height 13
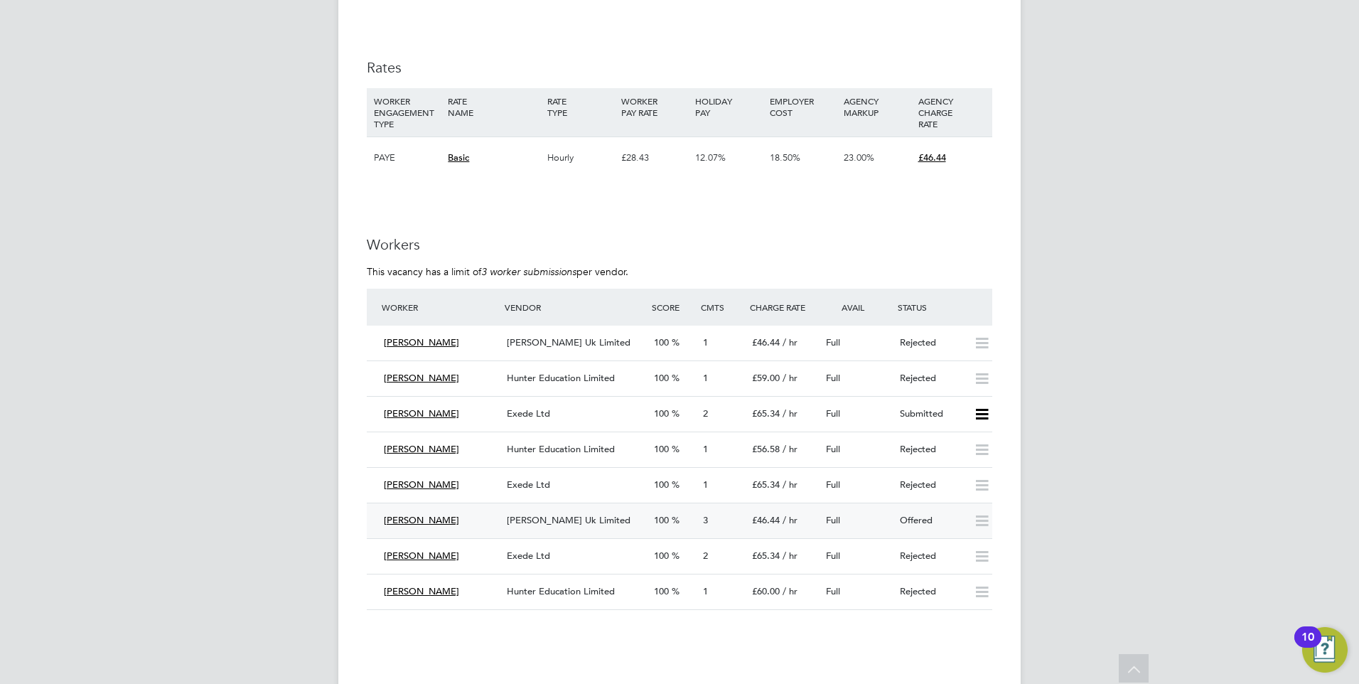
click at [867, 518] on div "Full" at bounding box center [857, 520] width 74 height 23
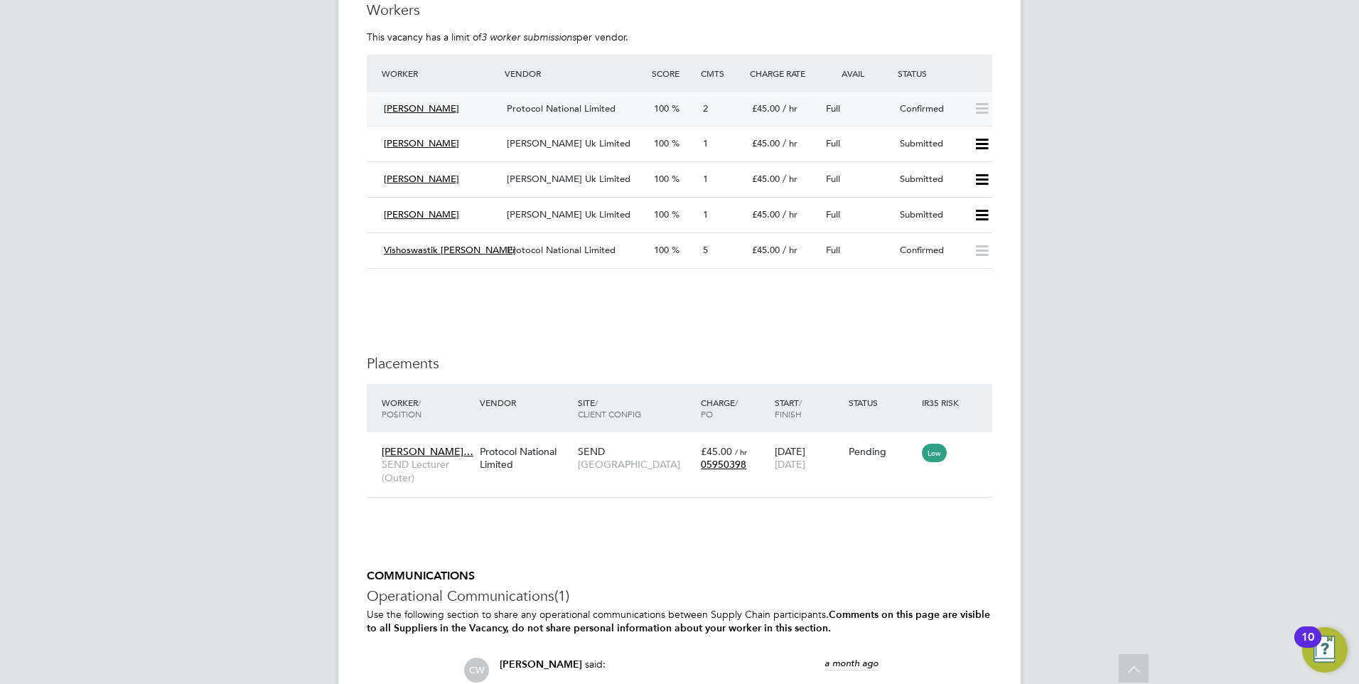
click at [875, 112] on div "Full" at bounding box center [857, 108] width 74 height 23
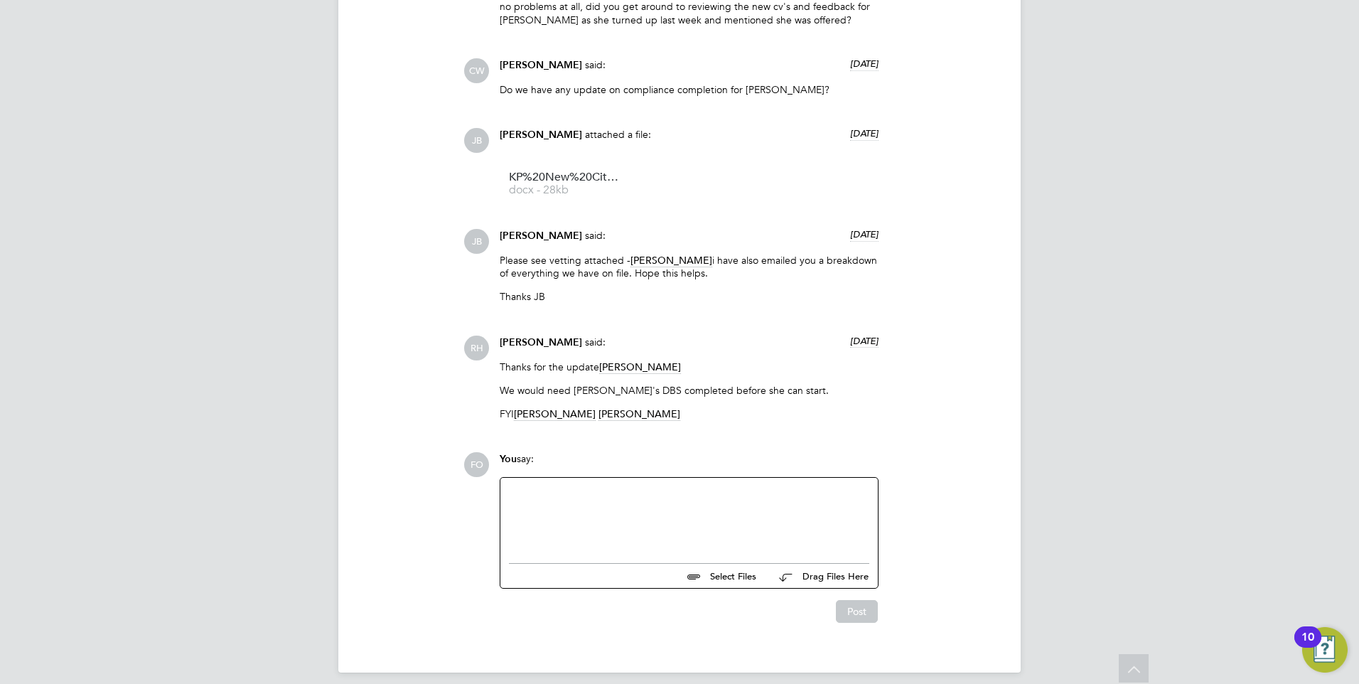
click at [600, 493] on div at bounding box center [689, 516] width 360 height 61
click at [546, 230] on span "Josh Boulding" at bounding box center [541, 236] width 82 height 12
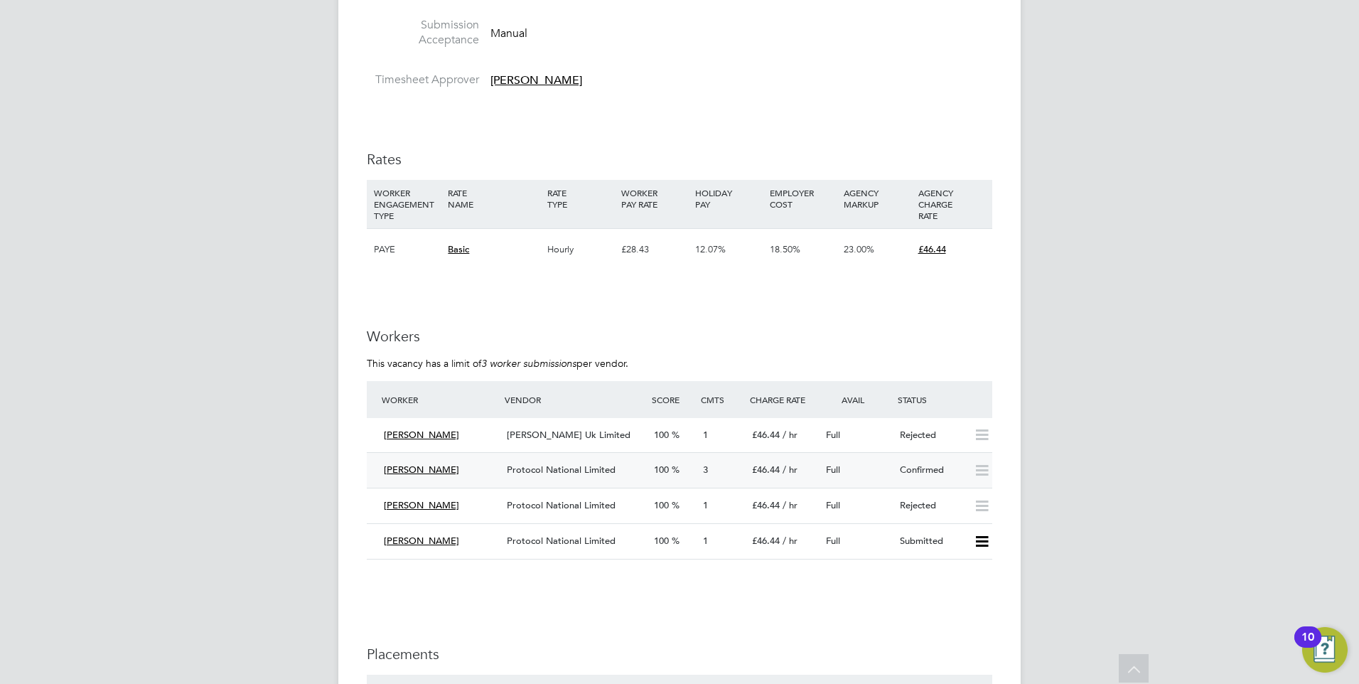
click at [923, 461] on div "Confirmed" at bounding box center [931, 470] width 74 height 23
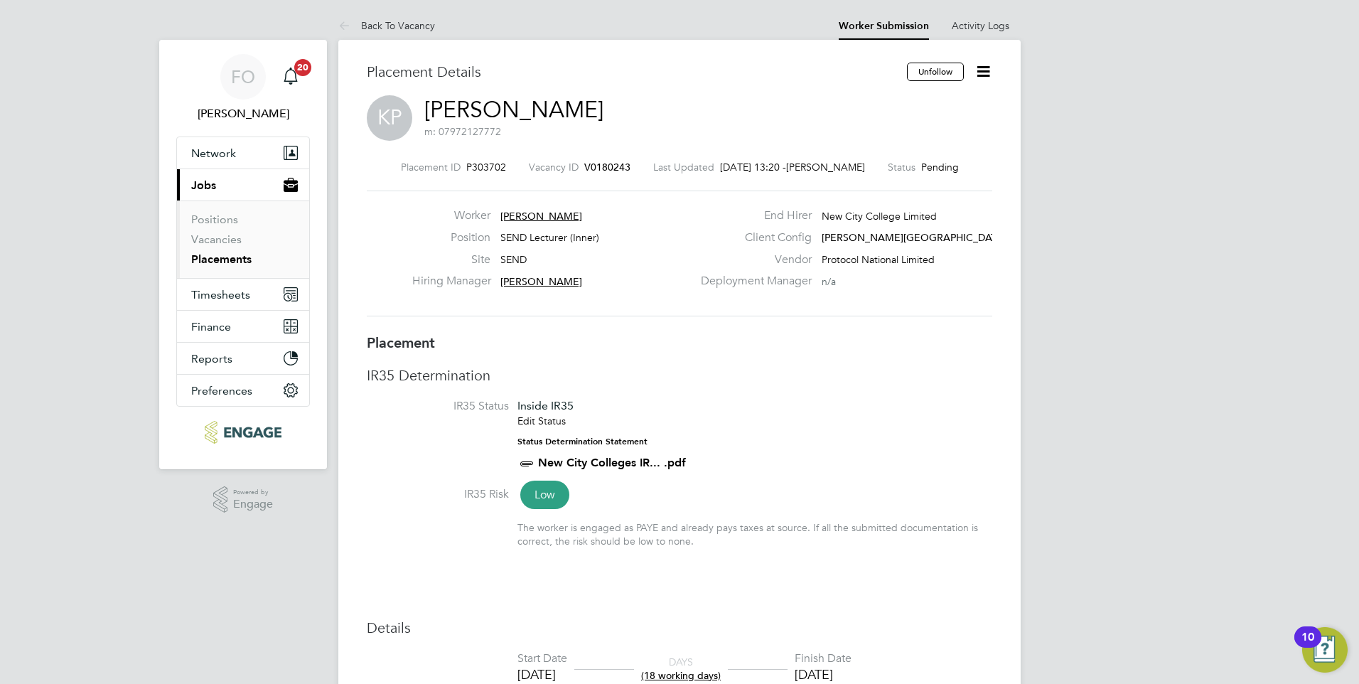
click at [607, 161] on span "V0180243" at bounding box center [607, 167] width 46 height 13
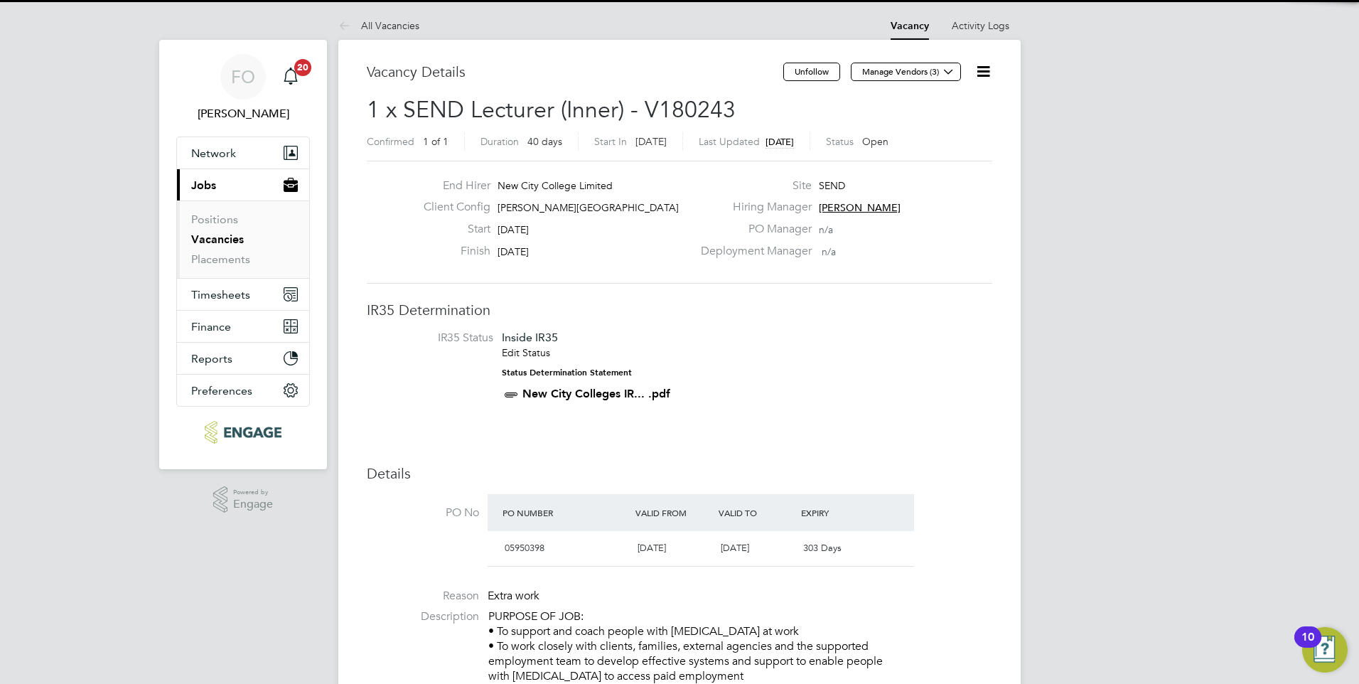
click at [990, 73] on icon at bounding box center [984, 72] width 18 height 18
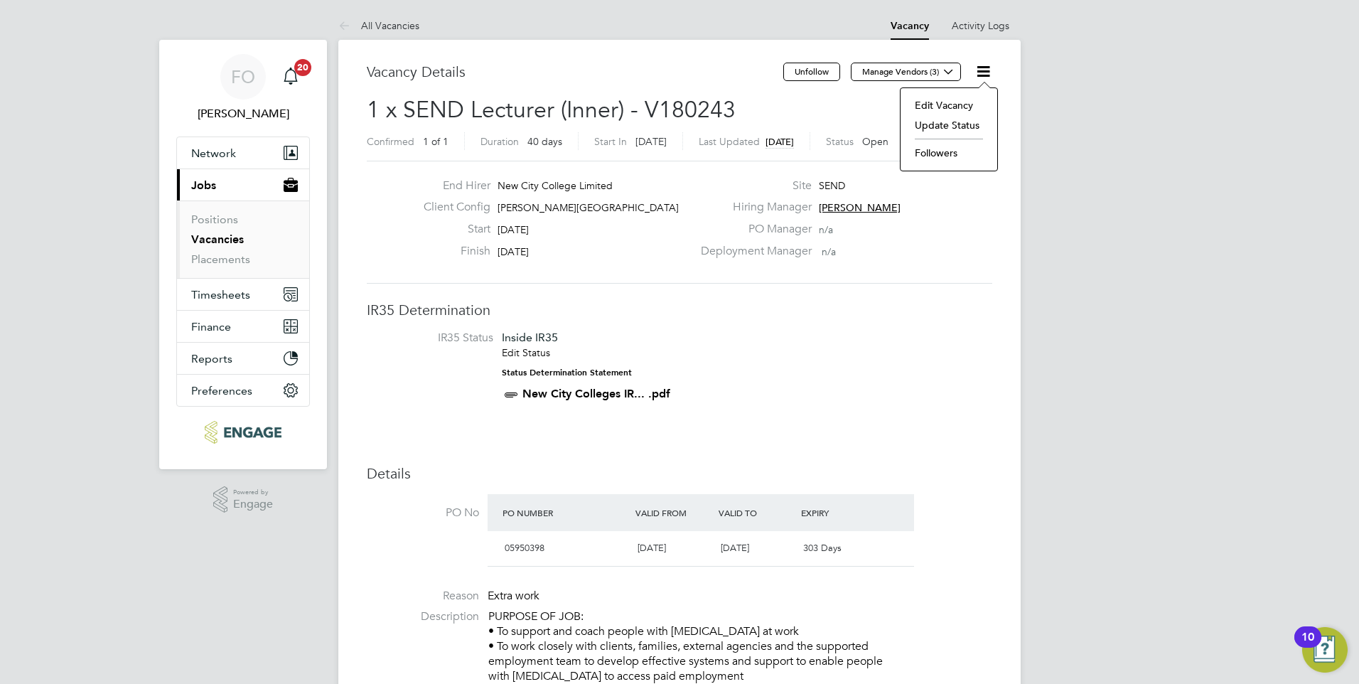
click at [952, 104] on li "Edit Vacancy" at bounding box center [949, 105] width 82 height 20
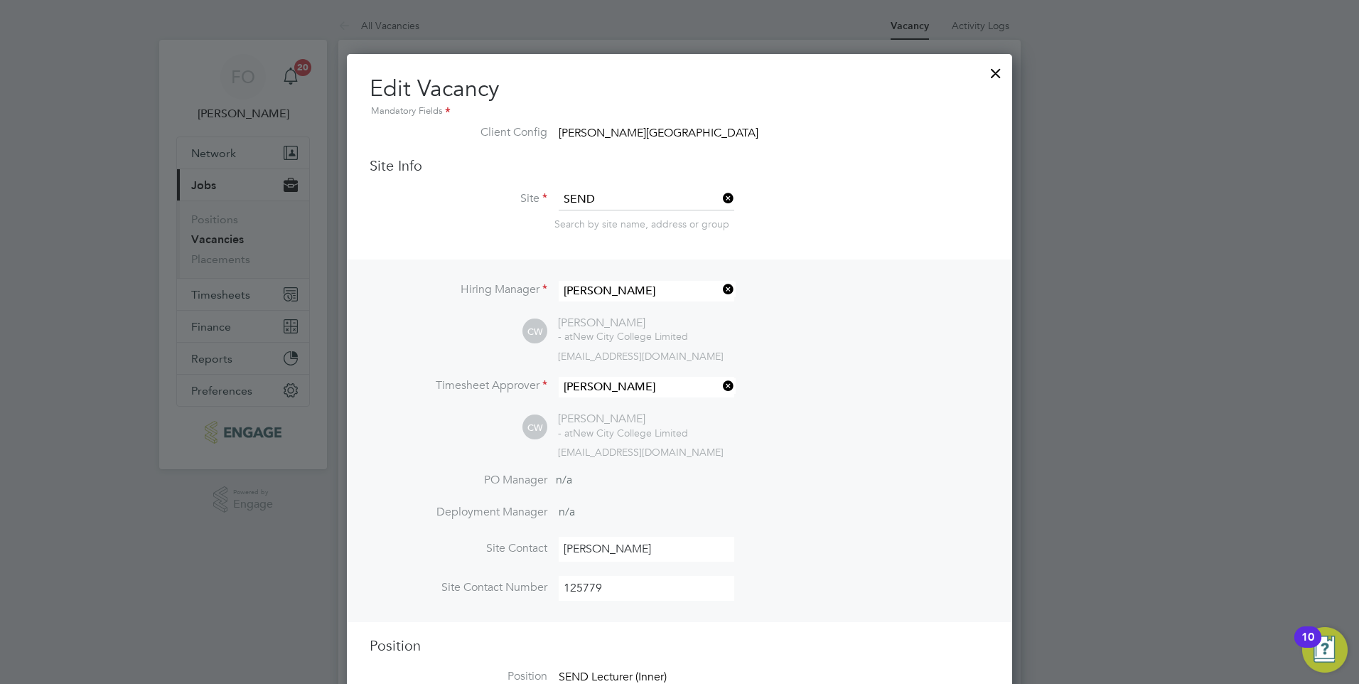
click at [994, 70] on div at bounding box center [996, 70] width 26 height 26
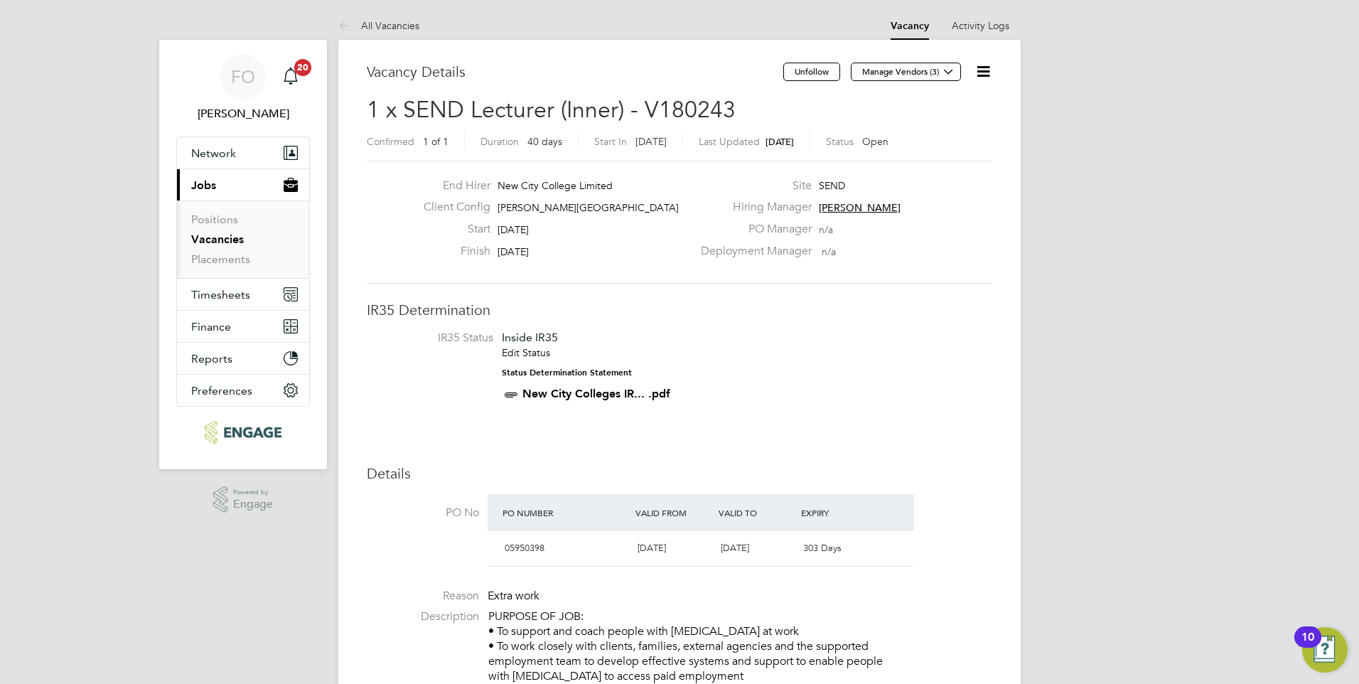
click at [988, 67] on icon at bounding box center [984, 72] width 18 height 18
click at [946, 122] on li "Update Status" at bounding box center [949, 125] width 82 height 20
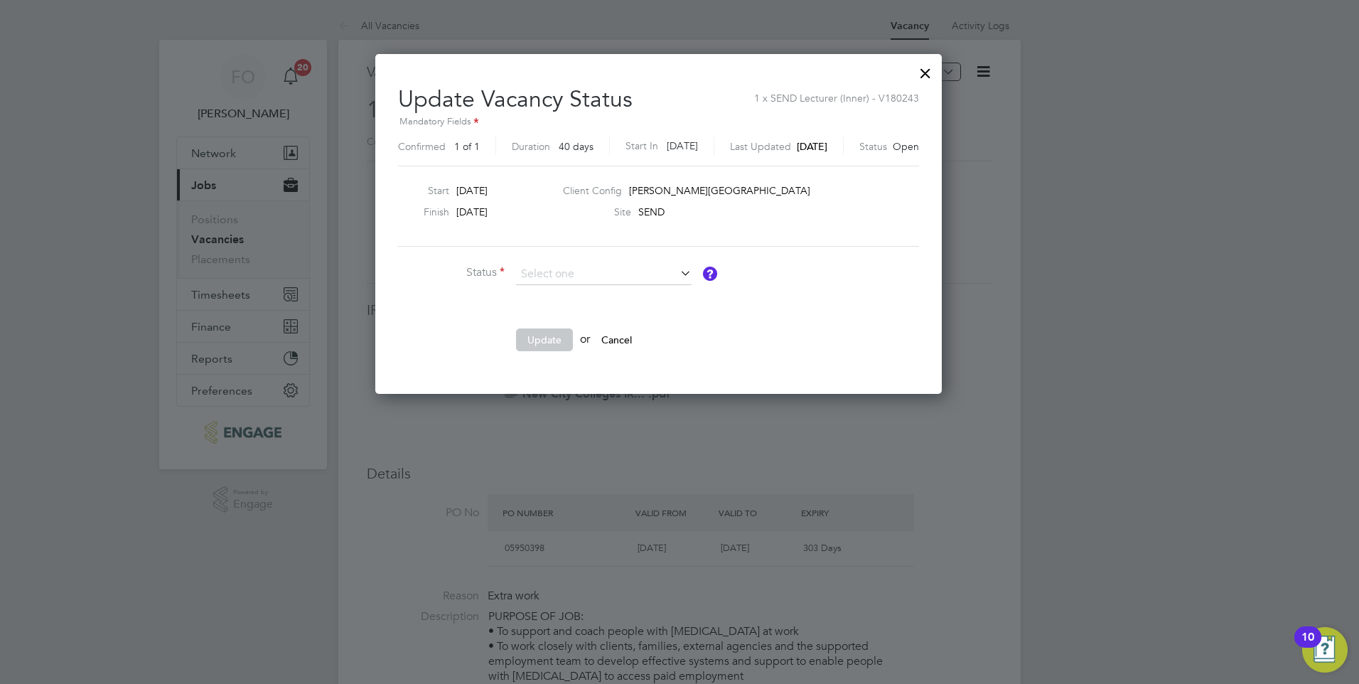
click at [611, 309] on li "Closed" at bounding box center [603, 312] width 177 height 18
type input "Closed"
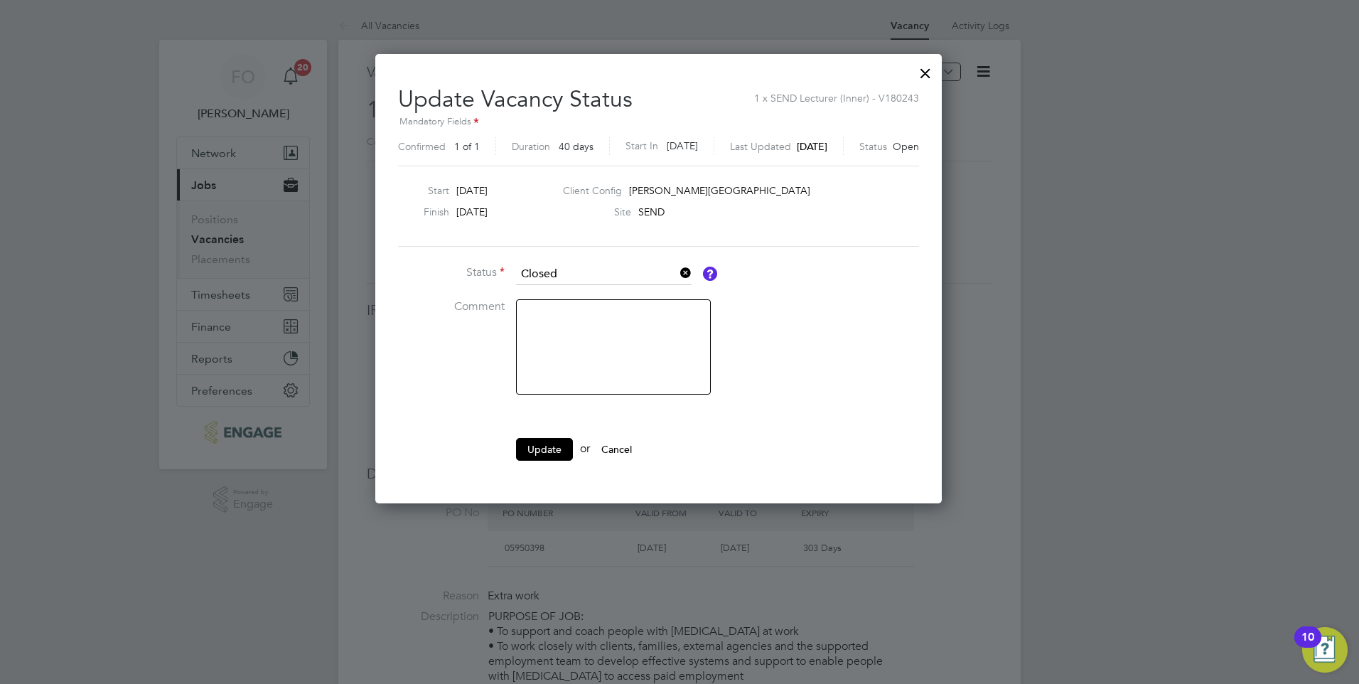
click at [609, 309] on textarea at bounding box center [613, 346] width 195 height 95
type textarea "No longer needed."
click at [535, 448] on button "Update" at bounding box center [544, 449] width 57 height 23
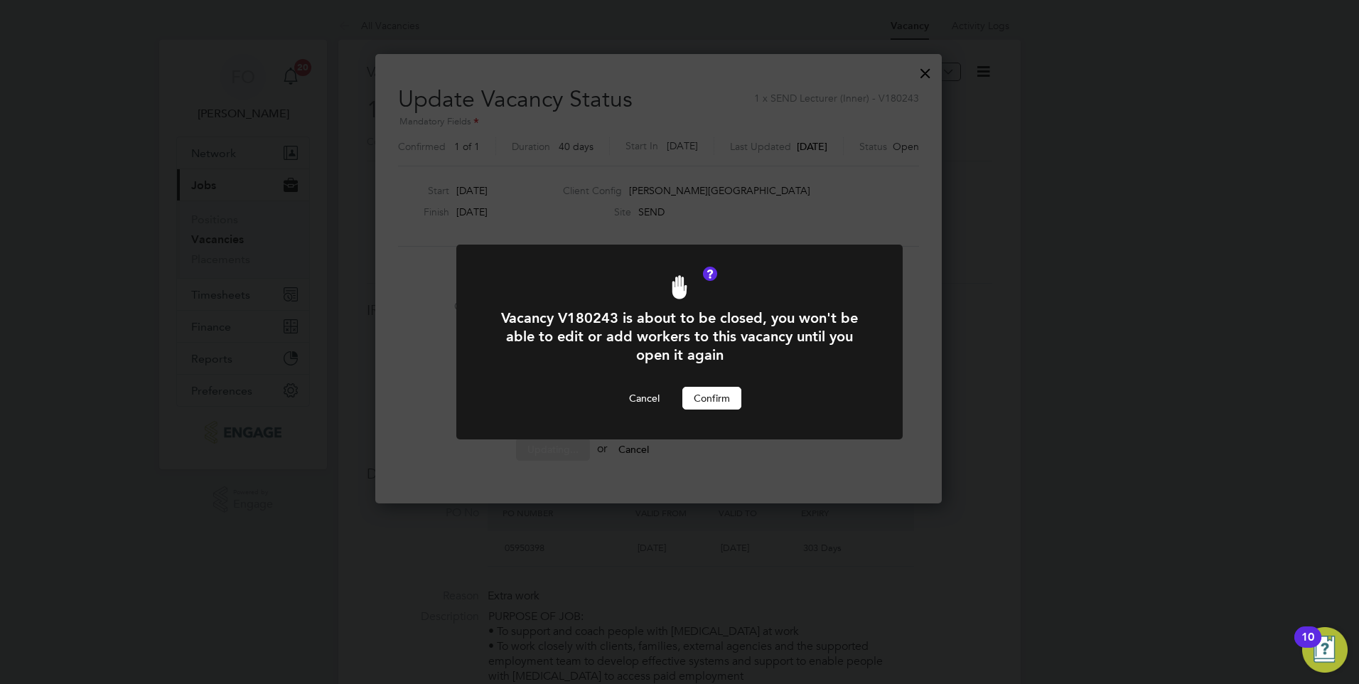
click at [692, 395] on button "Confirm" at bounding box center [712, 398] width 59 height 23
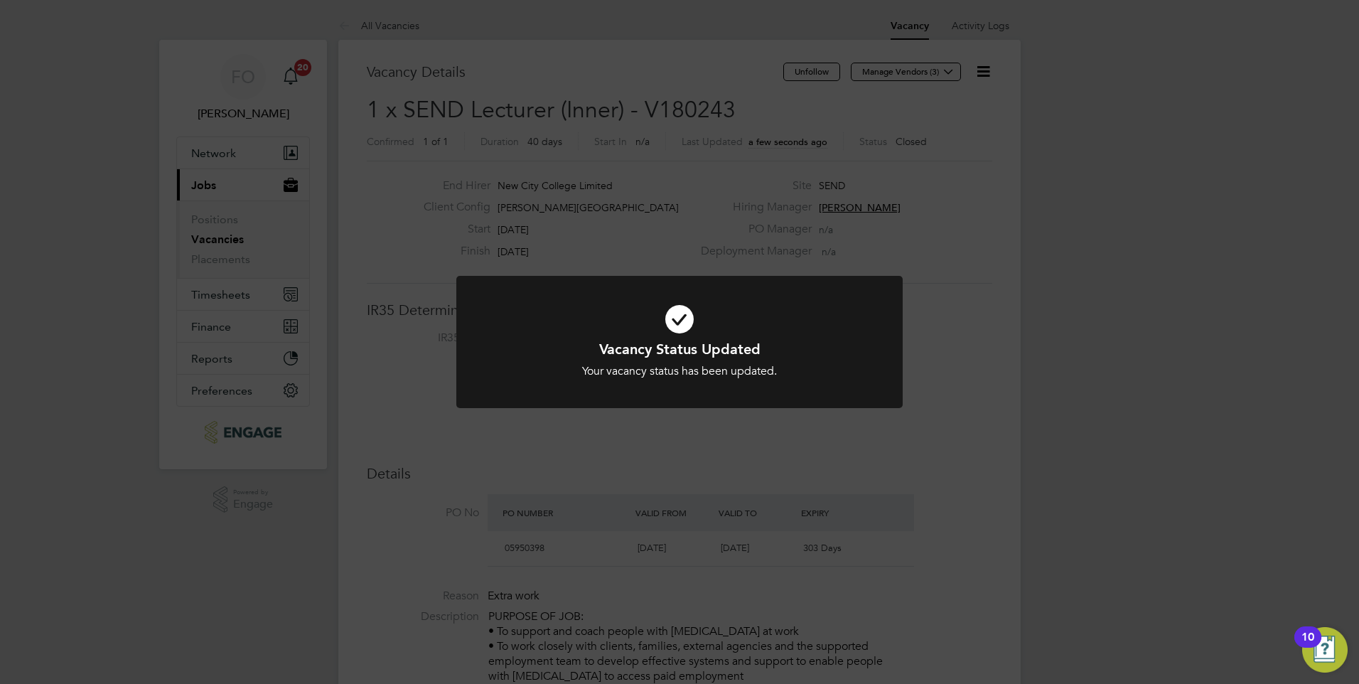
click at [749, 413] on div "Vacancy Status Updated Your vacancy status has been updated. Cancel Okay" at bounding box center [679, 351] width 446 height 150
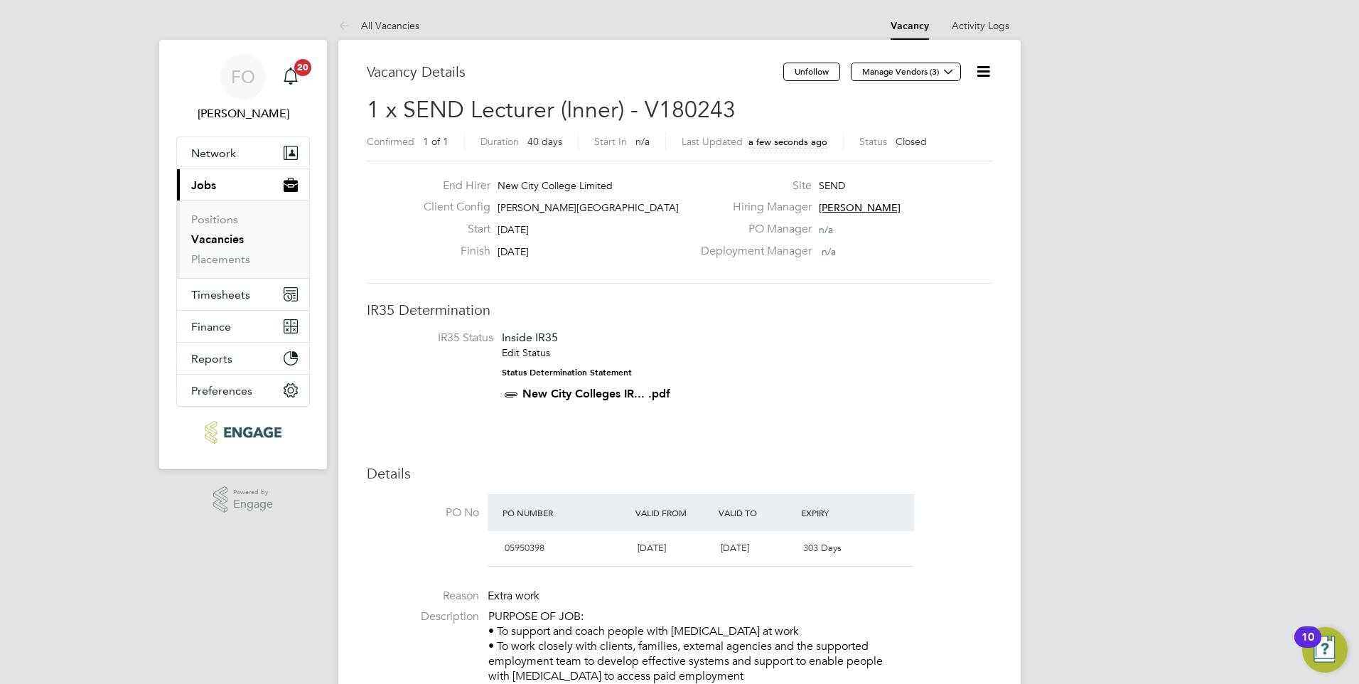
drag, startPoint x: 223, startPoint y: 239, endPoint x: 245, endPoint y: 235, distance: 22.3
click at [225, 239] on link "Vacancies" at bounding box center [217, 239] width 53 height 14
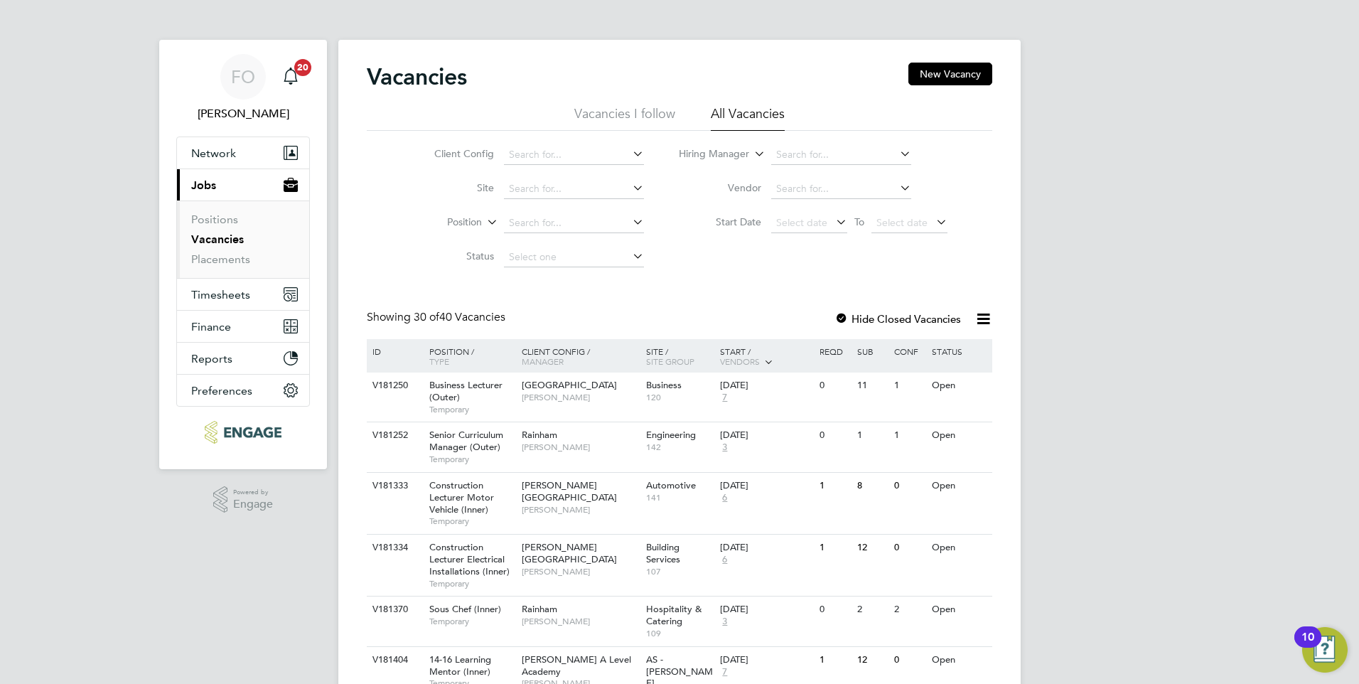
click at [820, 144] on li "Hiring Manager" at bounding box center [814, 155] width 304 height 34
click at [820, 158] on input at bounding box center [841, 155] width 140 height 20
click at [850, 175] on li "Clair Windsor" at bounding box center [840, 173] width 141 height 19
type input "Clair Windsor"
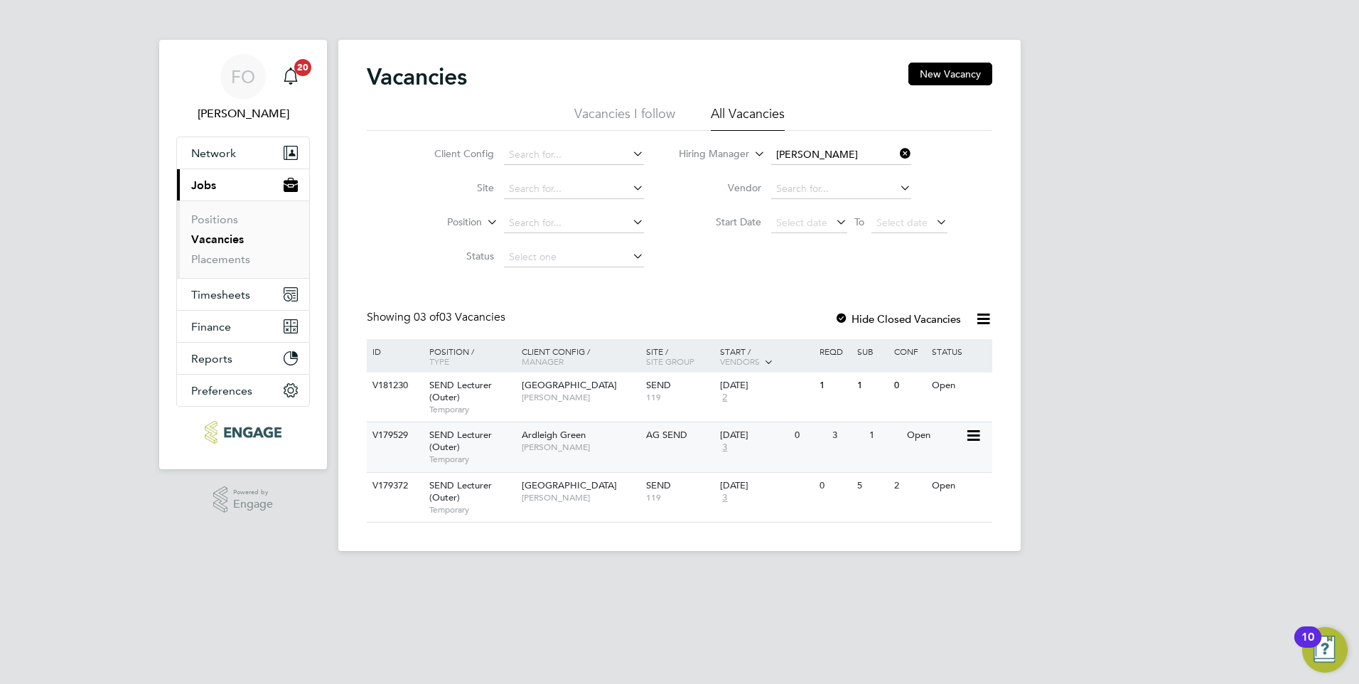
click at [599, 441] on div "Ardleigh Green Clair Windsor" at bounding box center [580, 440] width 124 height 37
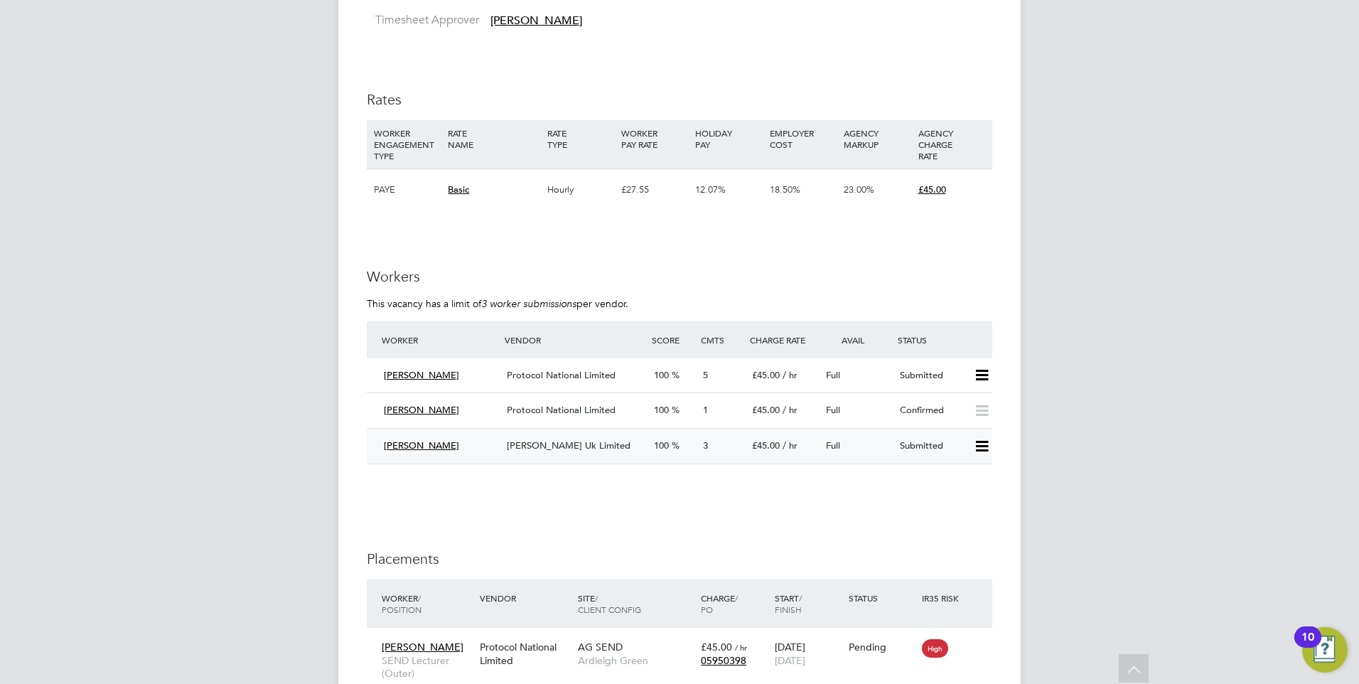
scroll to position [2348, 0]
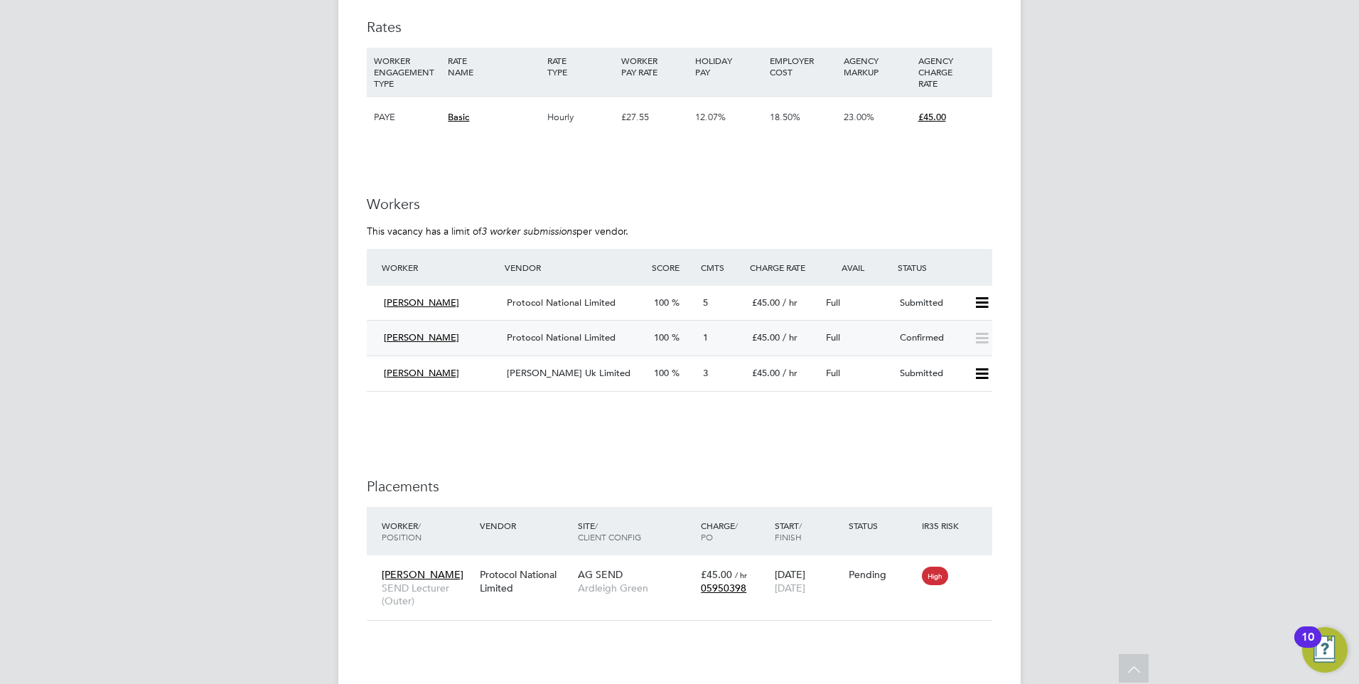
click at [878, 333] on div "Full" at bounding box center [857, 337] width 74 height 23
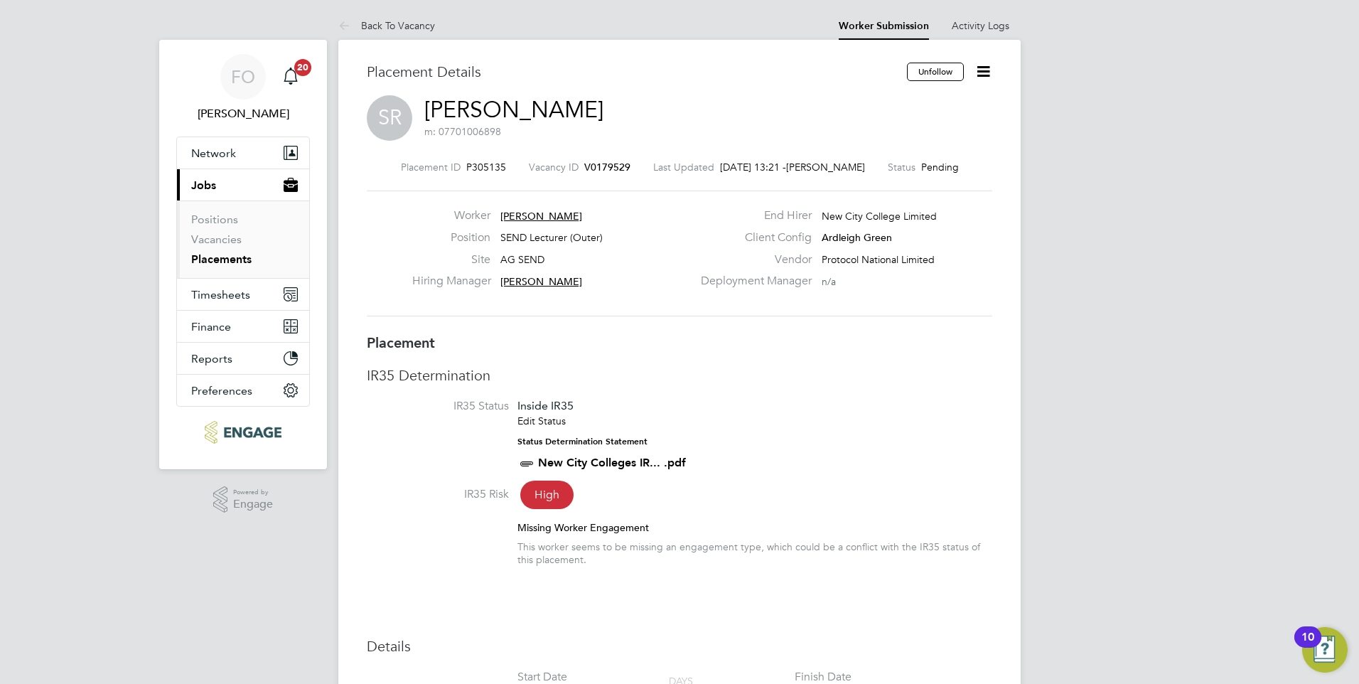
click at [249, 257] on link "Placements" at bounding box center [221, 259] width 60 height 14
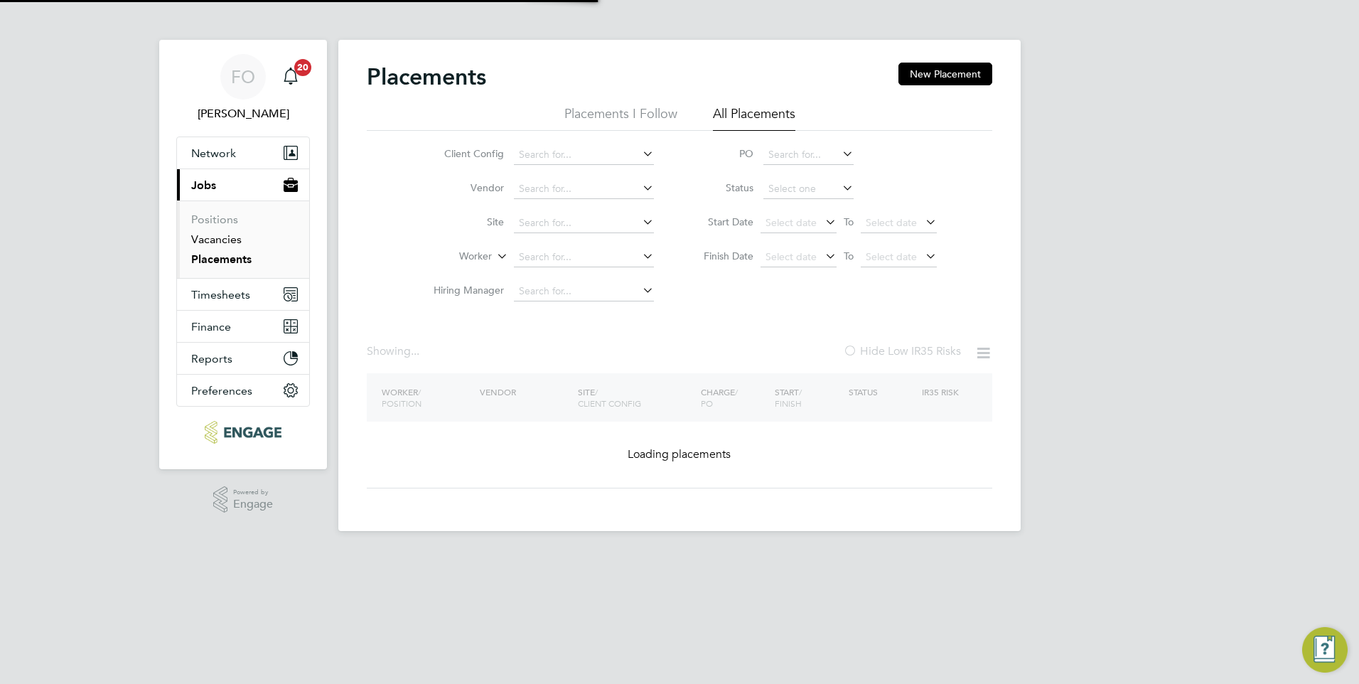
click at [231, 237] on link "Vacancies" at bounding box center [216, 239] width 50 height 14
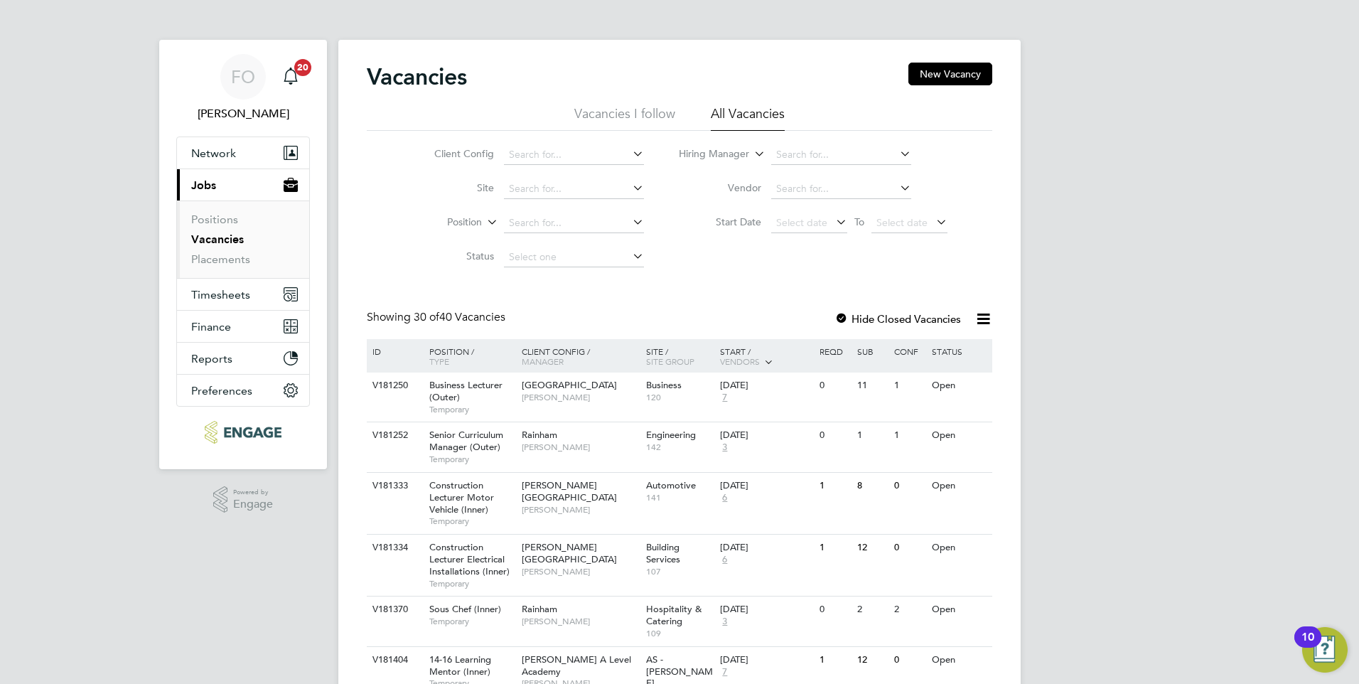
click at [250, 262] on li "Placements" at bounding box center [244, 259] width 107 height 14
click at [240, 259] on link "Placements" at bounding box center [220, 259] width 59 height 14
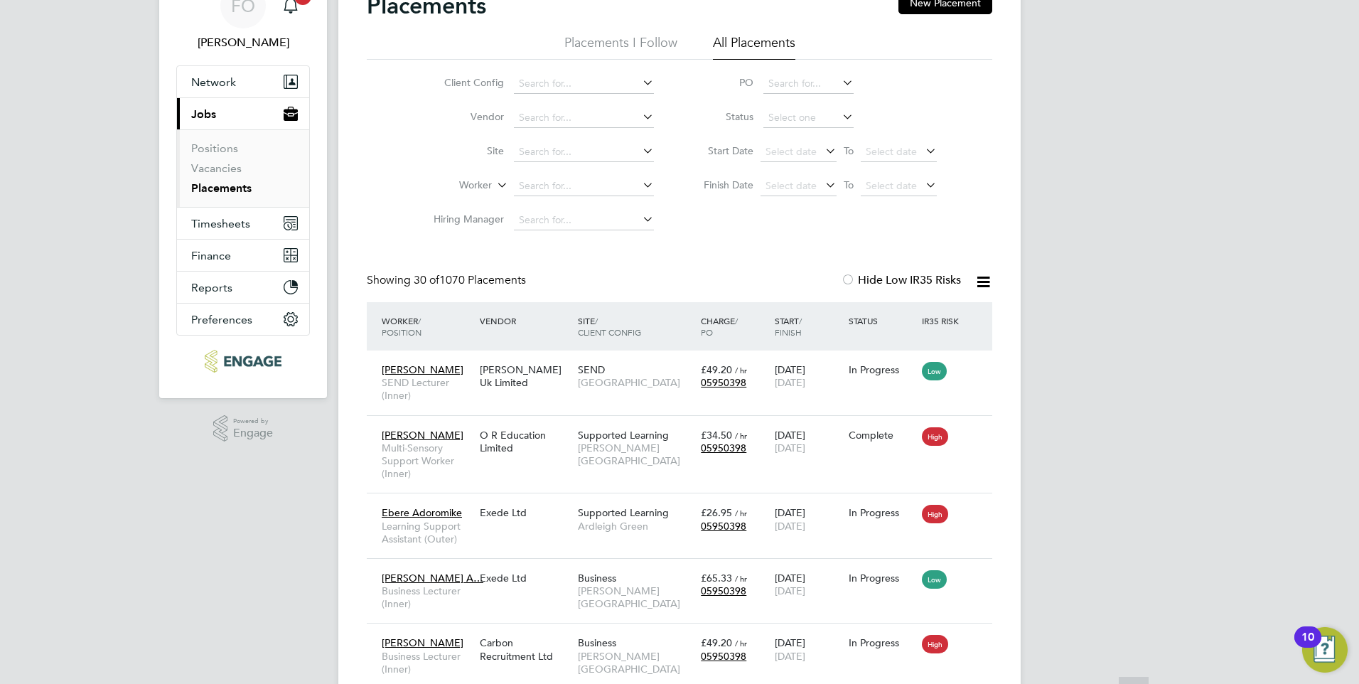
scroll to position [7, 7]
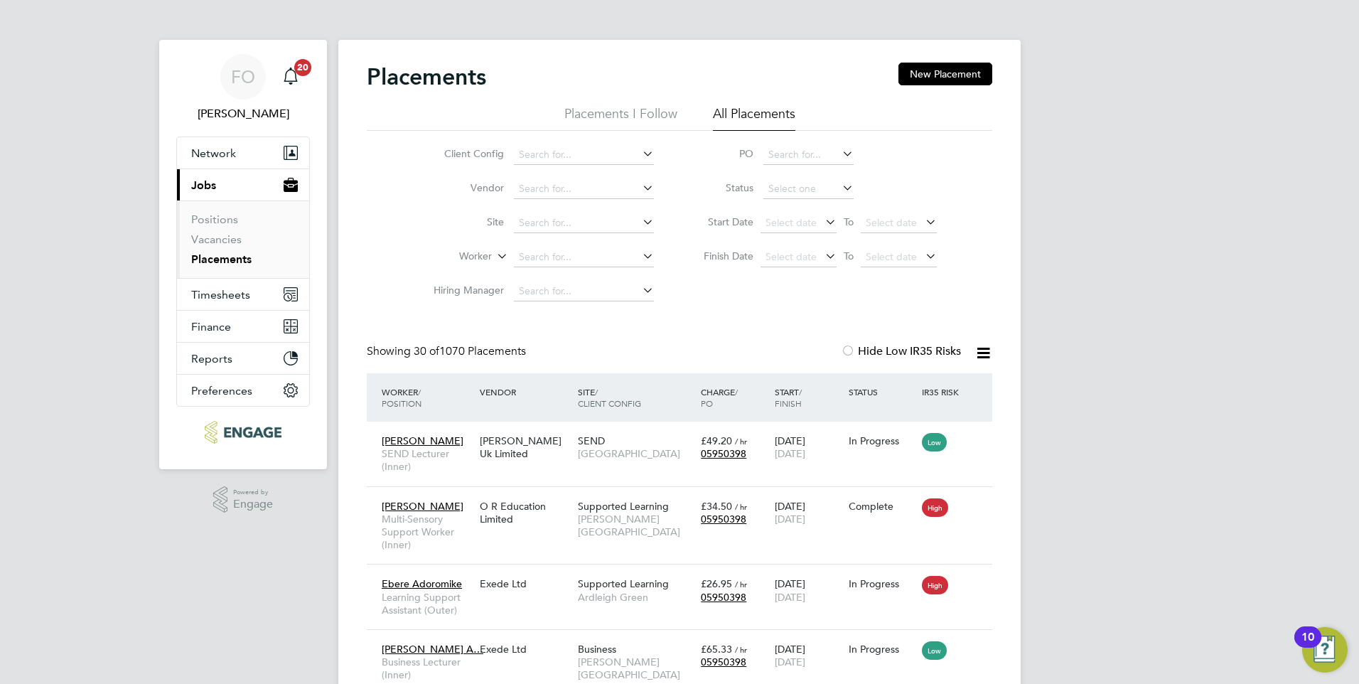
click at [761, 108] on li "All Placements" at bounding box center [754, 118] width 82 height 26
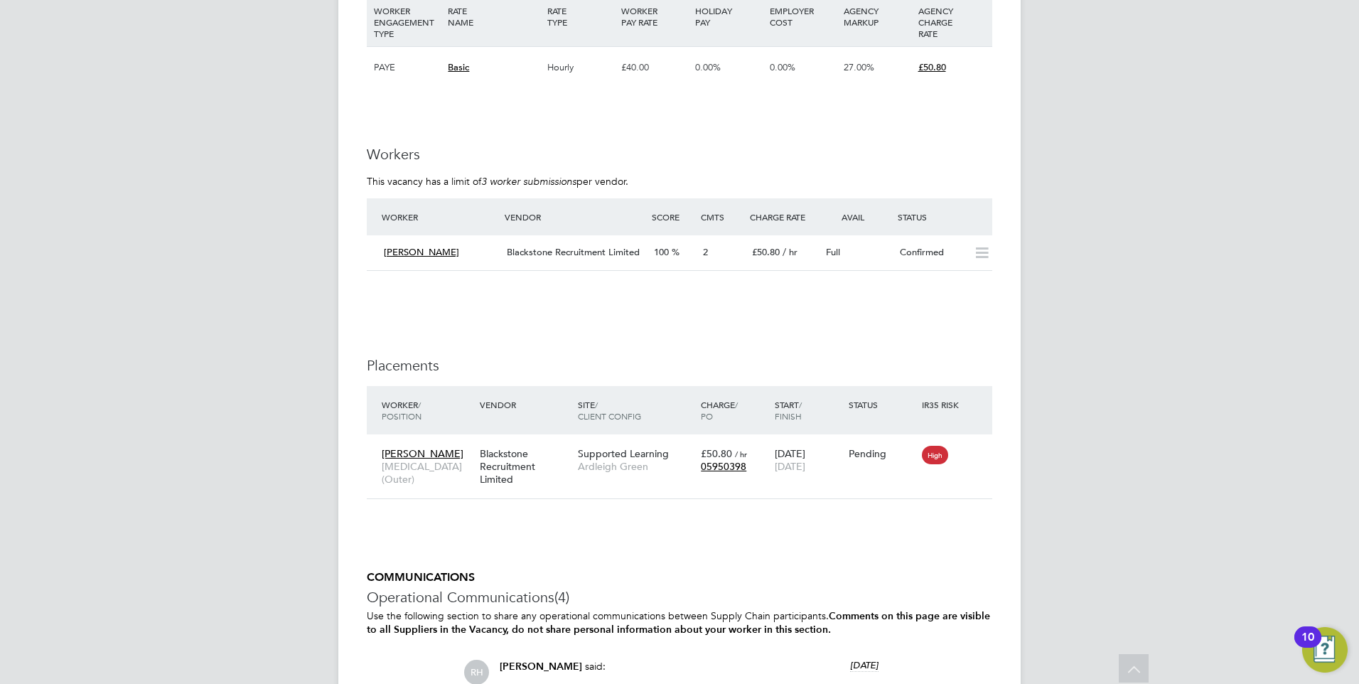
scroll to position [1564, 0]
click at [876, 263] on div "Emily Anning Blackstone Recruitment Limited 100 2 £50.80 / hr Full Confirmed" at bounding box center [680, 252] width 626 height 35
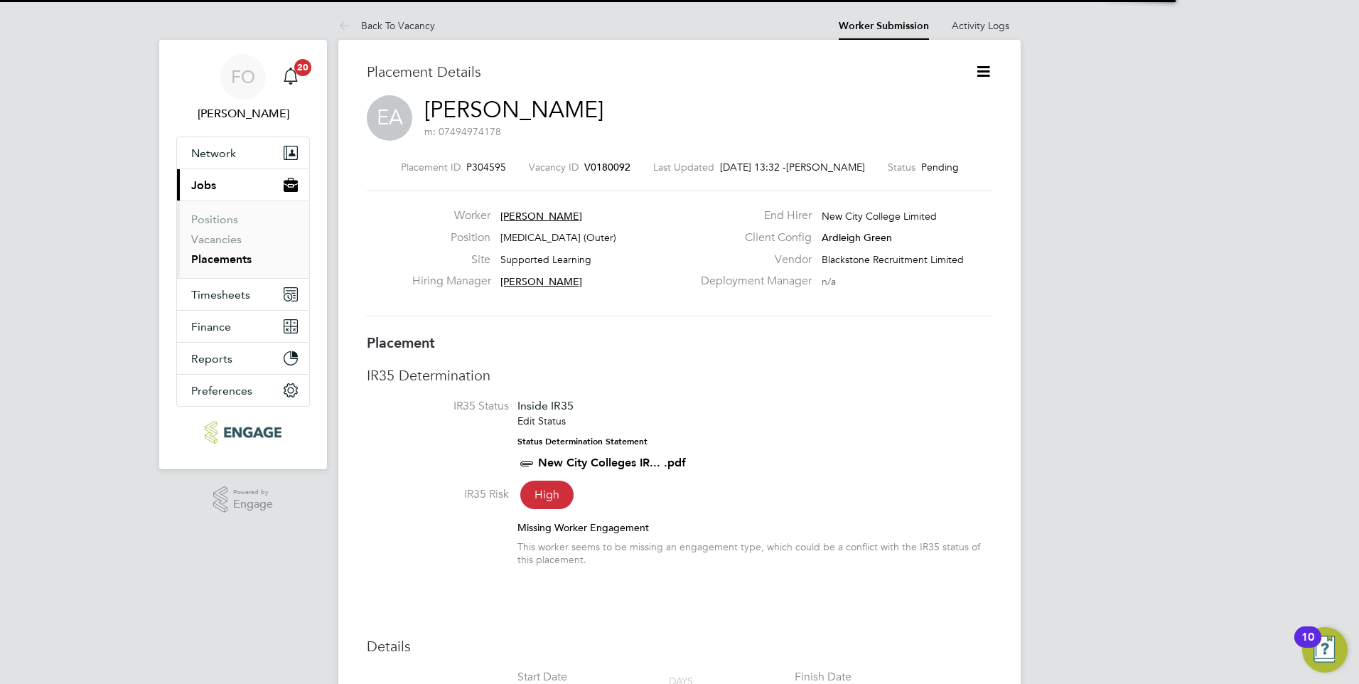
scroll to position [7, 7]
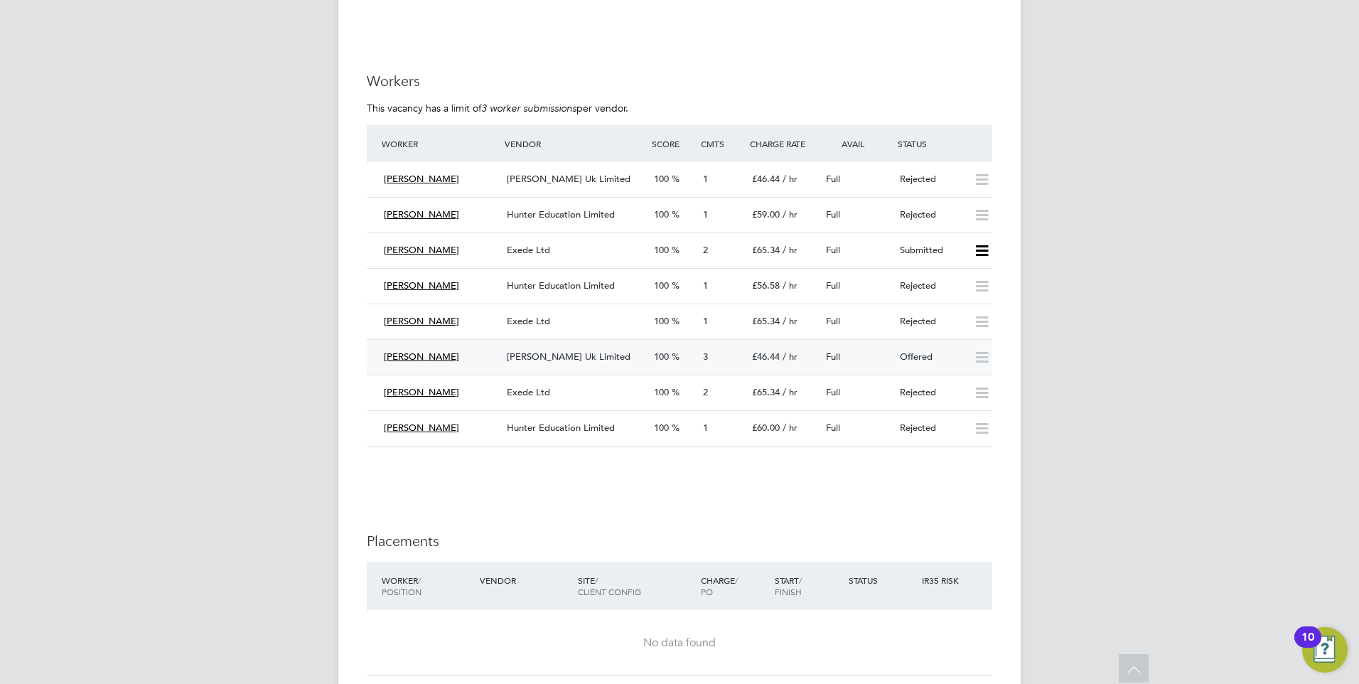
click at [936, 358] on div "Offered" at bounding box center [931, 357] width 74 height 23
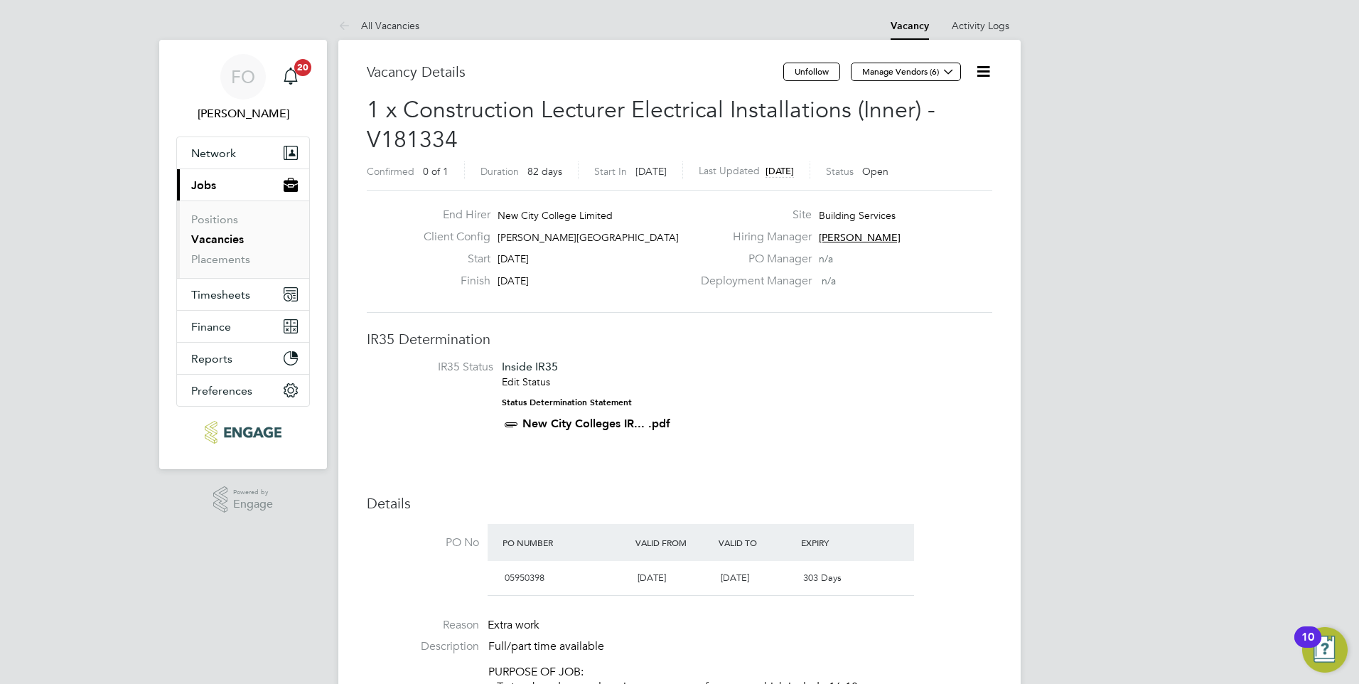
click at [980, 71] on icon at bounding box center [984, 72] width 18 height 18
drag, startPoint x: 934, startPoint y: 240, endPoint x: 889, endPoint y: 197, distance: 62.9
click at [933, 240] on div "Hiring Manager [PERSON_NAME]" at bounding box center [845, 241] width 306 height 22
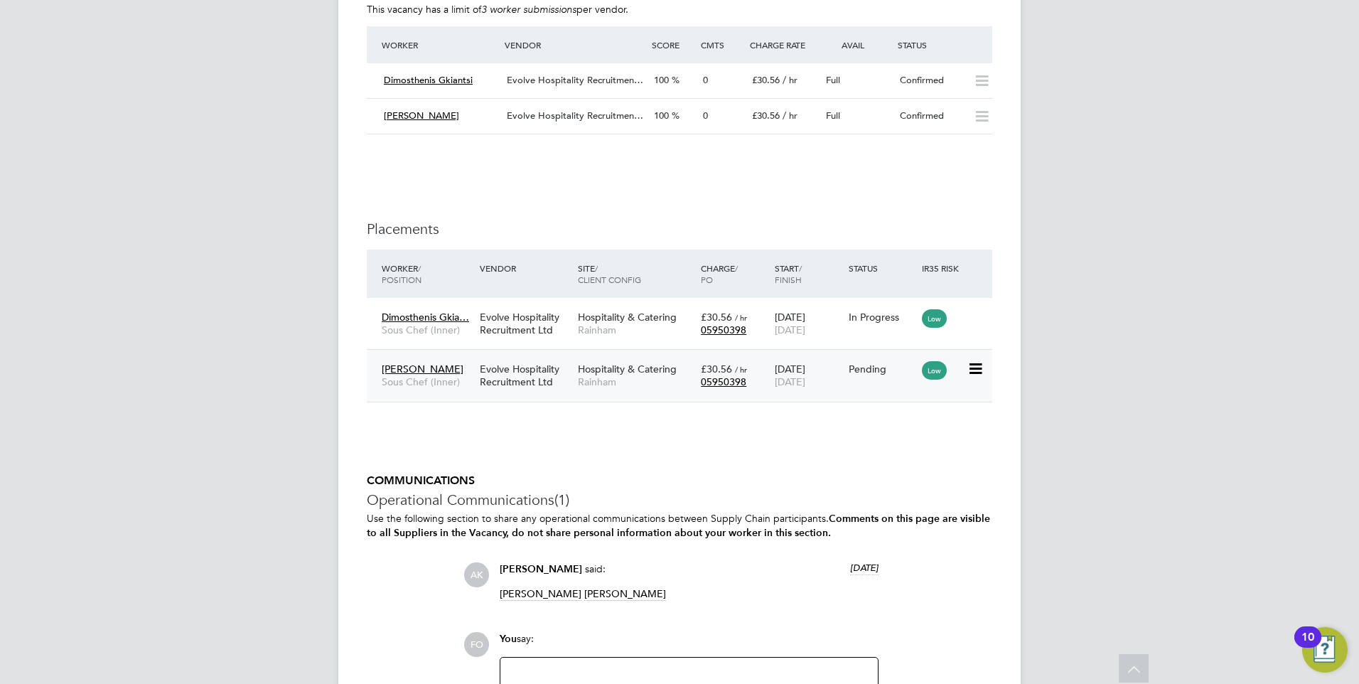
click at [869, 363] on div "Pending" at bounding box center [882, 369] width 67 height 13
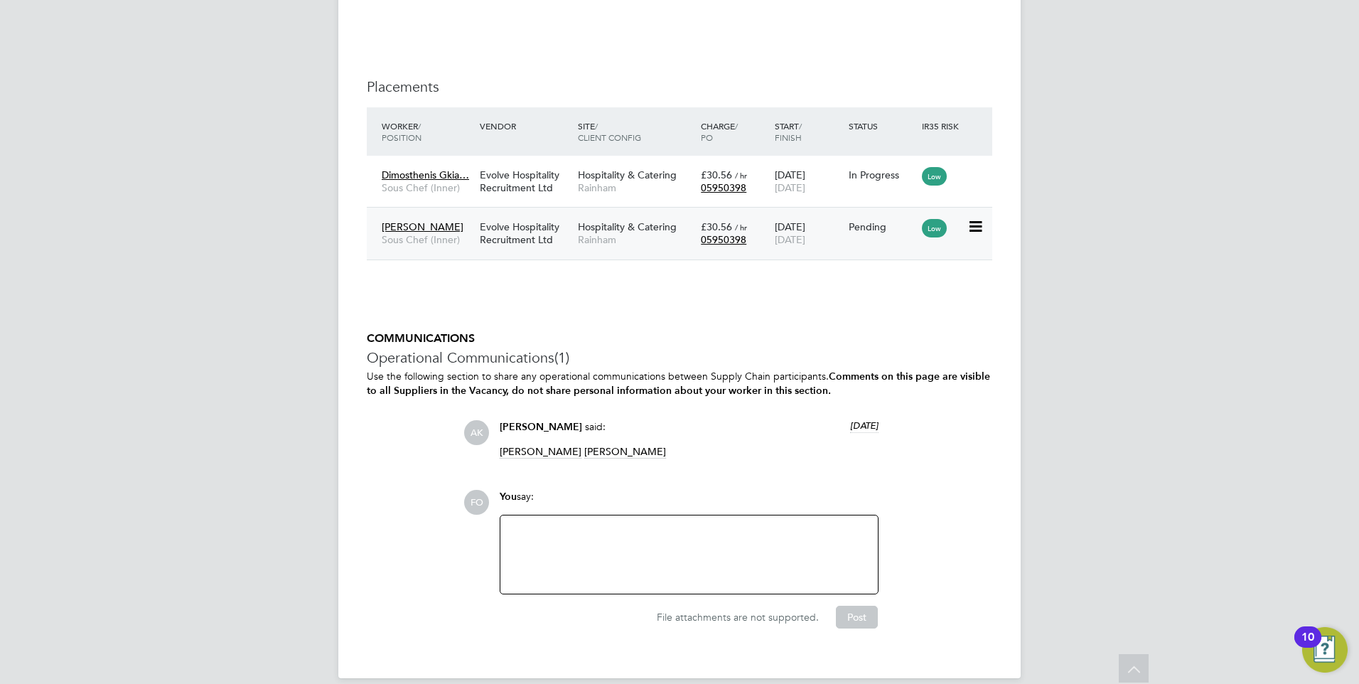
click at [863, 220] on div "Pending" at bounding box center [882, 226] width 74 height 27
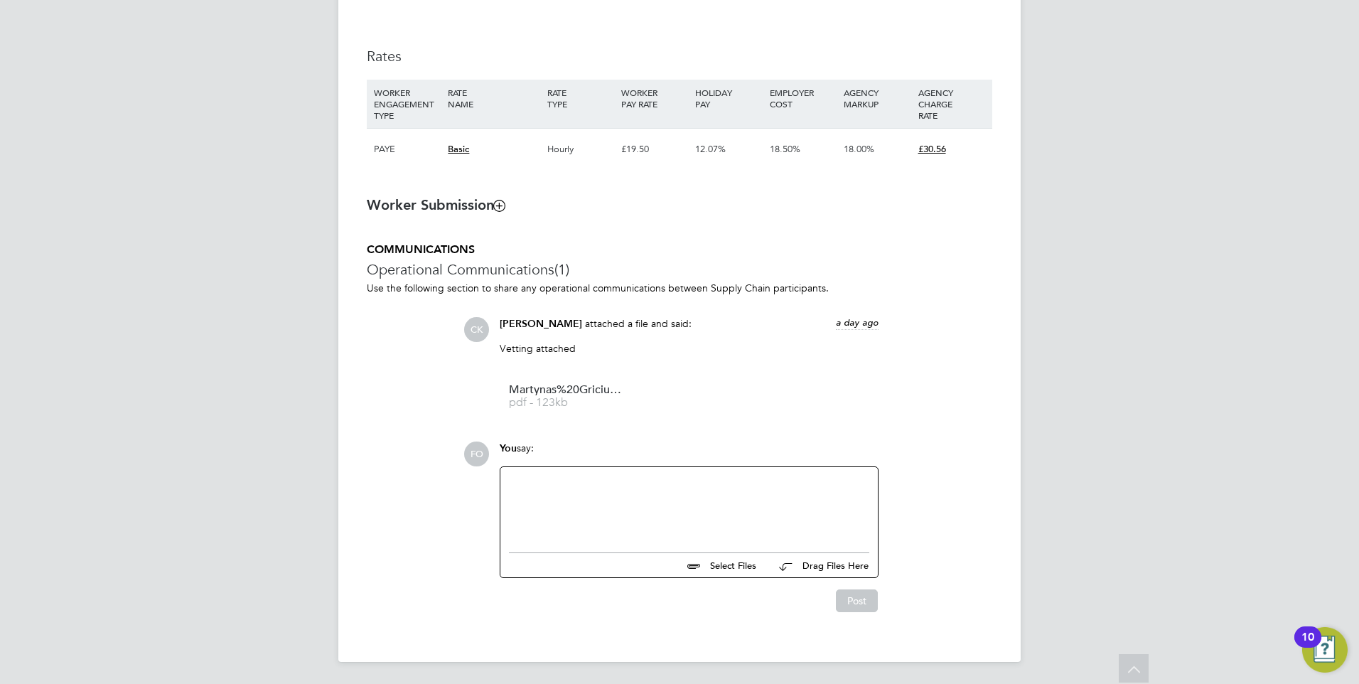
scroll to position [959, 0]
click at [570, 388] on span "Martynas%20Gricius%20NCC%20Candidate%20Vetting%20Form%20-%20New" at bounding box center [566, 389] width 114 height 11
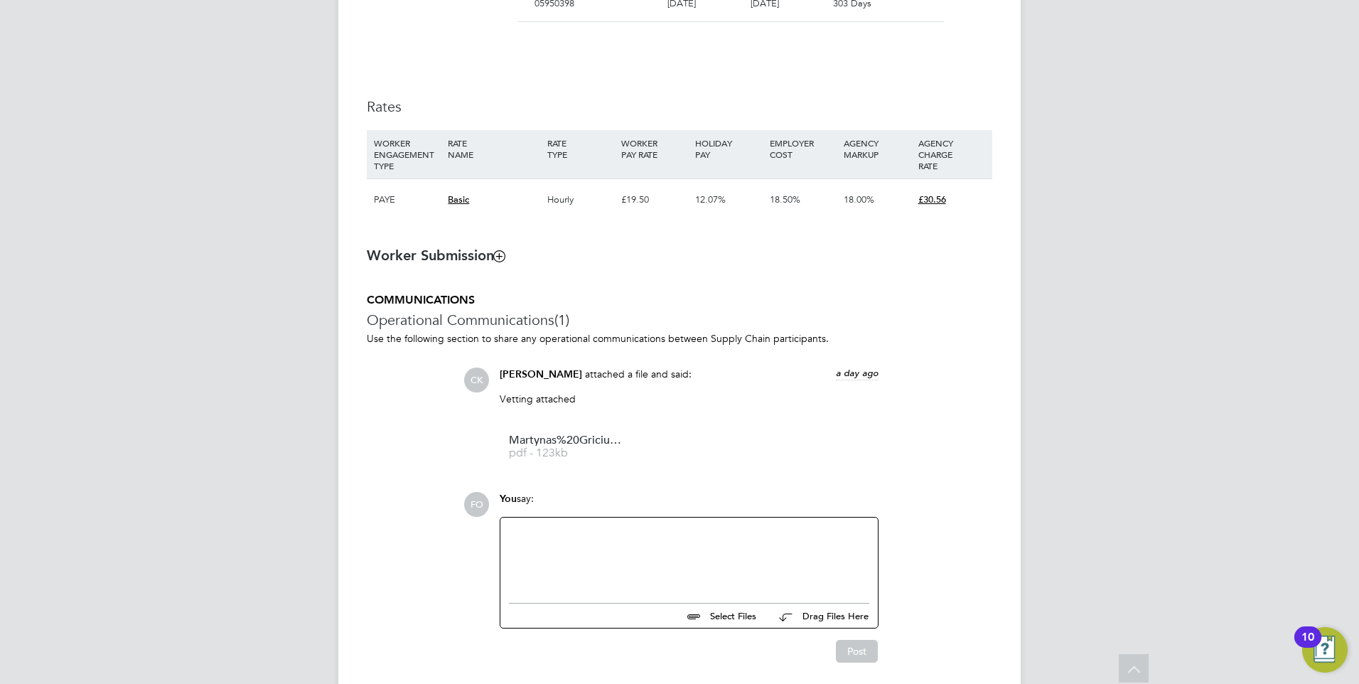
scroll to position [924, 0]
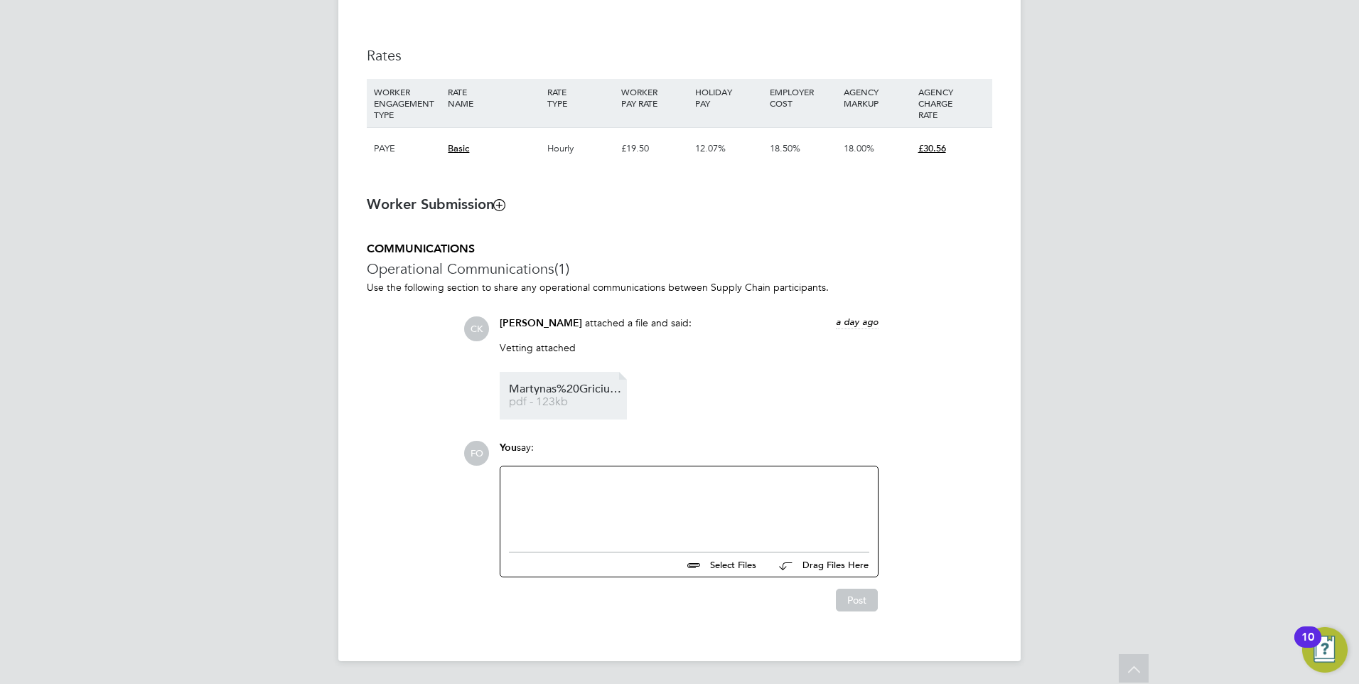
click at [593, 390] on span "Martynas%20Gricius%20NCC%20Candidate%20Vetting%20Form%20-%20New" at bounding box center [566, 389] width 114 height 11
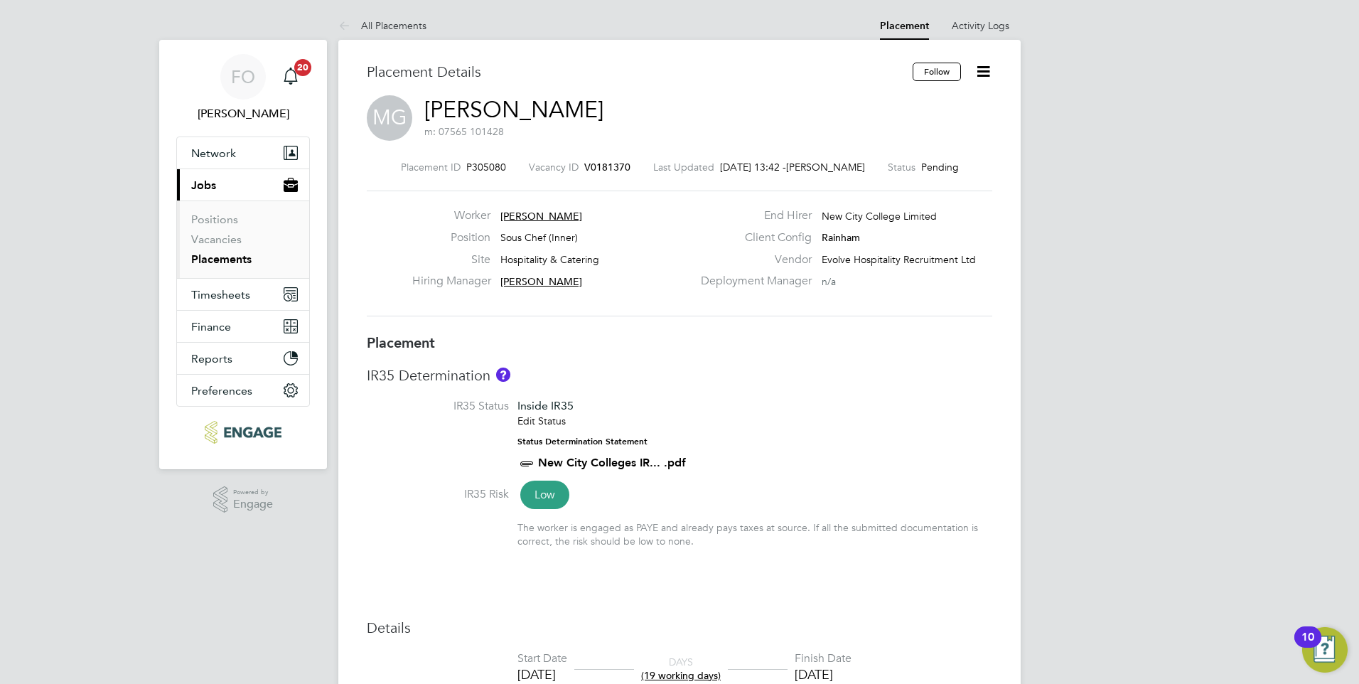
click at [621, 164] on span "V0181370" at bounding box center [607, 167] width 46 height 13
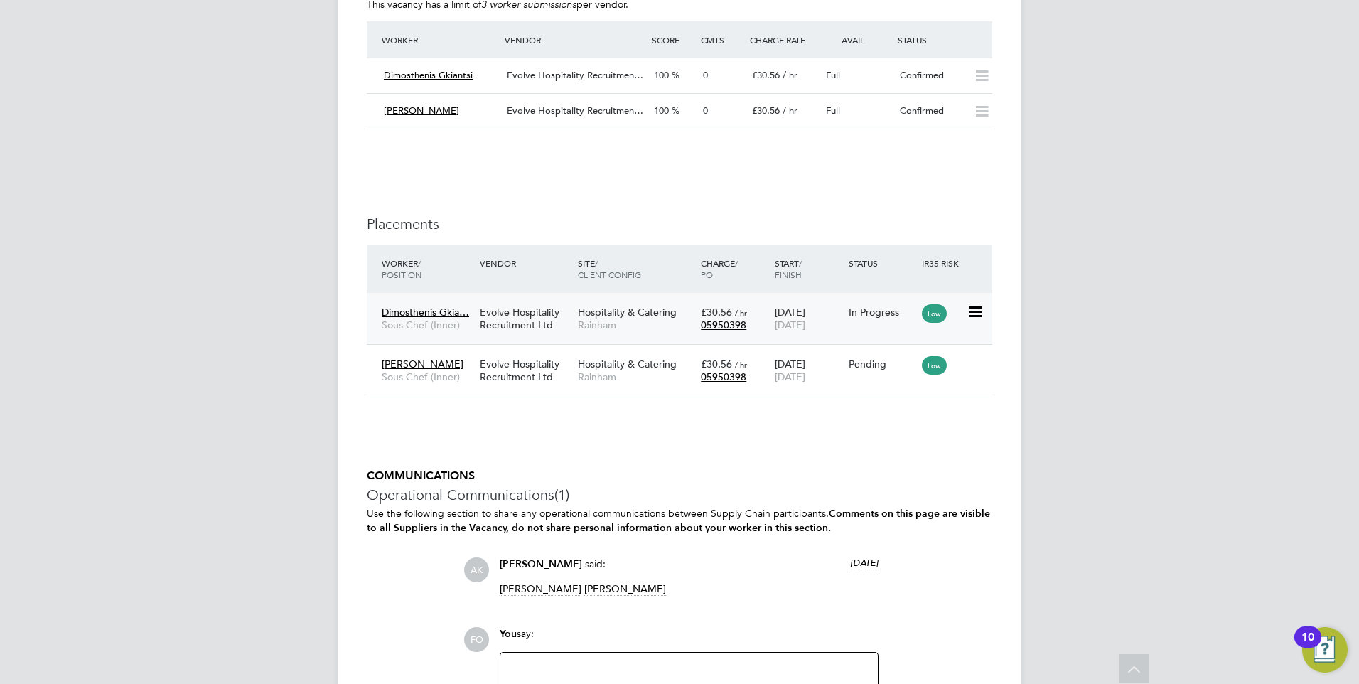
click at [885, 306] on div "In Progress" at bounding box center [882, 312] width 67 height 13
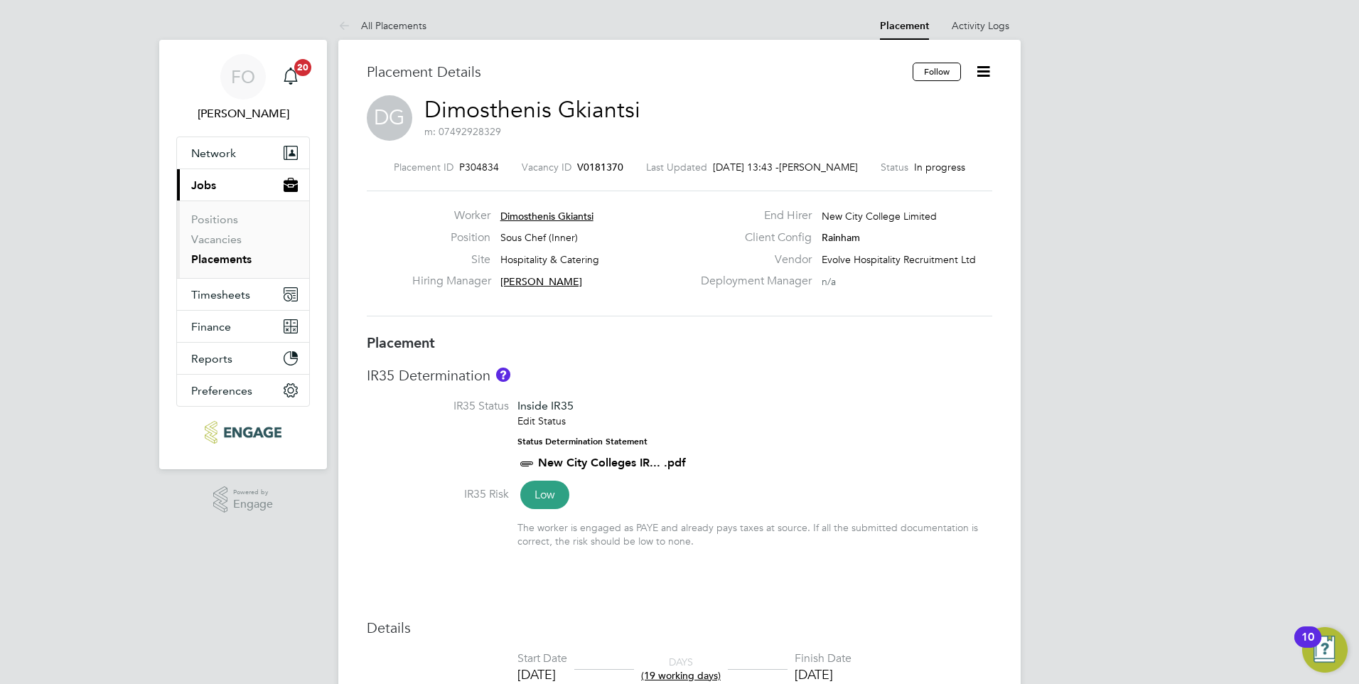
click at [610, 164] on span "V0181370" at bounding box center [600, 167] width 46 height 13
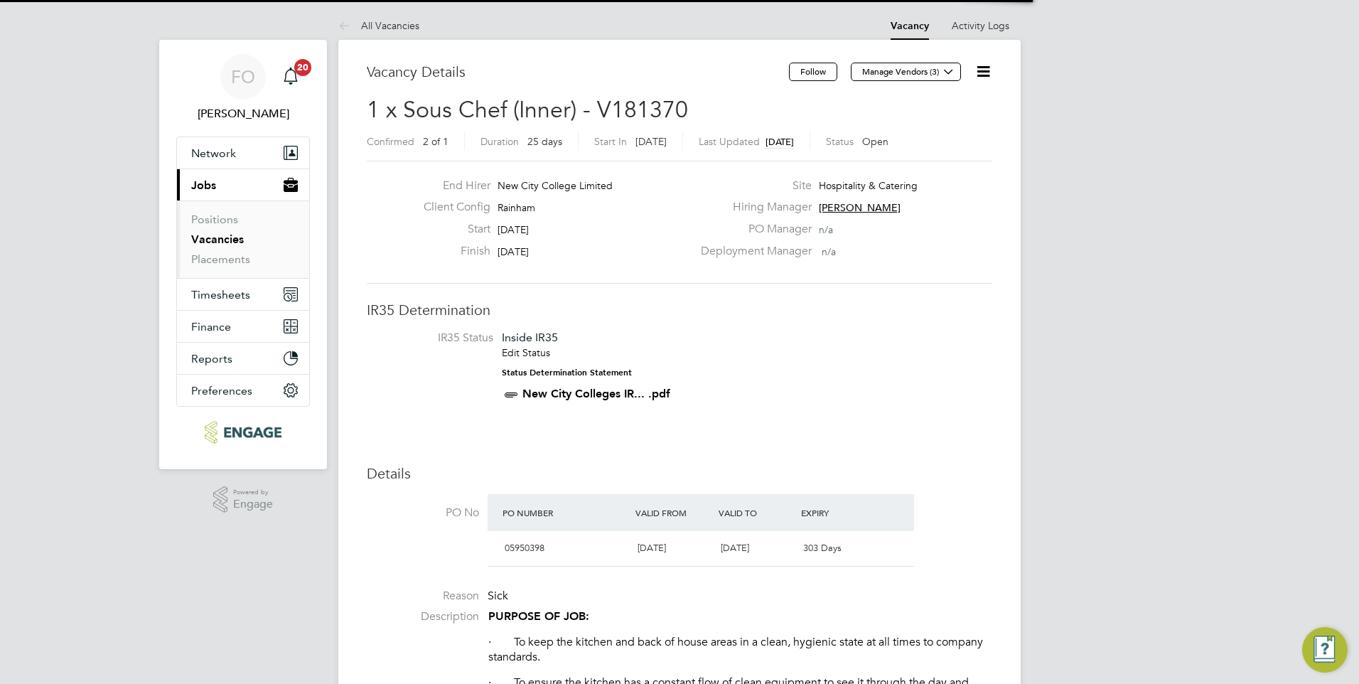
scroll to position [7, 7]
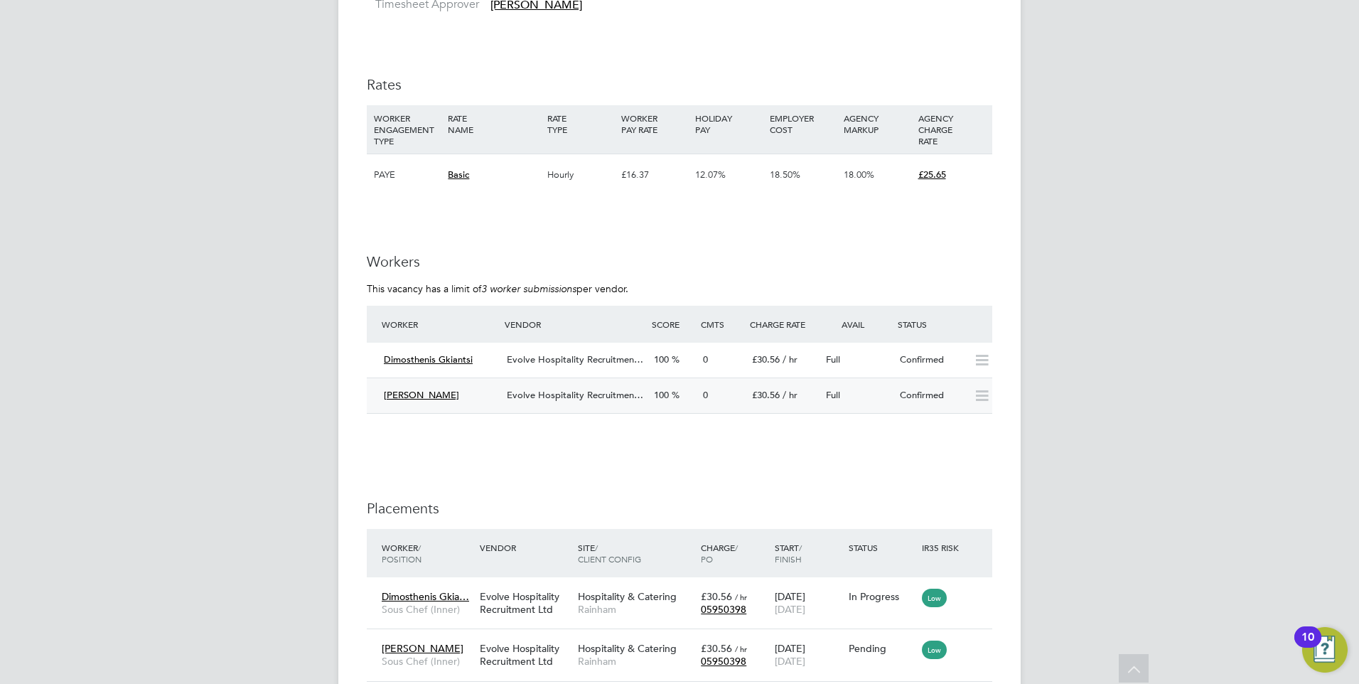
click at [875, 384] on div "Full" at bounding box center [857, 395] width 74 height 23
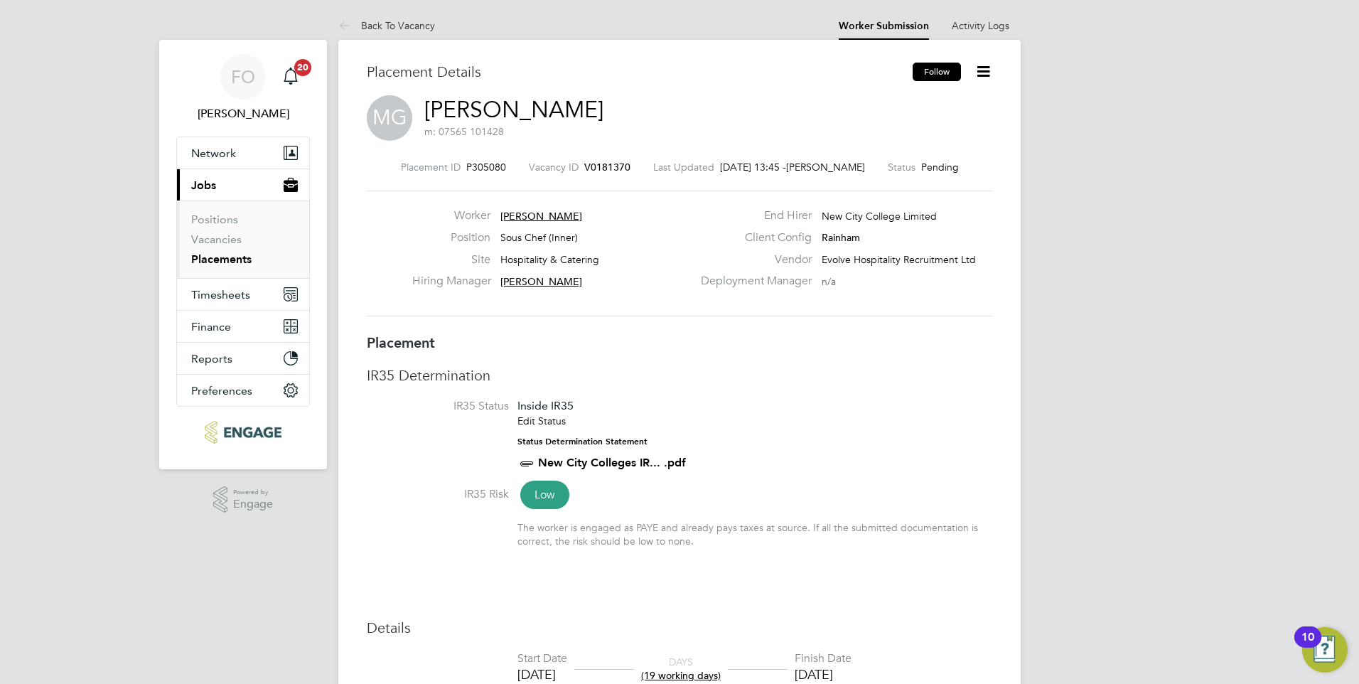
click at [935, 73] on button "Follow" at bounding box center [937, 72] width 48 height 18
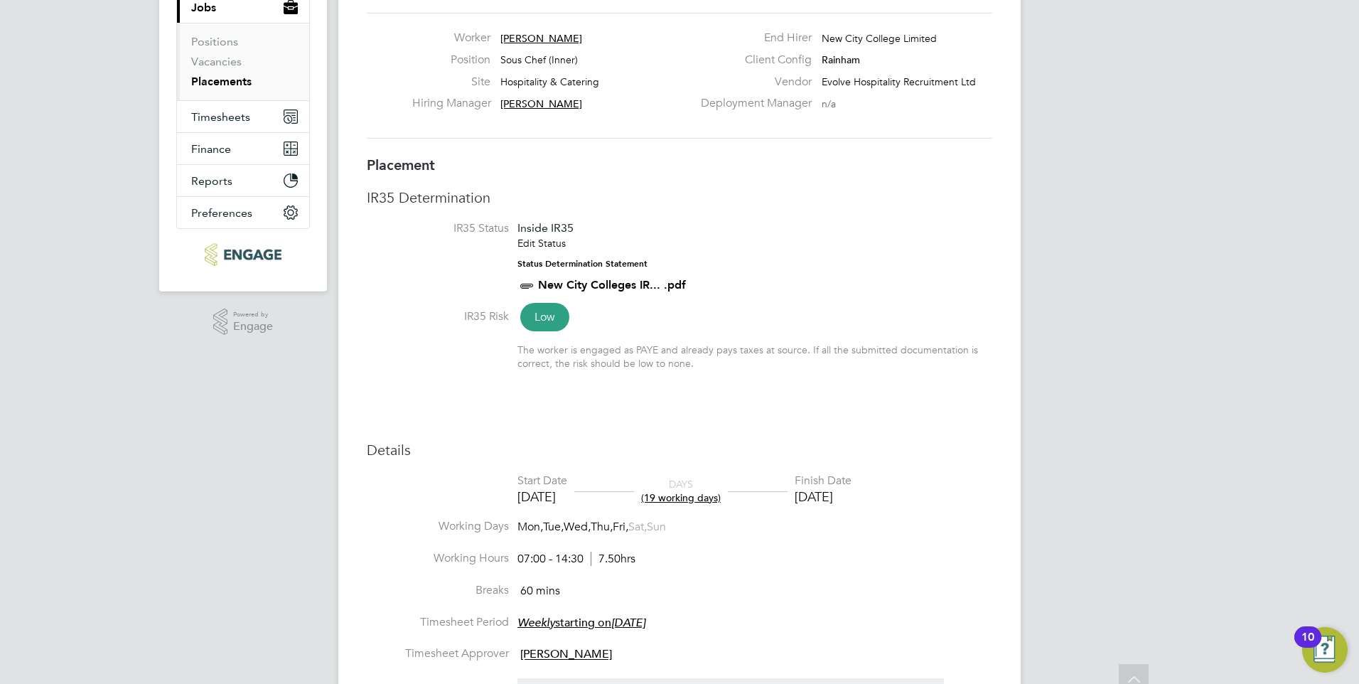
scroll to position [213, 0]
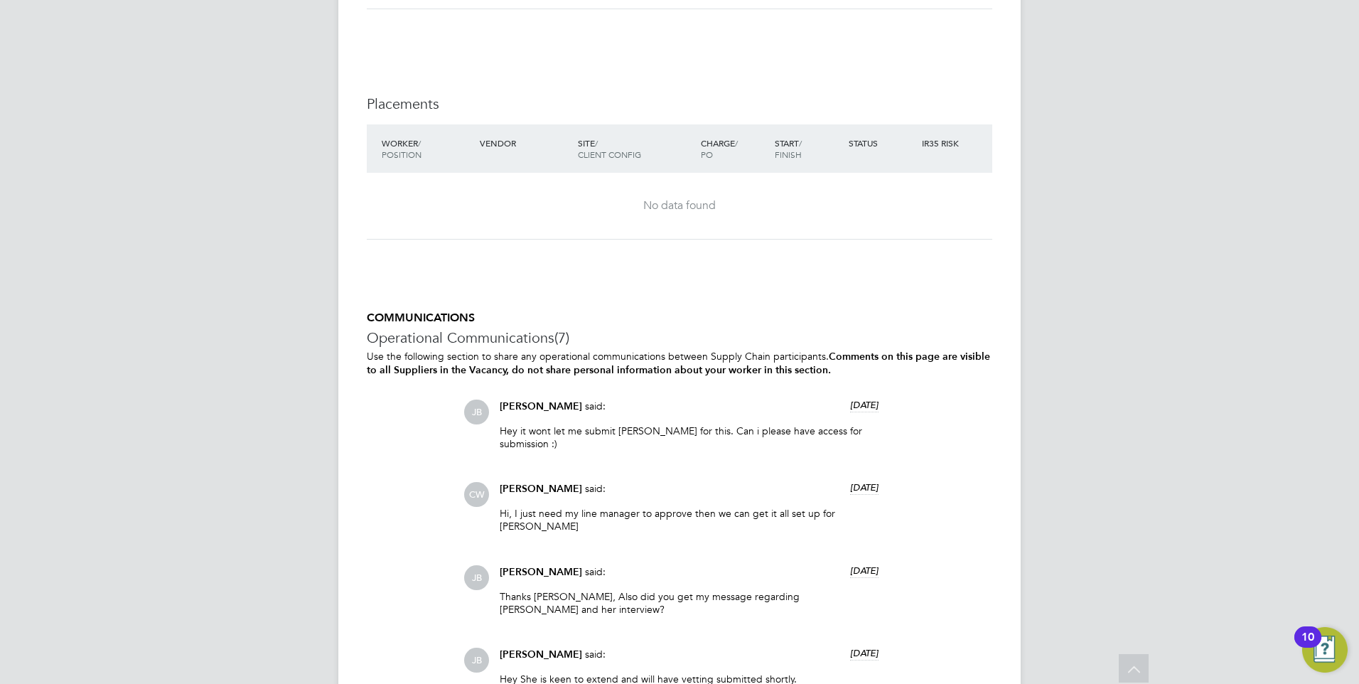
scroll to position [2631, 0]
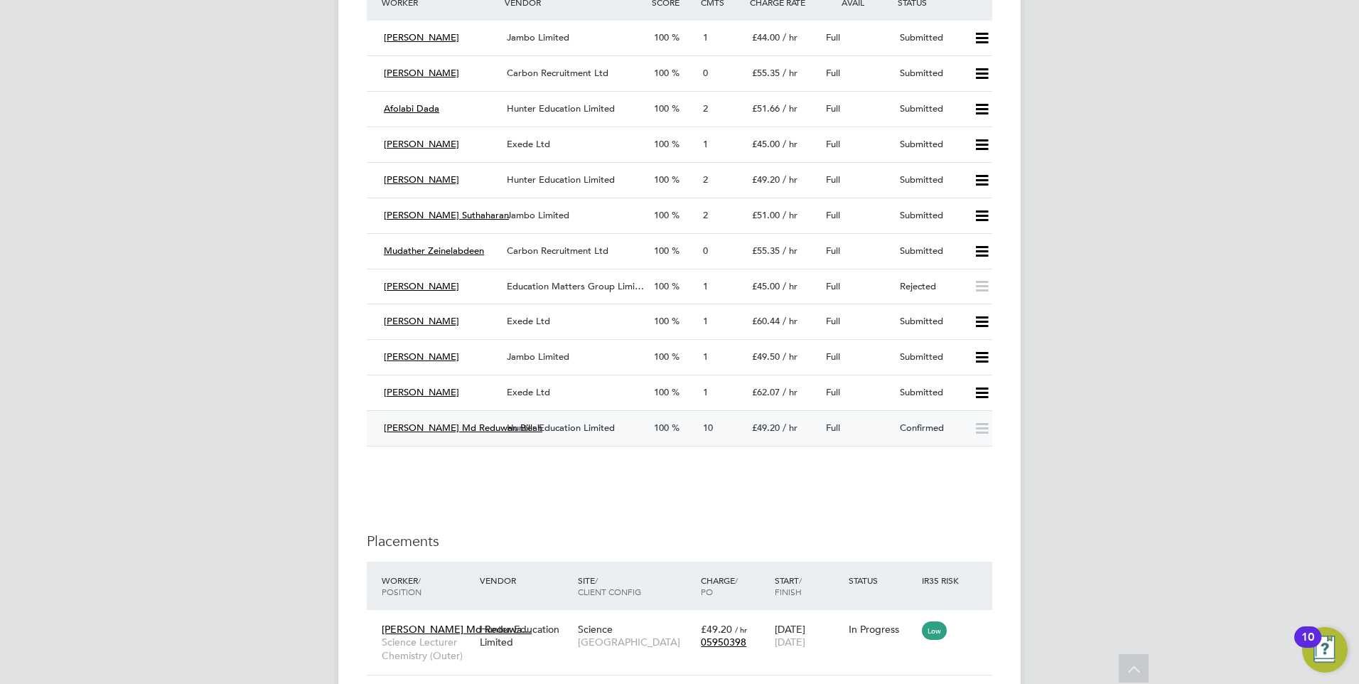
click at [887, 439] on div "Full" at bounding box center [857, 428] width 74 height 23
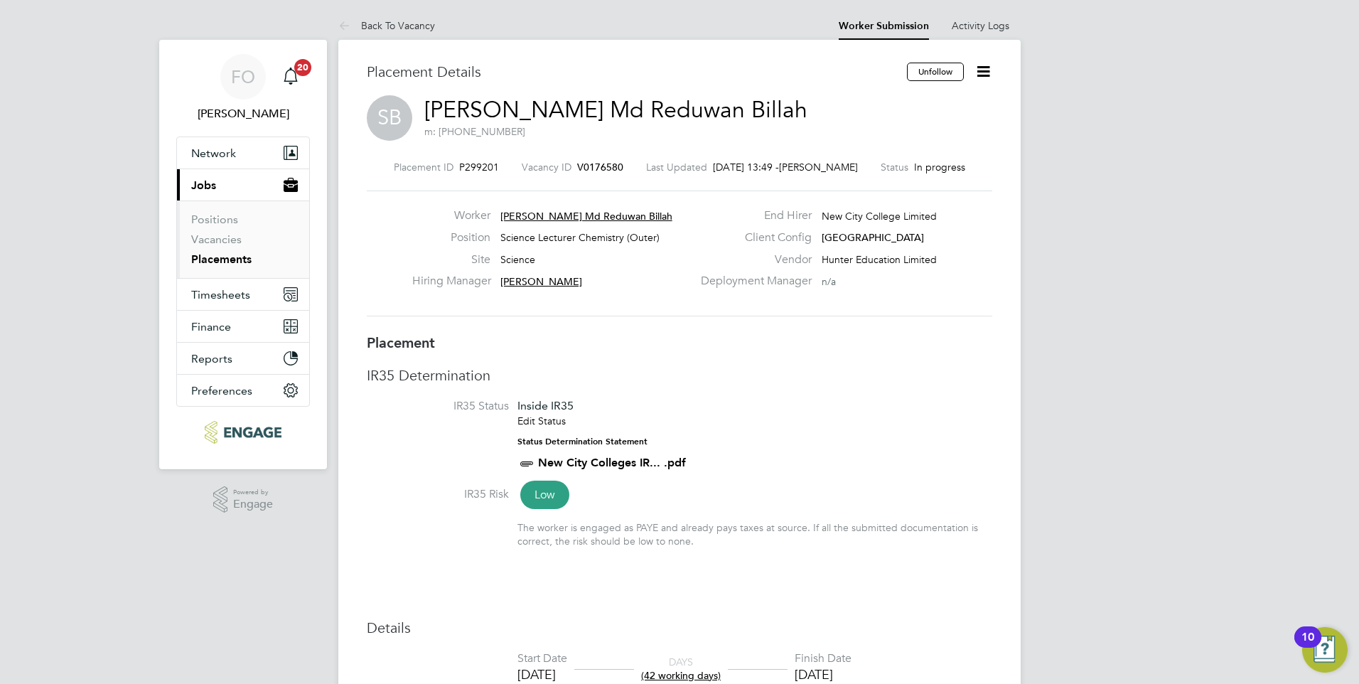
click at [605, 166] on span "V0176580" at bounding box center [600, 167] width 46 height 13
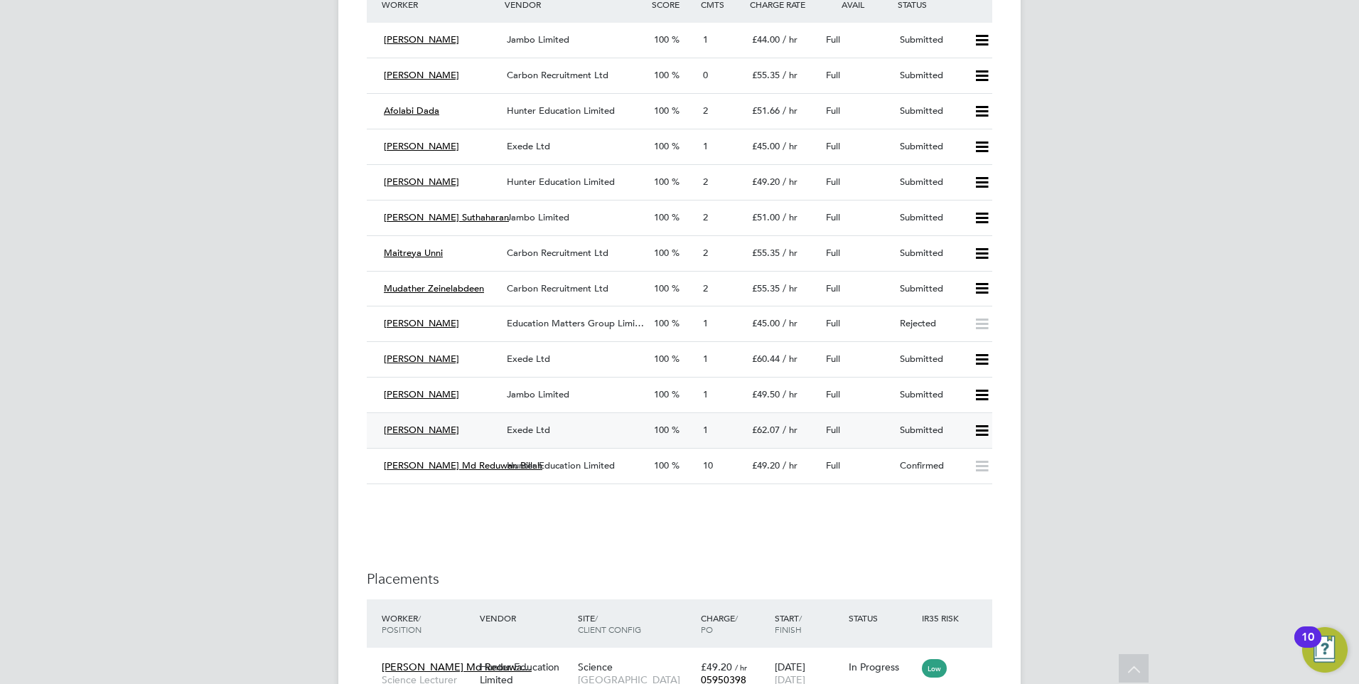
scroll to position [2631, 0]
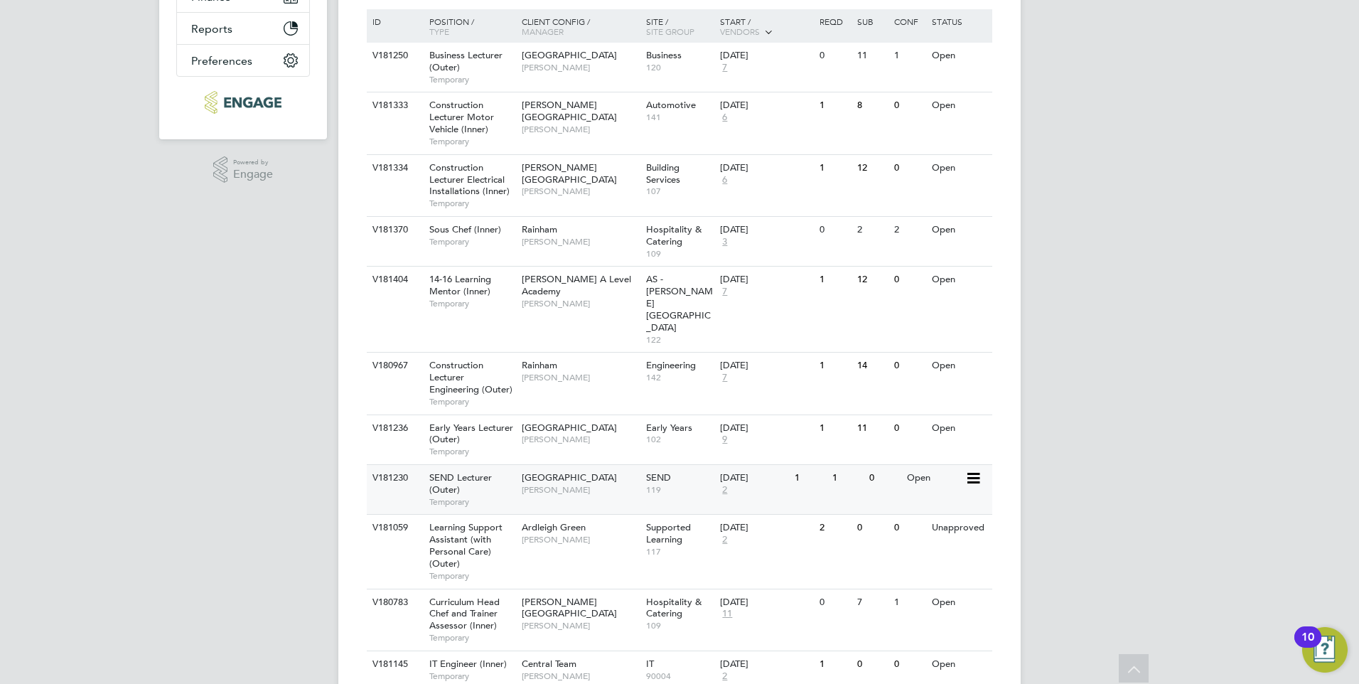
scroll to position [355, 0]
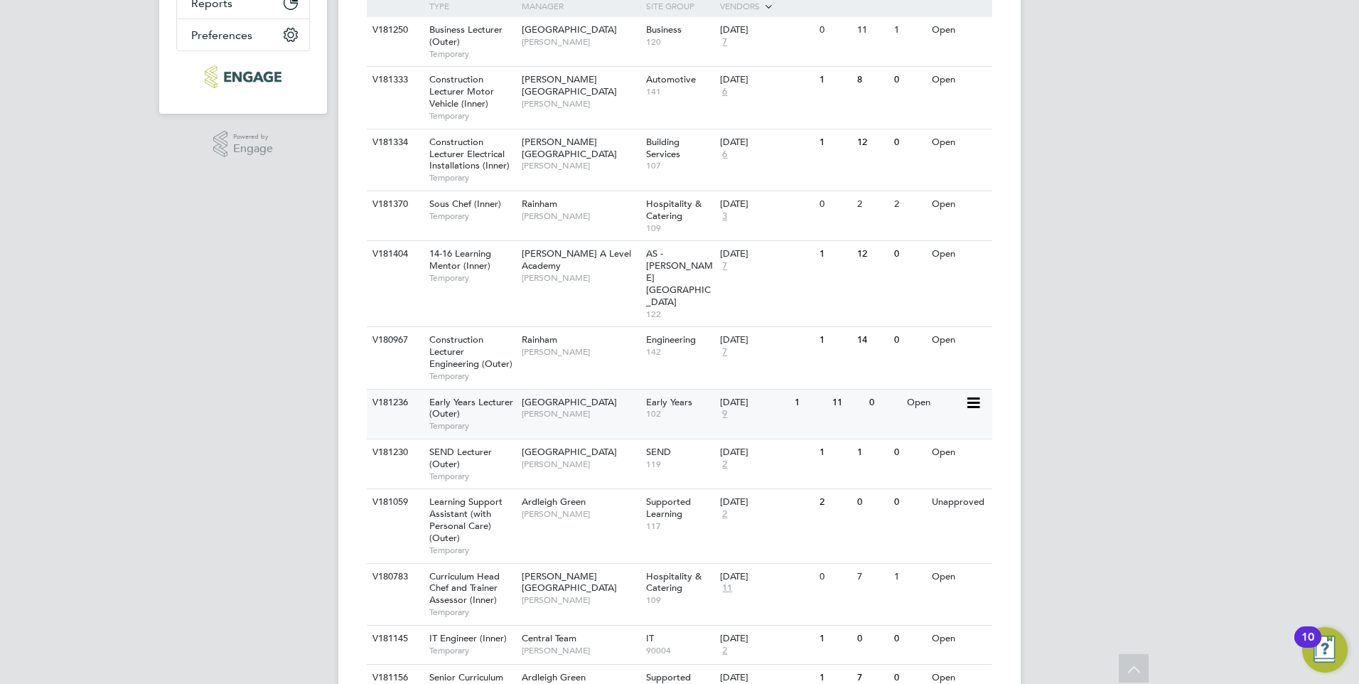
click at [623, 408] on span "[PERSON_NAME]" at bounding box center [580, 413] width 117 height 11
click at [881, 439] on div "V181230 SEND Lecturer (Outer) Temporary [GEOGRAPHIC_DATA] [PERSON_NAME] SEND 11…" at bounding box center [680, 464] width 626 height 50
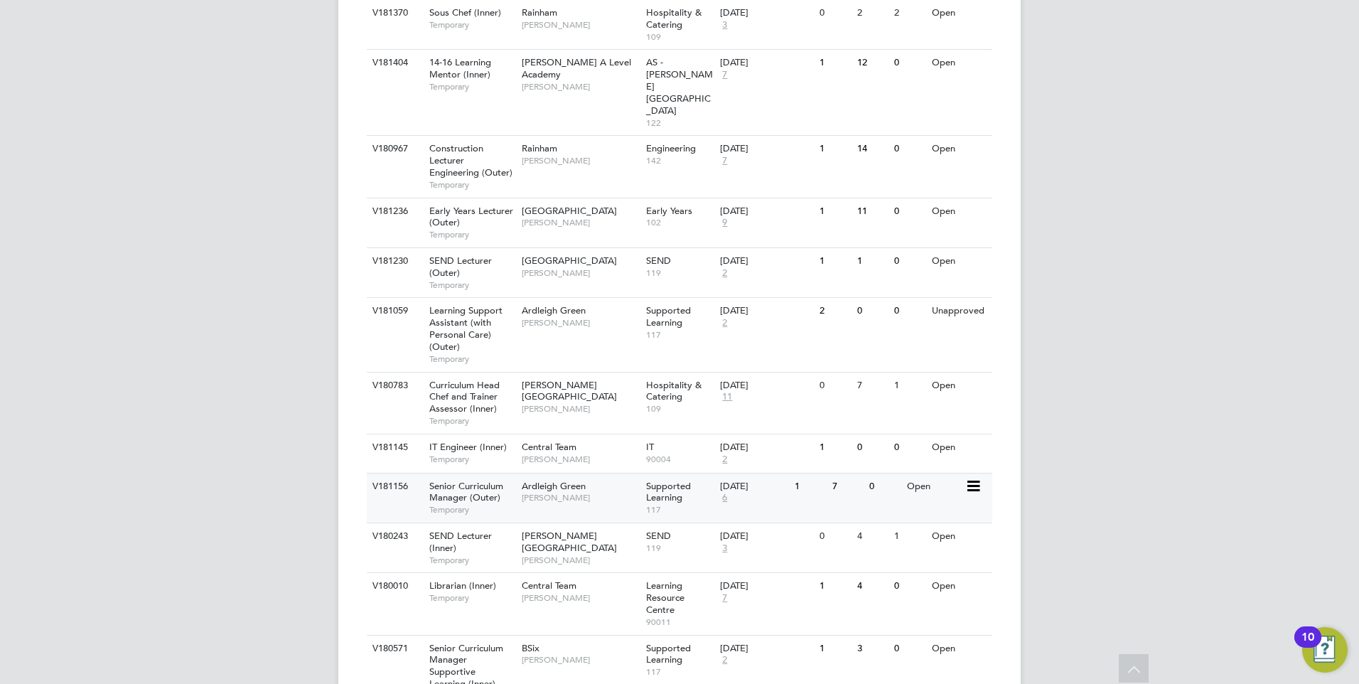
scroll to position [569, 0]
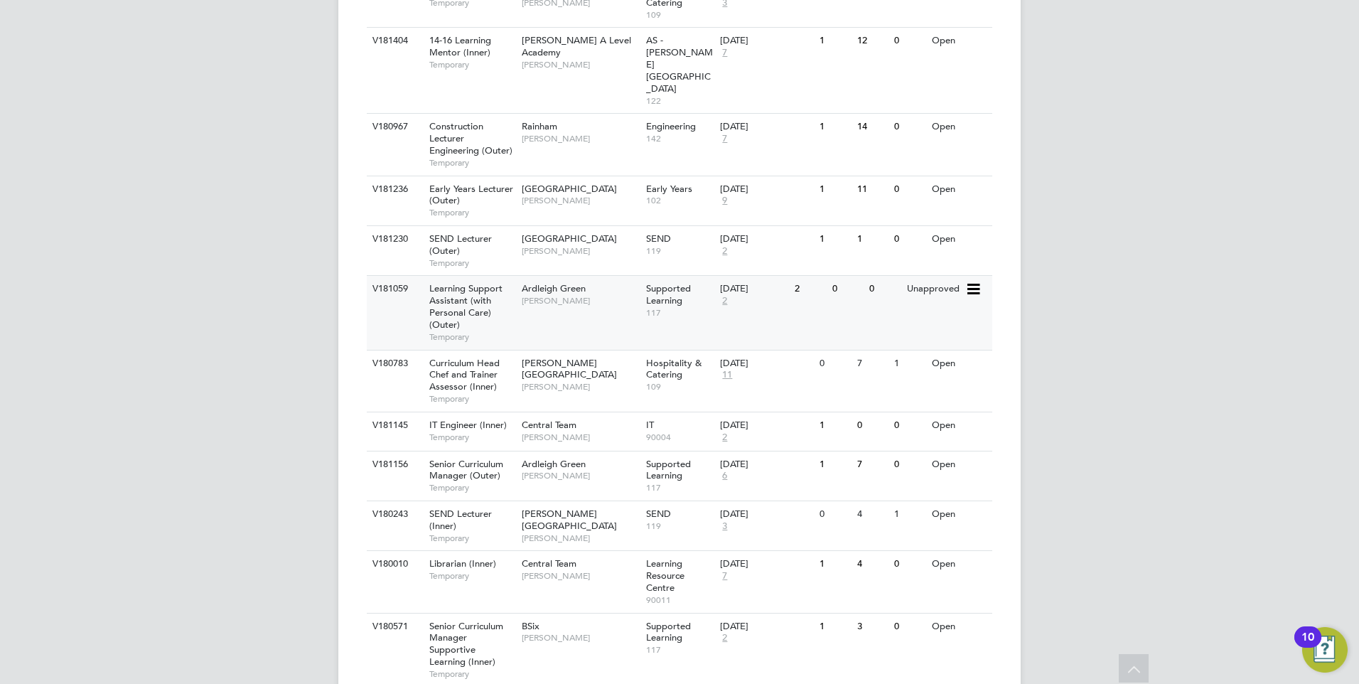
click at [557, 289] on div "V181059 Learning Support Assistant (with Personal Care) (Outer) Temporary Ardle…" at bounding box center [680, 312] width 626 height 74
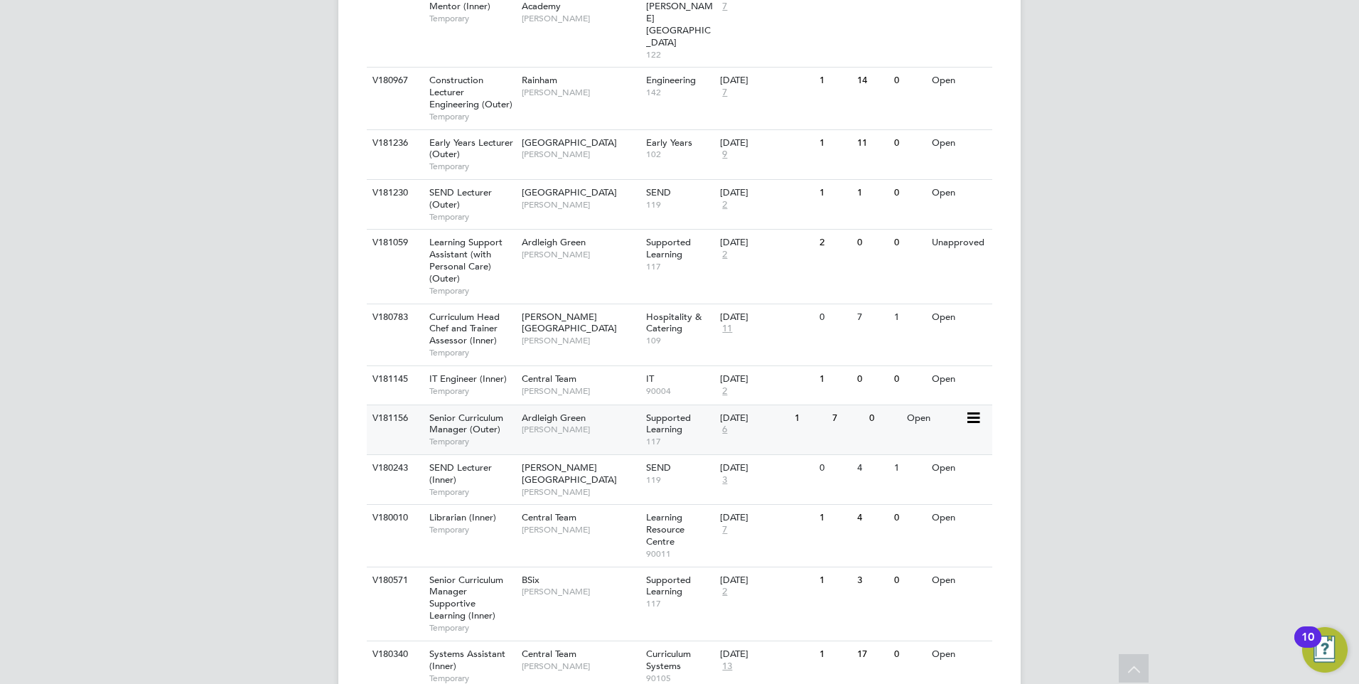
scroll to position [640, 0]
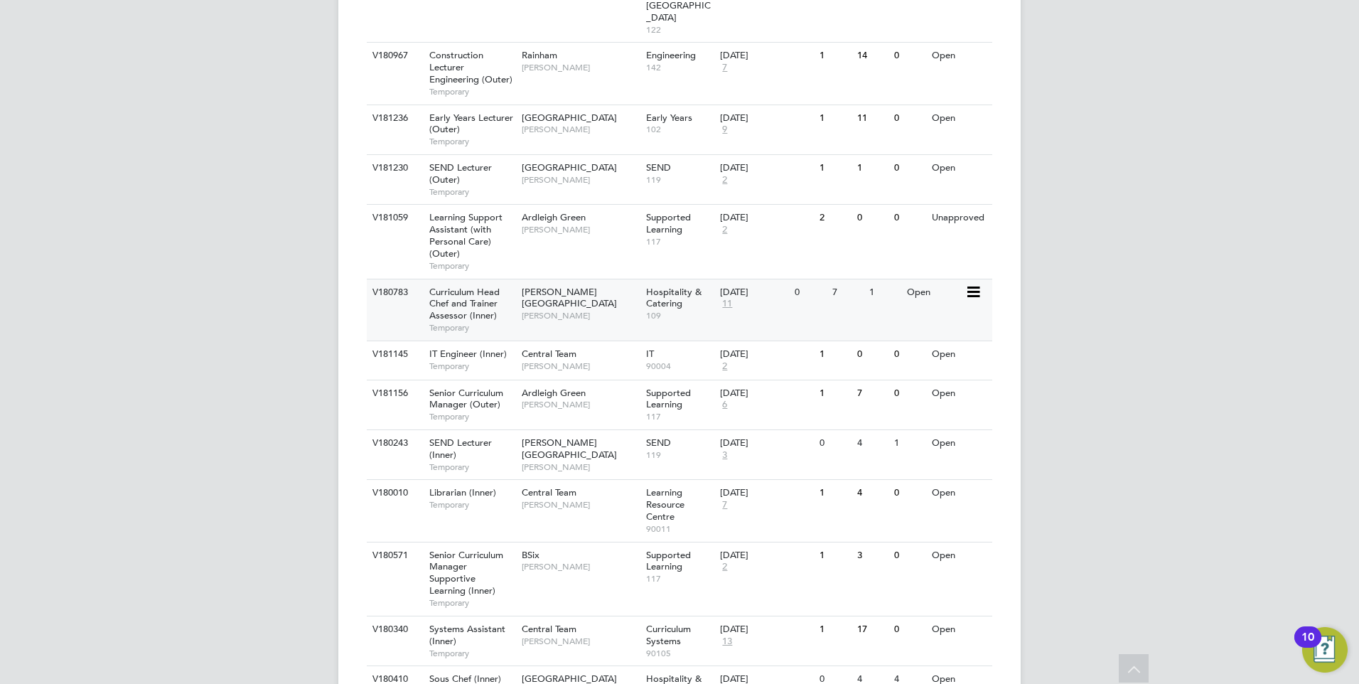
click at [585, 282] on div "V180783 Curriculum Head Chef and Trainer Assessor (Inner) Temporary [PERSON_NAM…" at bounding box center [680, 310] width 626 height 62
click at [916, 341] on div "Open" at bounding box center [935, 354] width 62 height 26
click at [908, 380] on div "V181156 Senior Curriculum Manager (Outer) Temporary Ardleigh Green [PERSON_NAME…" at bounding box center [680, 405] width 626 height 50
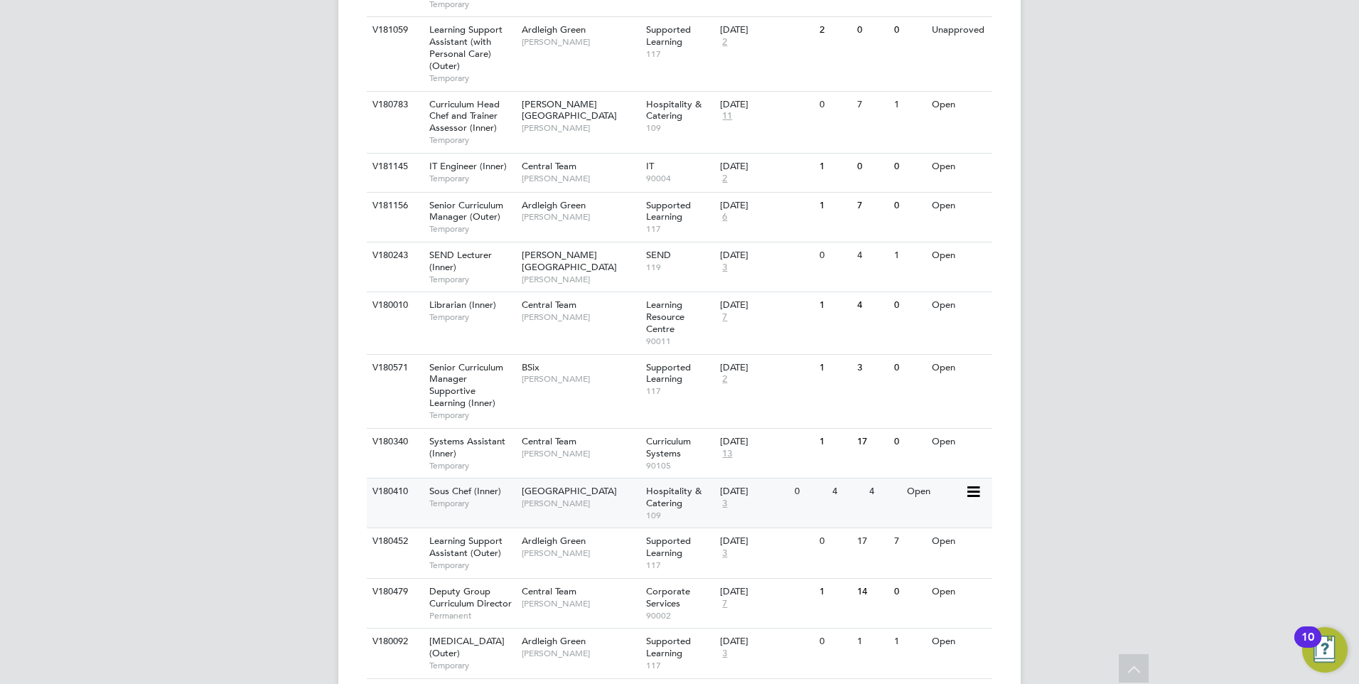
scroll to position [853, 0]
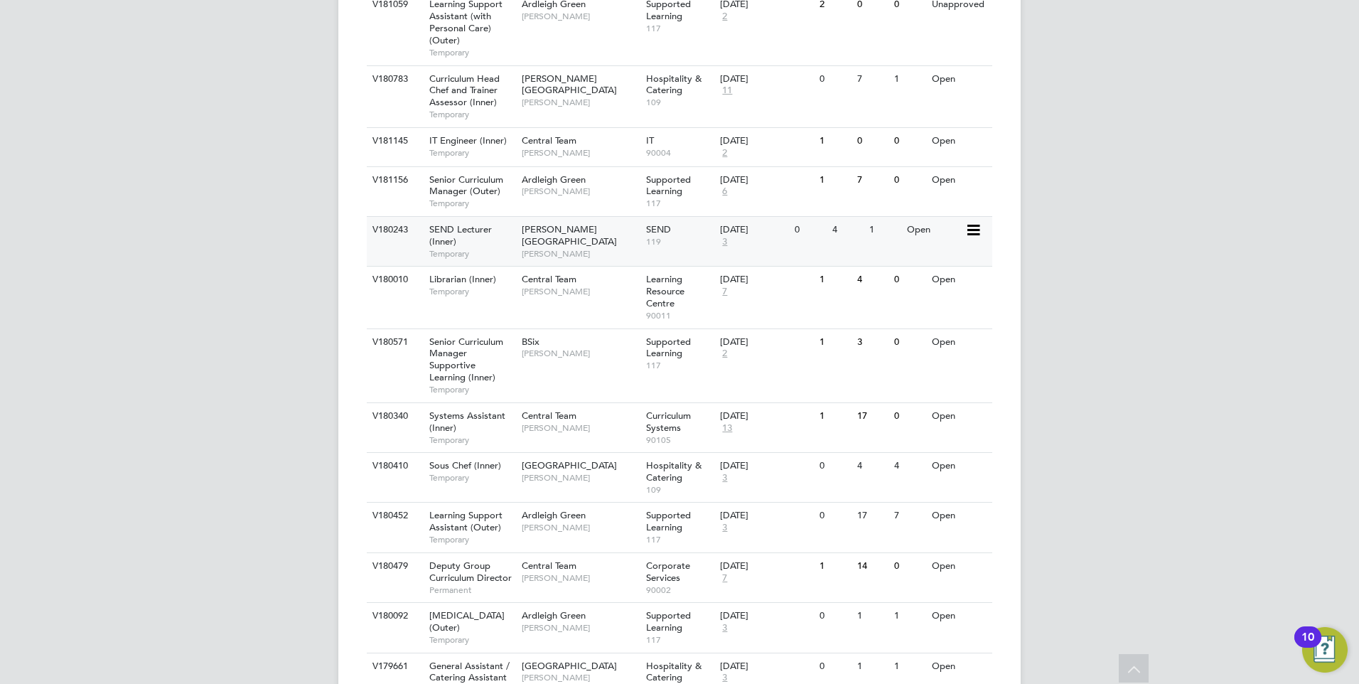
click at [941, 217] on div "V180243 SEND Lecturer (Inner) Temporary [PERSON_NAME][GEOGRAPHIC_DATA] [PERSON_…" at bounding box center [680, 241] width 626 height 50
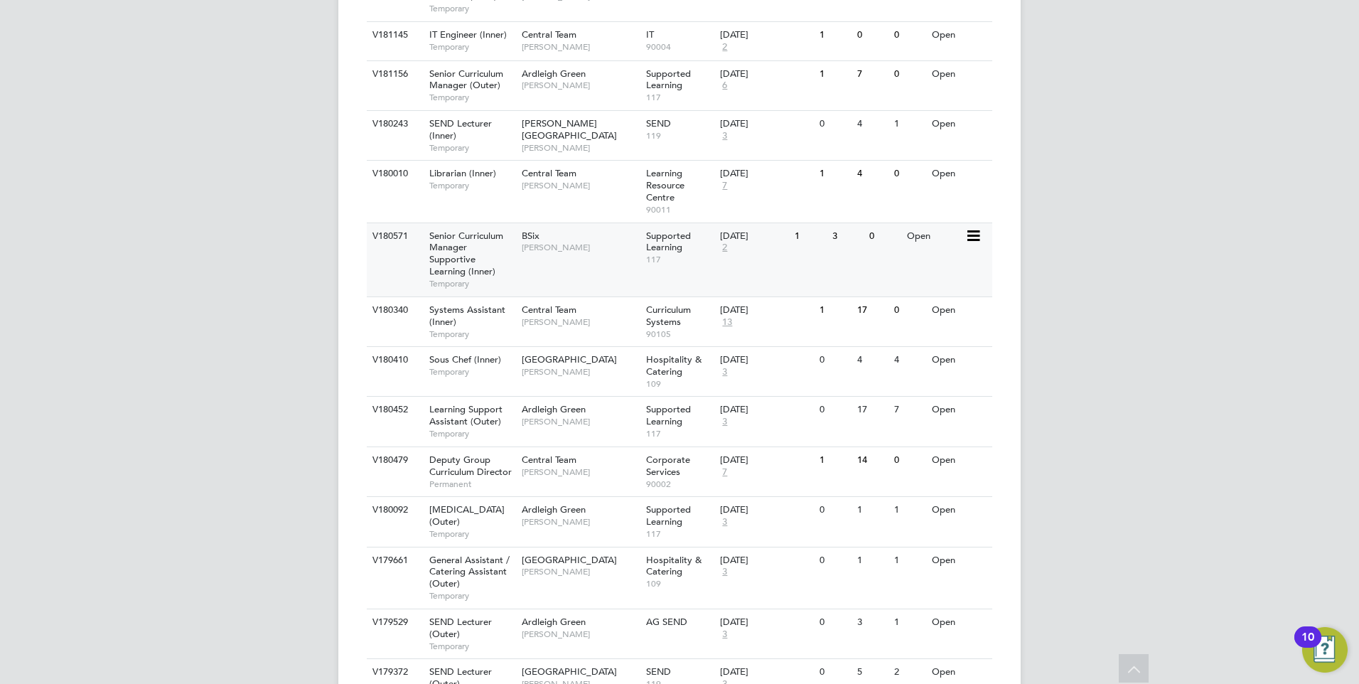
scroll to position [924, 0]
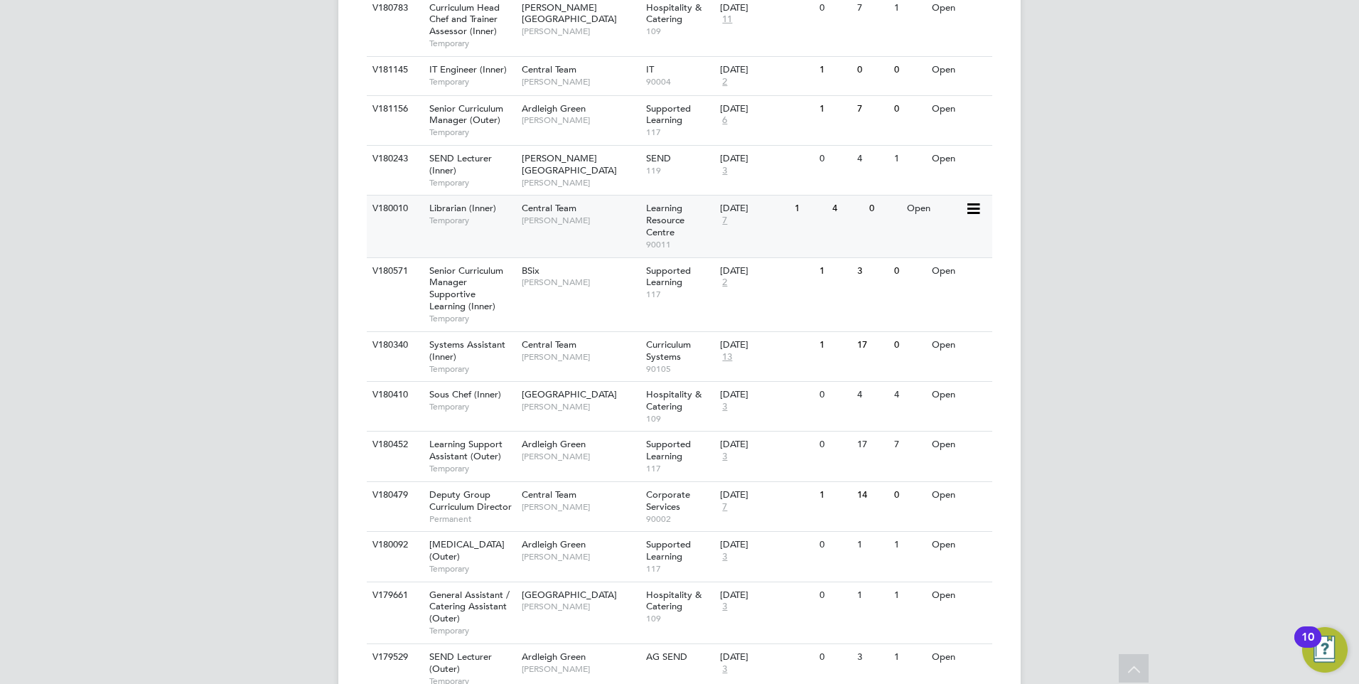
click at [894, 195] on div "V180010 Librarian (Inner) Temporary Central Team Alka Lathigra Learning Resourc…" at bounding box center [680, 226] width 626 height 62
click at [806, 259] on div "V180571 Senior Curriculum Manager Supportive Learning (Inner) Temporary BSix Ra…" at bounding box center [680, 294] width 626 height 74
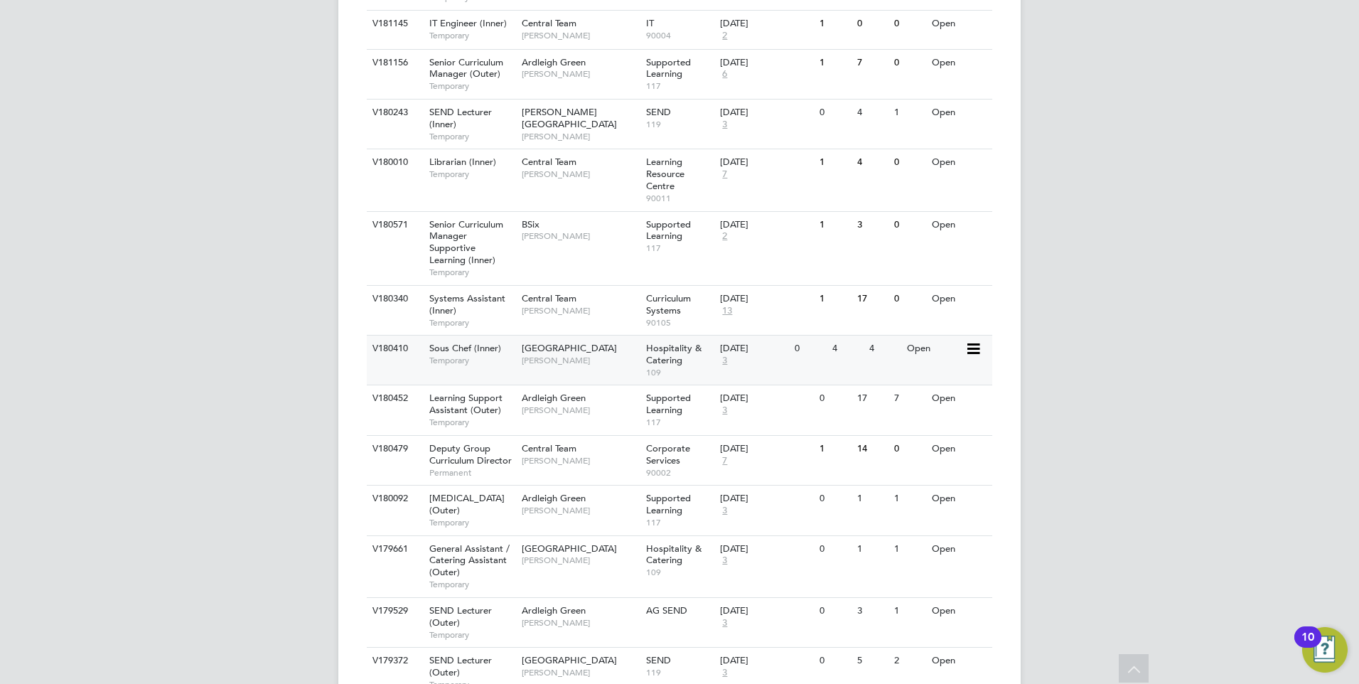
scroll to position [995, 0]
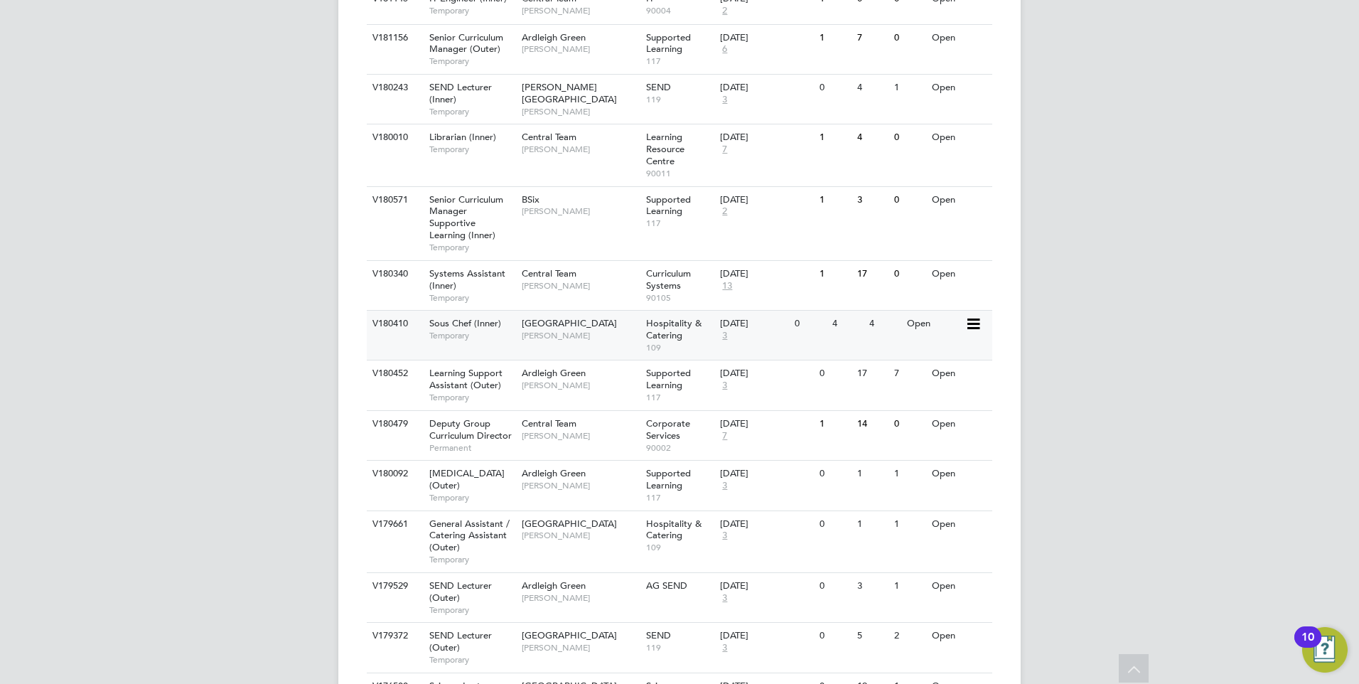
click at [911, 310] on div "V180410 Sous Chef (Inner) Temporary Epping Forest Campus Anna Kucharska Hospita…" at bounding box center [680, 335] width 626 height 50
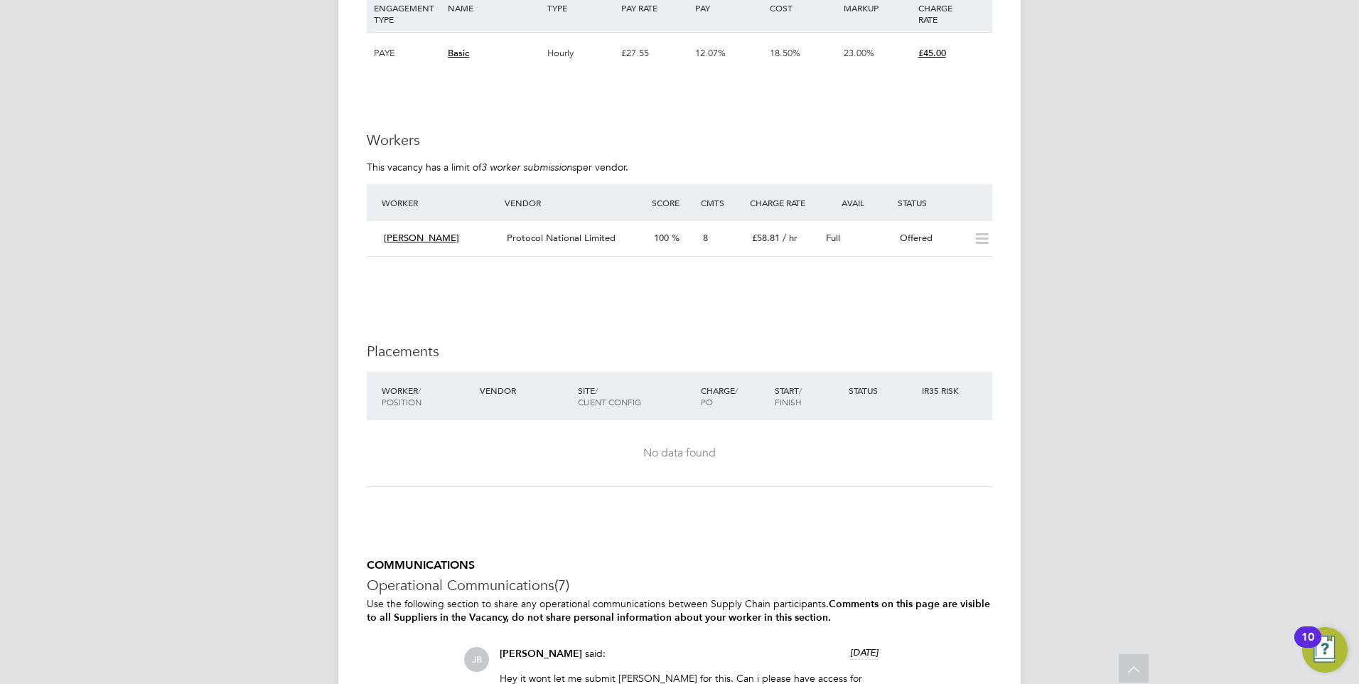
scroll to position [2133, 0]
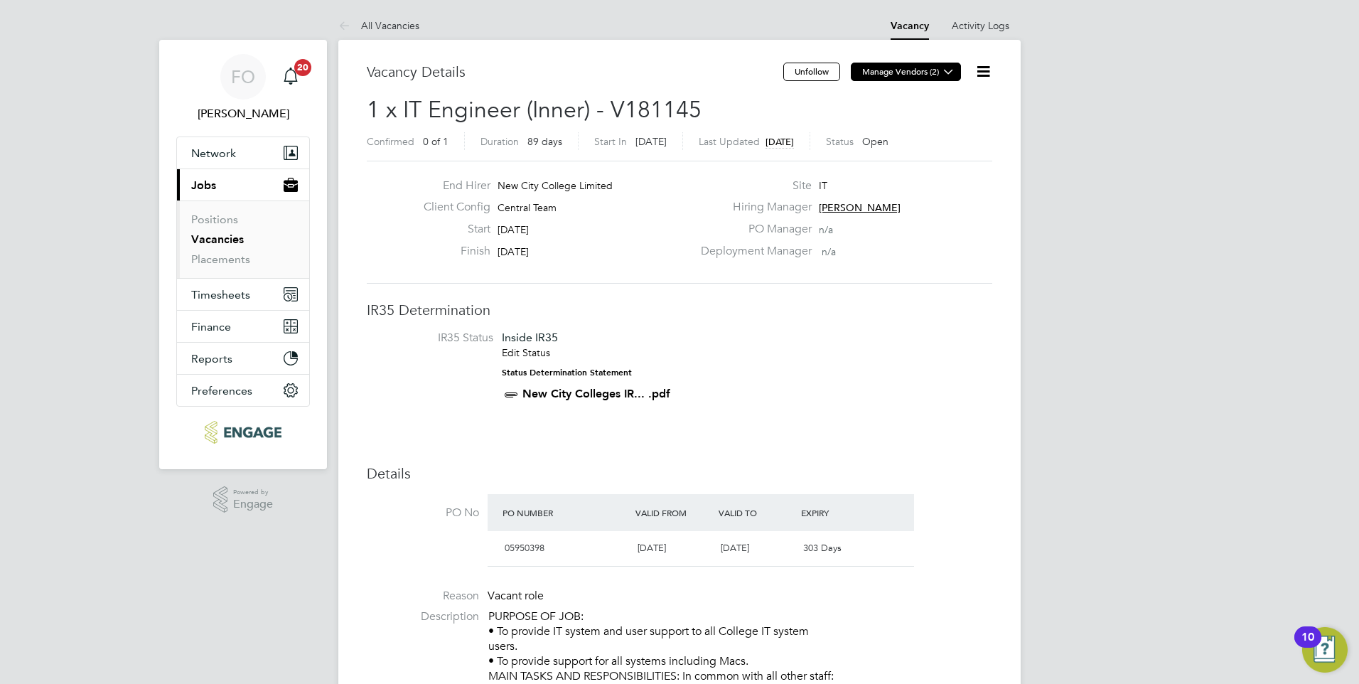
click at [925, 68] on button "Manage Vendors (2)" at bounding box center [906, 72] width 110 height 18
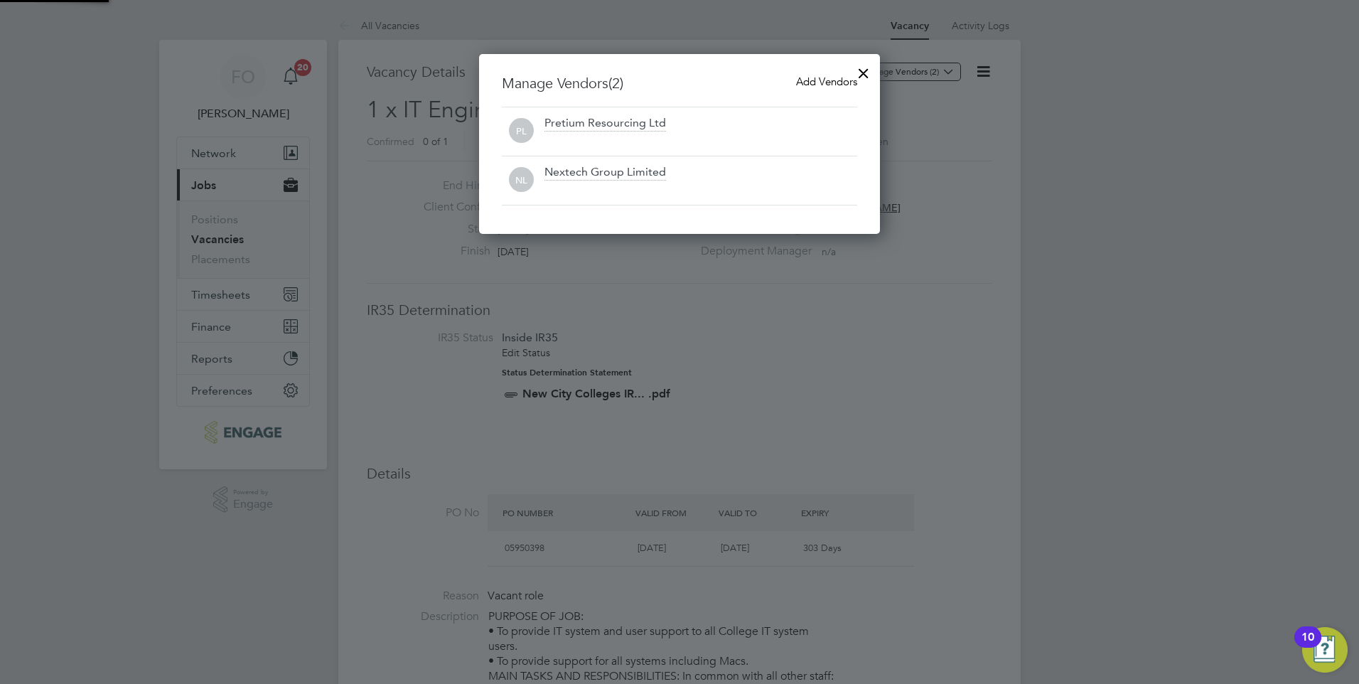
scroll to position [181, 402]
click at [866, 68] on div at bounding box center [864, 70] width 26 height 26
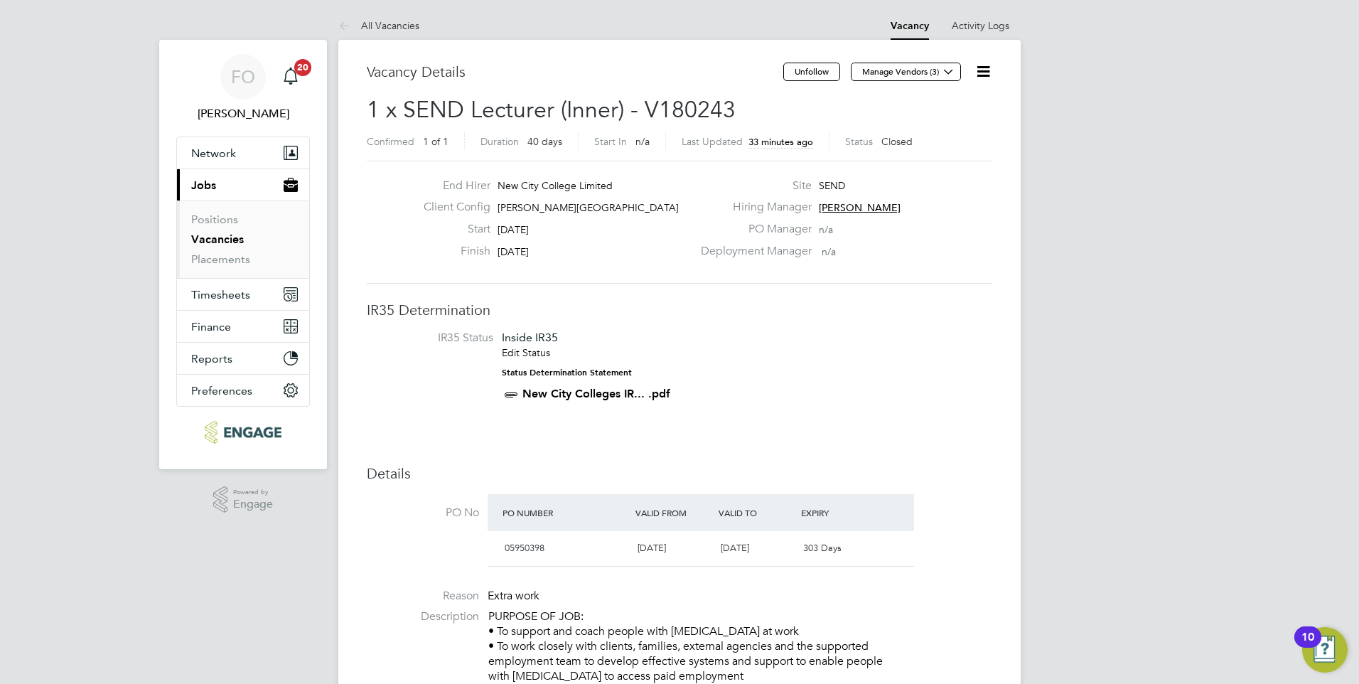
click at [985, 72] on icon at bounding box center [984, 72] width 18 height 18
click at [894, 314] on h3 "IR35 Determination" at bounding box center [680, 310] width 626 height 18
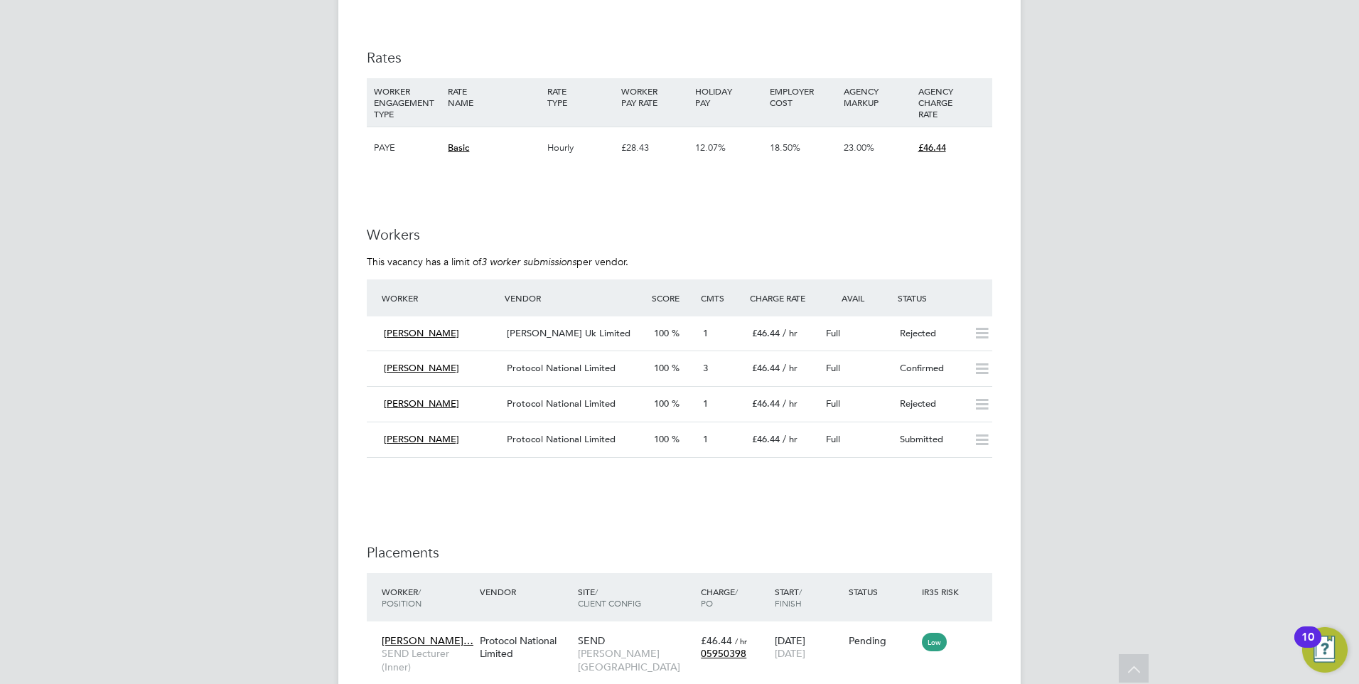
scroll to position [2084, 0]
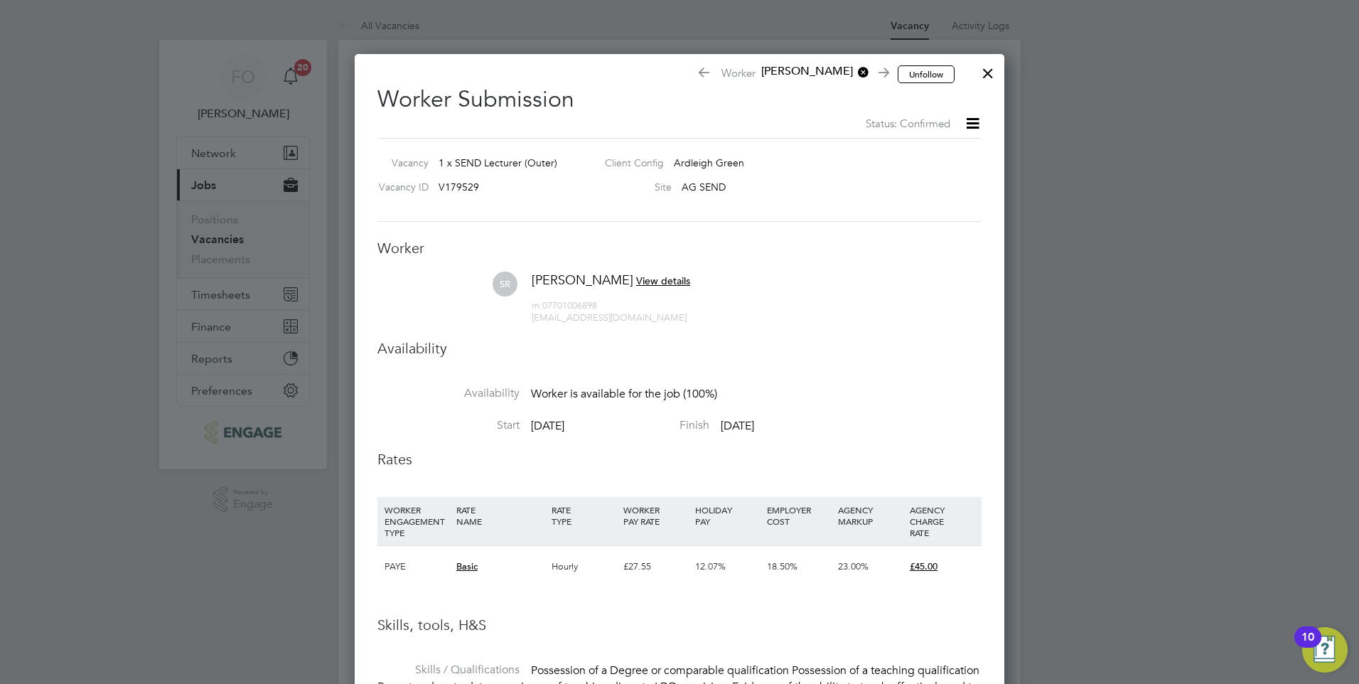
click at [985, 72] on div at bounding box center [988, 70] width 26 height 26
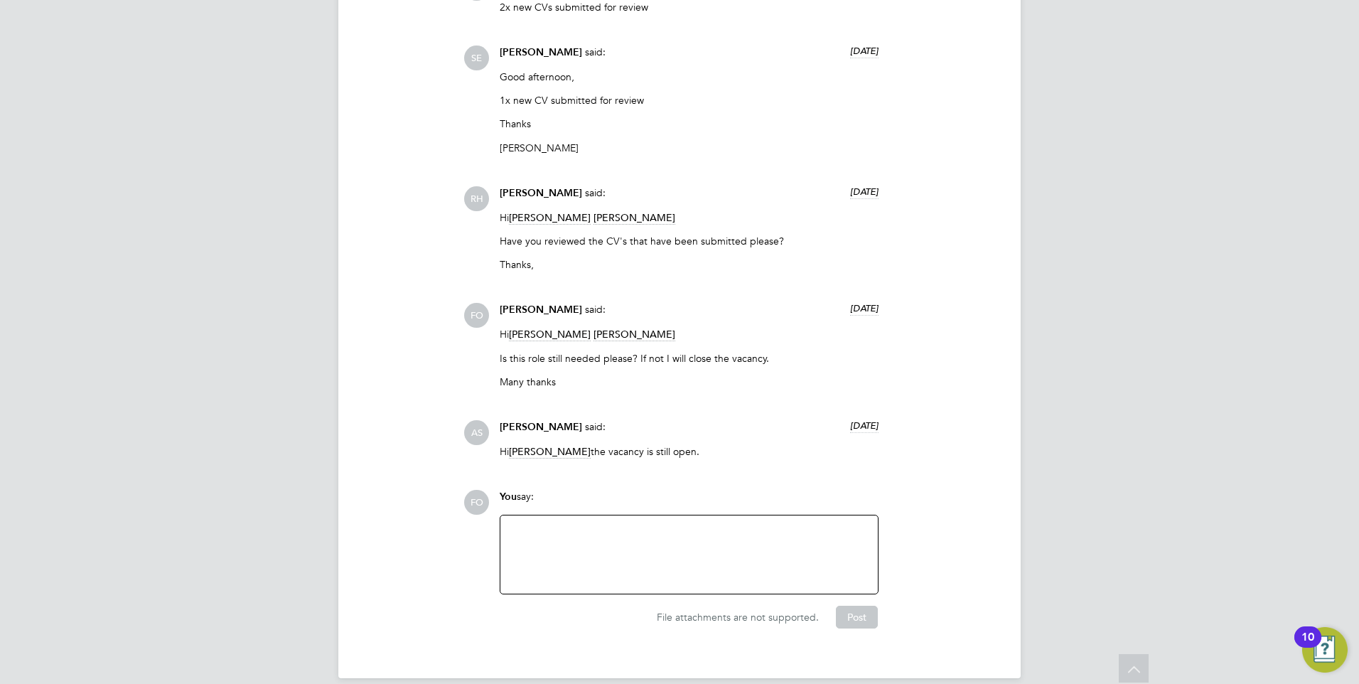
scroll to position [4281, 0]
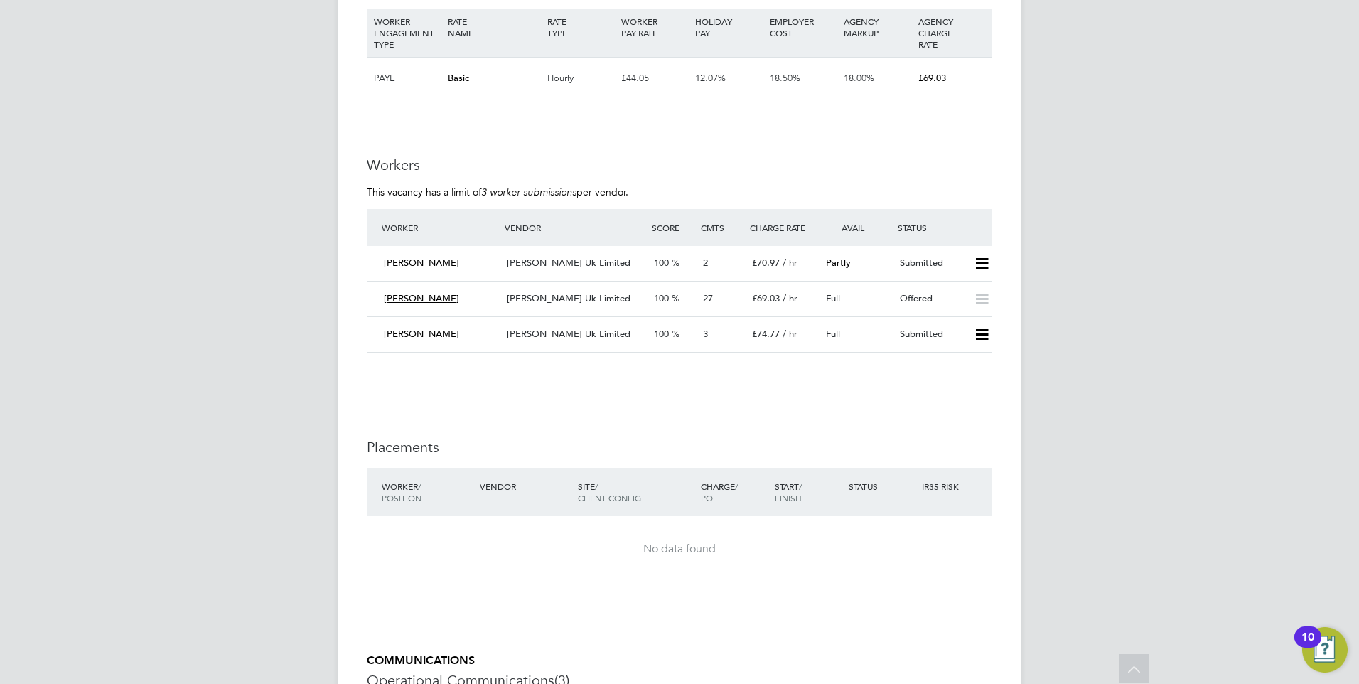
scroll to position [2133, 0]
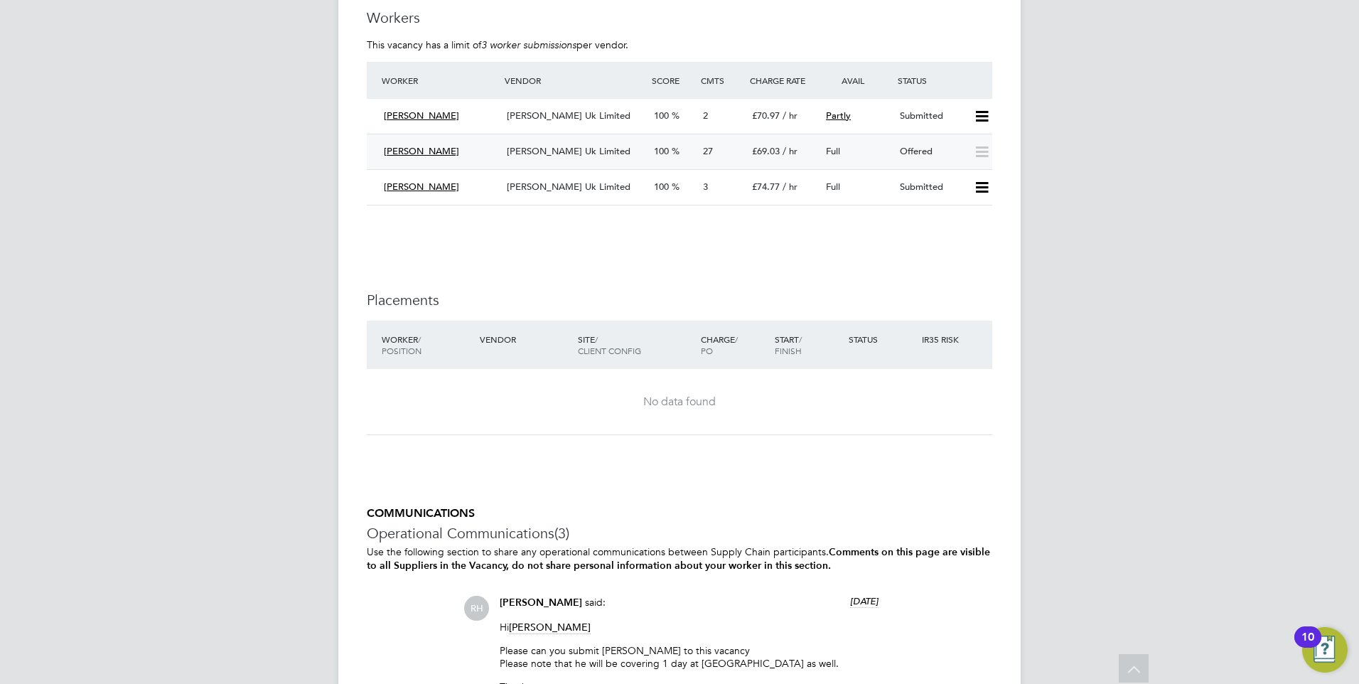
click at [918, 140] on div "Offered" at bounding box center [931, 151] width 74 height 23
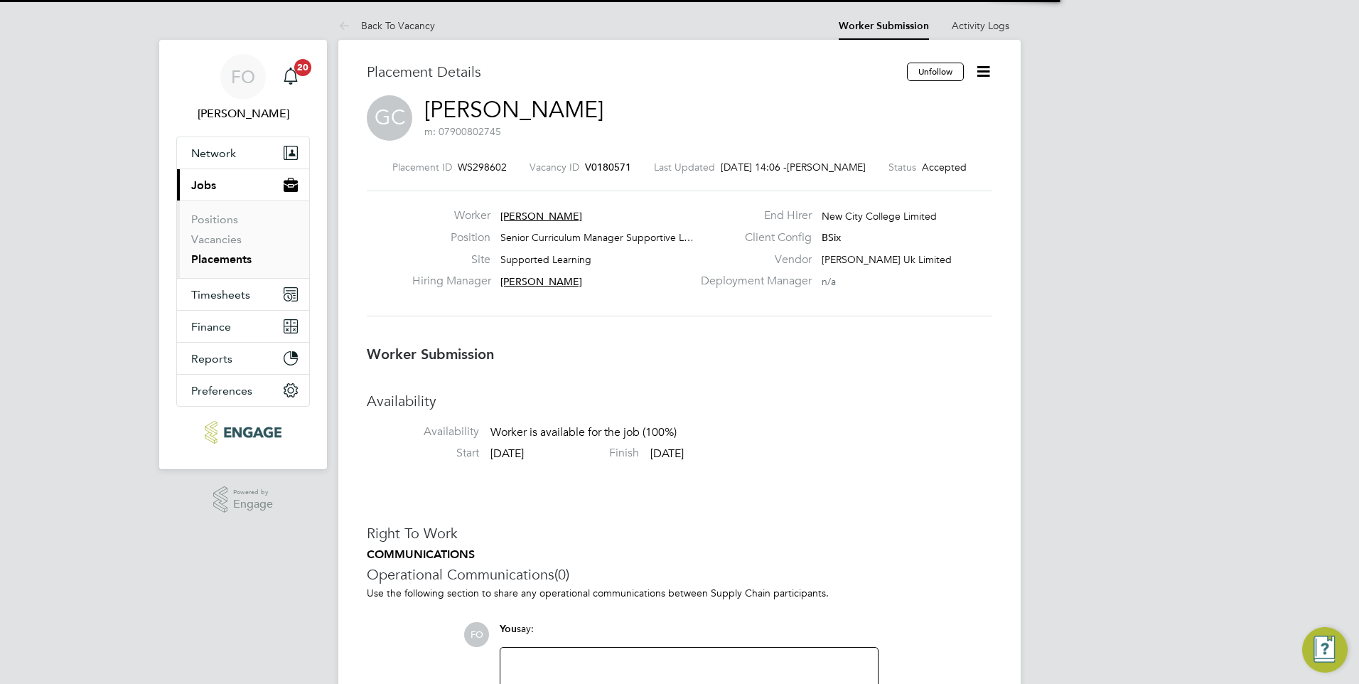
scroll to position [7, 7]
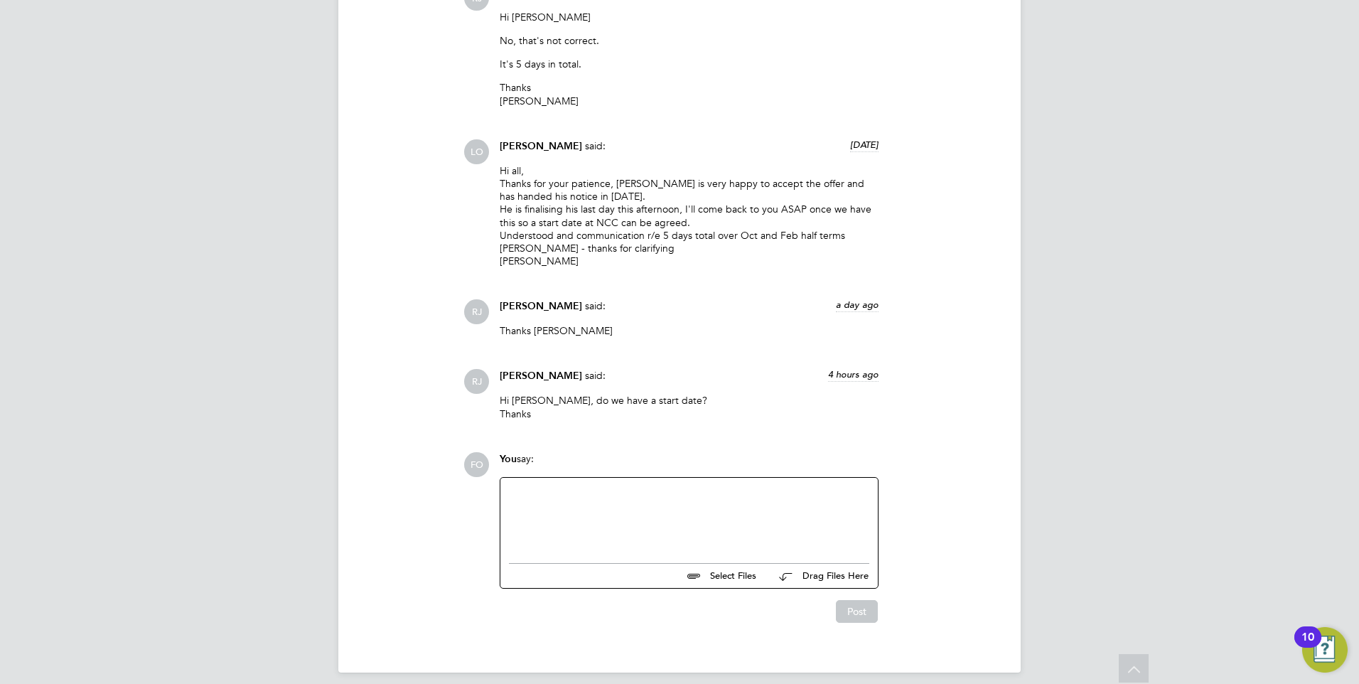
click at [564, 486] on div at bounding box center [689, 516] width 360 height 61
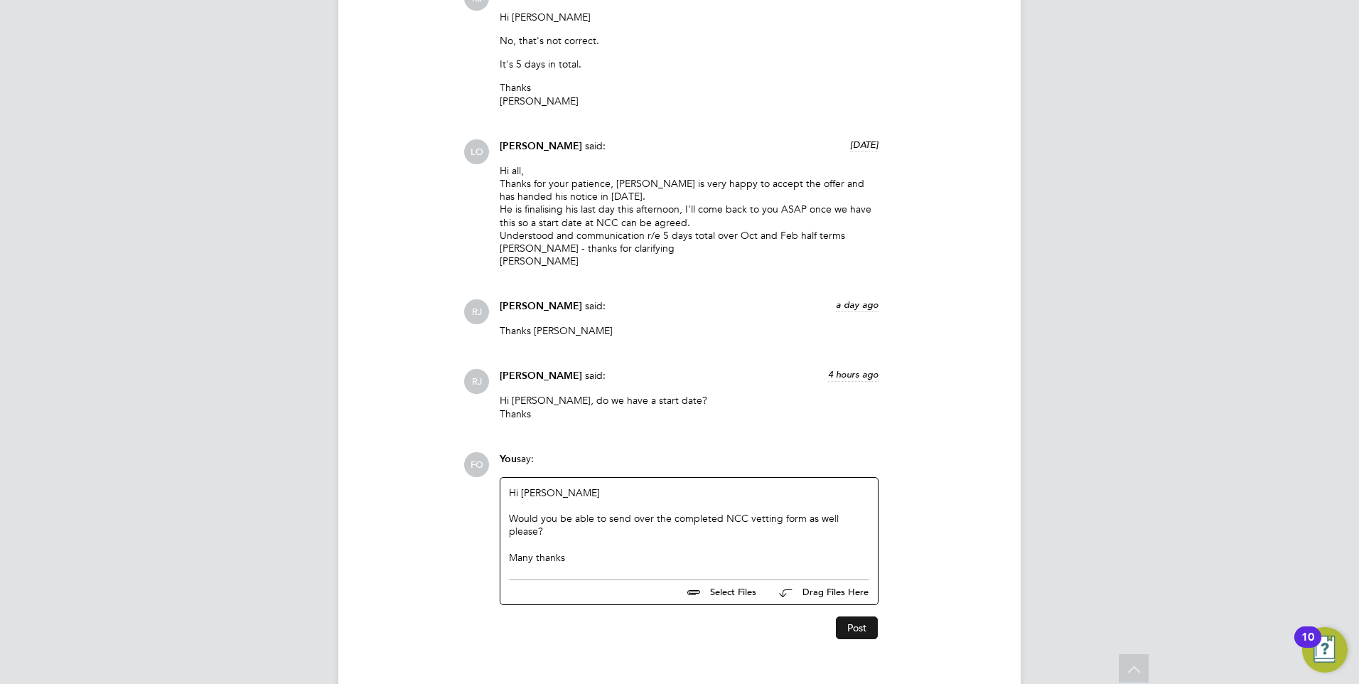
click at [860, 616] on button "Post" at bounding box center [857, 627] width 42 height 23
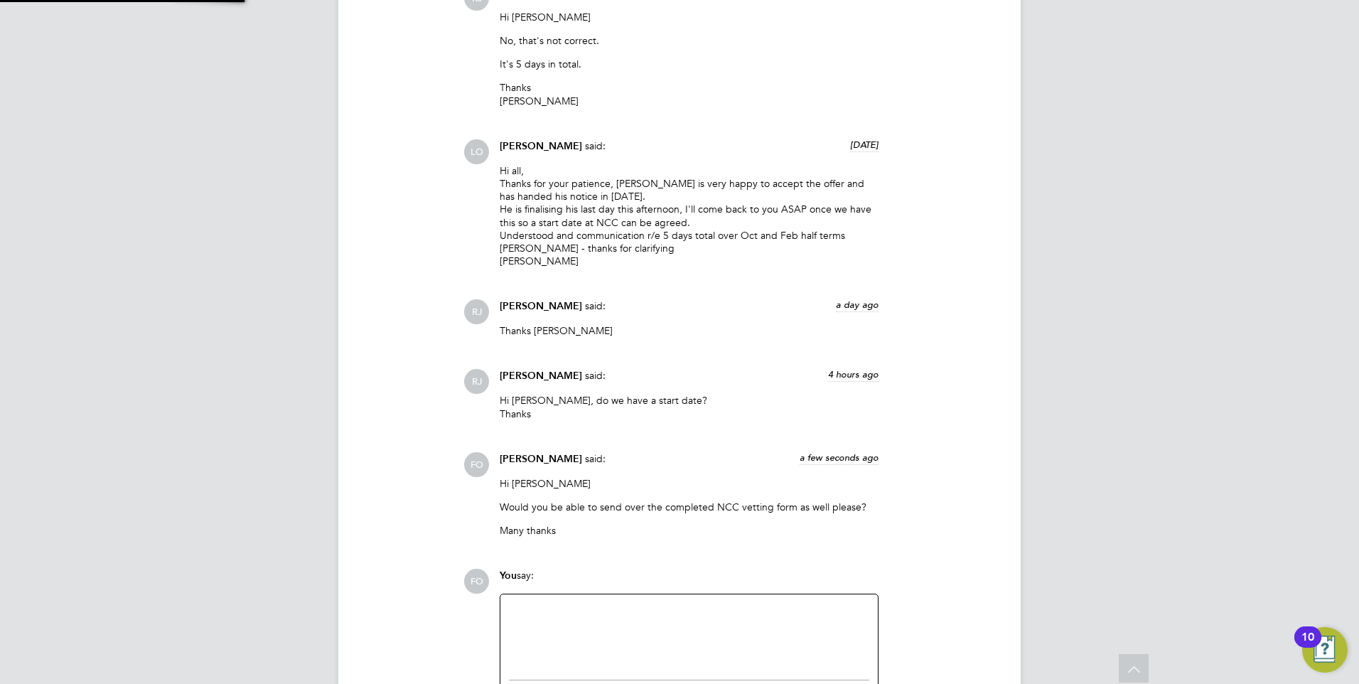
scroll to position [4766, 0]
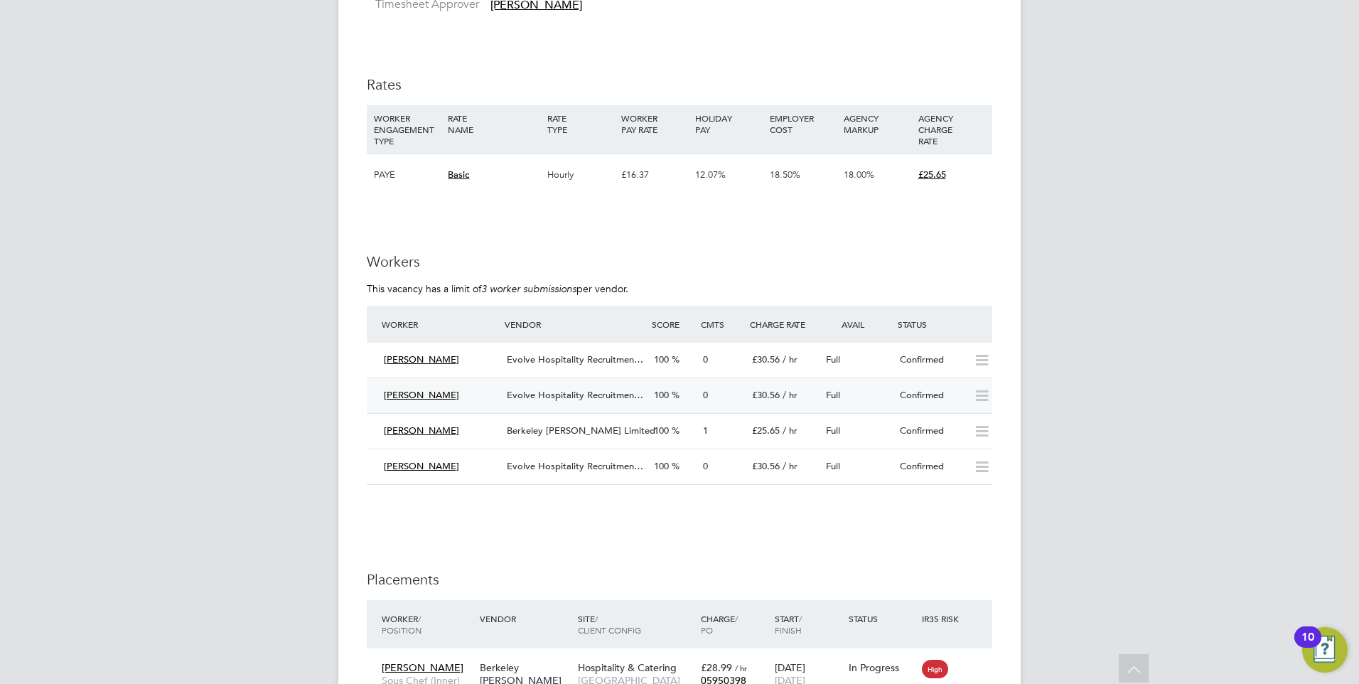
click at [912, 384] on div "Confirmed" at bounding box center [931, 395] width 74 height 23
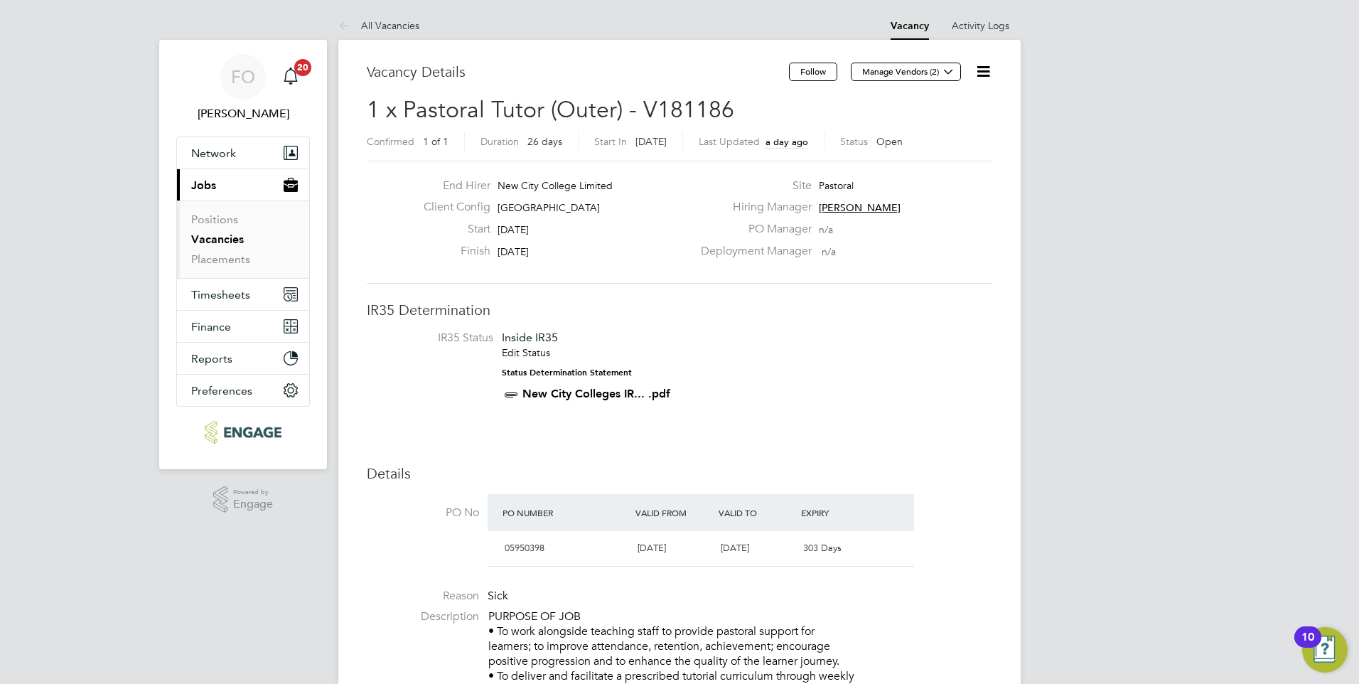
click at [228, 236] on link "Vacancies" at bounding box center [217, 239] width 53 height 14
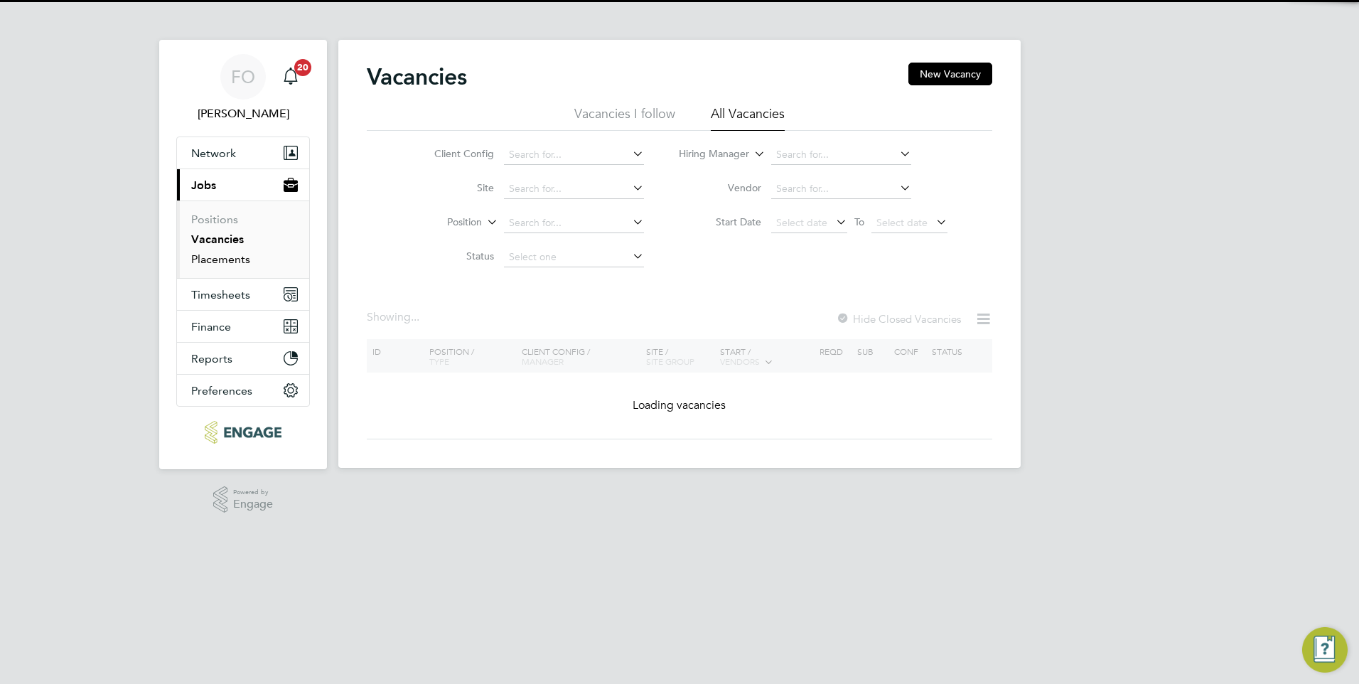
click at [219, 260] on link "Placements" at bounding box center [220, 259] width 59 height 14
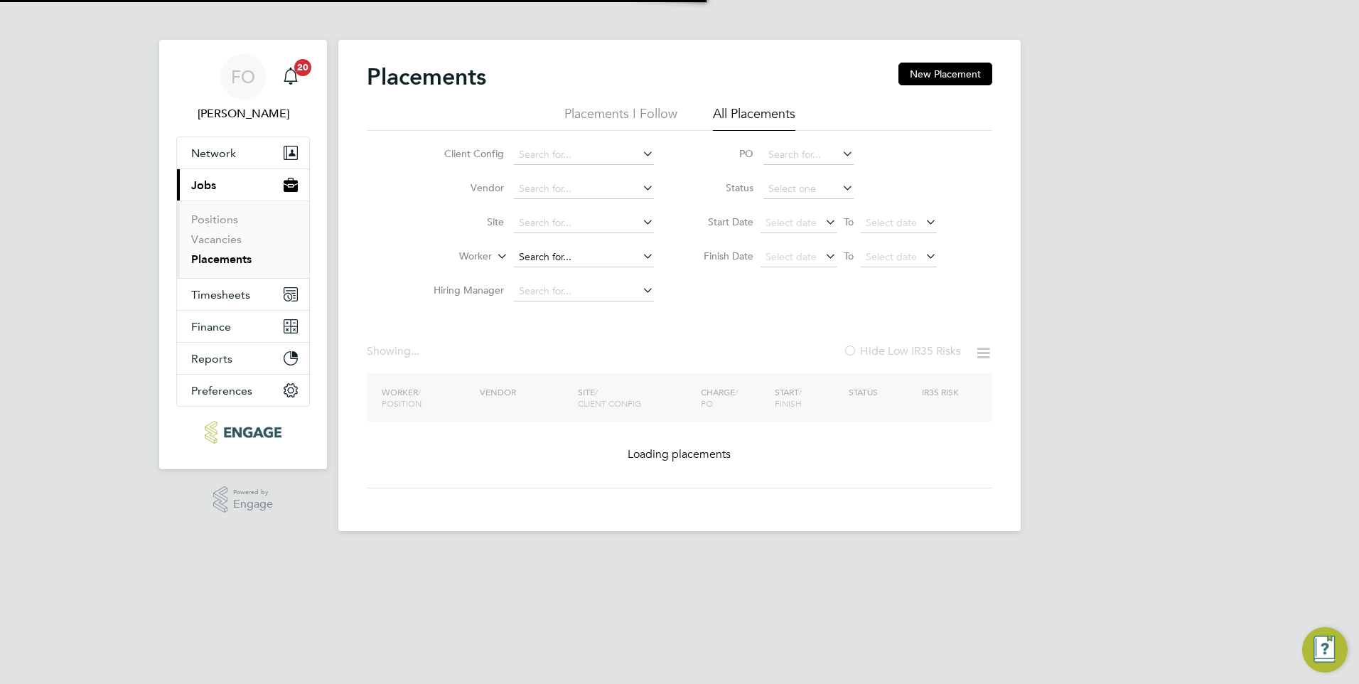
click at [545, 263] on input at bounding box center [584, 257] width 140 height 20
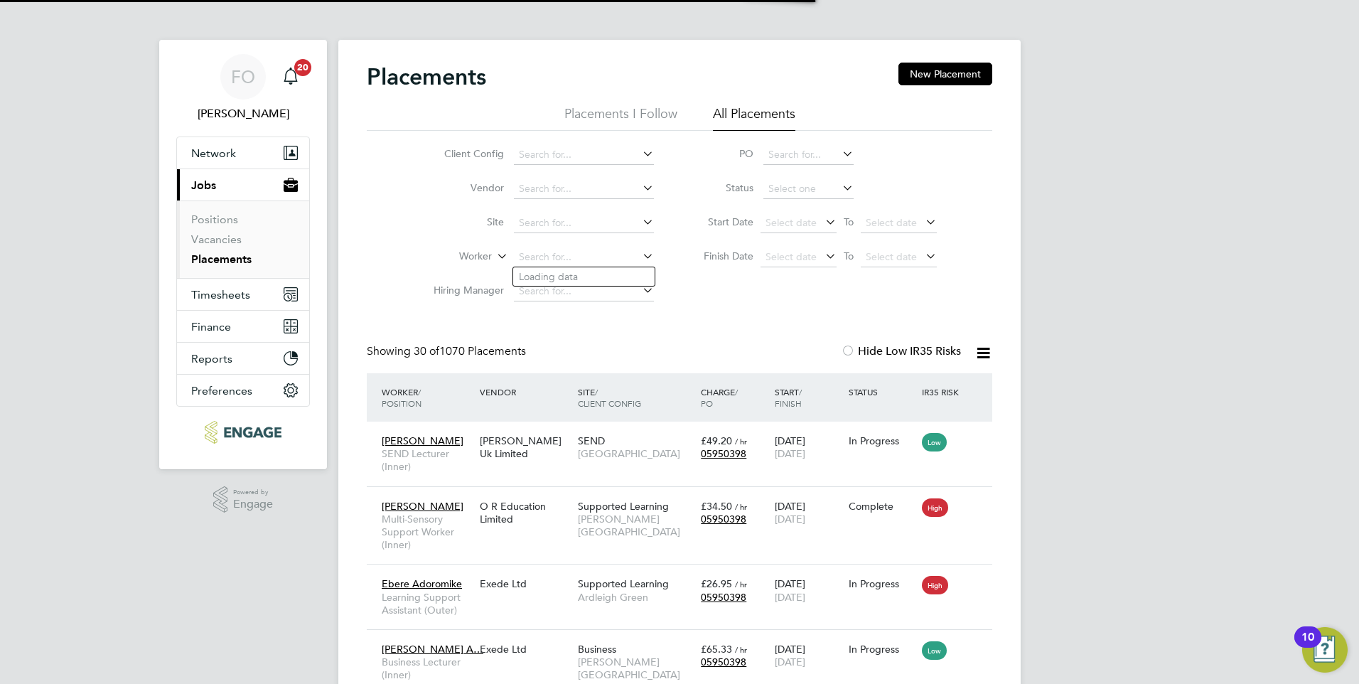
scroll to position [7, 7]
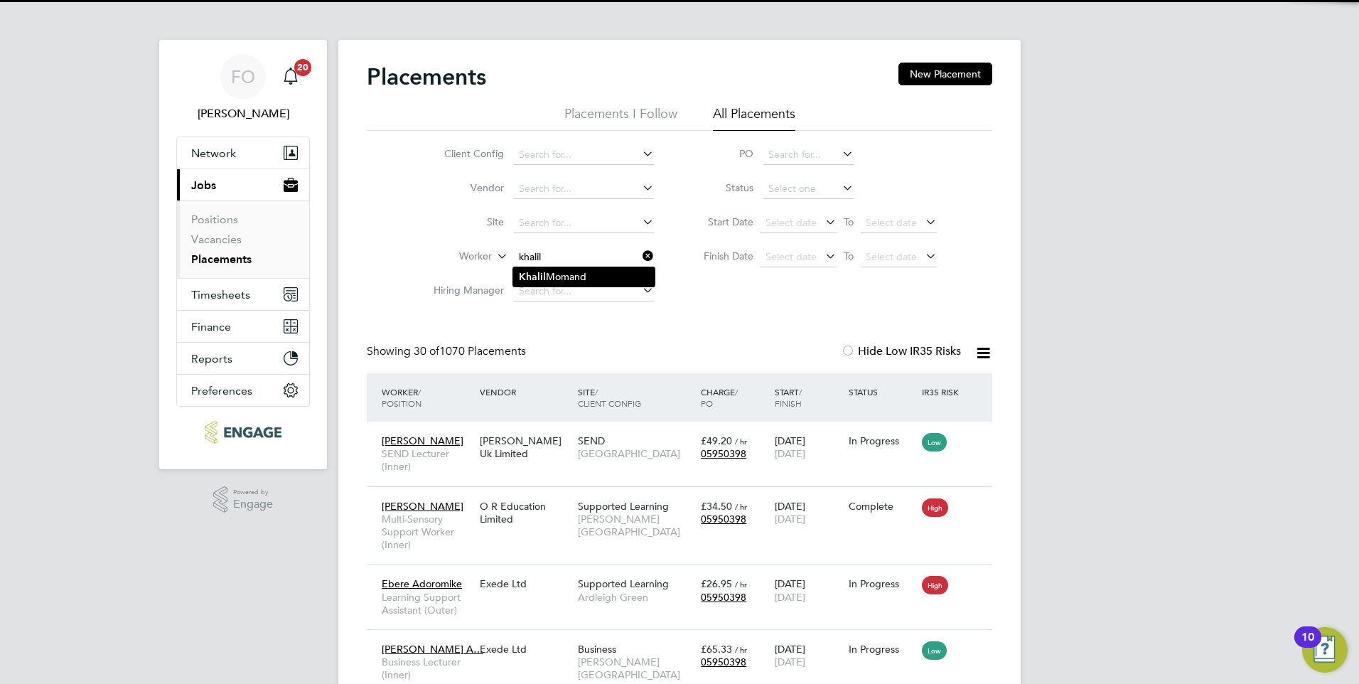
click at [532, 276] on b "Khalil" at bounding box center [532, 277] width 27 height 12
type input "[PERSON_NAME]"
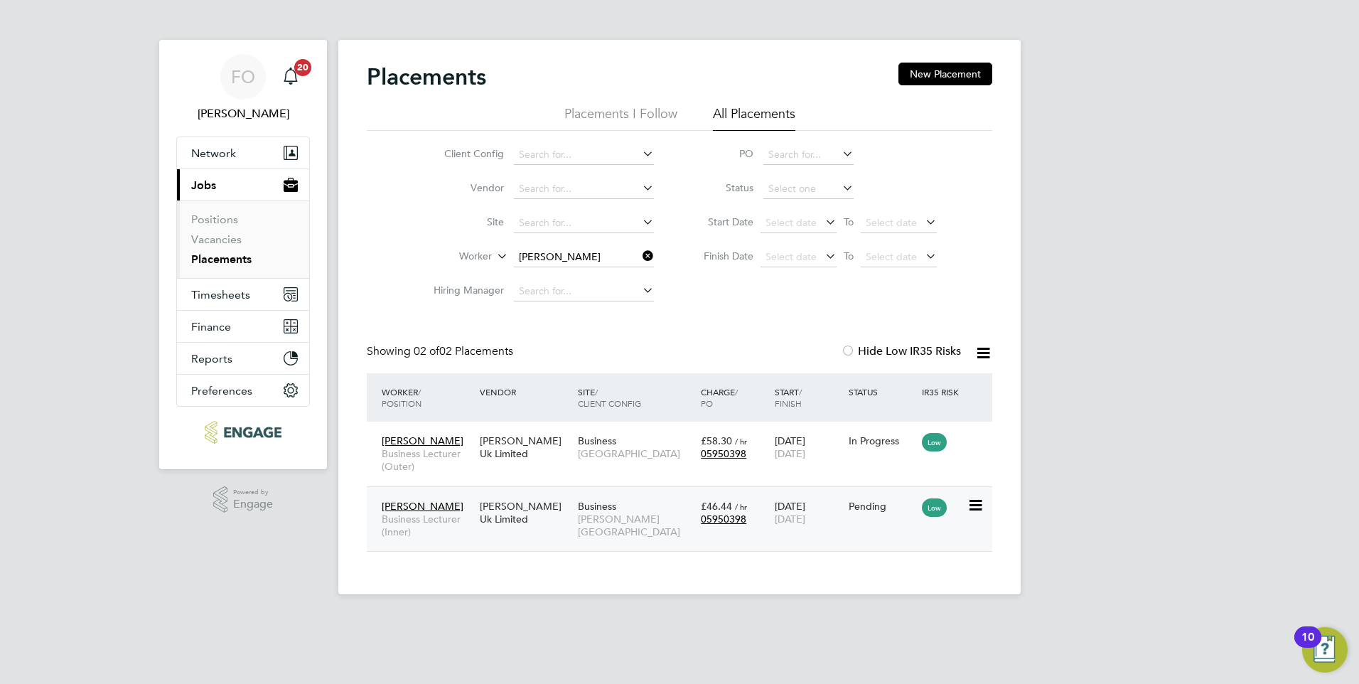
click at [584, 536] on div "Khalil Momand Business Lecturer (Inner) Morgan Hunt Uk Limited Business Hackney…" at bounding box center [680, 518] width 626 height 65
click at [639, 488] on div "Khalil Momand Business Lecturer (Inner) Morgan Hunt Uk Limited Business Hackney…" at bounding box center [680, 518] width 626 height 65
click at [886, 509] on div "Pending" at bounding box center [882, 506] width 67 height 13
click at [896, 460] on div "Khalil Momand Business Lecturer (Outer) Morgan Hunt Uk Limited Business Haverin…" at bounding box center [680, 454] width 626 height 65
click at [886, 433] on div "In Progress" at bounding box center [882, 440] width 74 height 27
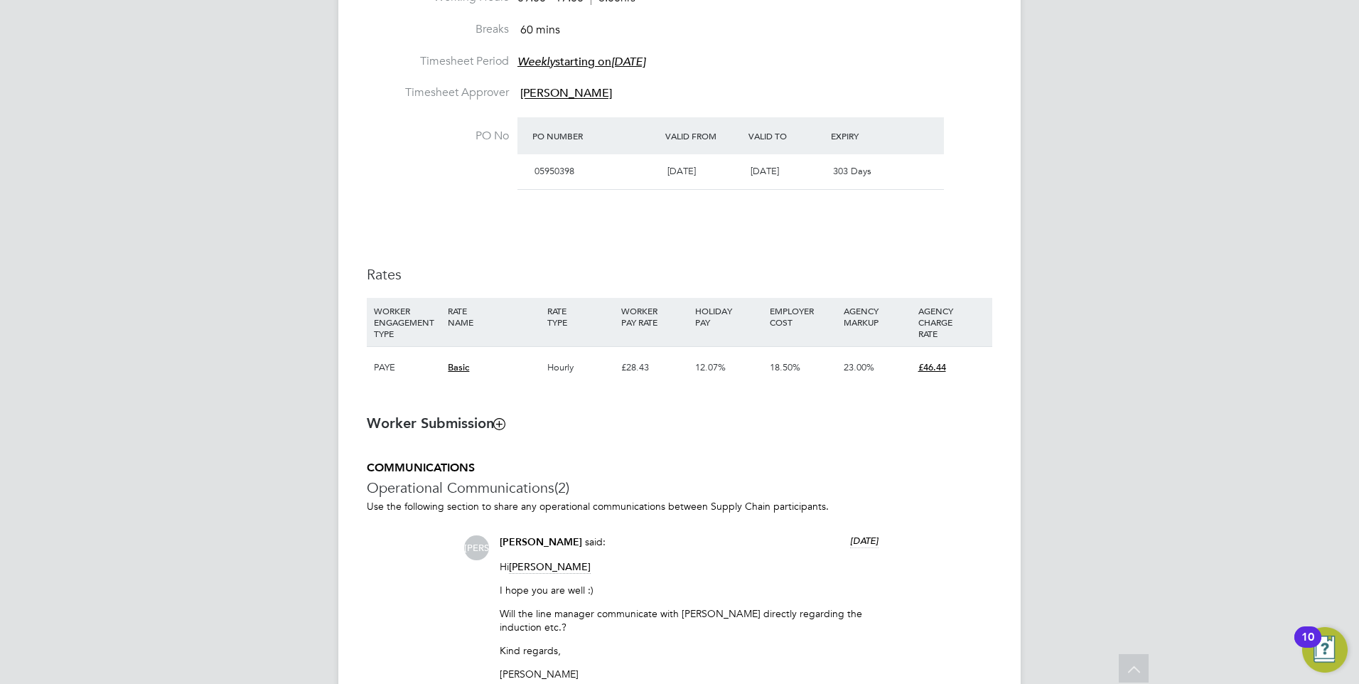
scroll to position [1094, 0]
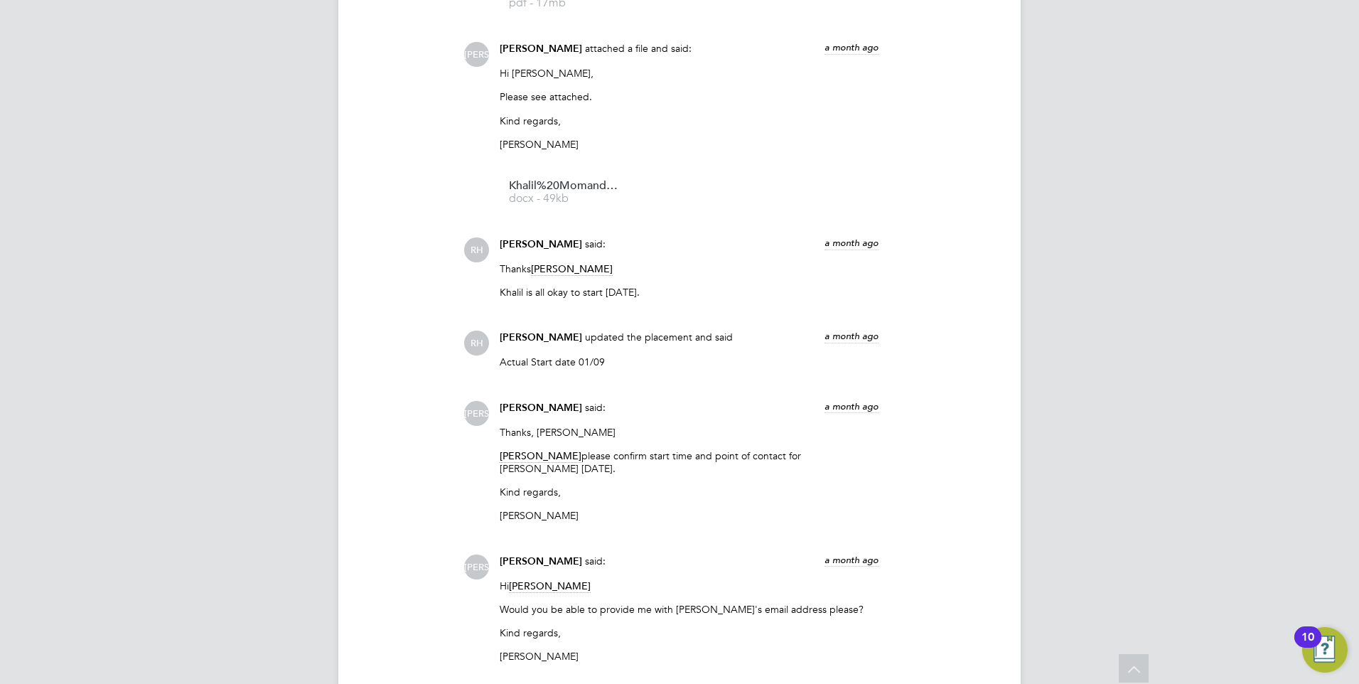
scroll to position [1920, 0]
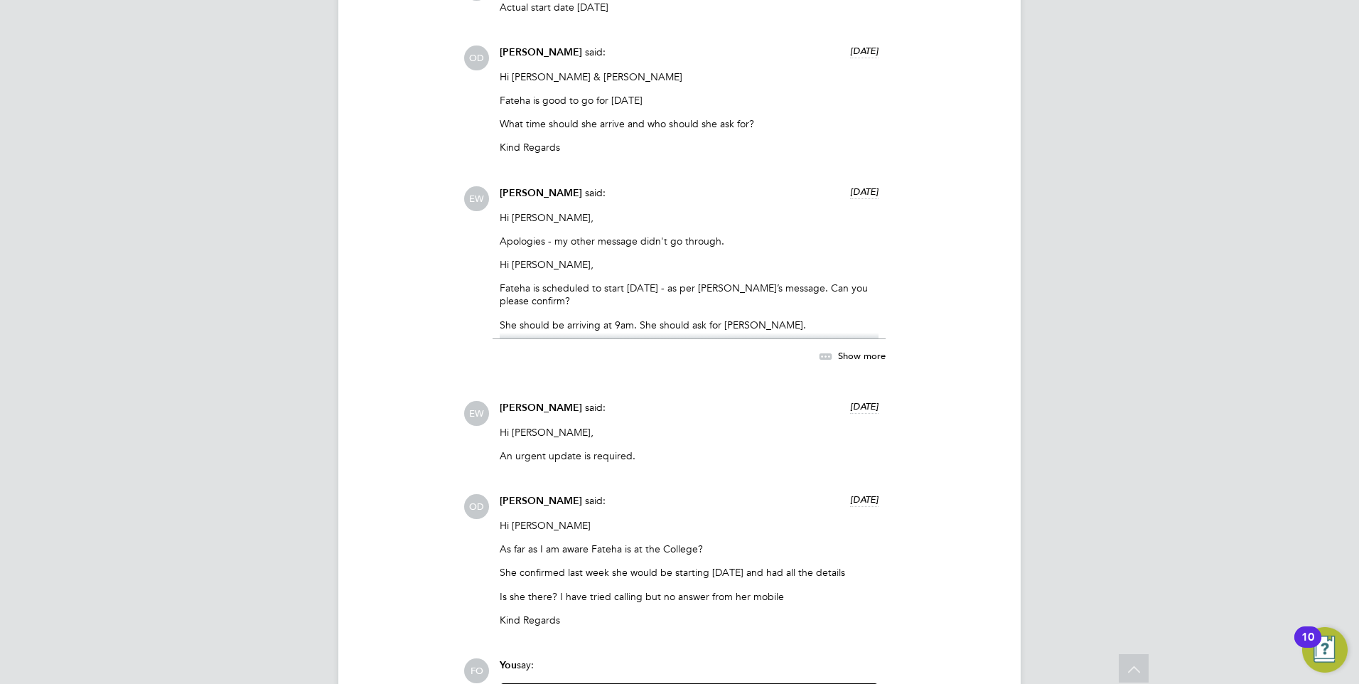
scroll to position [1635, 0]
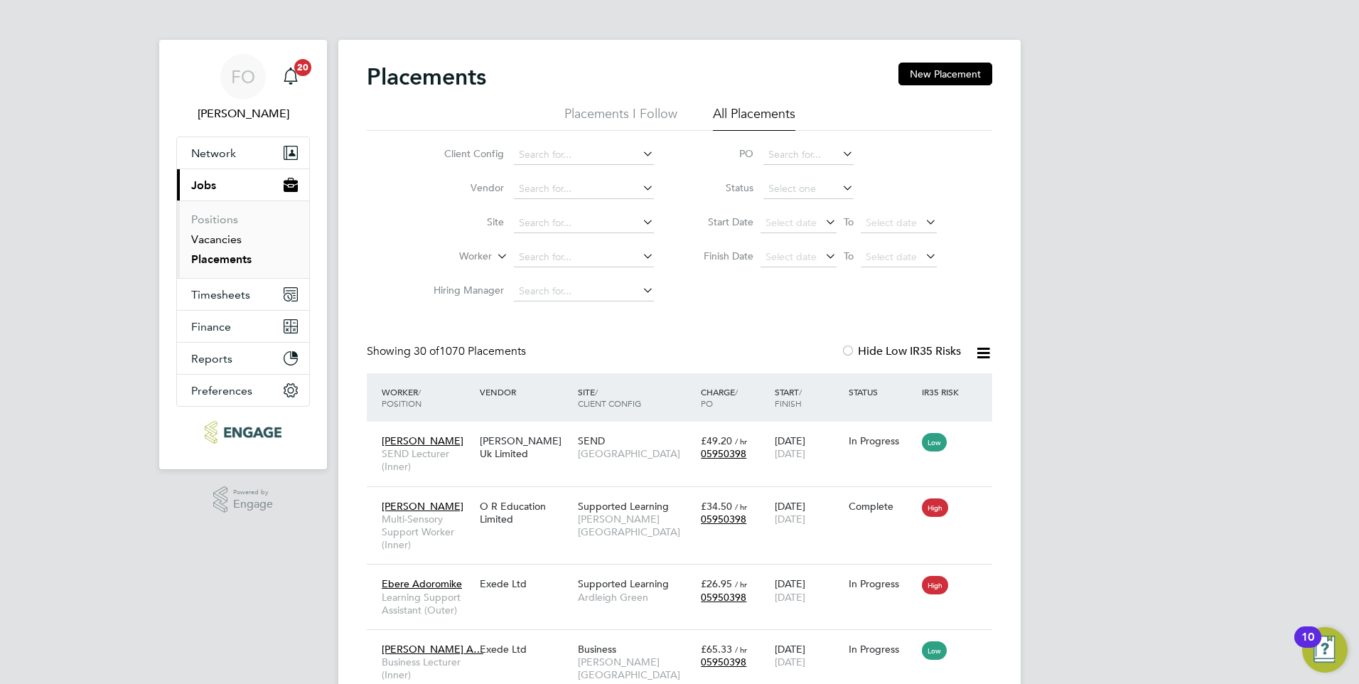
click at [230, 235] on link "Vacancies" at bounding box center [216, 239] width 50 height 14
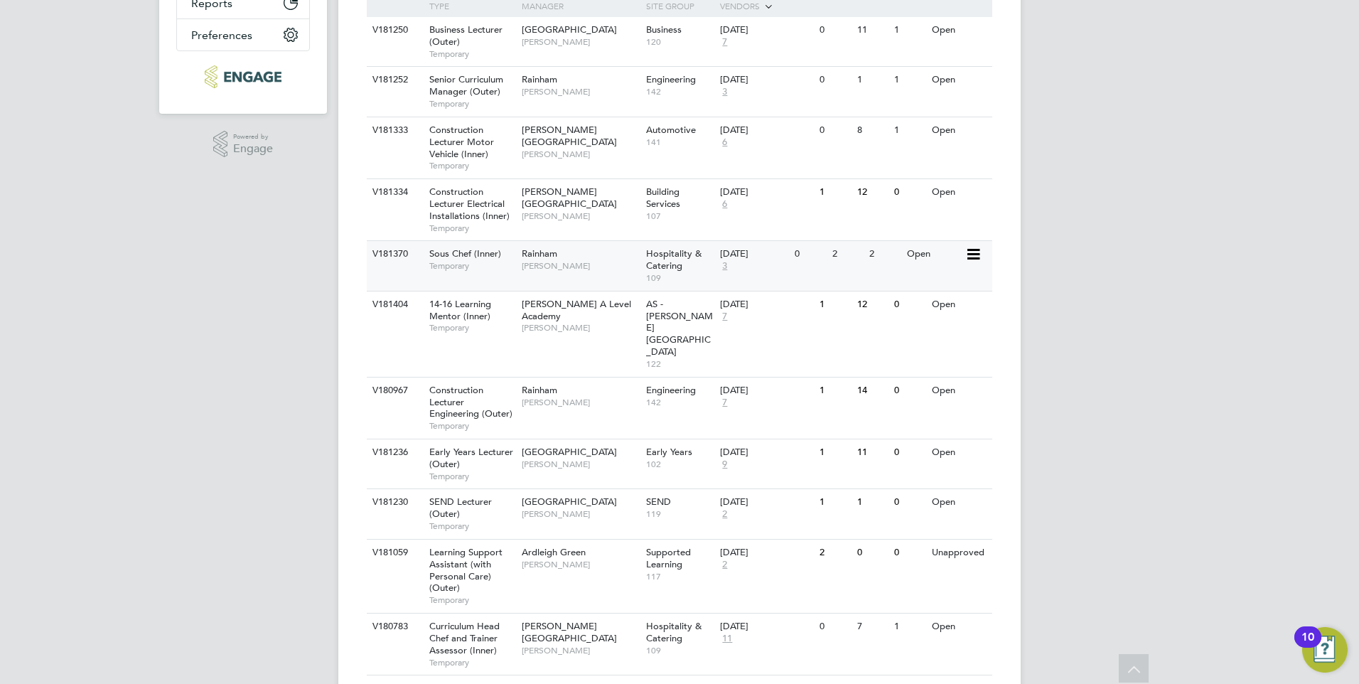
click at [863, 265] on div "2" at bounding box center [847, 254] width 37 height 26
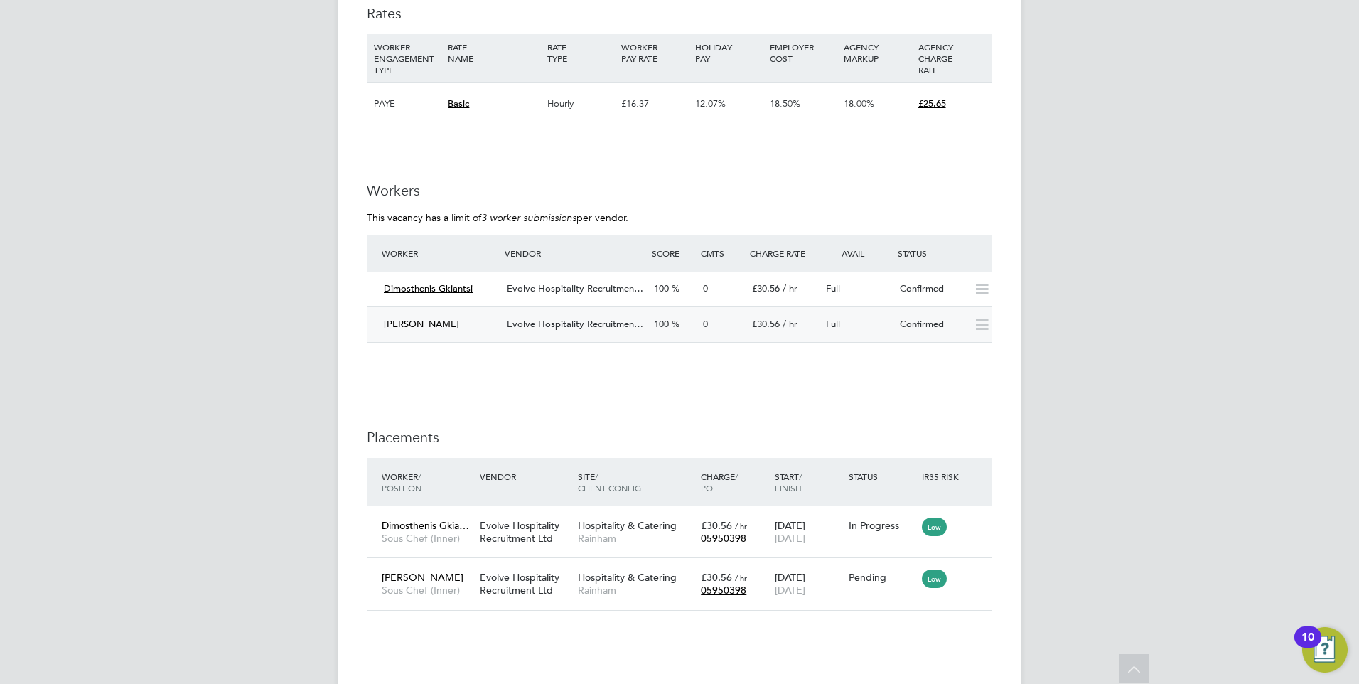
click at [878, 313] on div "Full" at bounding box center [857, 324] width 74 height 23
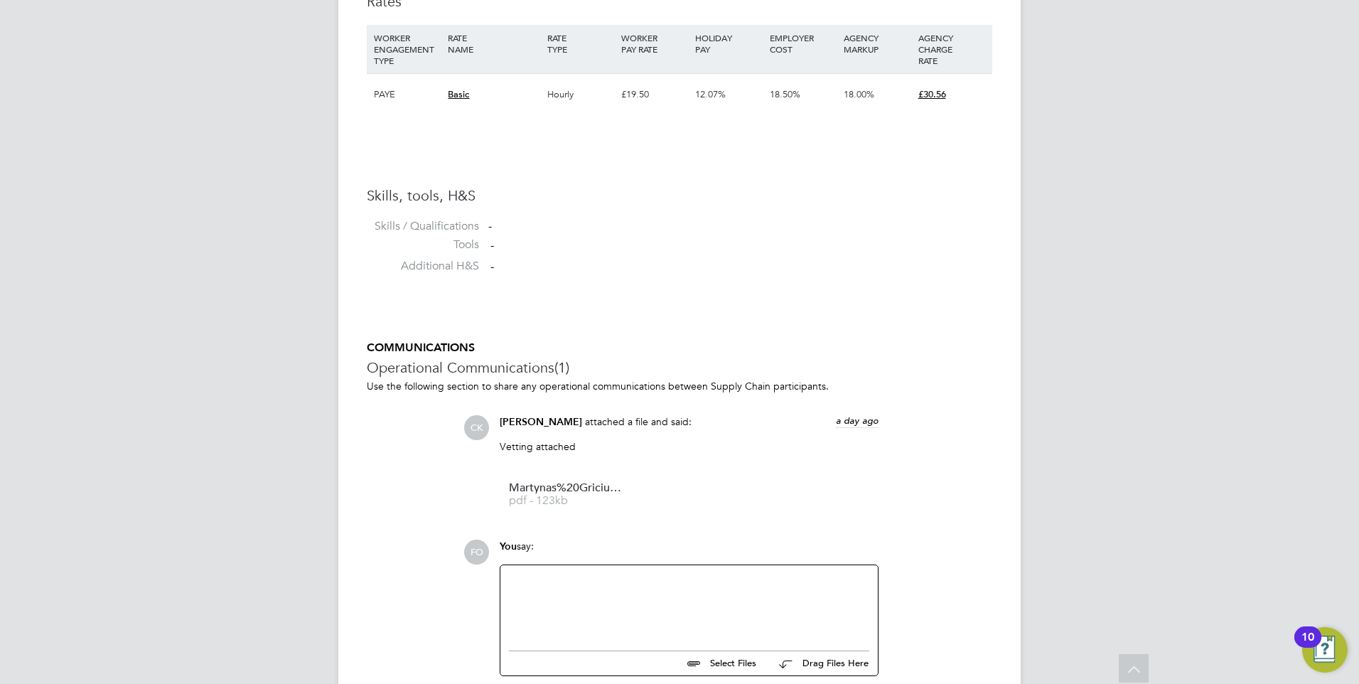
scroll to position [1878, 0]
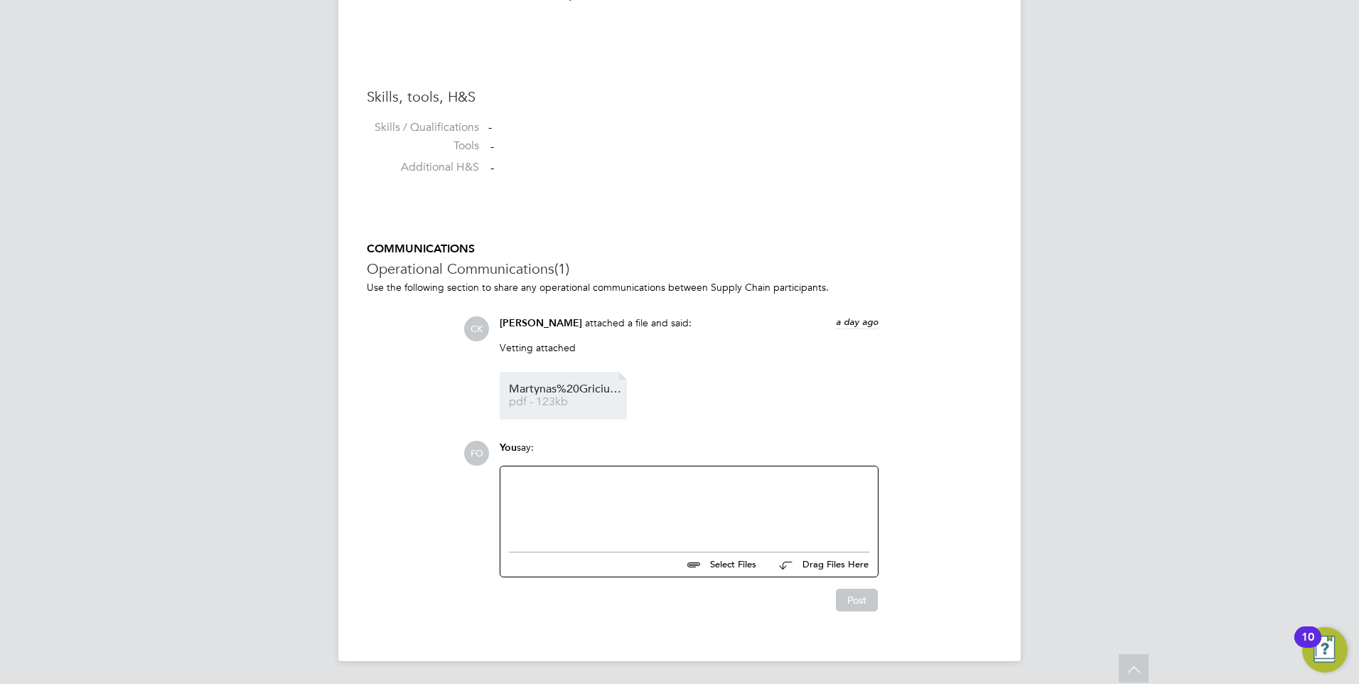
click at [549, 402] on span "pdf - 123kb" at bounding box center [566, 402] width 114 height 11
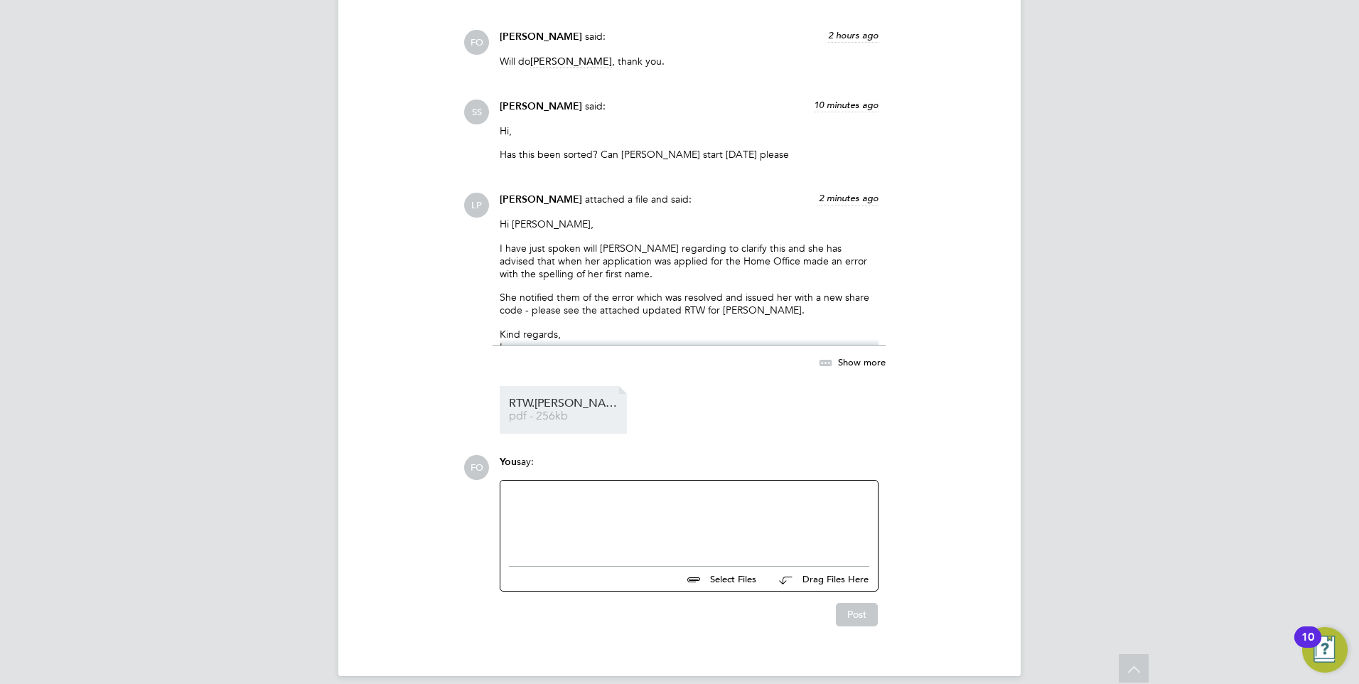
scroll to position [6362, 0]
click at [580, 383] on li "RTW.Joelle%20Monrose.OP. pdf - 256kb" at bounding box center [563, 407] width 127 height 48
click at [523, 395] on span "RTW.Joelle%20Monrose.OP." at bounding box center [566, 400] width 114 height 11
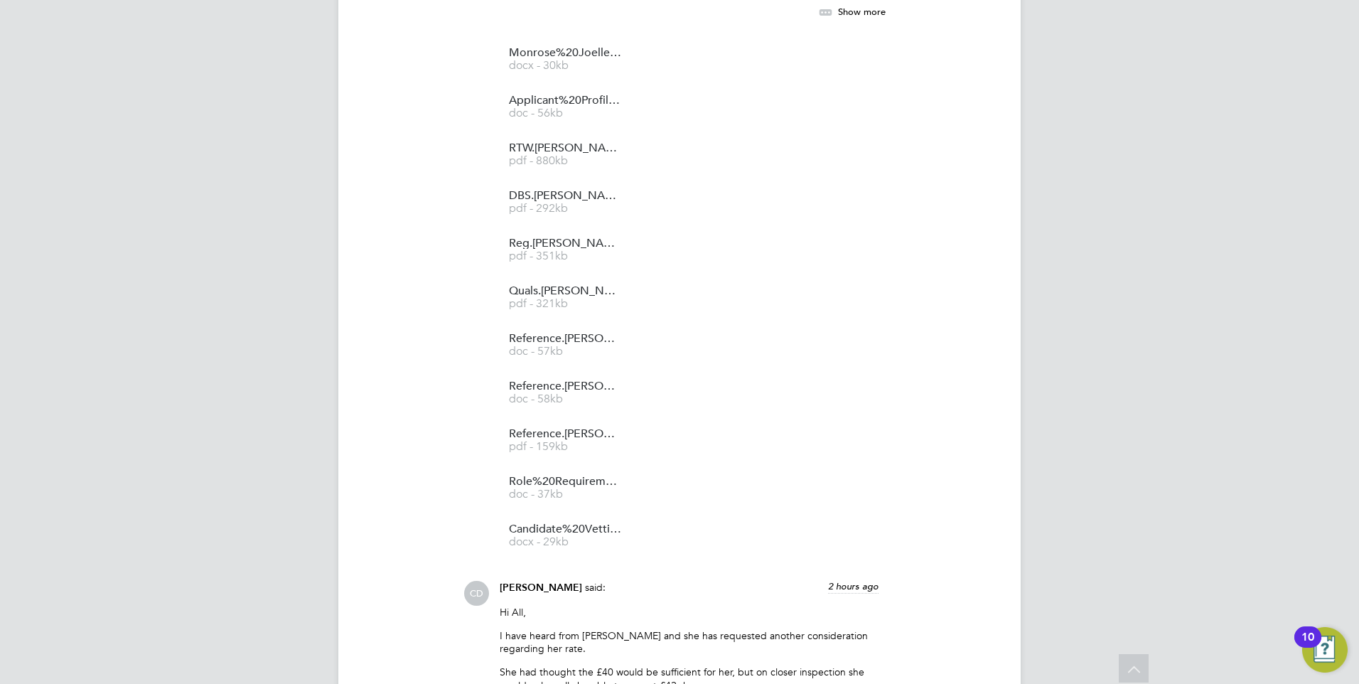
scroll to position [4940, 0]
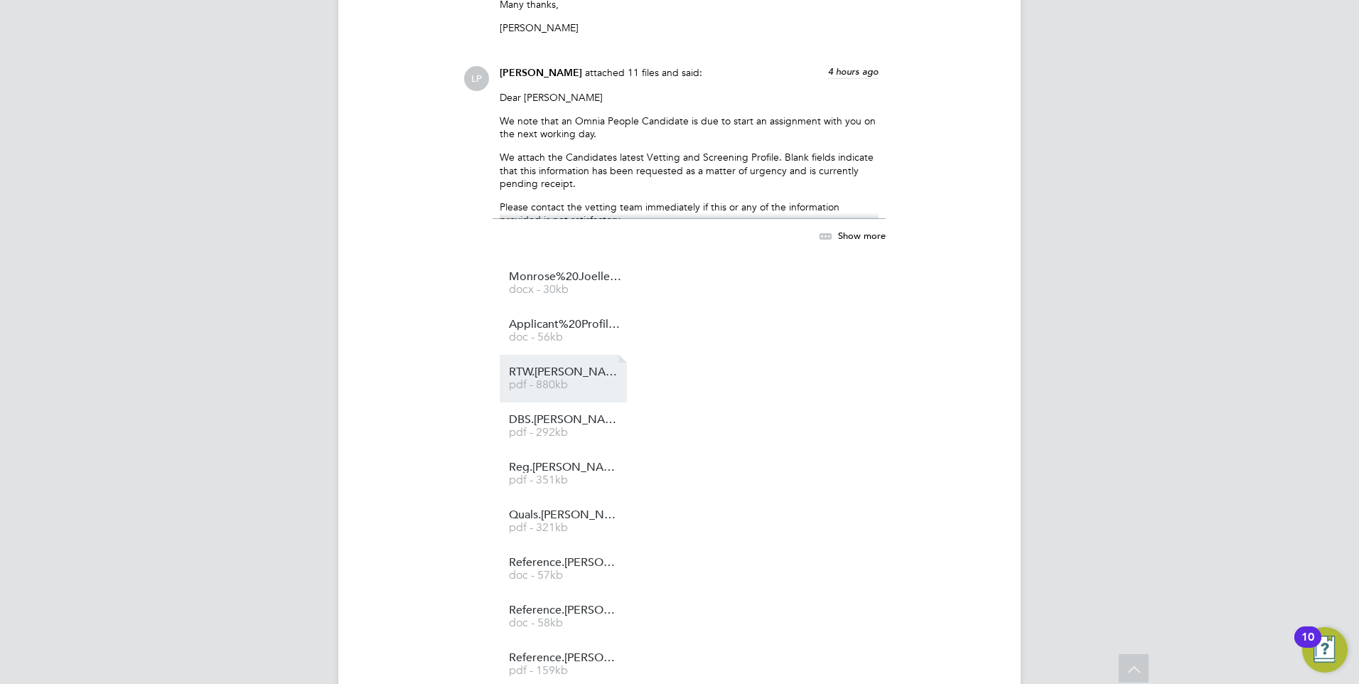
click at [578, 367] on span "RTW.Joelle%20Monrose.op" at bounding box center [566, 372] width 114 height 11
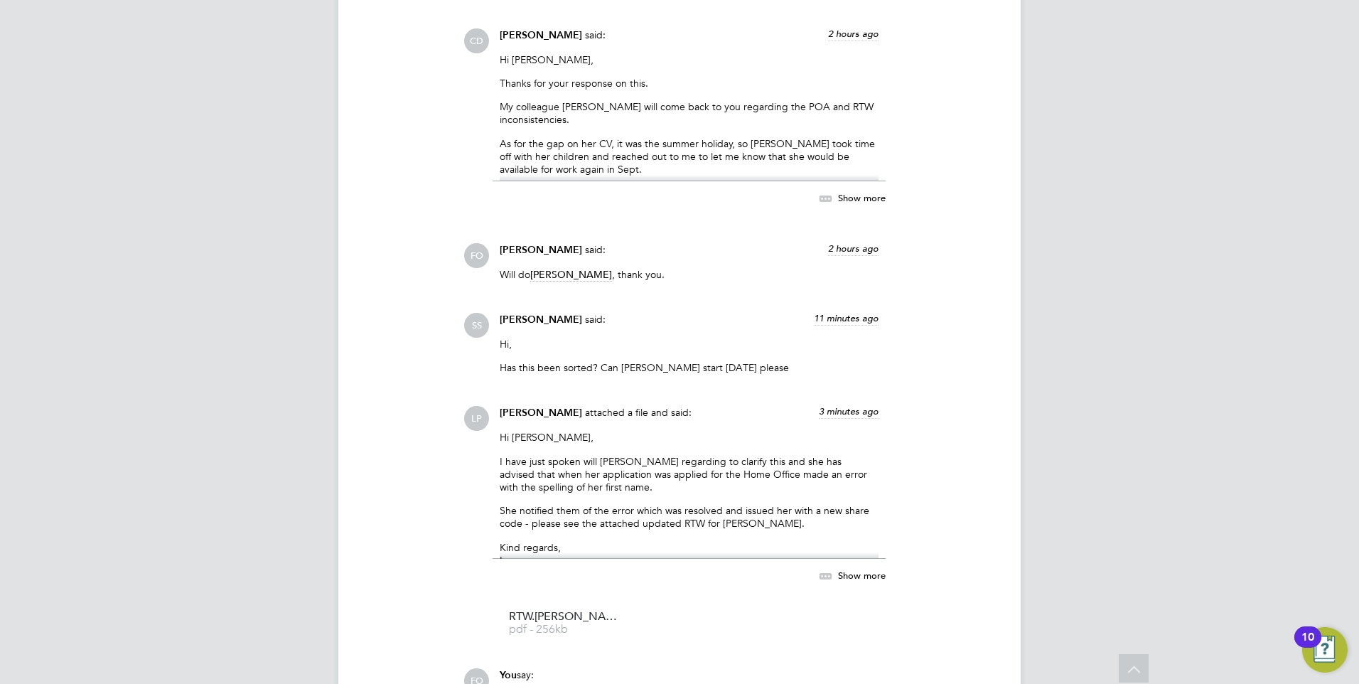
scroll to position [6362, 0]
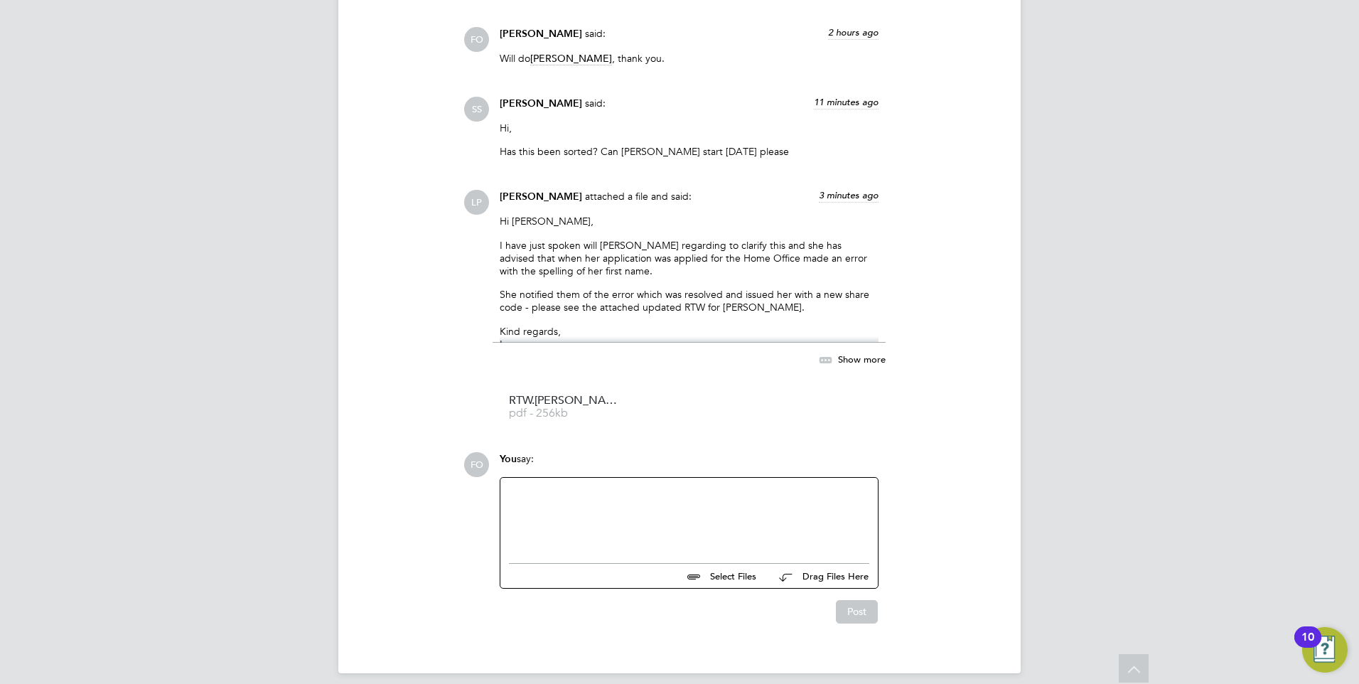
click at [702, 495] on div at bounding box center [689, 516] width 360 height 61
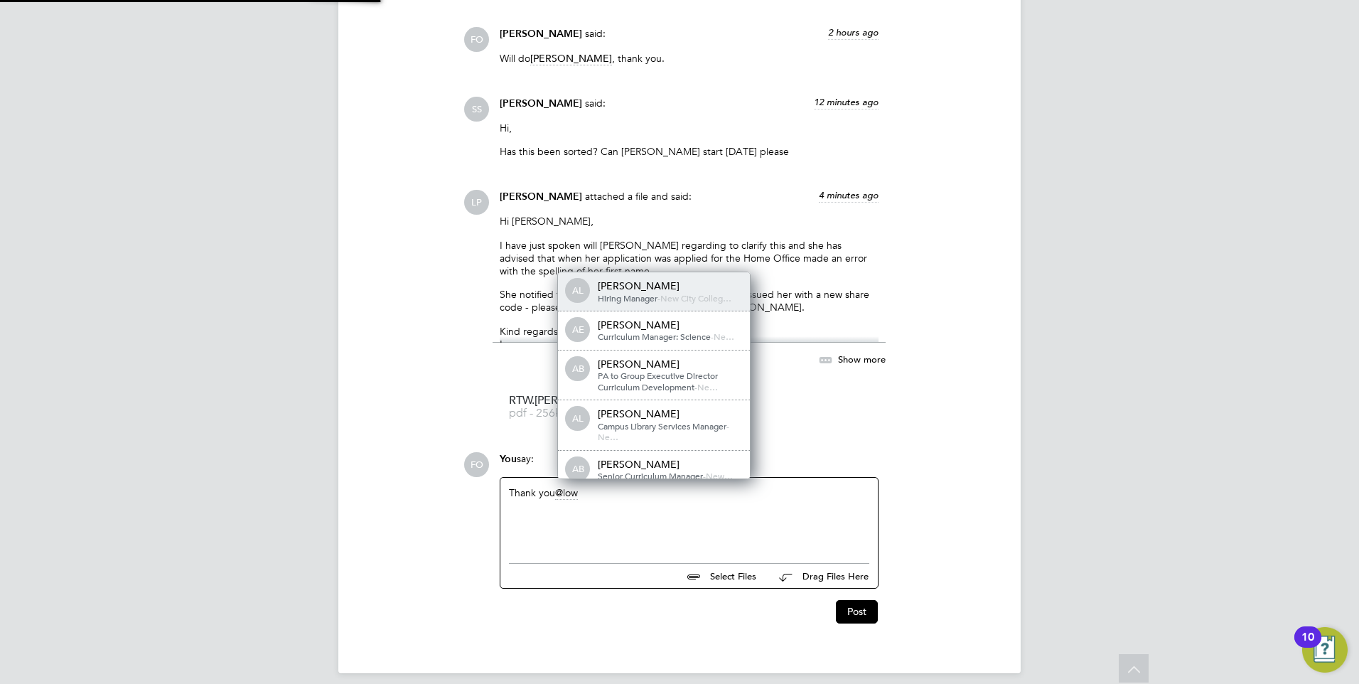
scroll to position [11, 143]
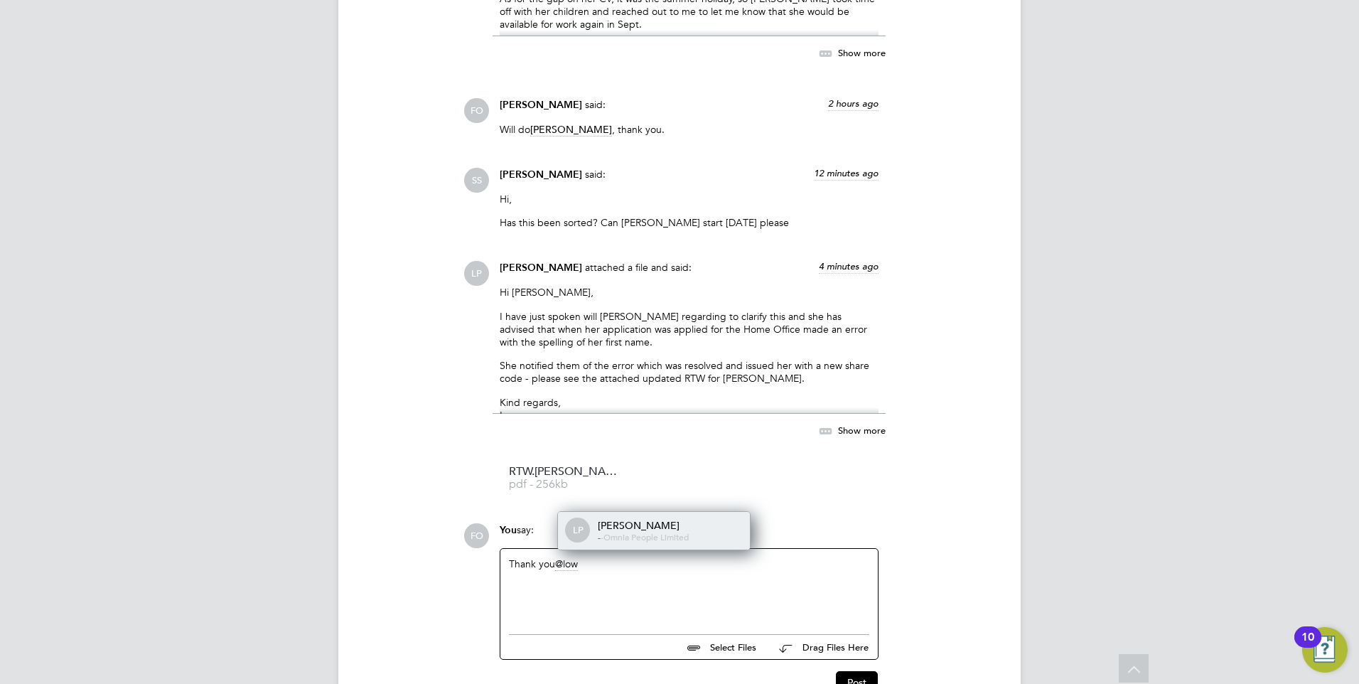
click at [645, 531] on span "Omnia People Limited" at bounding box center [646, 536] width 85 height 11
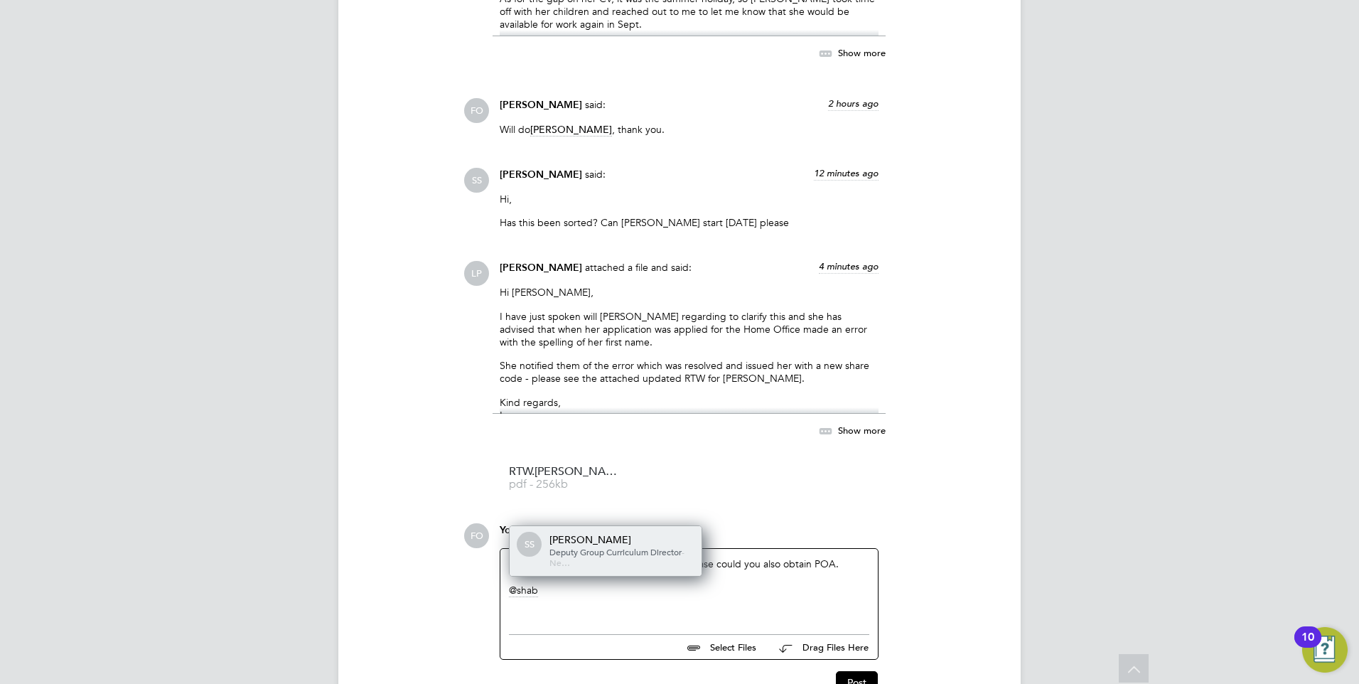
click at [619, 546] on span "Deputy Group Curriculum Director" at bounding box center [616, 551] width 132 height 11
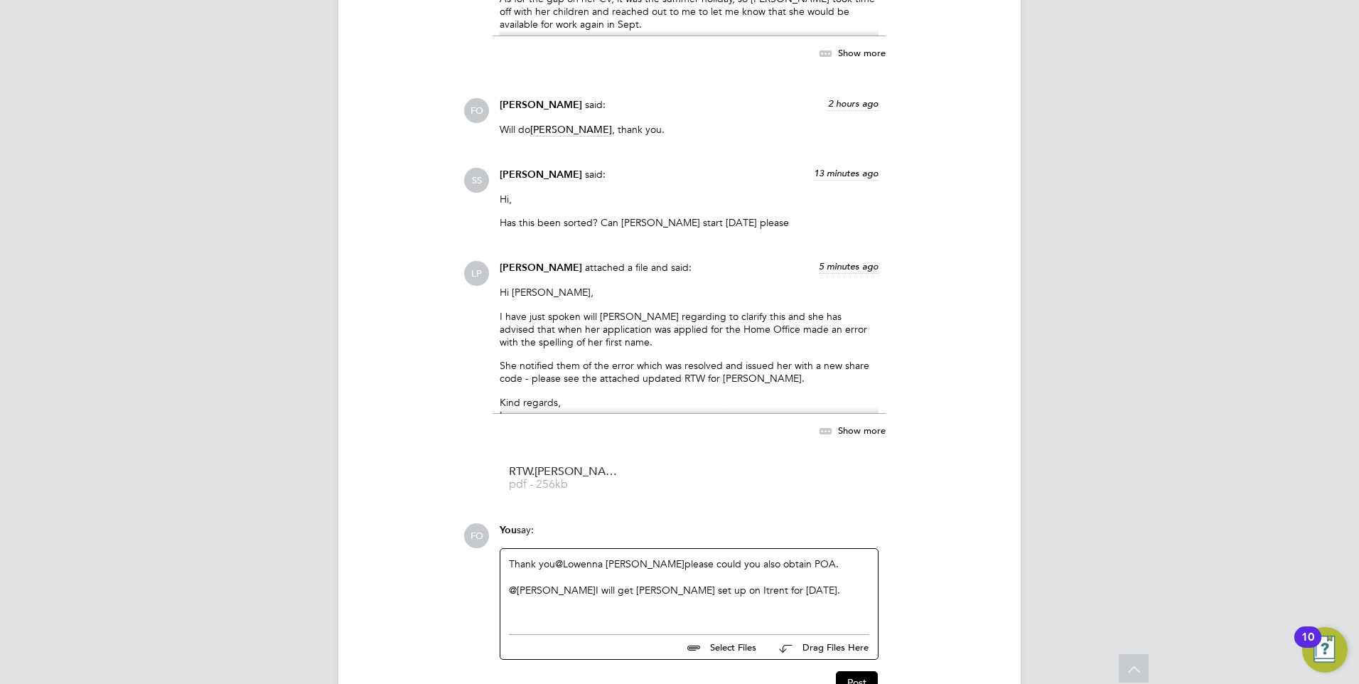
click at [829, 557] on div "Thank you @Lowenna Pollard ​ please could you also obtain POA. @Shabnam Shaheen…" at bounding box center [689, 587] width 360 height 61
click at [602, 584] on div "@Shabnam Shaheen ​ I will get Joelle set up on Itrent for tomorrow." at bounding box center [689, 590] width 360 height 13
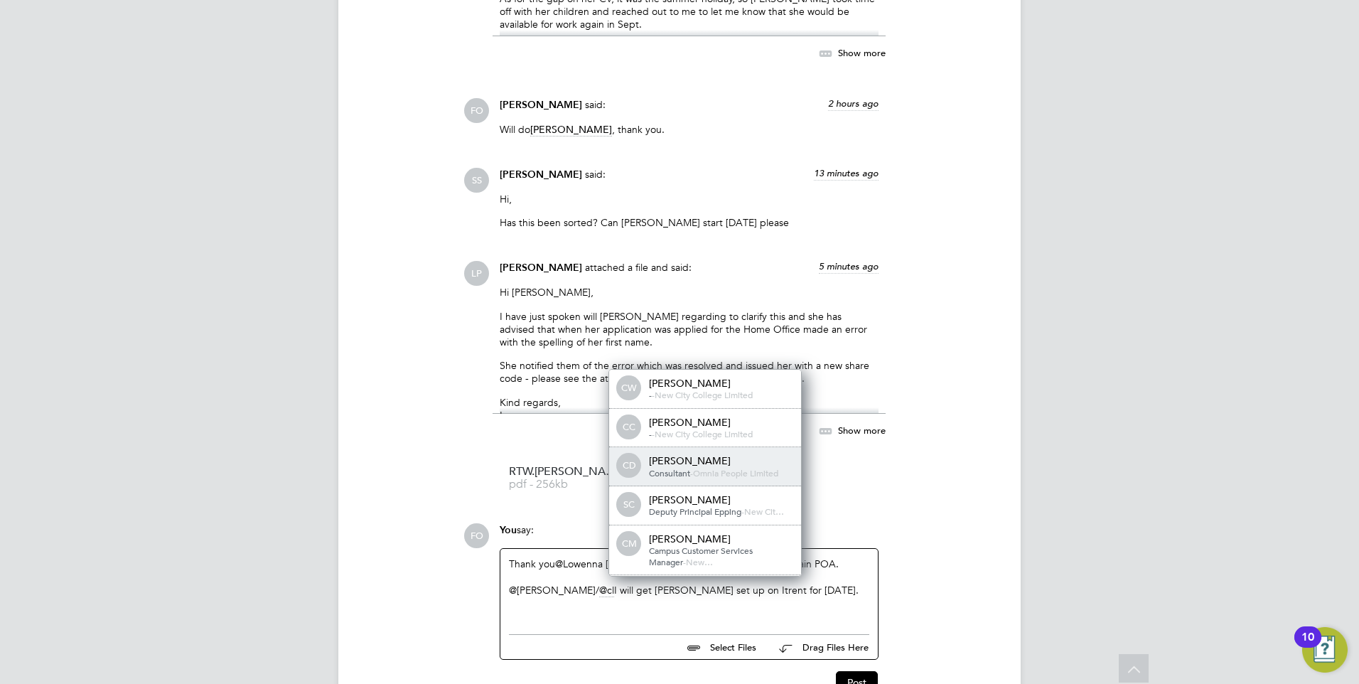
click at [699, 454] on div "[PERSON_NAME]" at bounding box center [720, 460] width 142 height 13
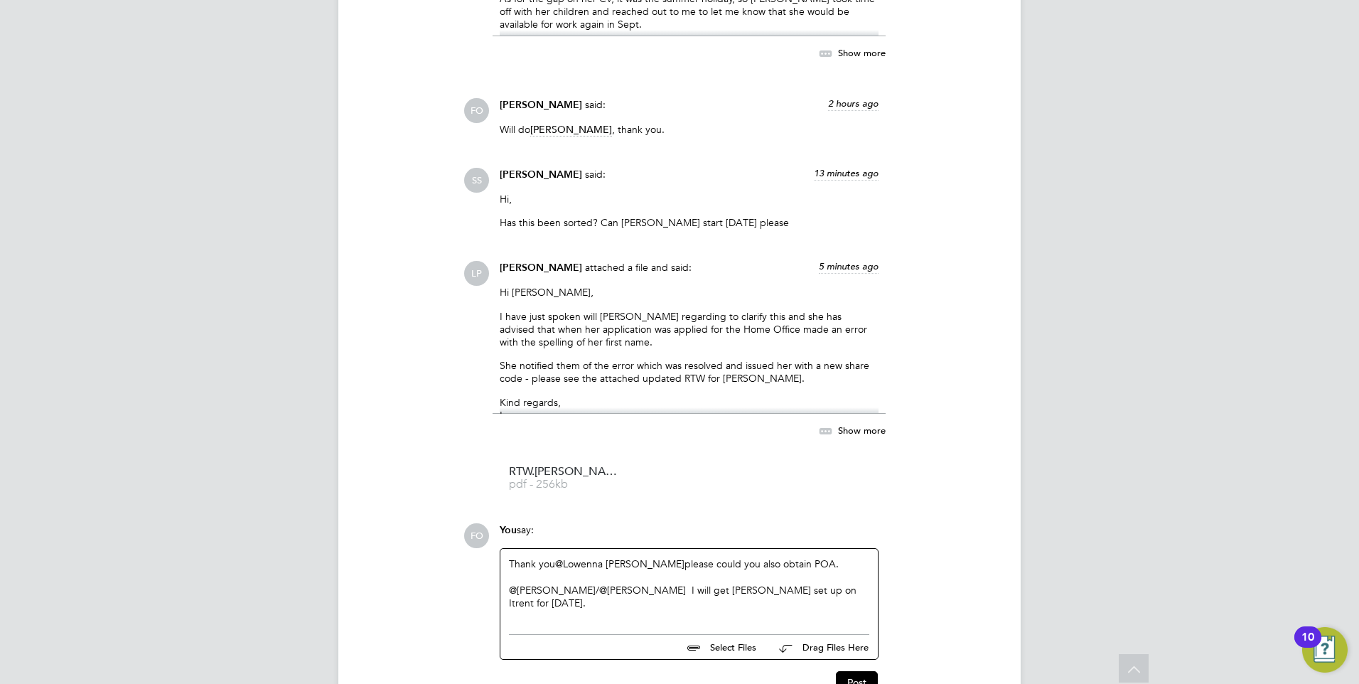
click at [609, 593] on div "@Shabnam Shaheen ​ / @Claire Duggan ​ I will get Joelle set up on Itrent for to…" at bounding box center [689, 597] width 360 height 26
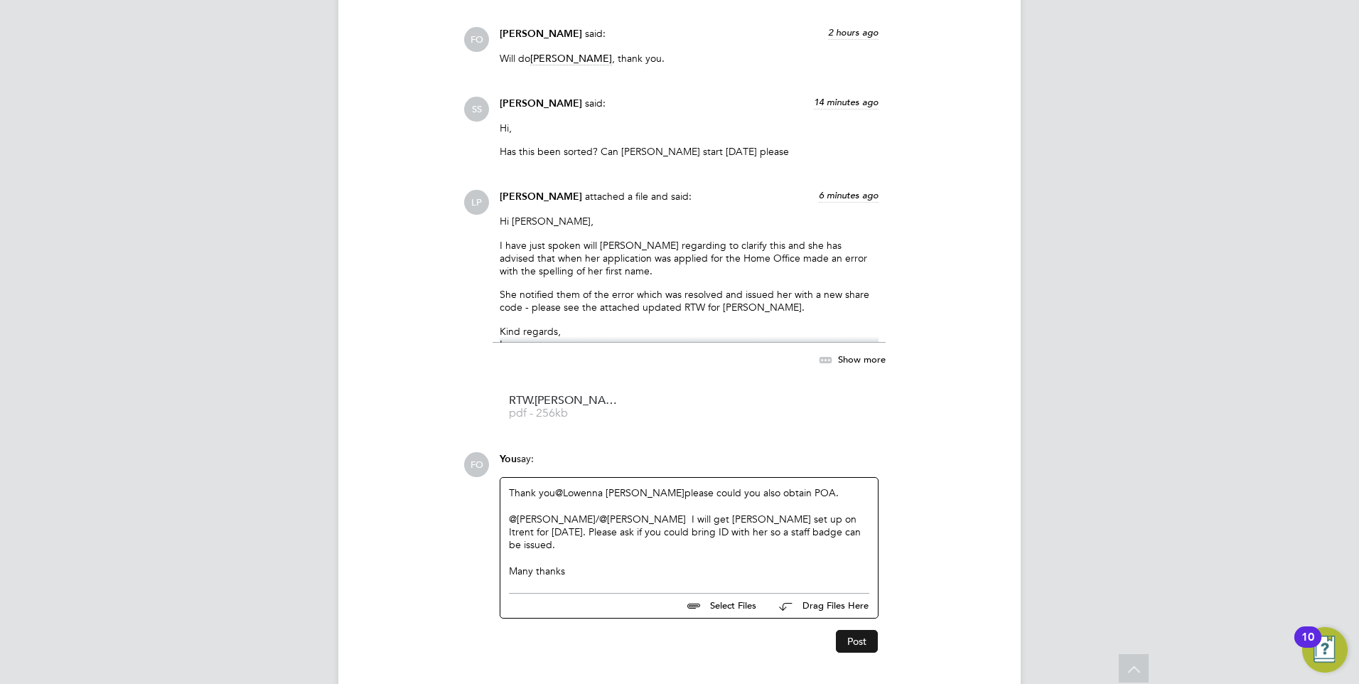
click at [858, 631] on button "Post" at bounding box center [857, 641] width 42 height 23
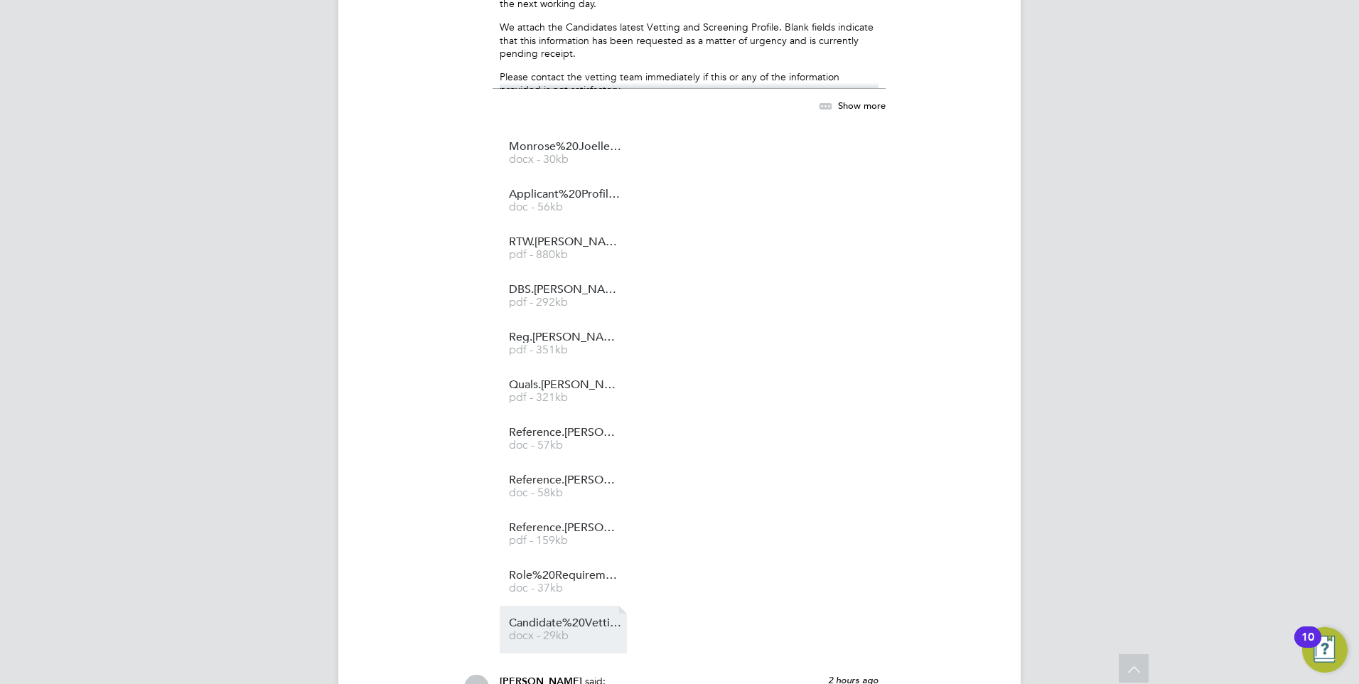
click at [579, 618] on span "Candidate%20Vetting%20Form%20-%20Joelle%20Monrose" at bounding box center [566, 623] width 114 height 11
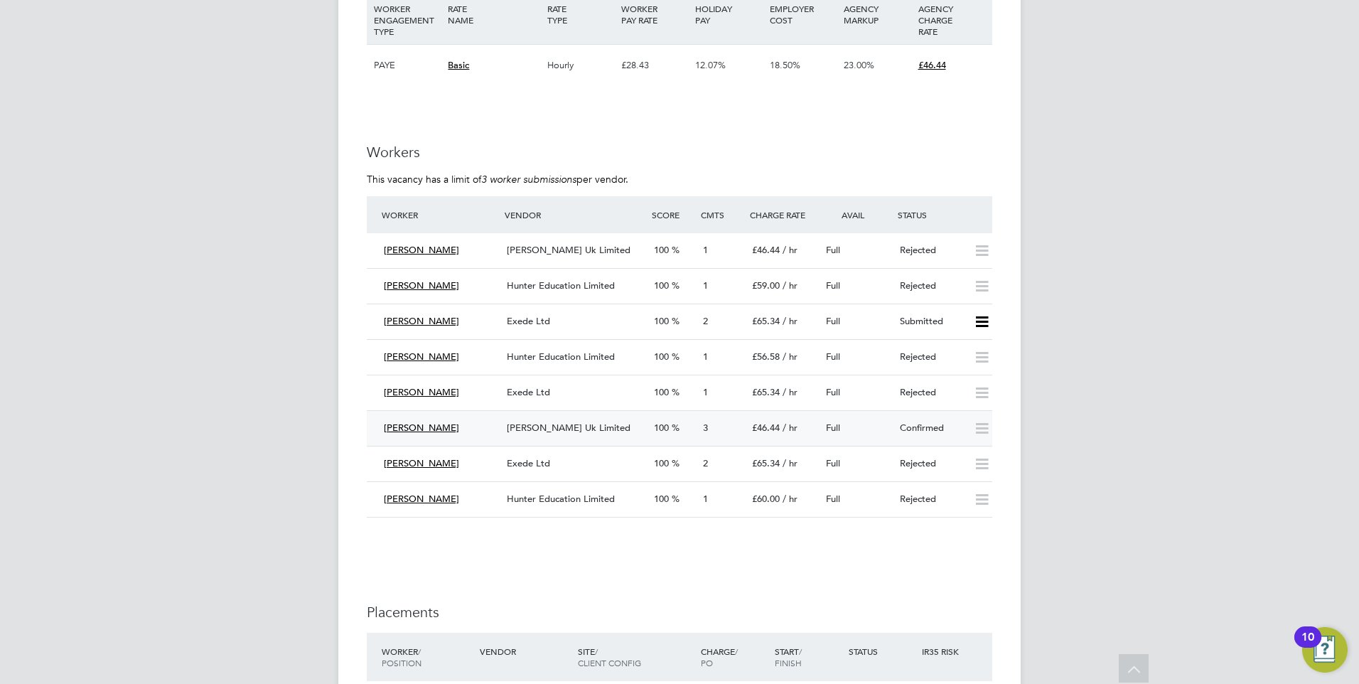
click at [921, 421] on div "Confirmed" at bounding box center [931, 428] width 74 height 23
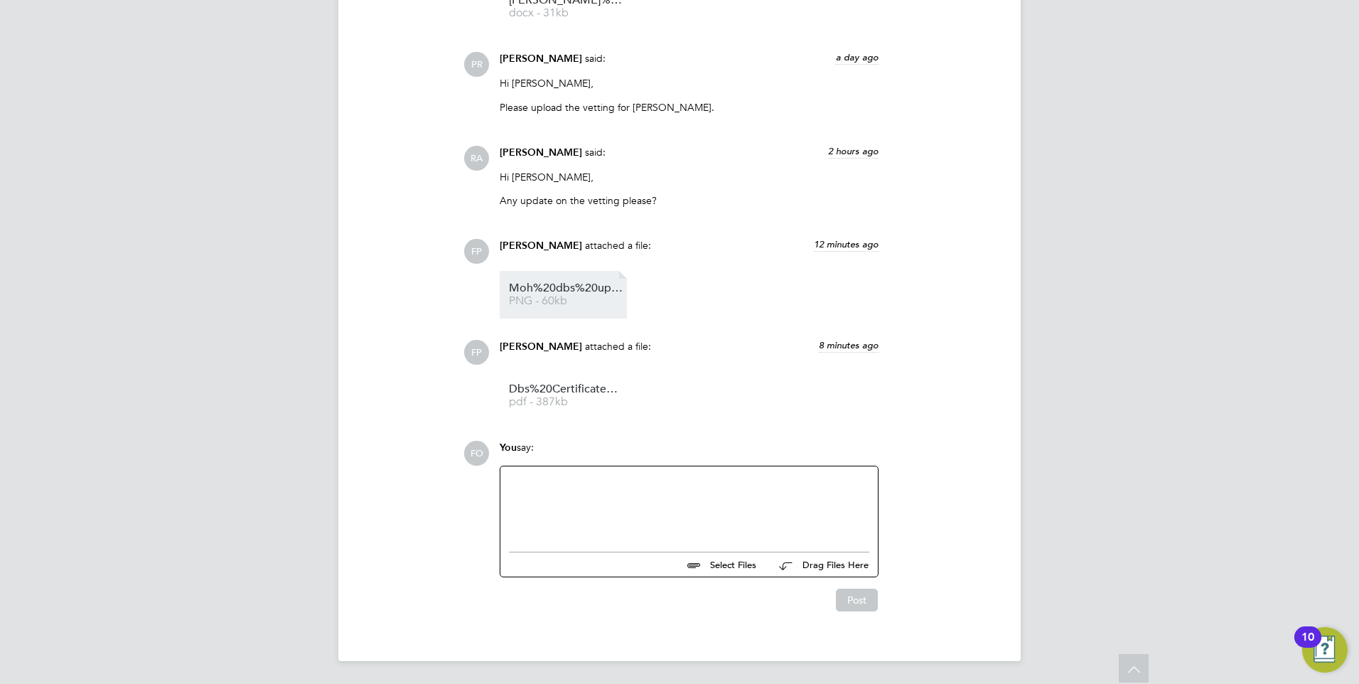
click at [572, 291] on span "Moh%20dbs%20update%20servvice" at bounding box center [566, 288] width 114 height 11
click at [589, 392] on span "Dbs%20Certificate%20And%20Update%20Service%20-%20moh" at bounding box center [566, 389] width 114 height 11
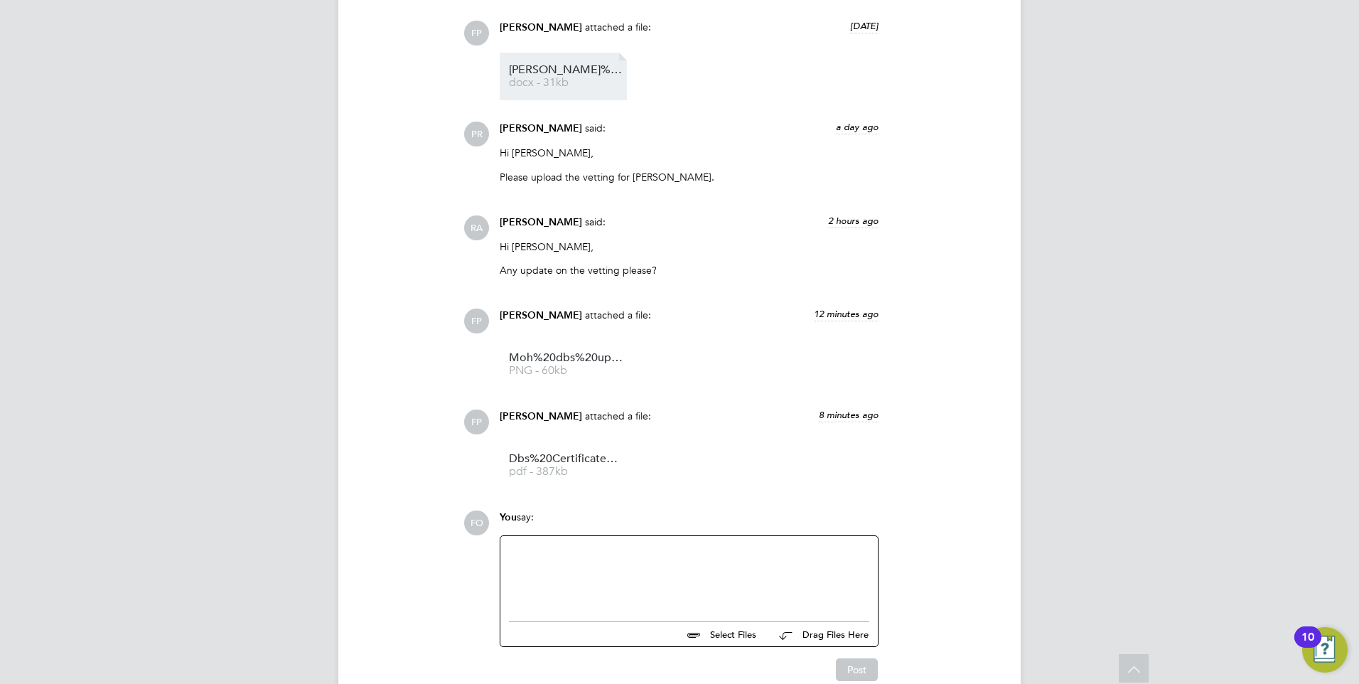
click at [589, 94] on li "Mohamed%2BSharif%2BCV..%2BPDF%20MH docx - 31kb" at bounding box center [563, 77] width 127 height 48
click at [546, 75] on span "Mohamed%2BSharif%2BCV..%2BPDF%20MH" at bounding box center [566, 70] width 114 height 11
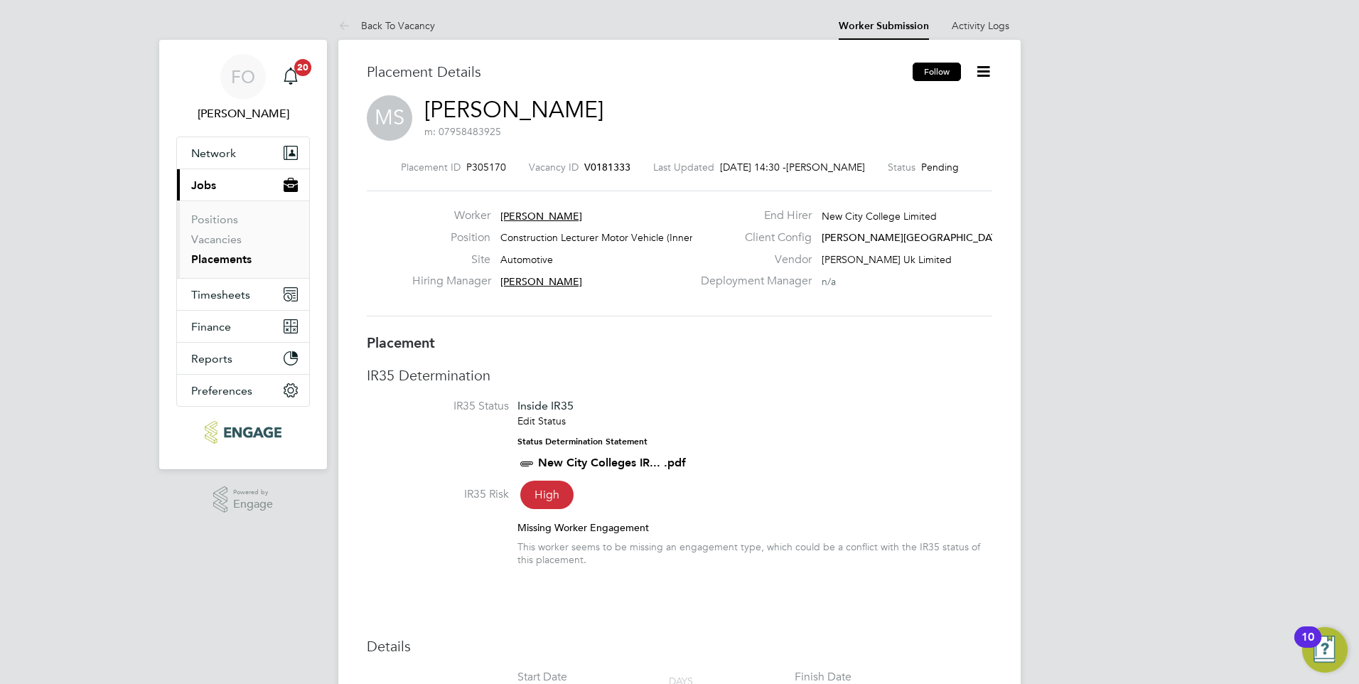
drag, startPoint x: 938, startPoint y: 82, endPoint x: 941, endPoint y: 68, distance: 13.8
click at [938, 81] on follow-button "Follow" at bounding box center [938, 77] width 51 height 14
click at [941, 68] on button "Follow" at bounding box center [937, 72] width 48 height 18
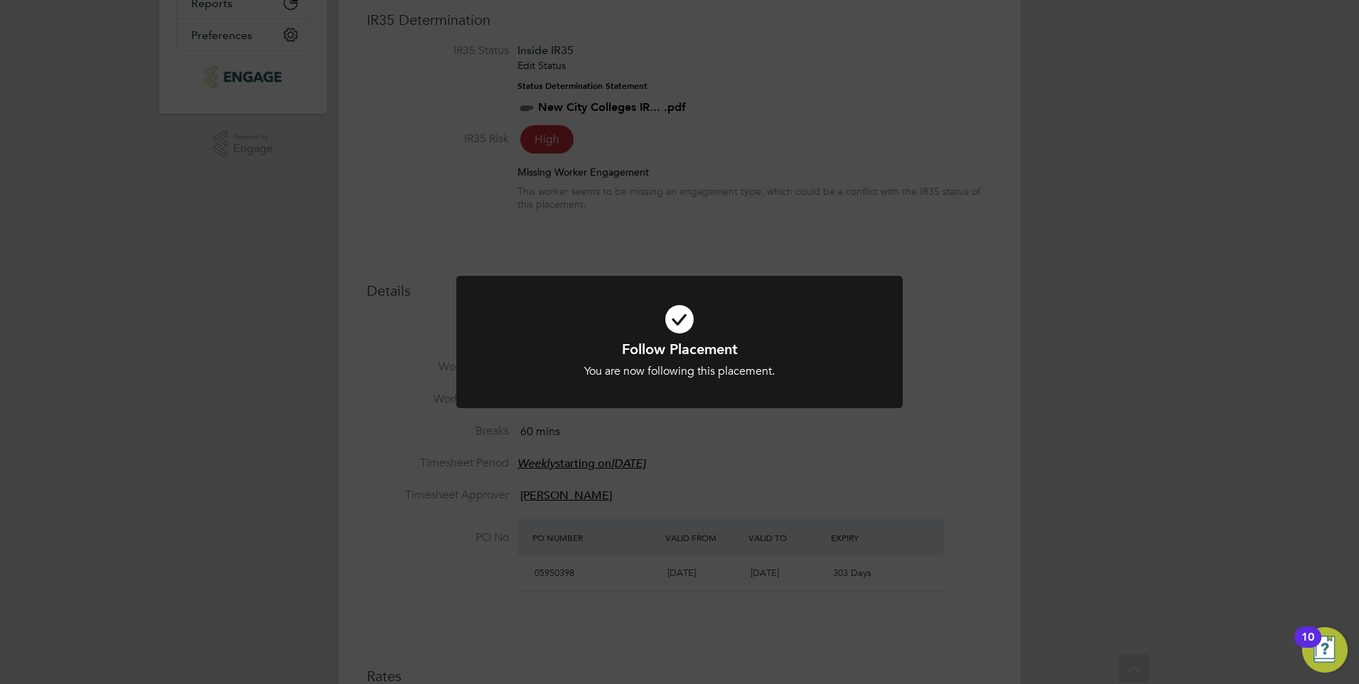
click at [954, 346] on div "Follow Placement You are now following this placement. Cancel Okay" at bounding box center [679, 342] width 1359 height 684
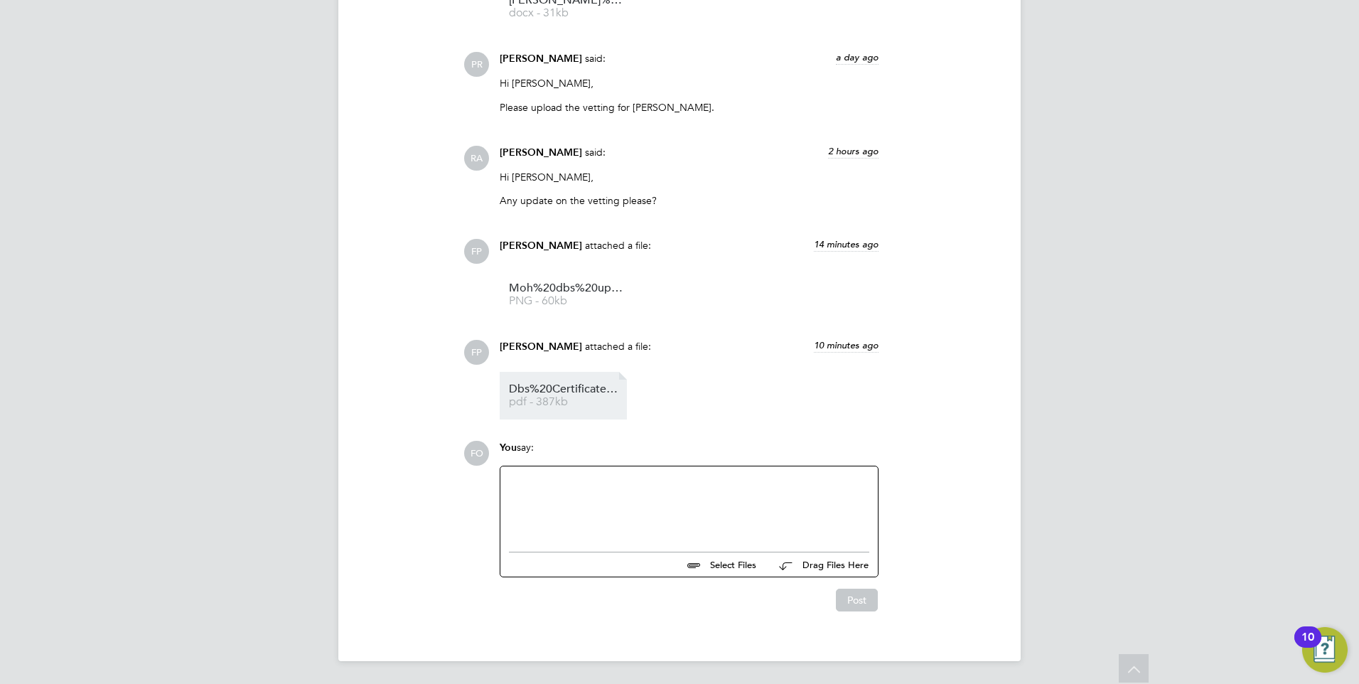
scroll to position [2279, 0]
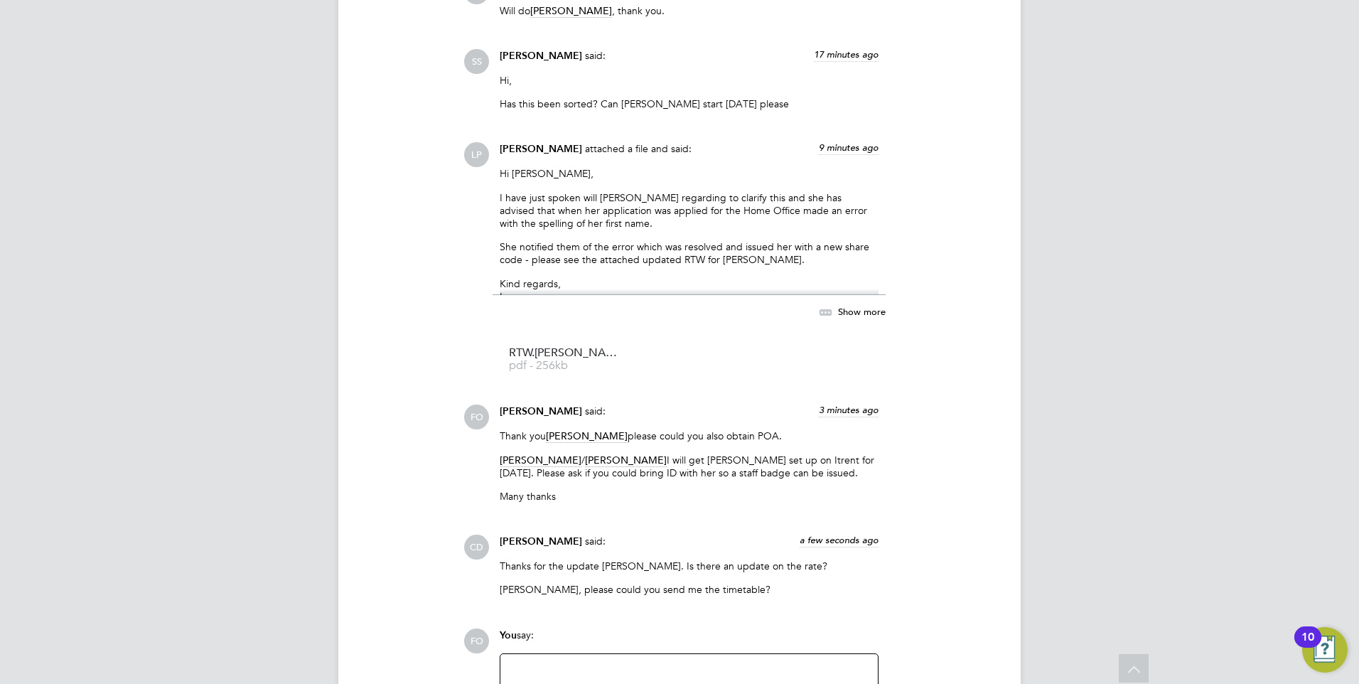
scroll to position [6585, 0]
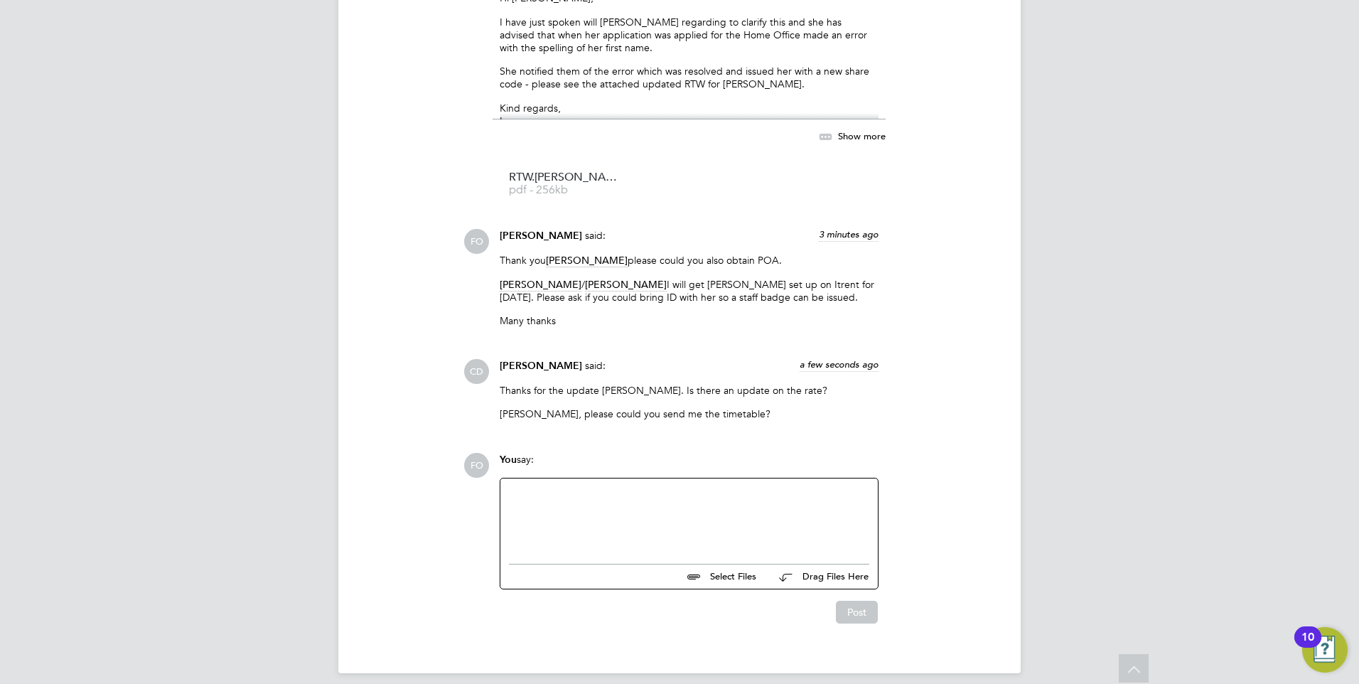
drag, startPoint x: 599, startPoint y: 558, endPoint x: 601, endPoint y: 528, distance: 29.9
click at [597, 557] on div "Select Files Drag Files Here" at bounding box center [689, 573] width 360 height 32
click at [592, 493] on div at bounding box center [689, 517] width 360 height 61
click at [606, 493] on div "Apo" at bounding box center [689, 517] width 360 height 61
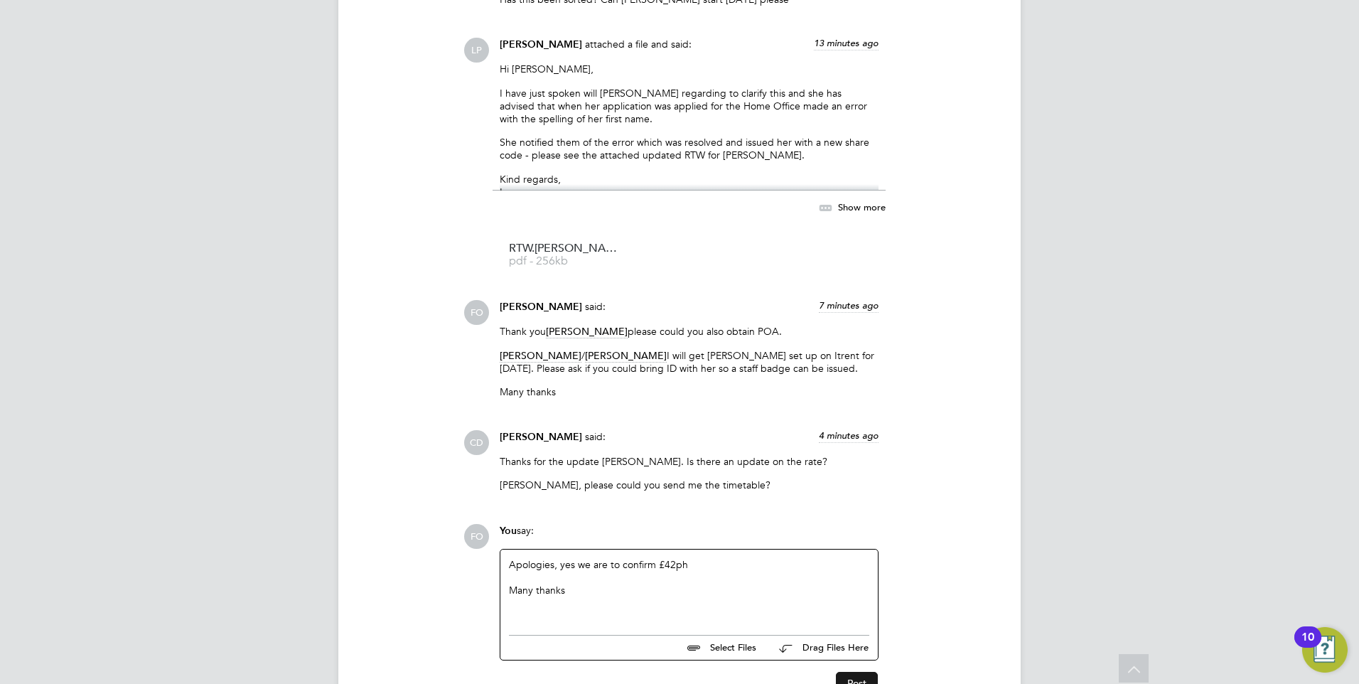
click at [860, 672] on button "Post" at bounding box center [857, 683] width 42 height 23
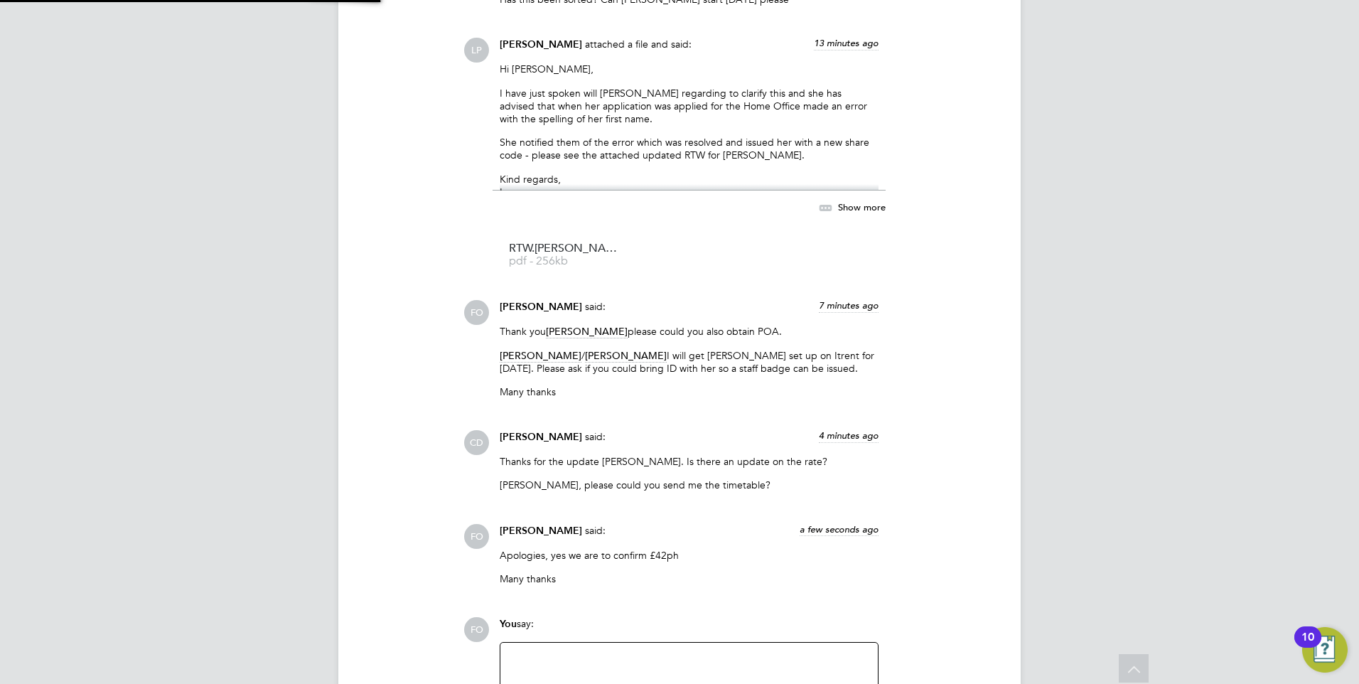
scroll to position [6679, 0]
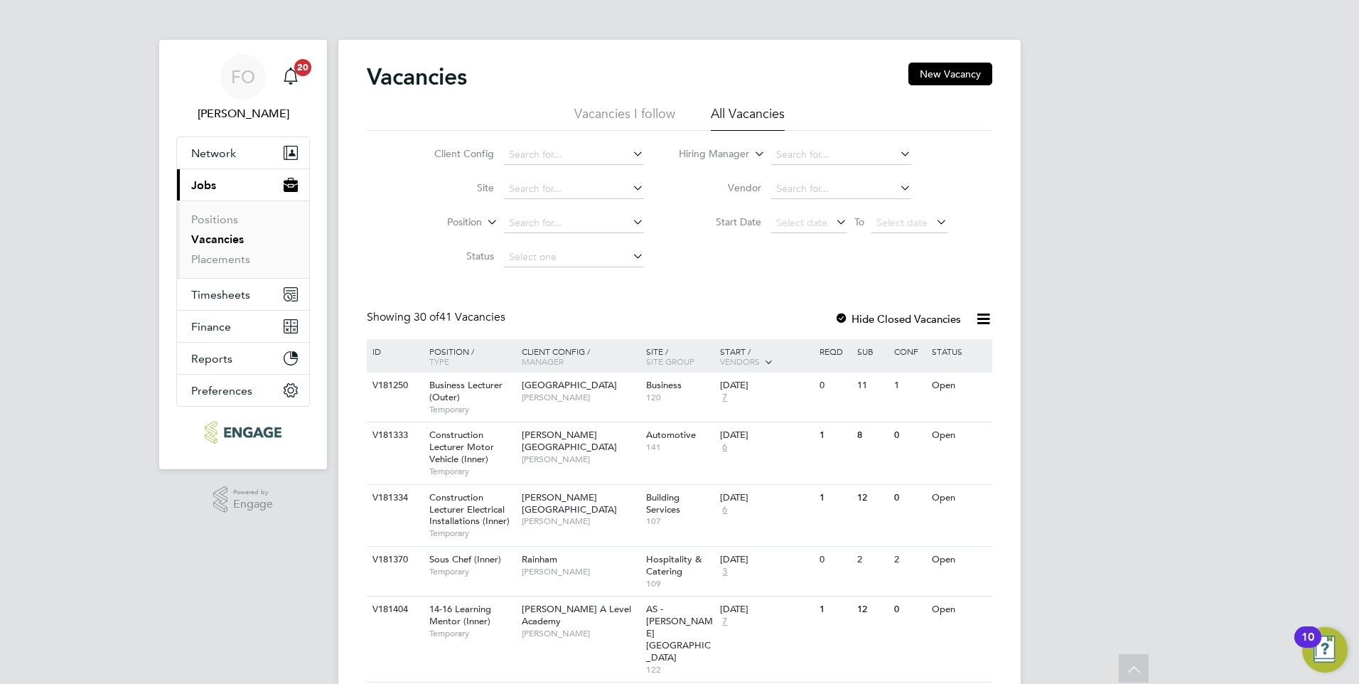
scroll to position [995, 0]
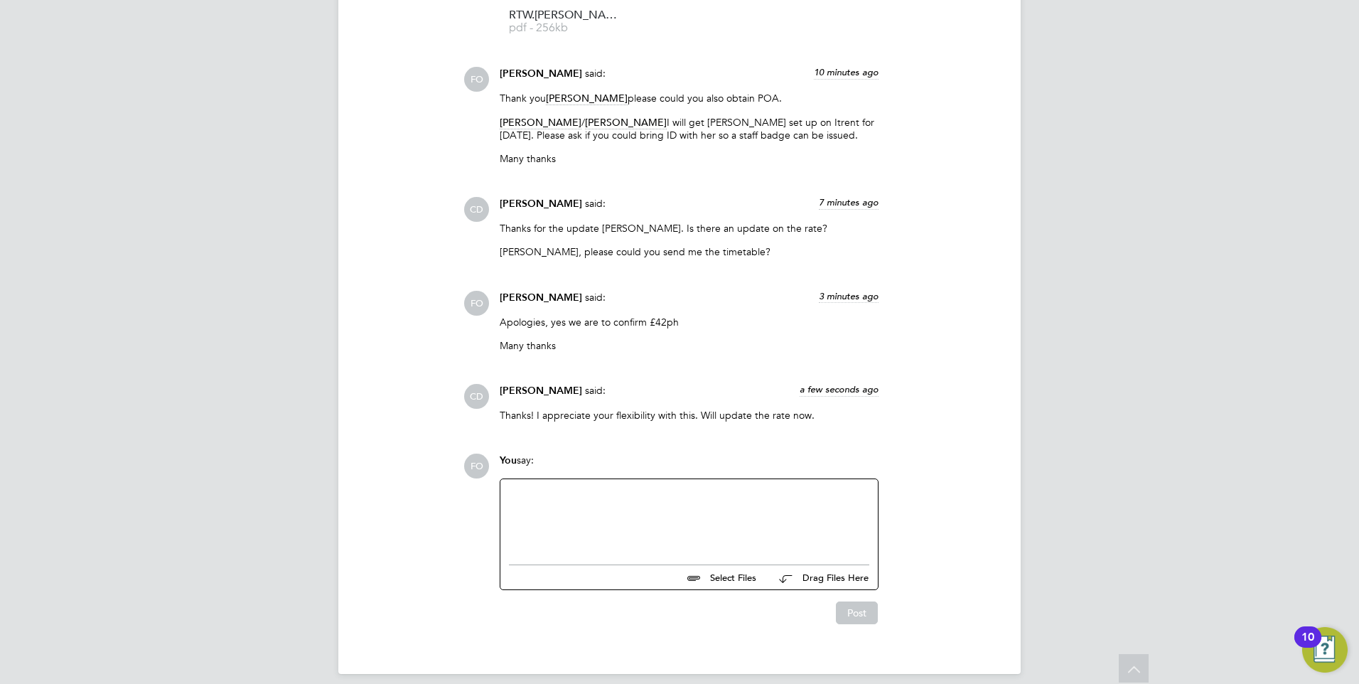
scroll to position [6748, 0]
